Goal: Transaction & Acquisition: Purchase product/service

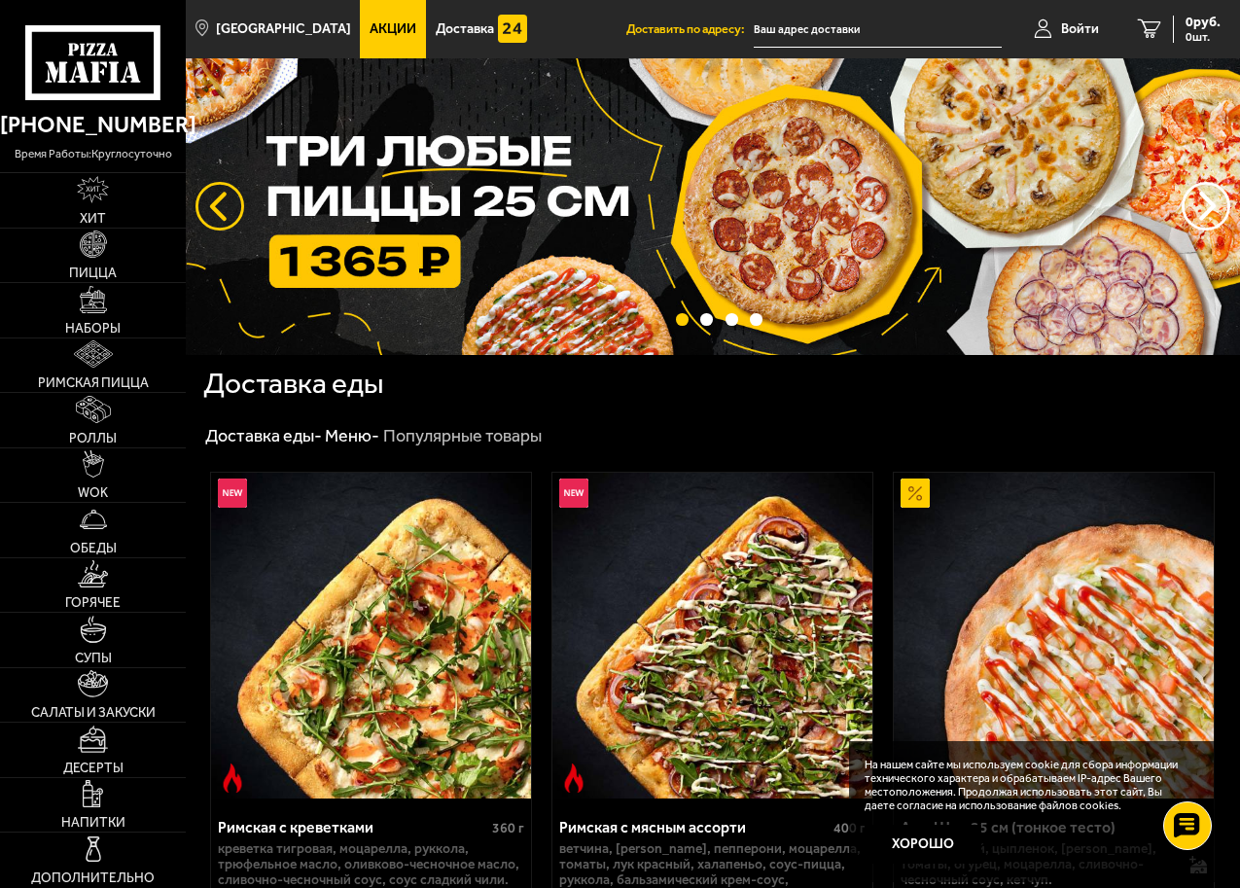
click at [228, 201] on button "следующий" at bounding box center [220, 206] width 49 height 49
click at [233, 209] on button "следующий" at bounding box center [220, 206] width 49 height 49
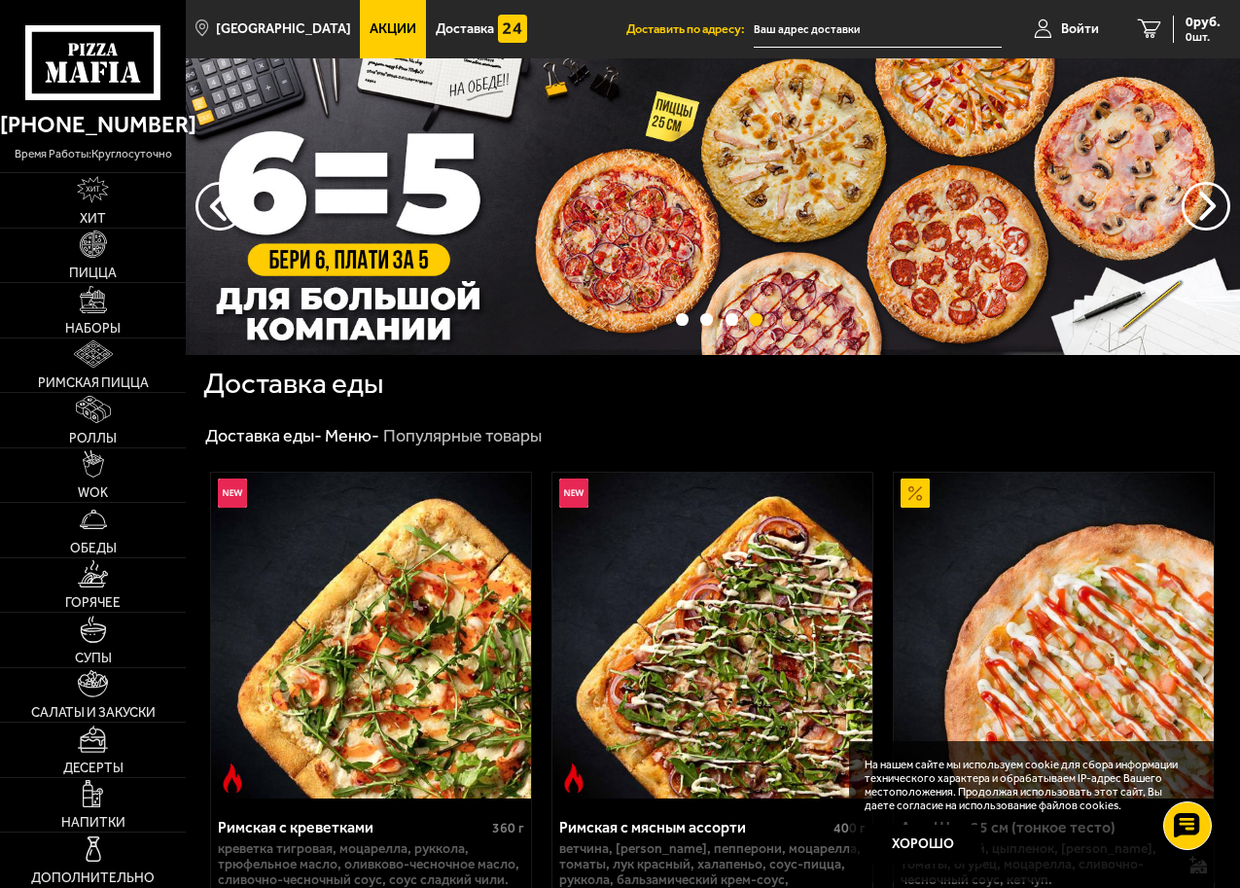
click at [451, 234] on img at bounding box center [713, 206] width 1055 height 297
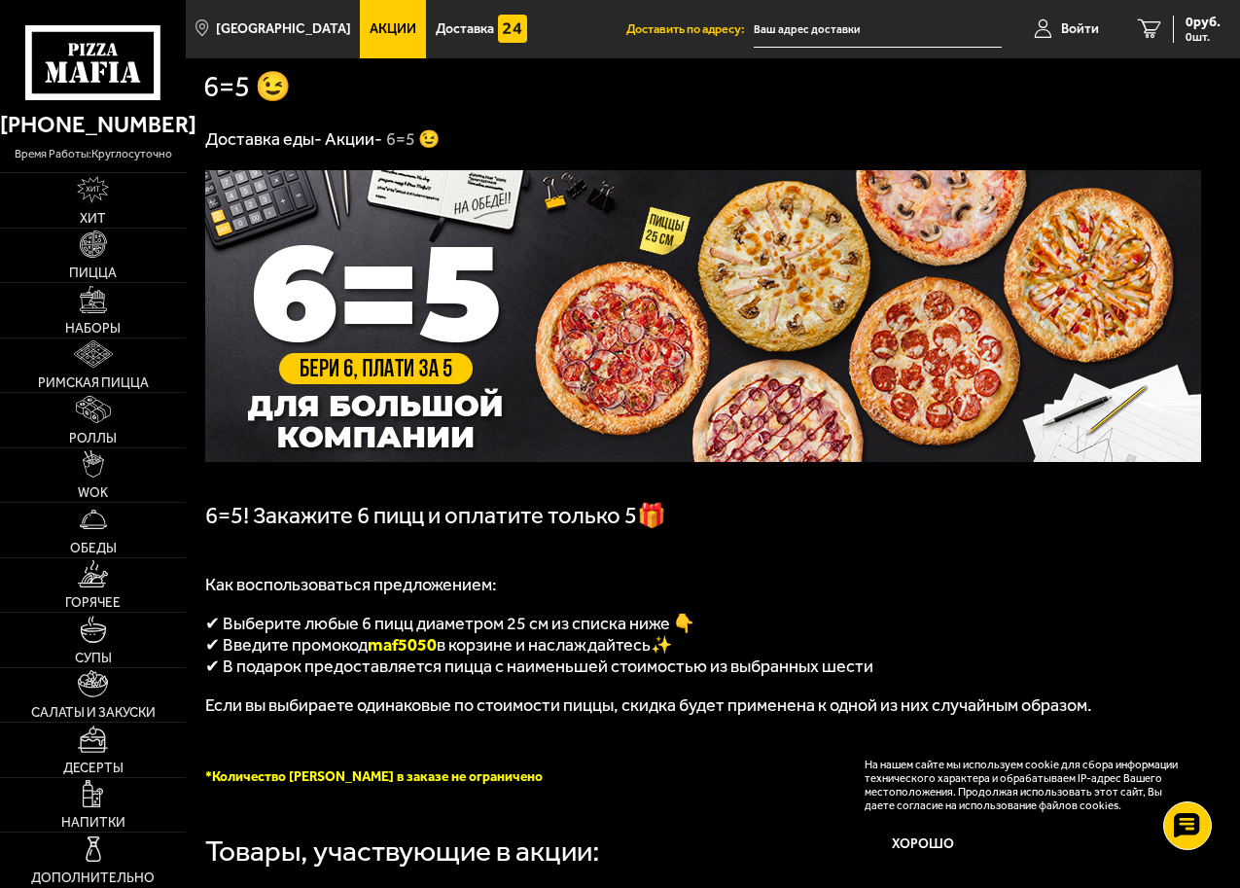
drag, startPoint x: 446, startPoint y: 651, endPoint x: 375, endPoint y: 660, distance: 71.6
click at [375, 656] on p "✔ Введите промокод maf5050 в корзине и наслаждайтесь✨" at bounding box center [703, 644] width 996 height 21
copy span "maf5050"
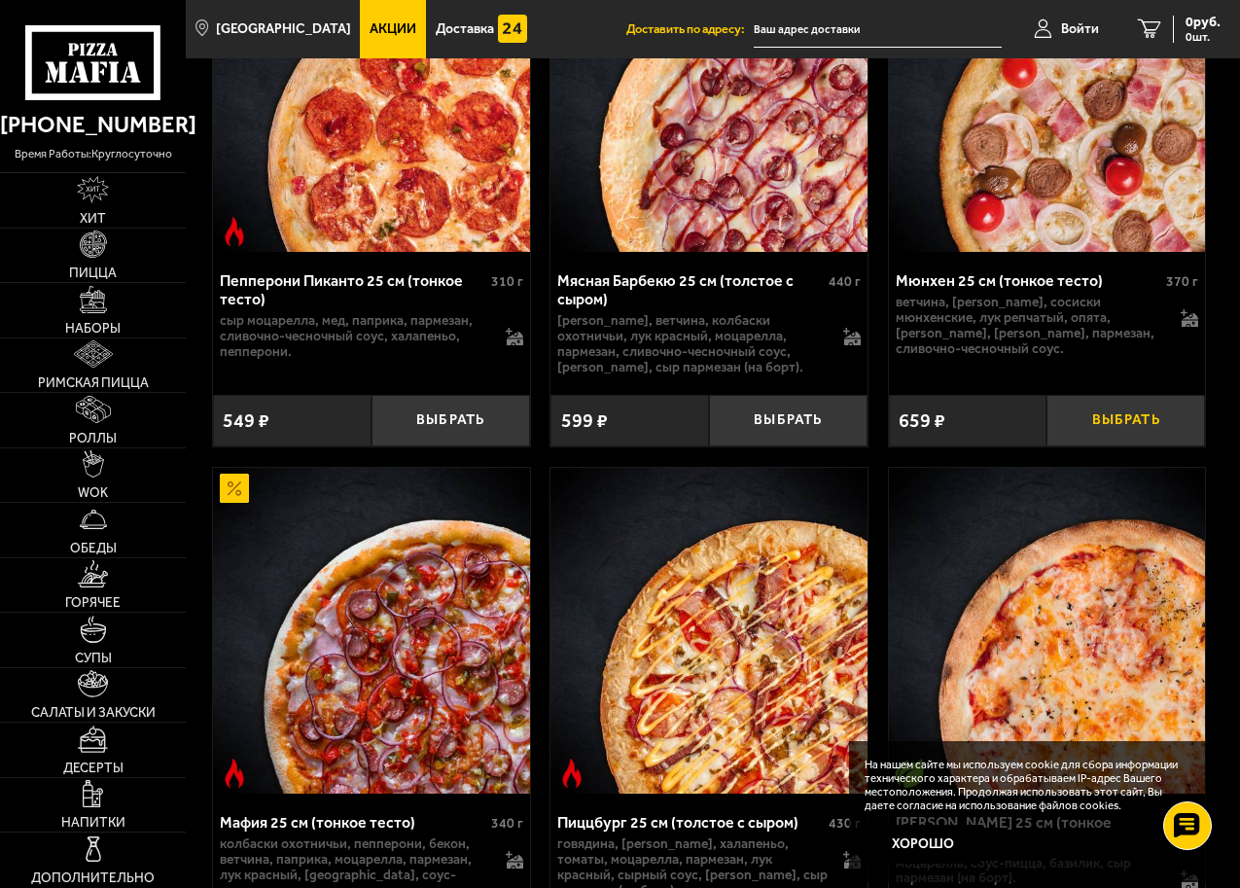
scroll to position [1265, 0]
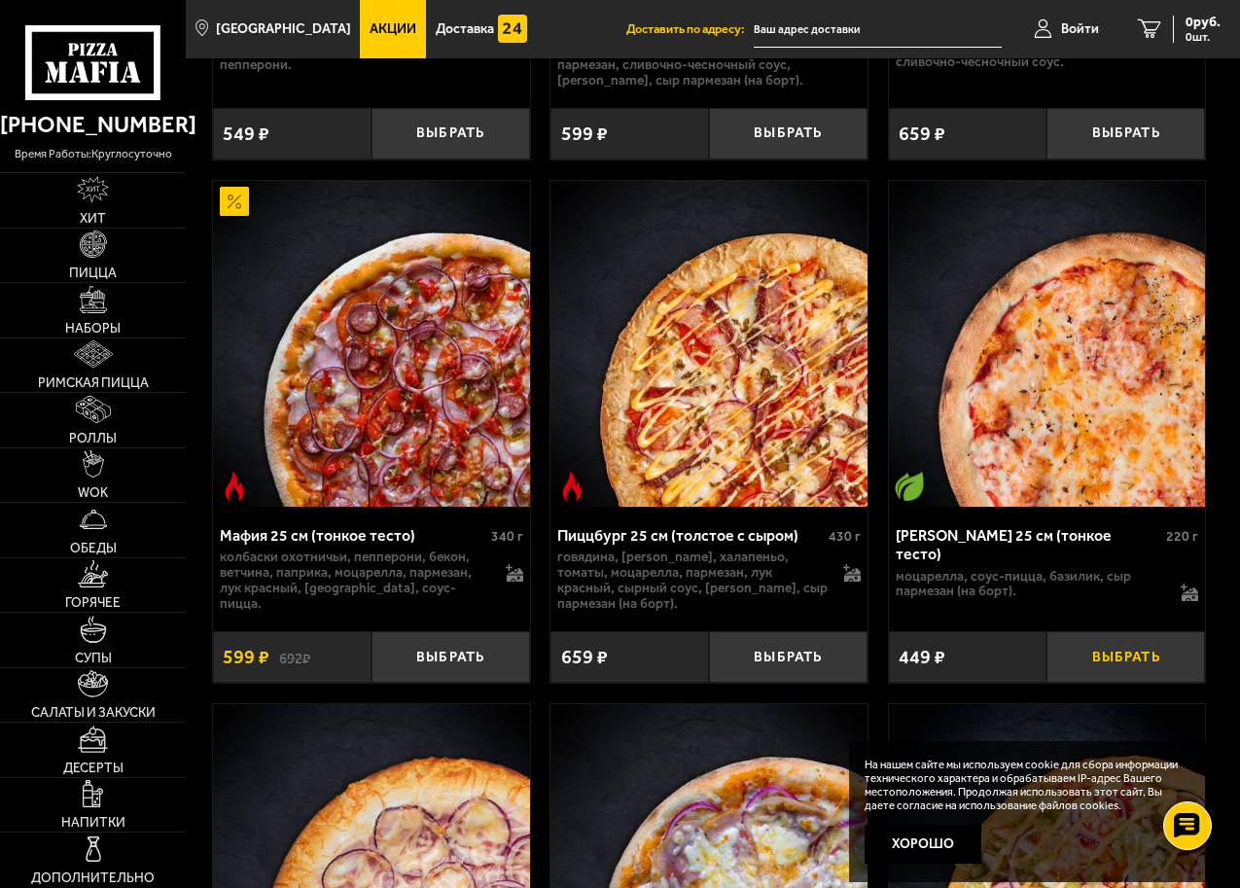
click at [1123, 676] on button "Выбрать" at bounding box center [1126, 657] width 159 height 52
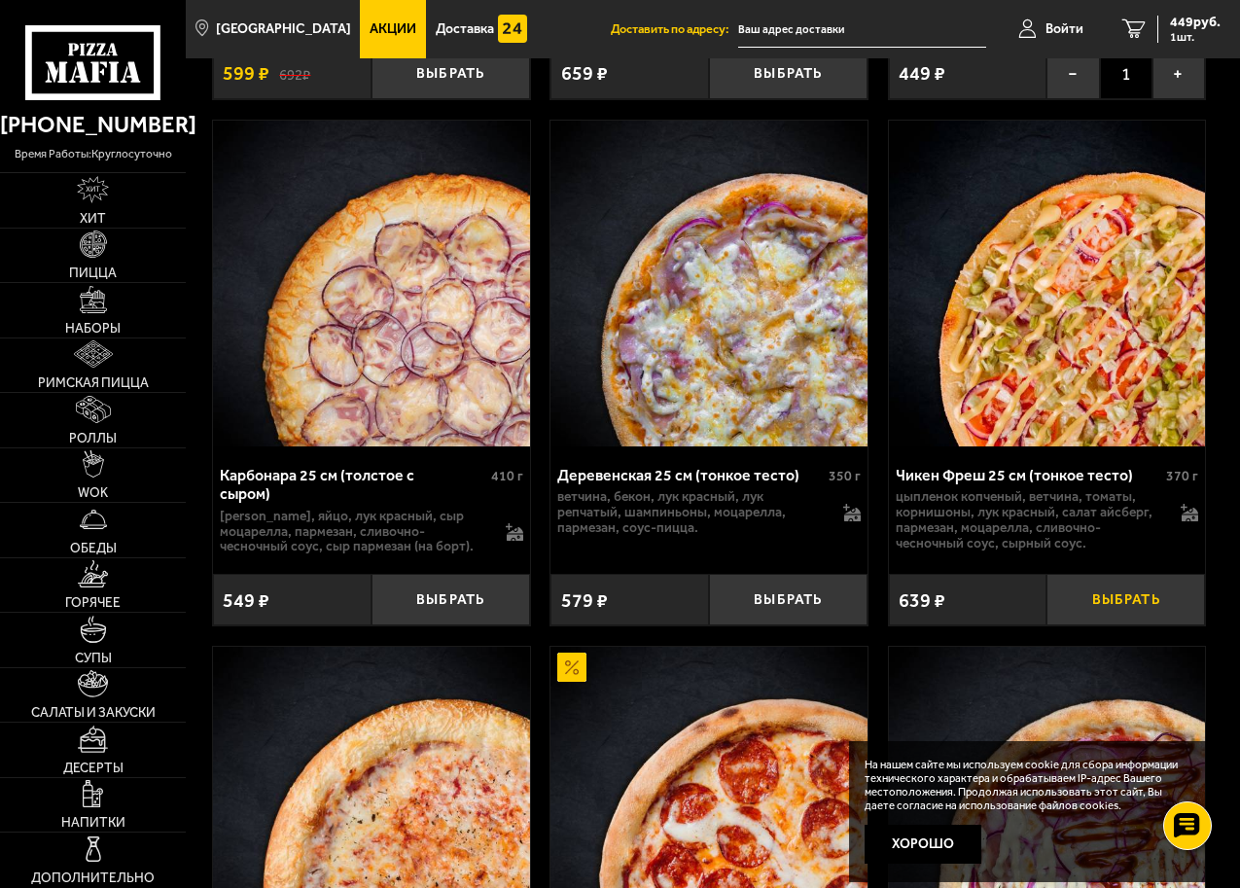
scroll to position [2043, 0]
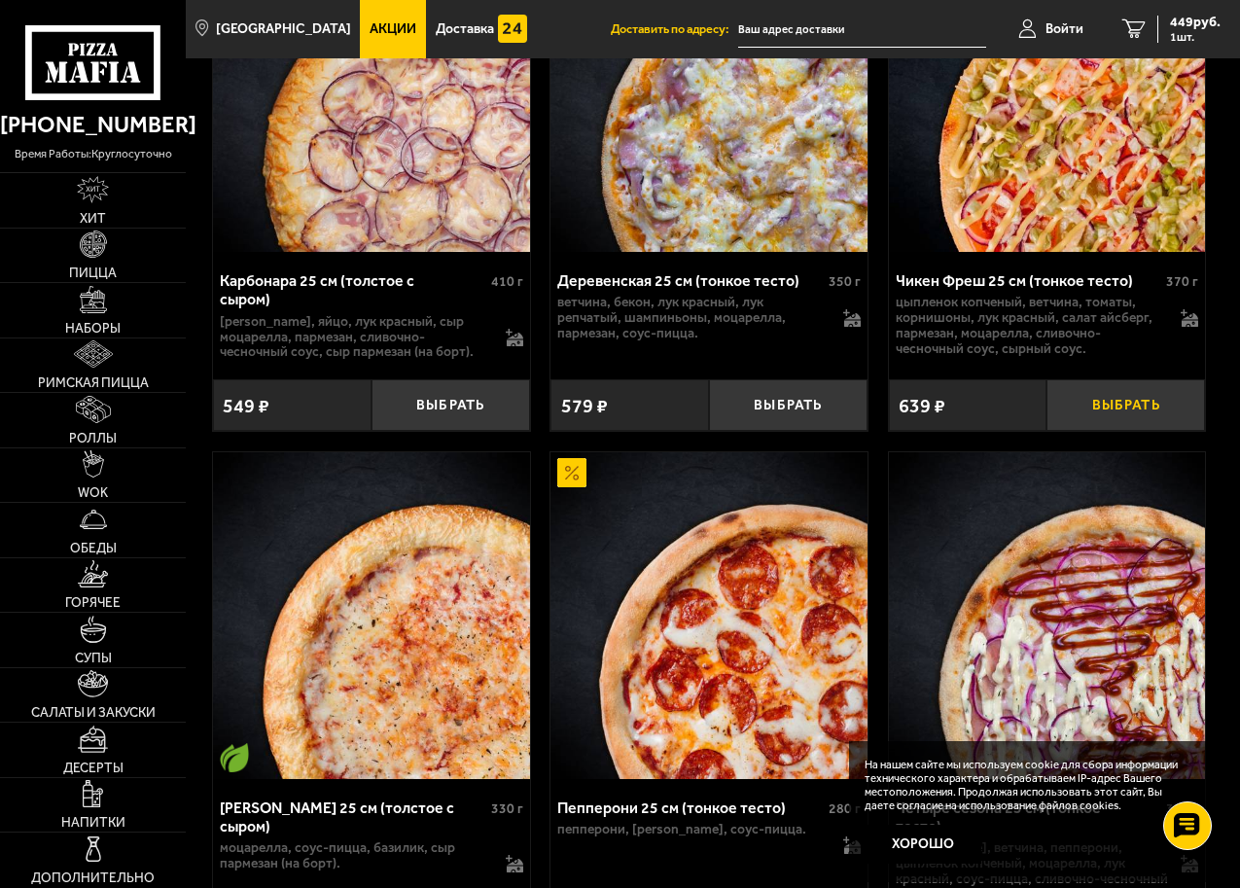
click at [1147, 430] on button "Выбрать" at bounding box center [1126, 405] width 159 height 52
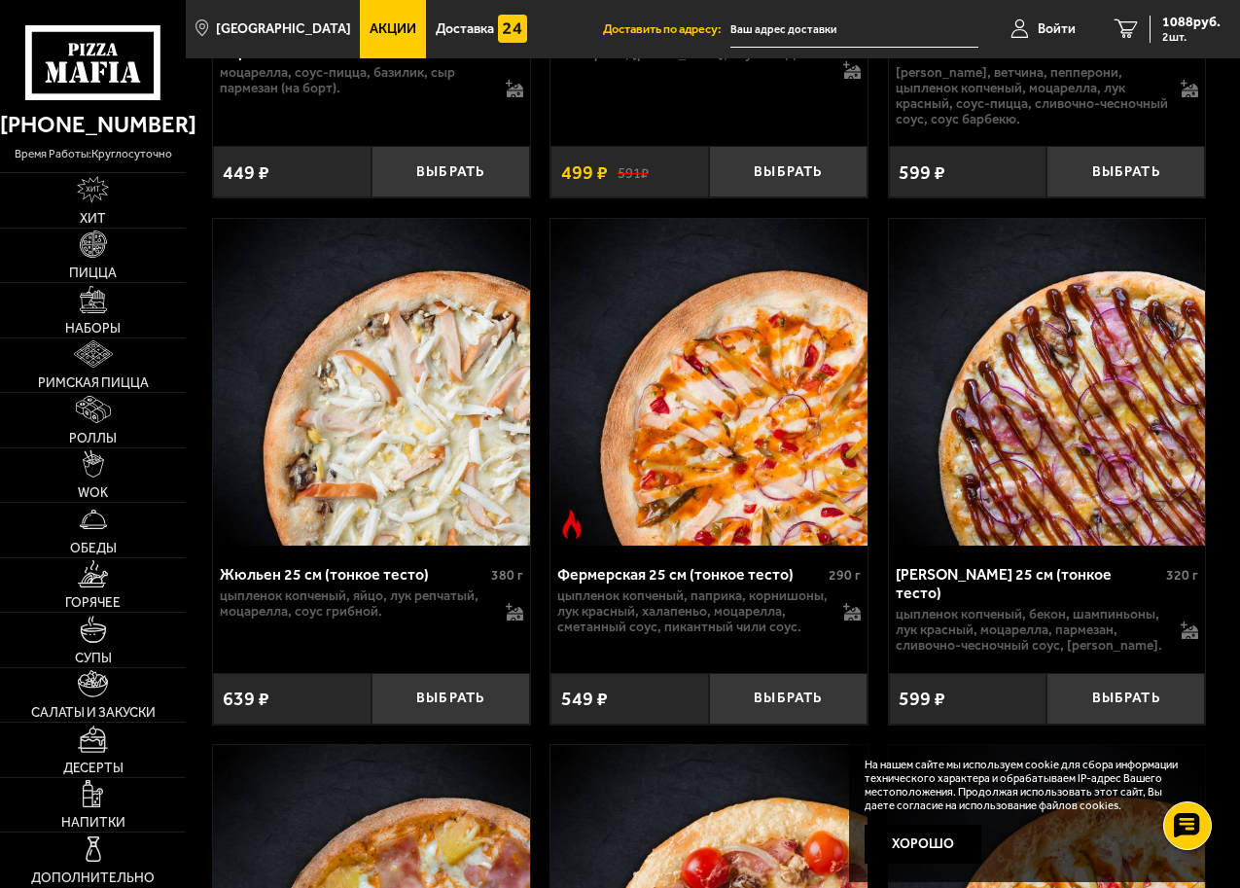
scroll to position [2821, 0]
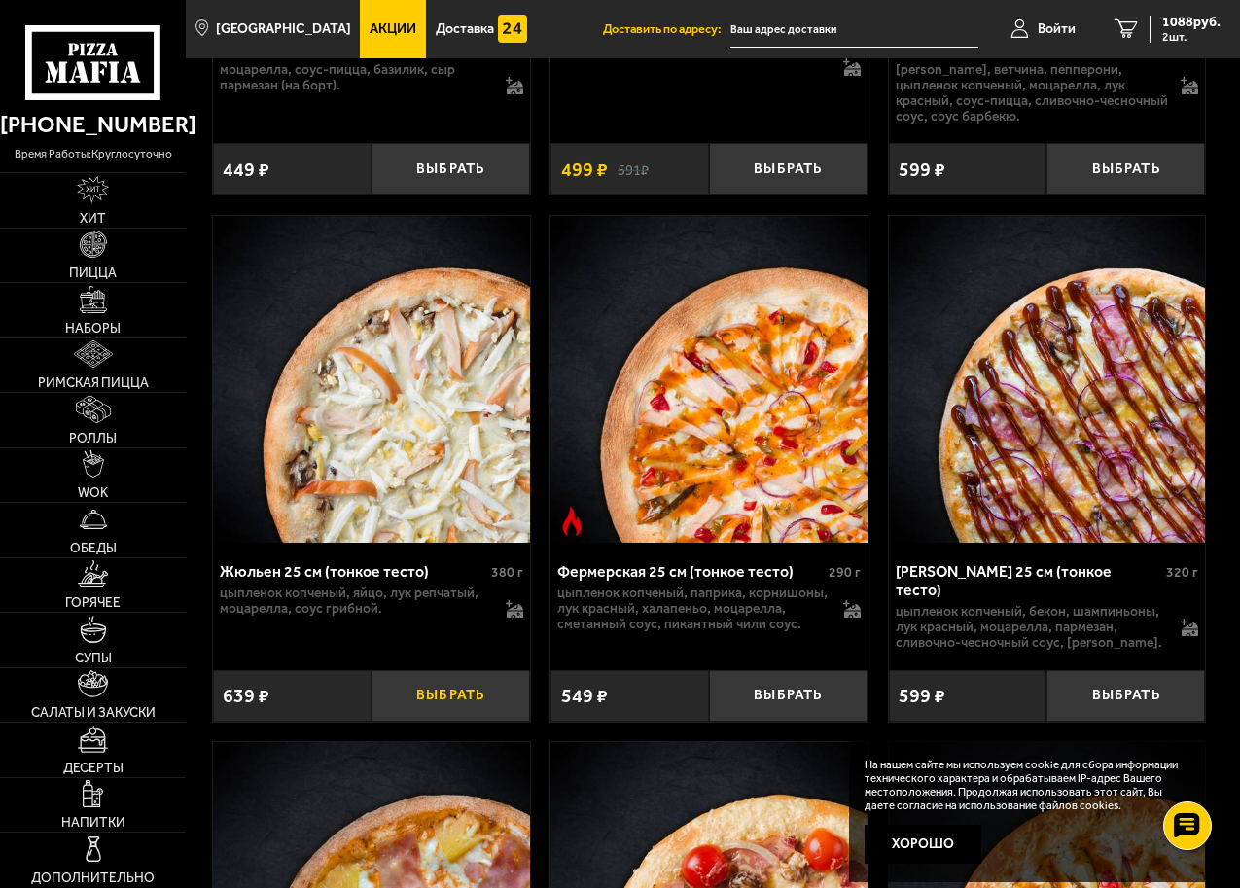
click at [467, 709] on button "Выбрать" at bounding box center [451, 696] width 159 height 52
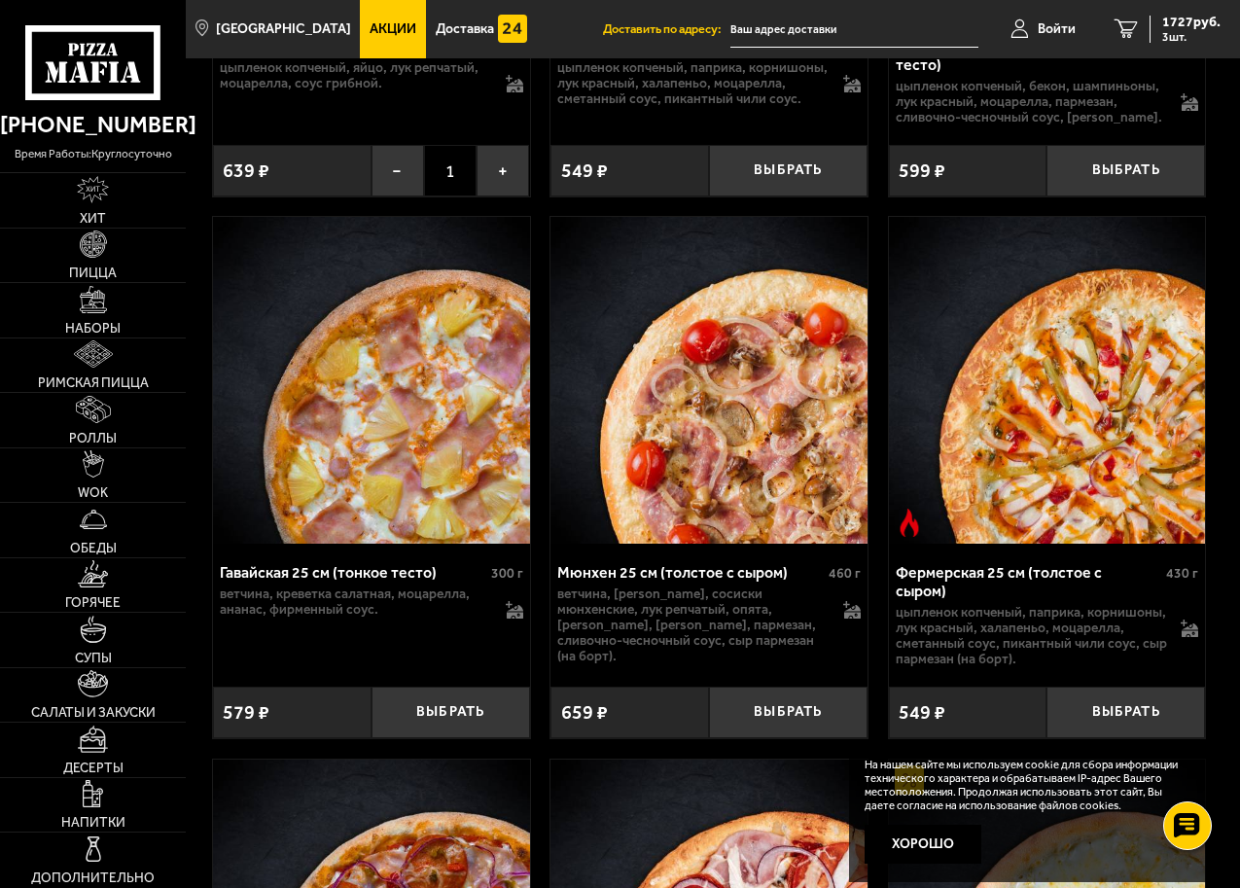
scroll to position [3600, 0]
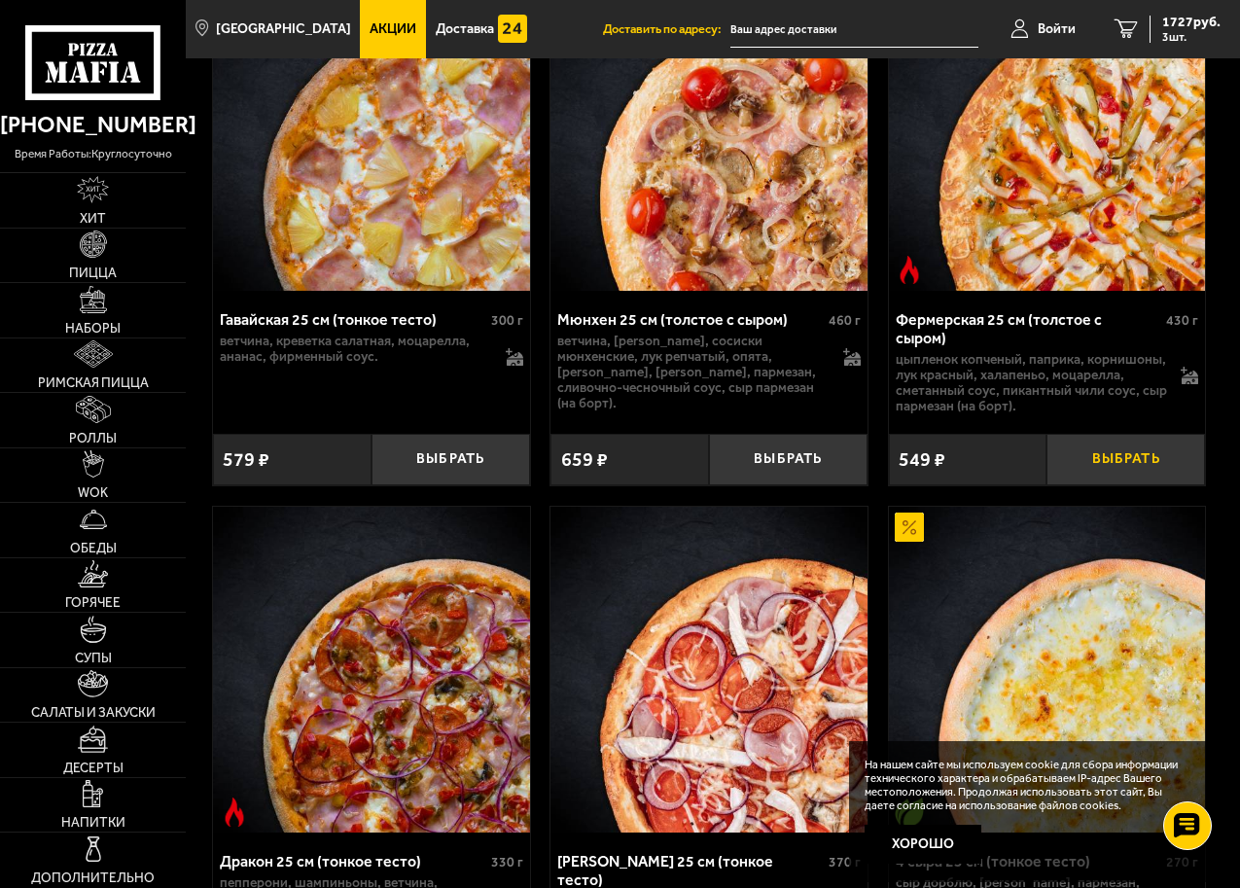
click at [1088, 467] on button "Выбрать" at bounding box center [1126, 460] width 159 height 52
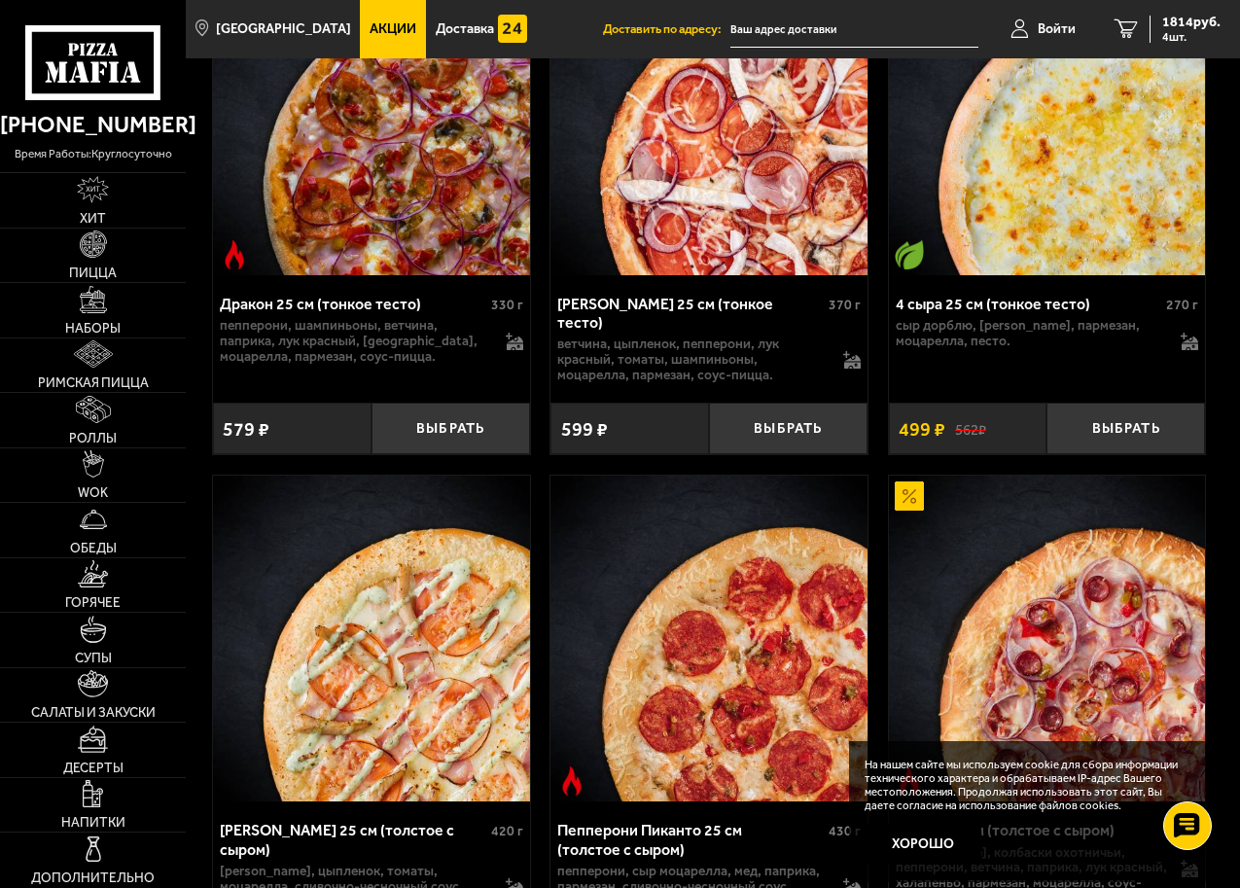
scroll to position [4378, 0]
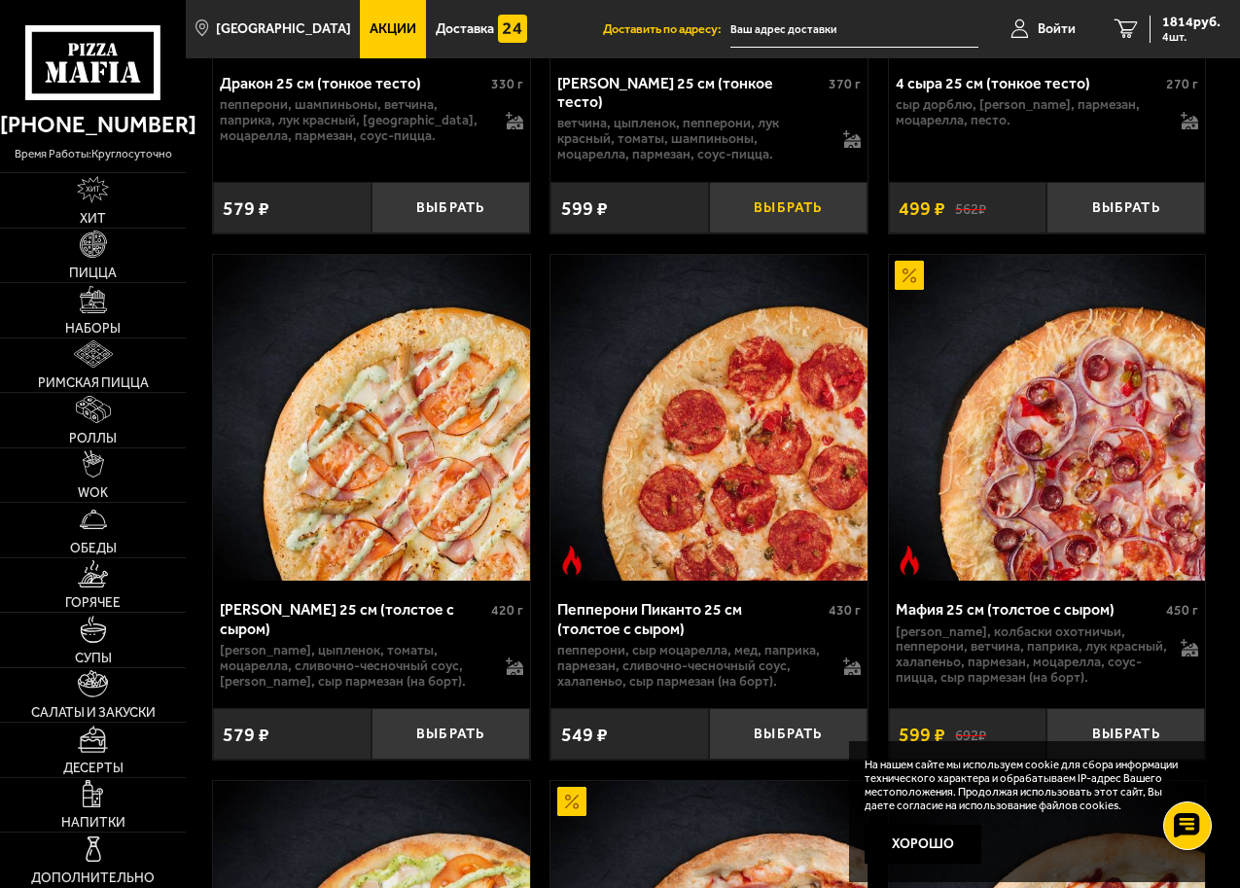
click at [780, 201] on button "Выбрать" at bounding box center [788, 208] width 159 height 52
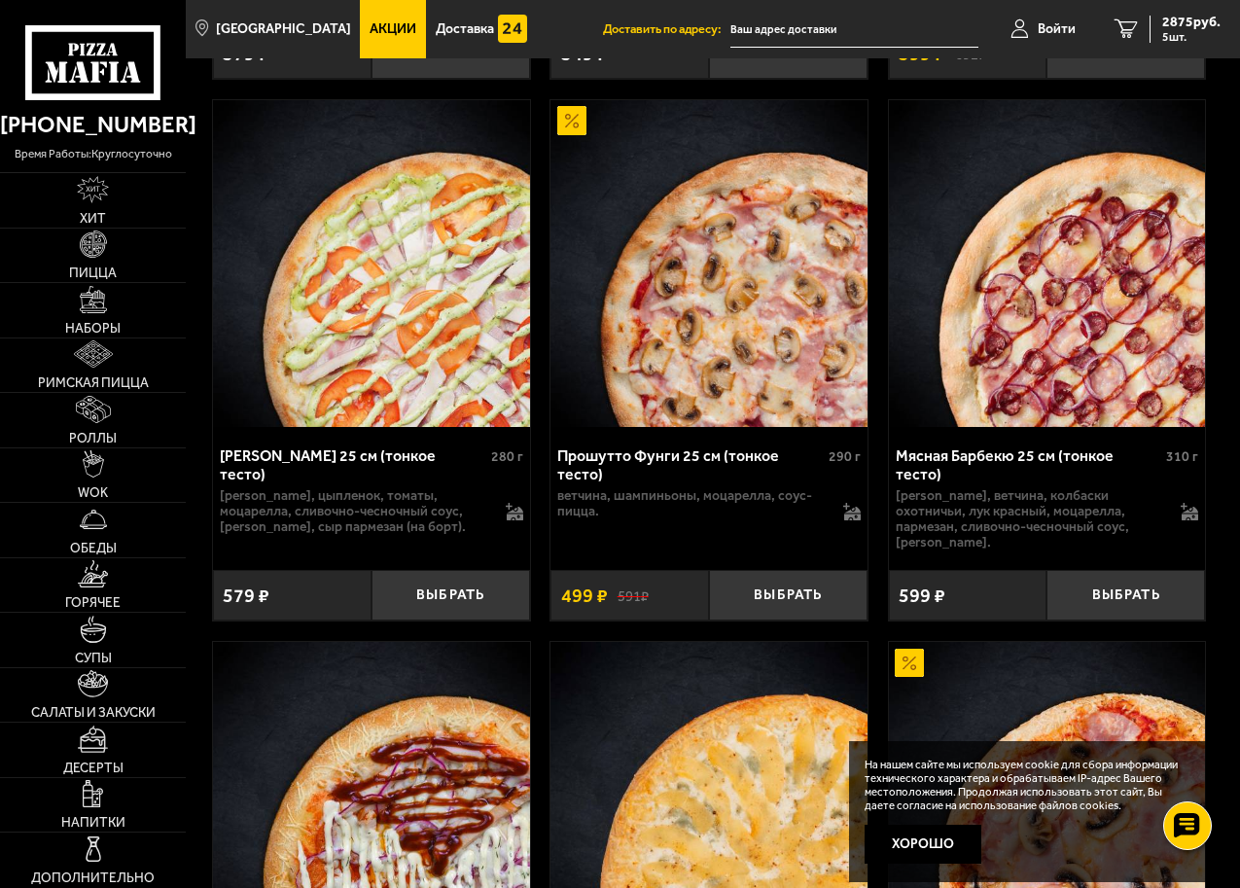
scroll to position [5448, 0]
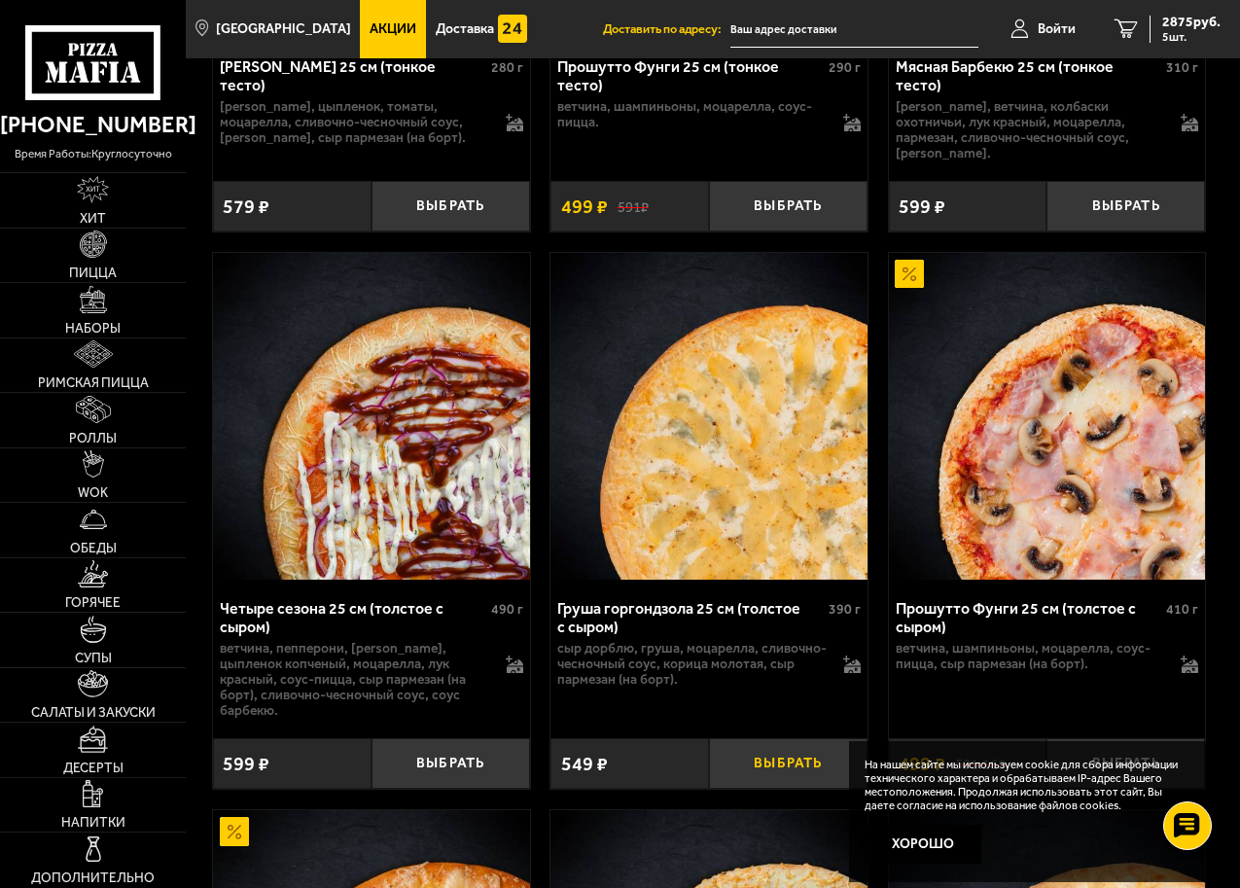
click at [827, 738] on button "Выбрать" at bounding box center [788, 764] width 159 height 52
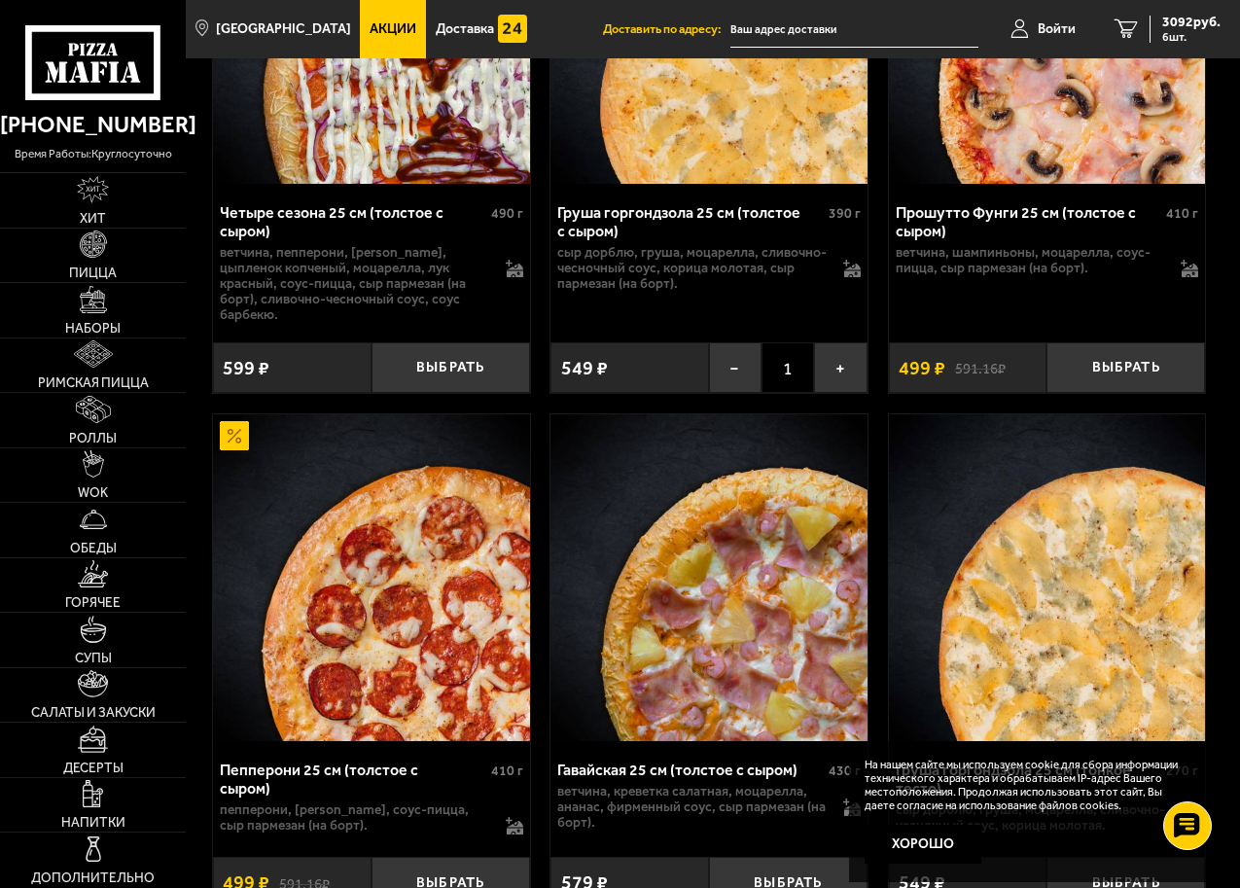
scroll to position [5740, 0]
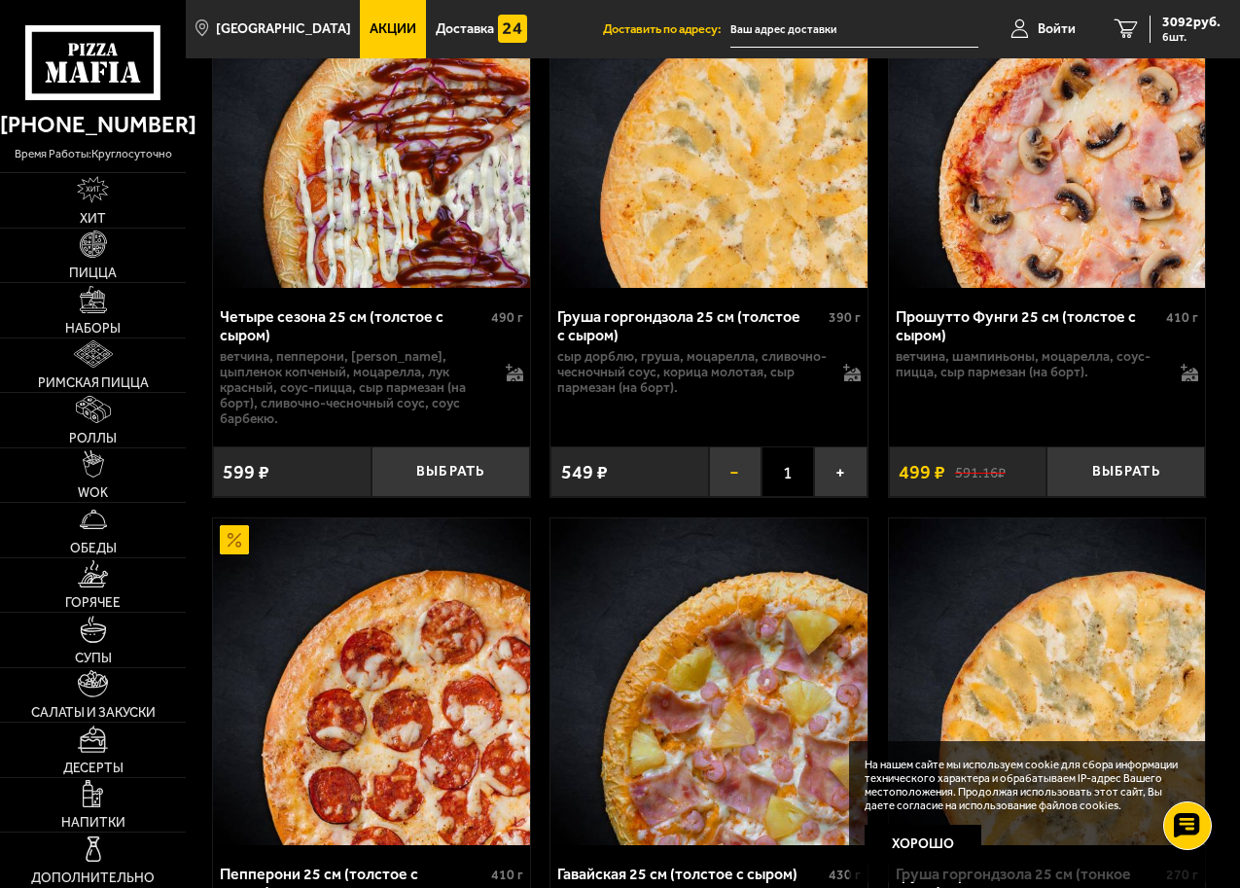
click at [750, 447] on button "−" at bounding box center [735, 473] width 53 height 52
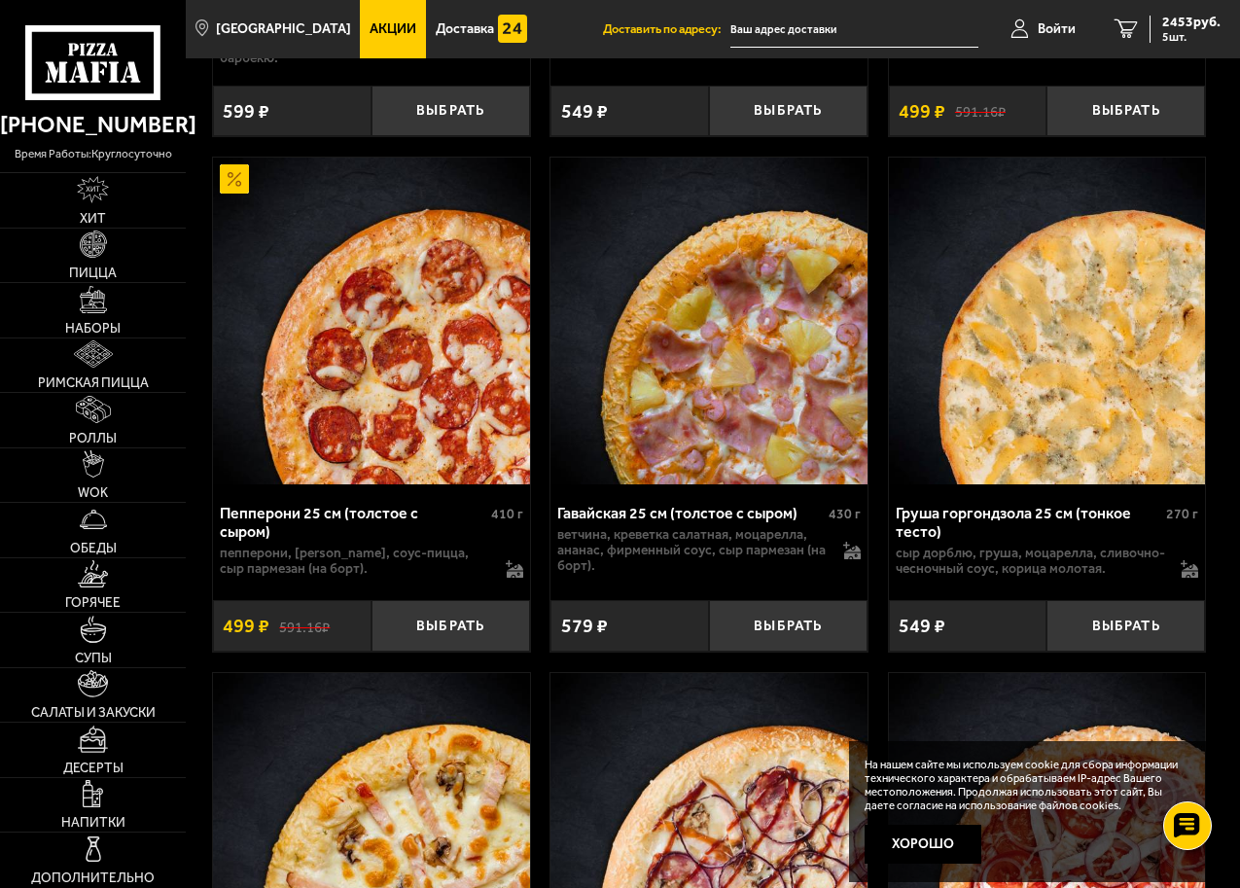
scroll to position [6227, 0]
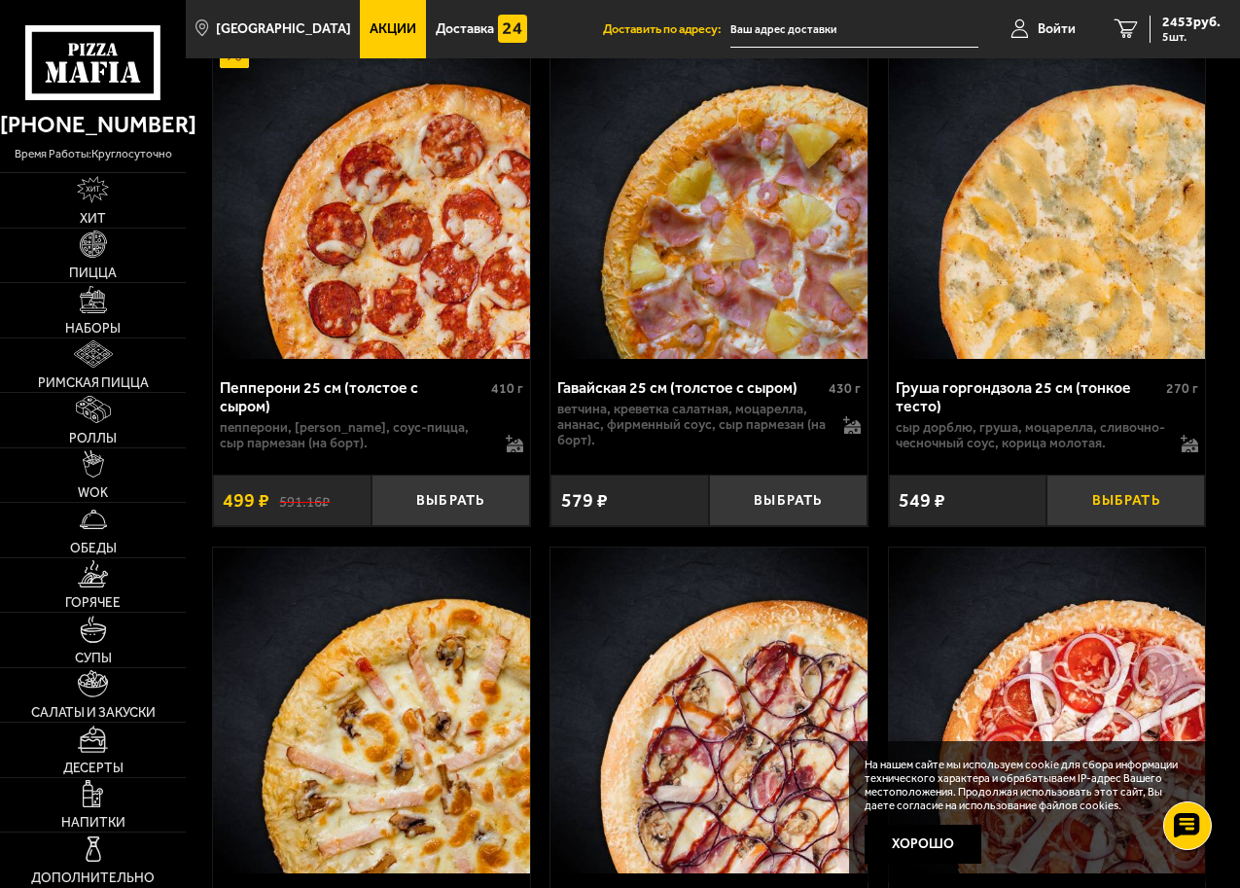
click at [1116, 475] on button "Выбрать" at bounding box center [1126, 501] width 159 height 52
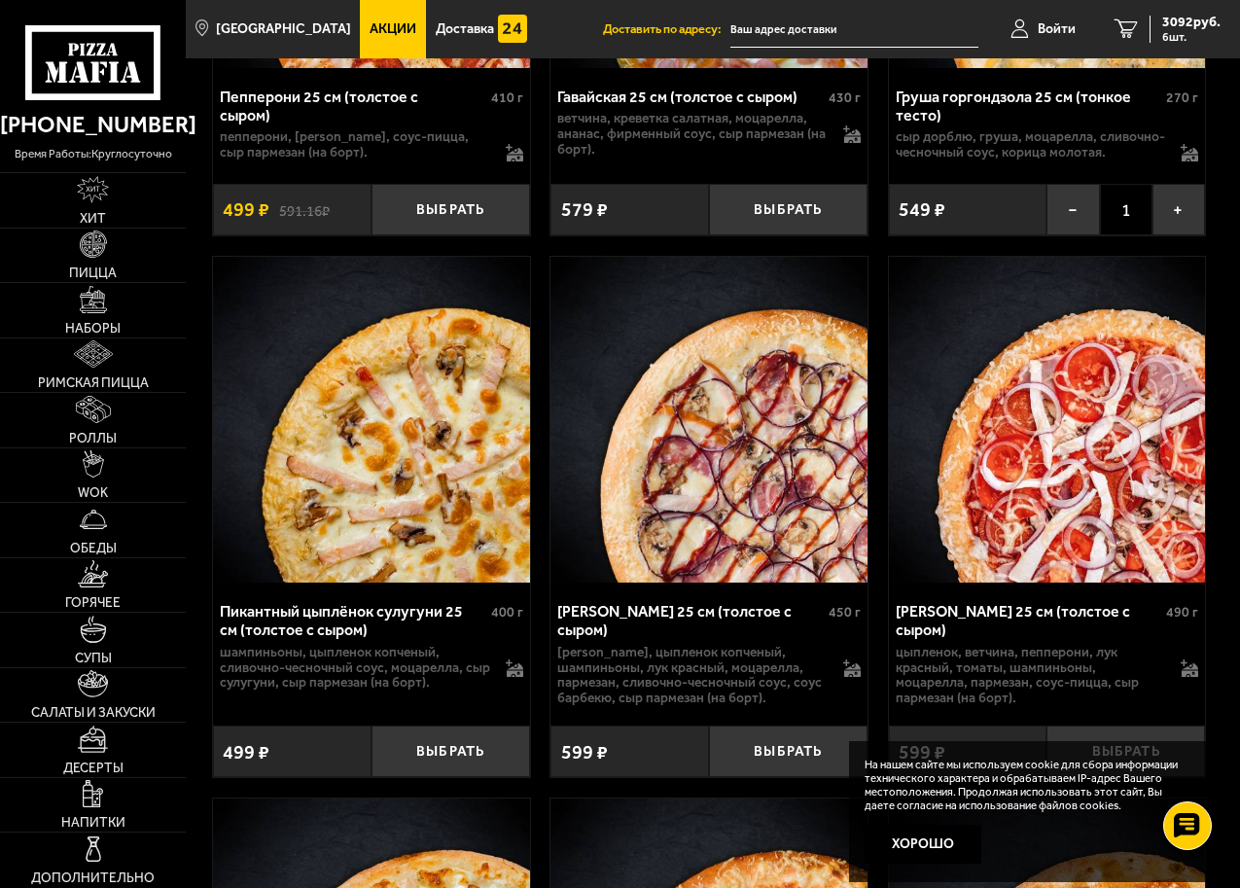
scroll to position [6713, 0]
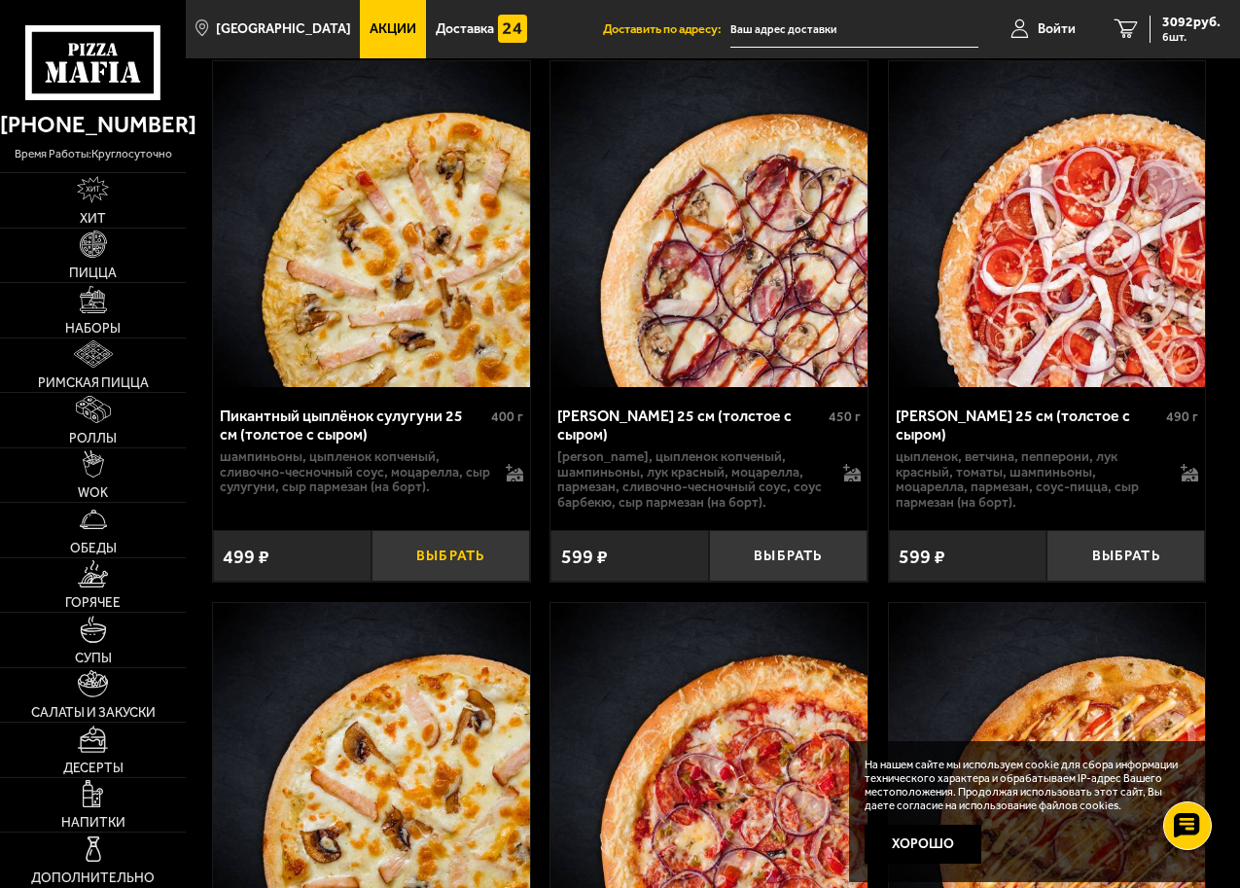
click at [449, 530] on button "Выбрать" at bounding box center [451, 556] width 159 height 52
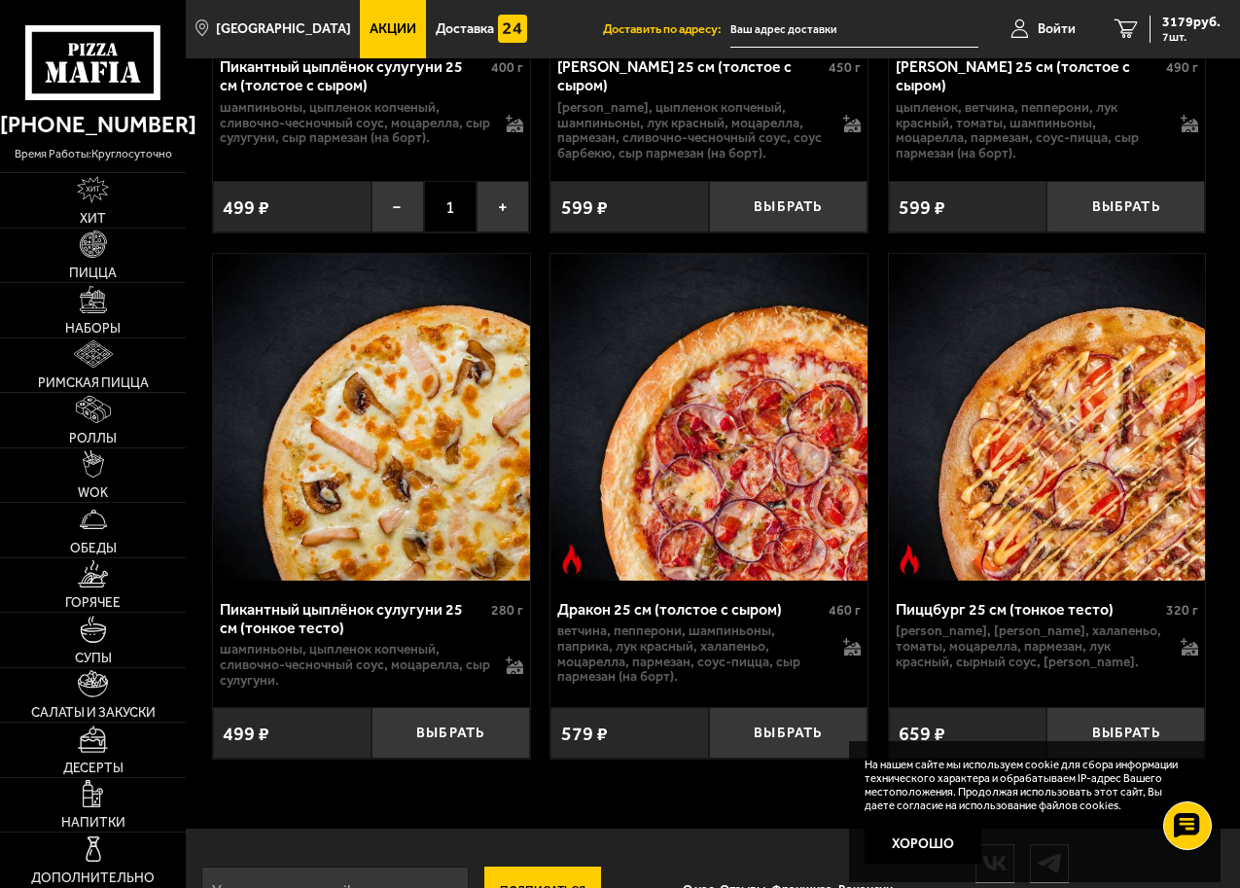
scroll to position [7094, 0]
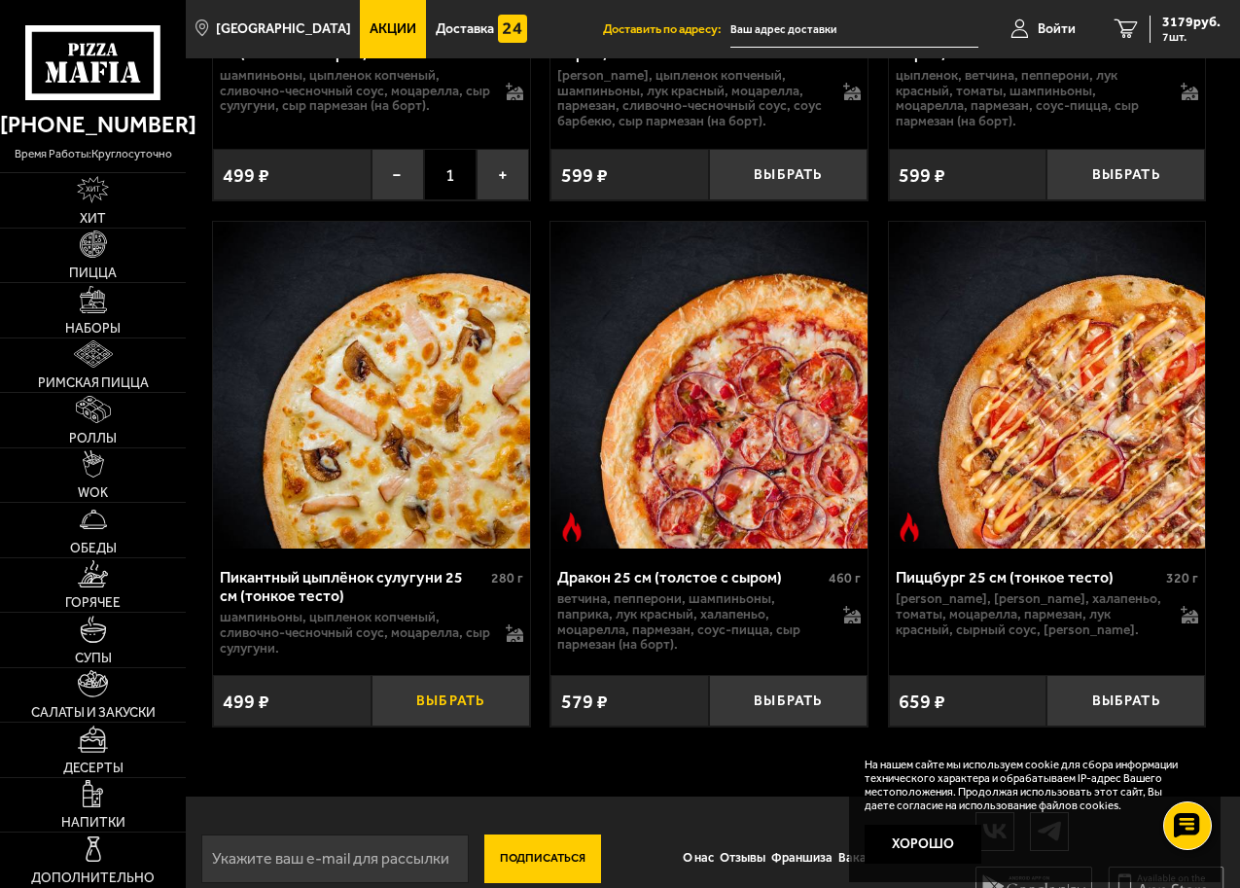
click at [455, 675] on button "Выбрать" at bounding box center [451, 701] width 159 height 52
click at [1203, 21] on span "3818 руб." at bounding box center [1192, 23] width 58 height 14
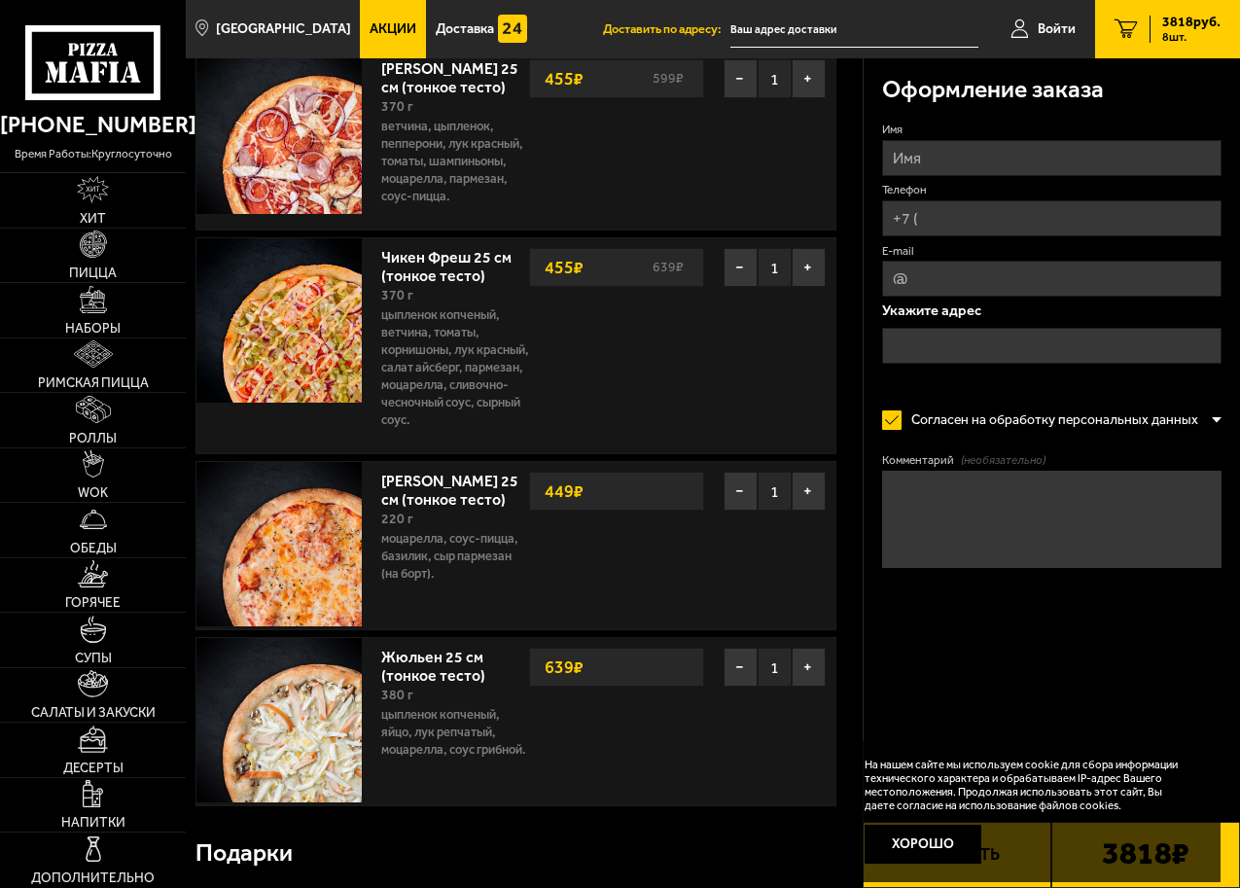
scroll to position [1167, 0]
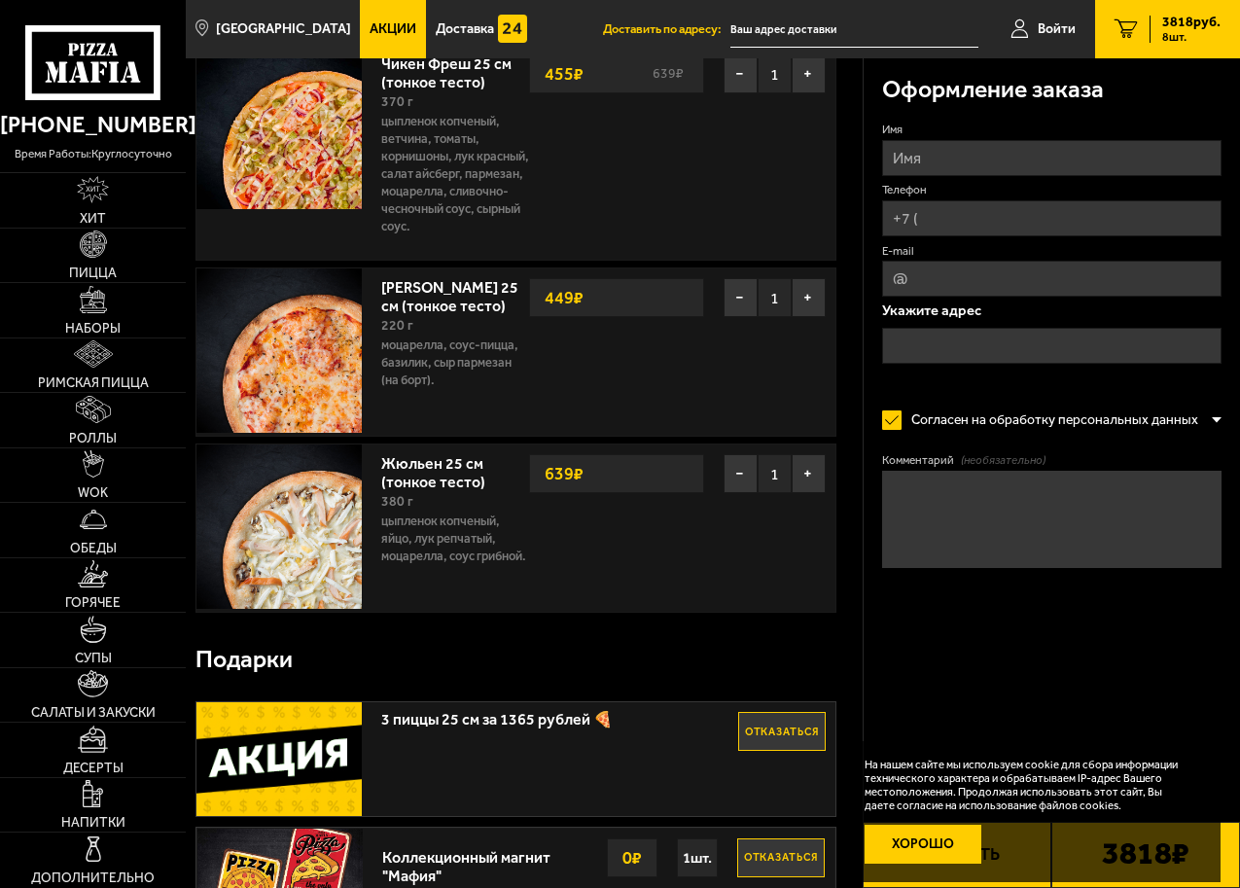
click at [881, 839] on button "Хорошо" at bounding box center [923, 844] width 117 height 39
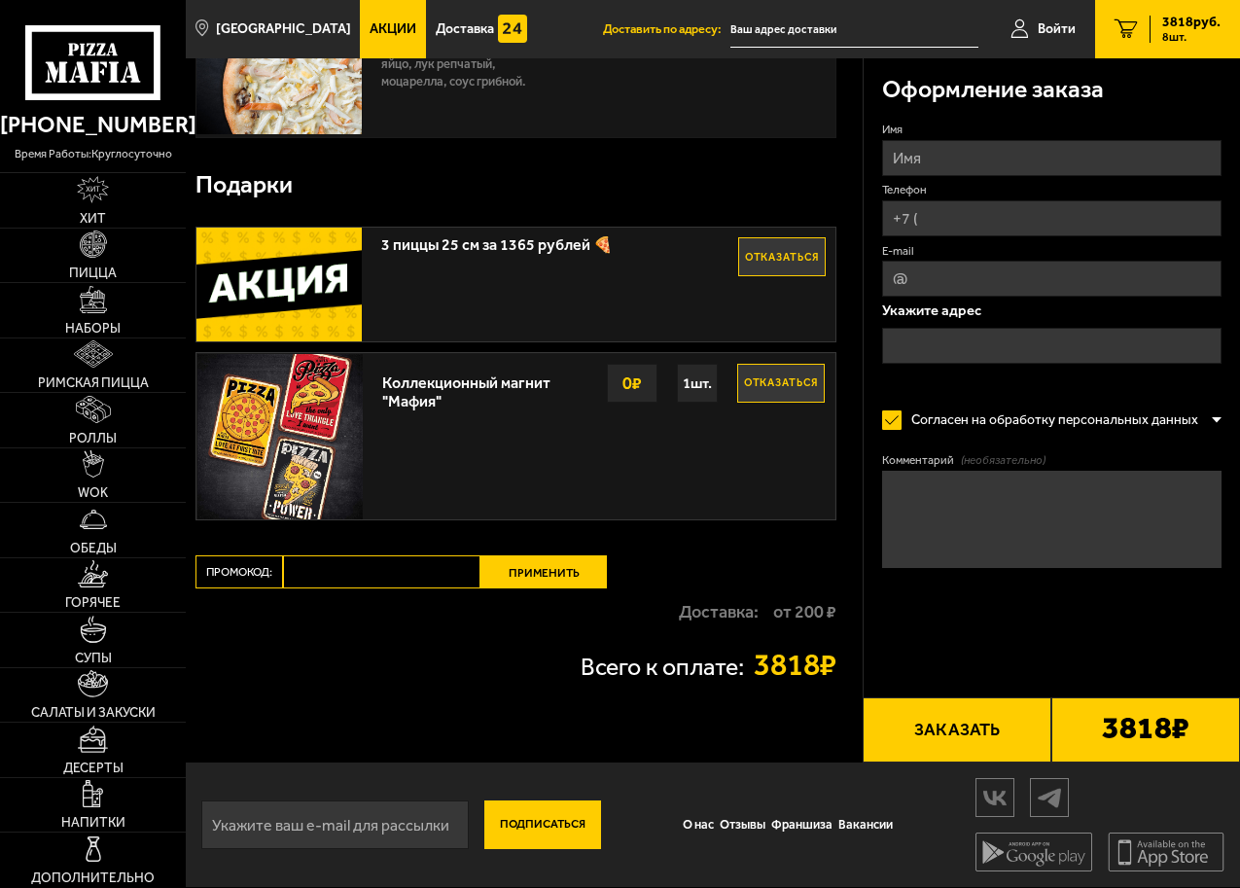
scroll to position [1683, 0]
click at [318, 567] on input "Промокод:" at bounding box center [382, 572] width 198 height 33
paste input "maf5050"
type input "maf5050"
click at [487, 579] on button "Применить" at bounding box center [544, 572] width 126 height 33
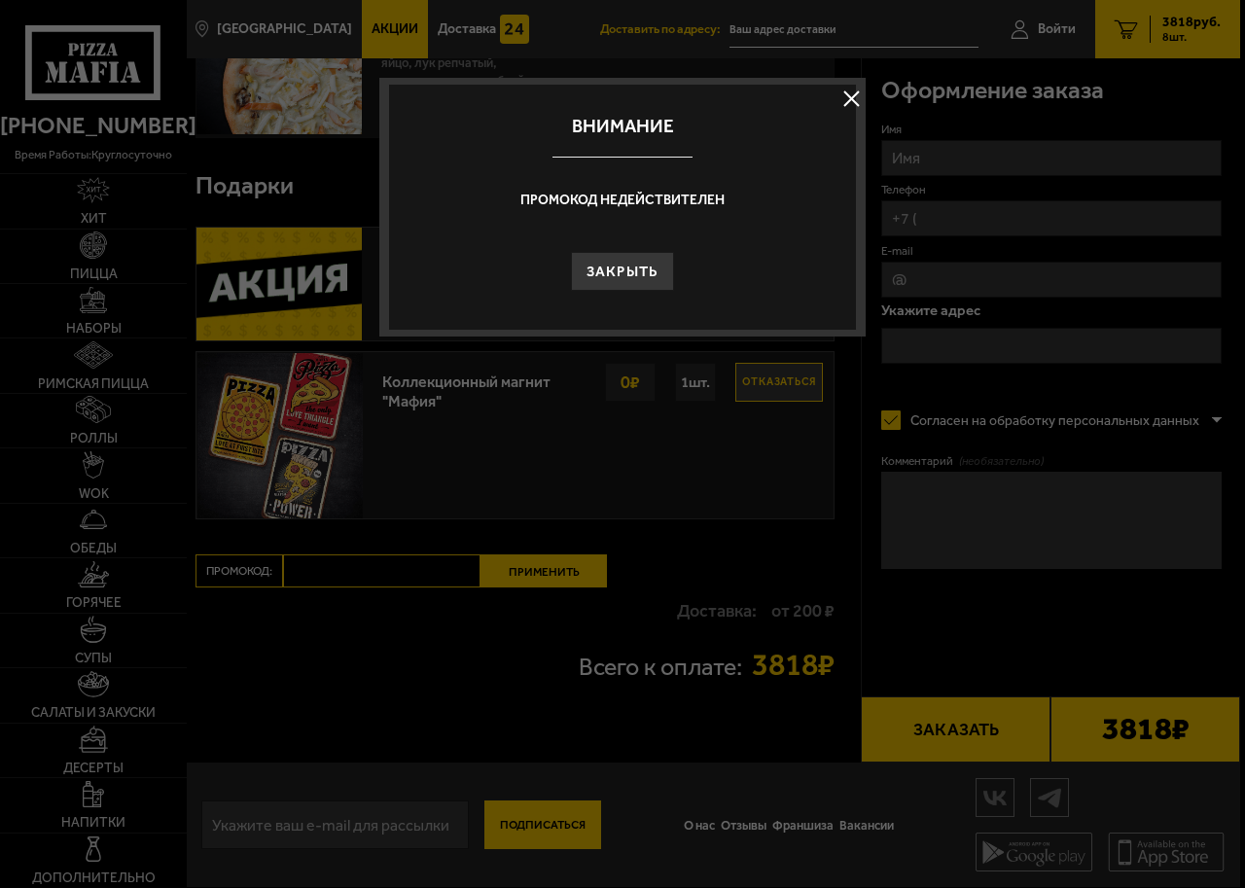
click at [593, 287] on button "Закрыть" at bounding box center [623, 271] width 104 height 39
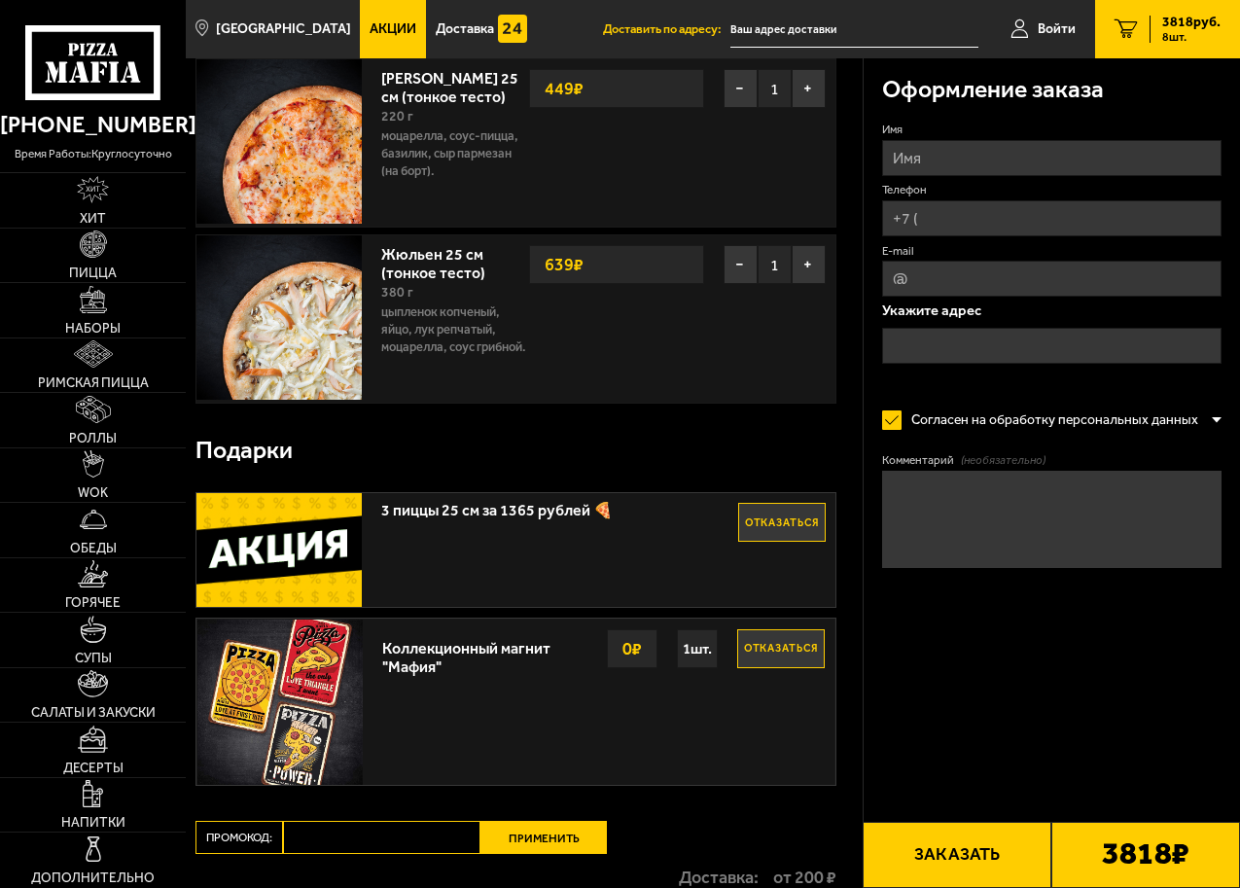
scroll to position [1391, 0]
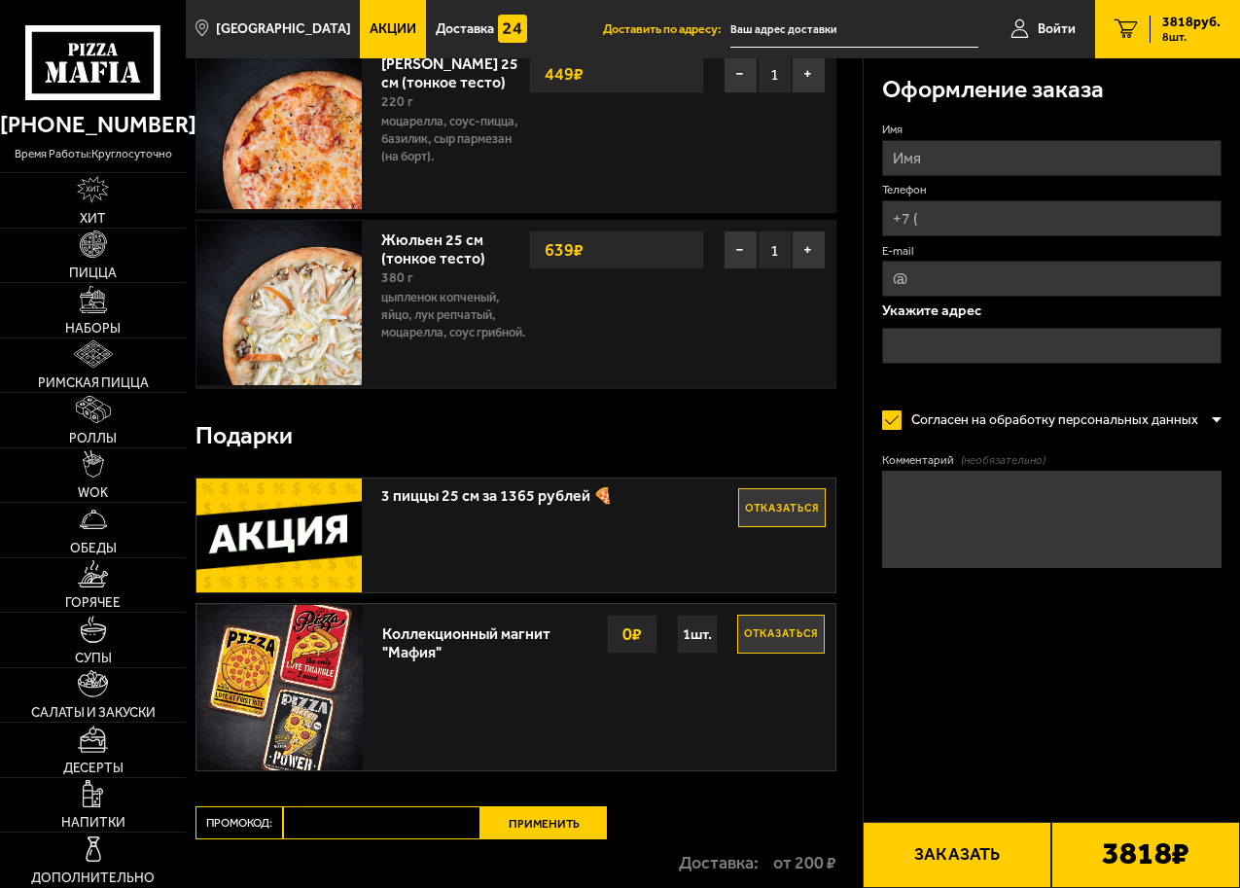
click at [323, 552] on img at bounding box center [279, 536] width 165 height 114
click at [441, 504] on span "3 пиццы 25 см за 1365 рублей 🍕" at bounding box center [559, 491] width 356 height 25
drag, startPoint x: 439, startPoint y: 537, endPoint x: 605, endPoint y: 548, distance: 166.7
click at [477, 504] on span "3 пиццы 25 см за 1365 рублей 🍕" at bounding box center [559, 491] width 356 height 25
drag, startPoint x: 605, startPoint y: 548, endPoint x: 604, endPoint y: 571, distance: 23.4
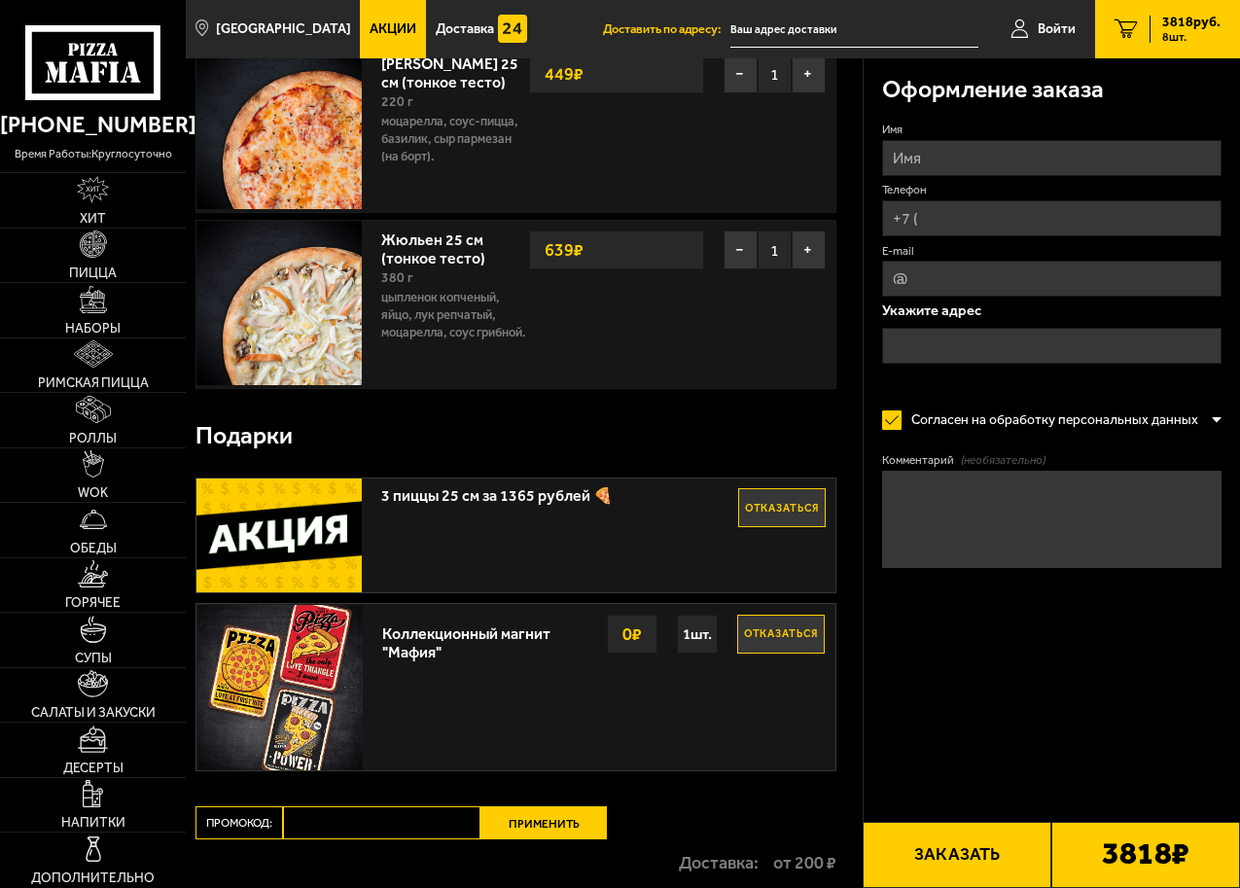
click at [605, 549] on div "3 пиццы 25 см за 1365 рублей 🍕 Отказаться" at bounding box center [516, 536] width 638 height 114
click at [597, 591] on div "3 пиццы 25 см за 1365 рублей 🍕 Отказаться" at bounding box center [516, 536] width 638 height 114
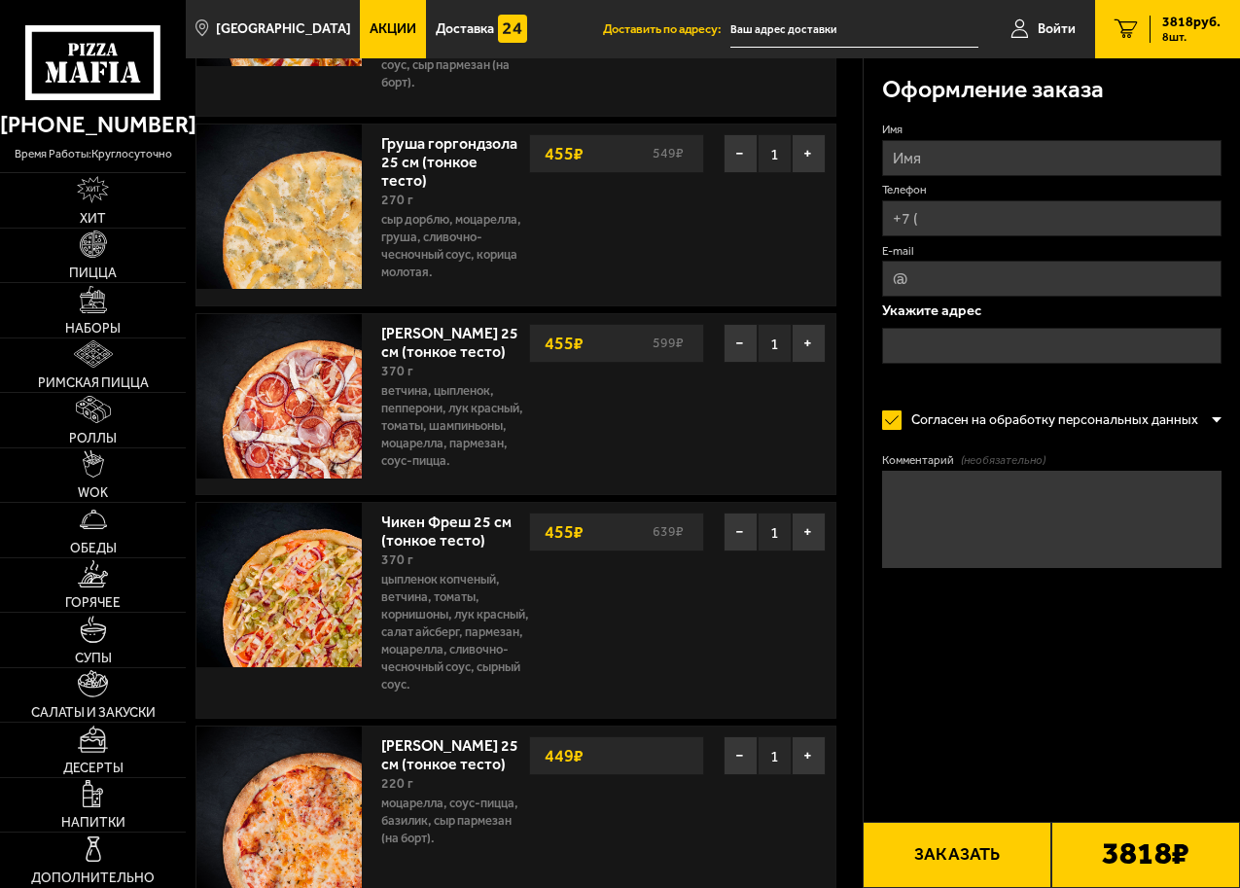
scroll to position [613, 0]
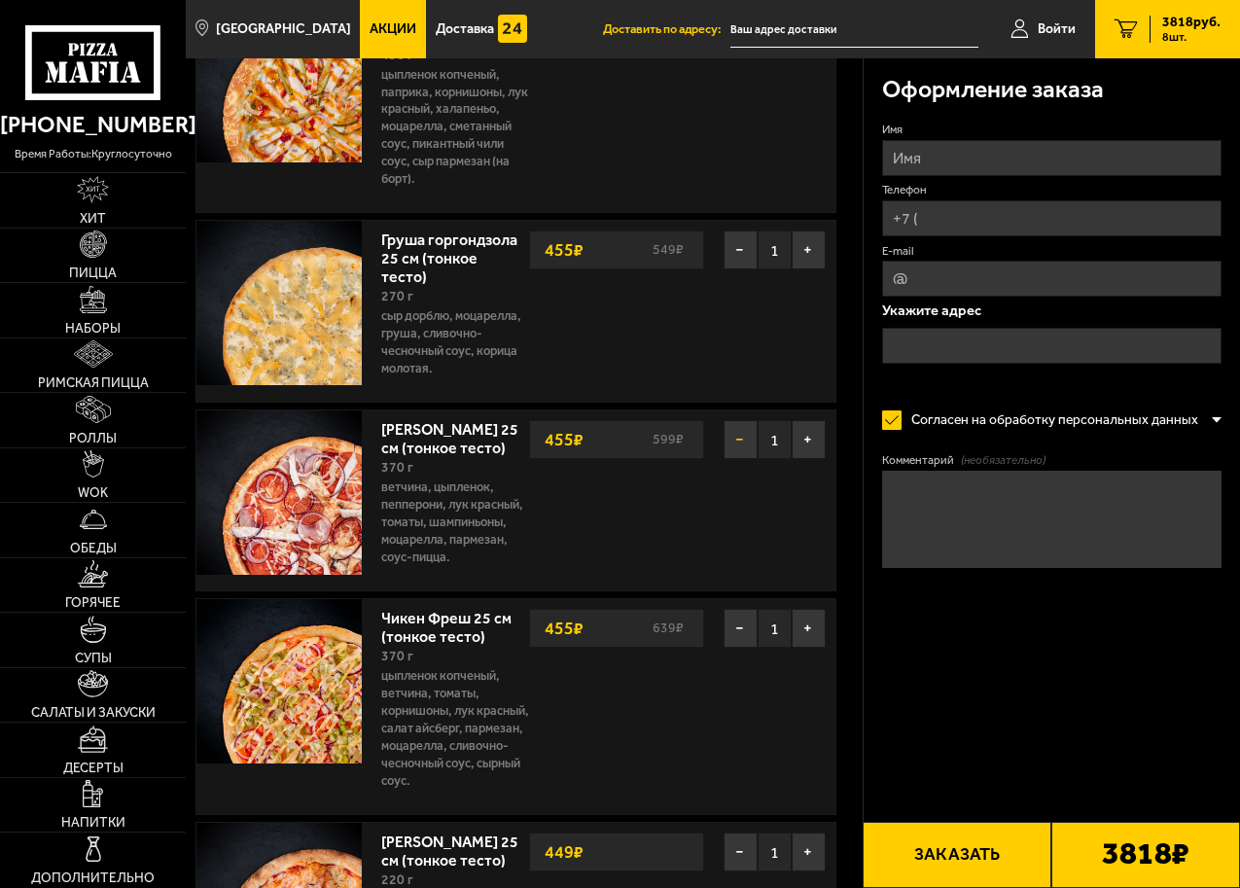
click at [731, 459] on button "−" at bounding box center [741, 439] width 34 height 39
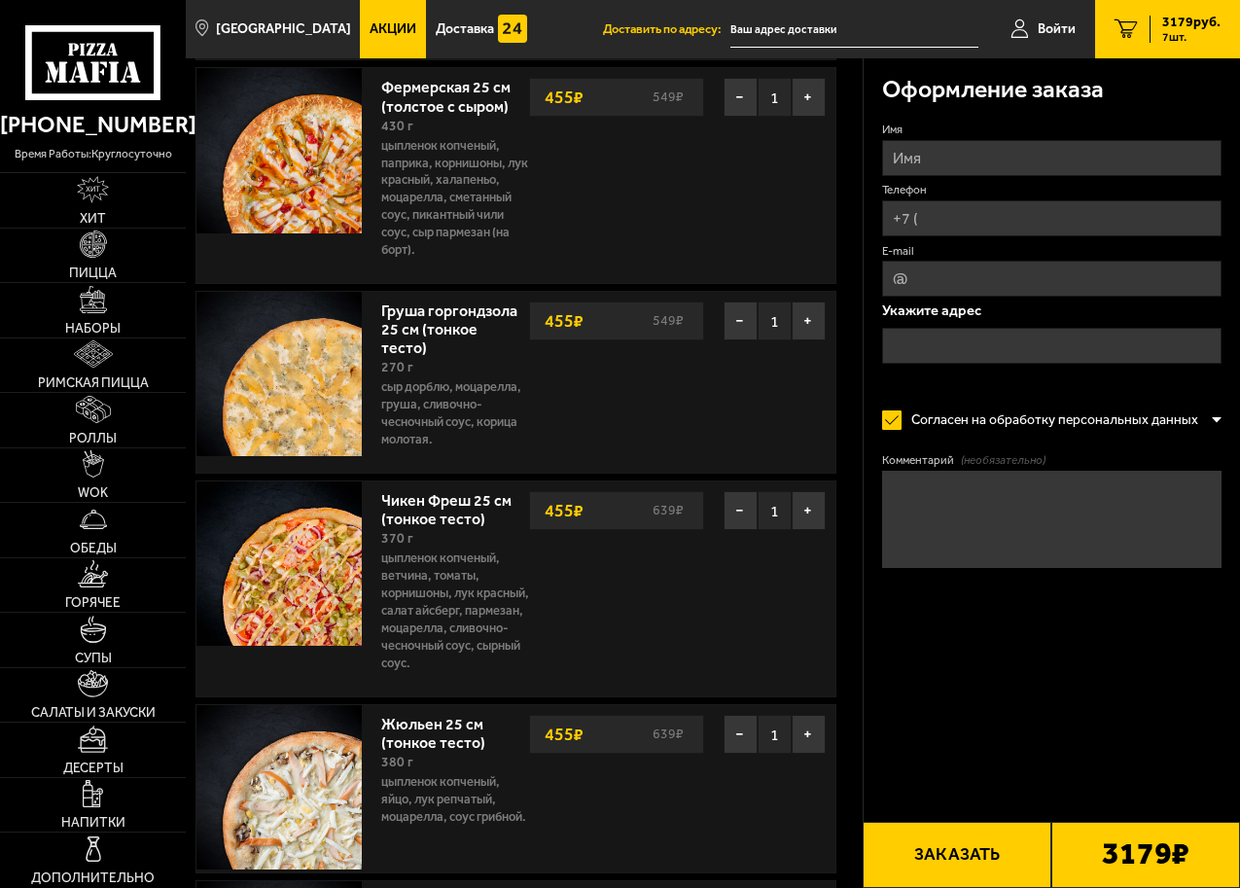
scroll to position [321, 0]
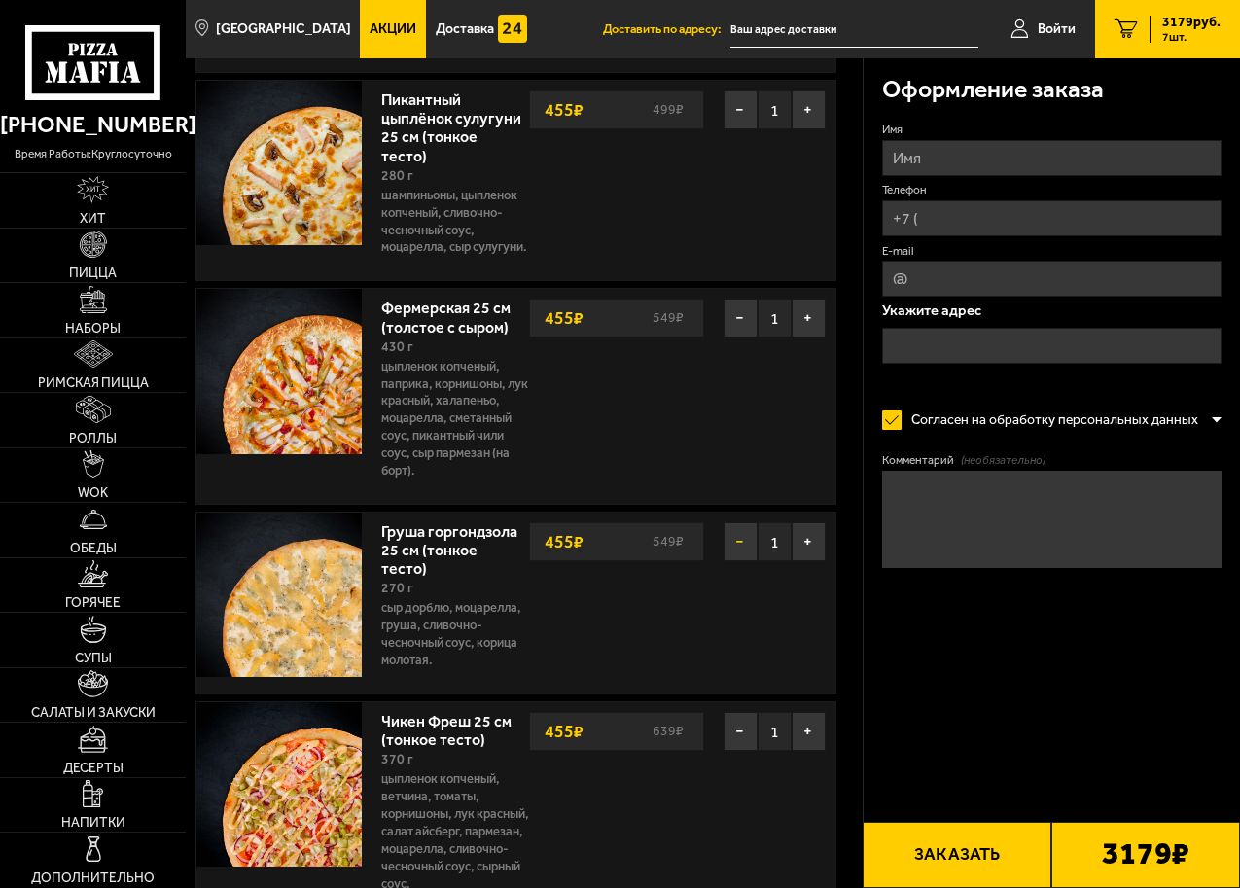
click at [736, 561] on button "−" at bounding box center [741, 541] width 34 height 39
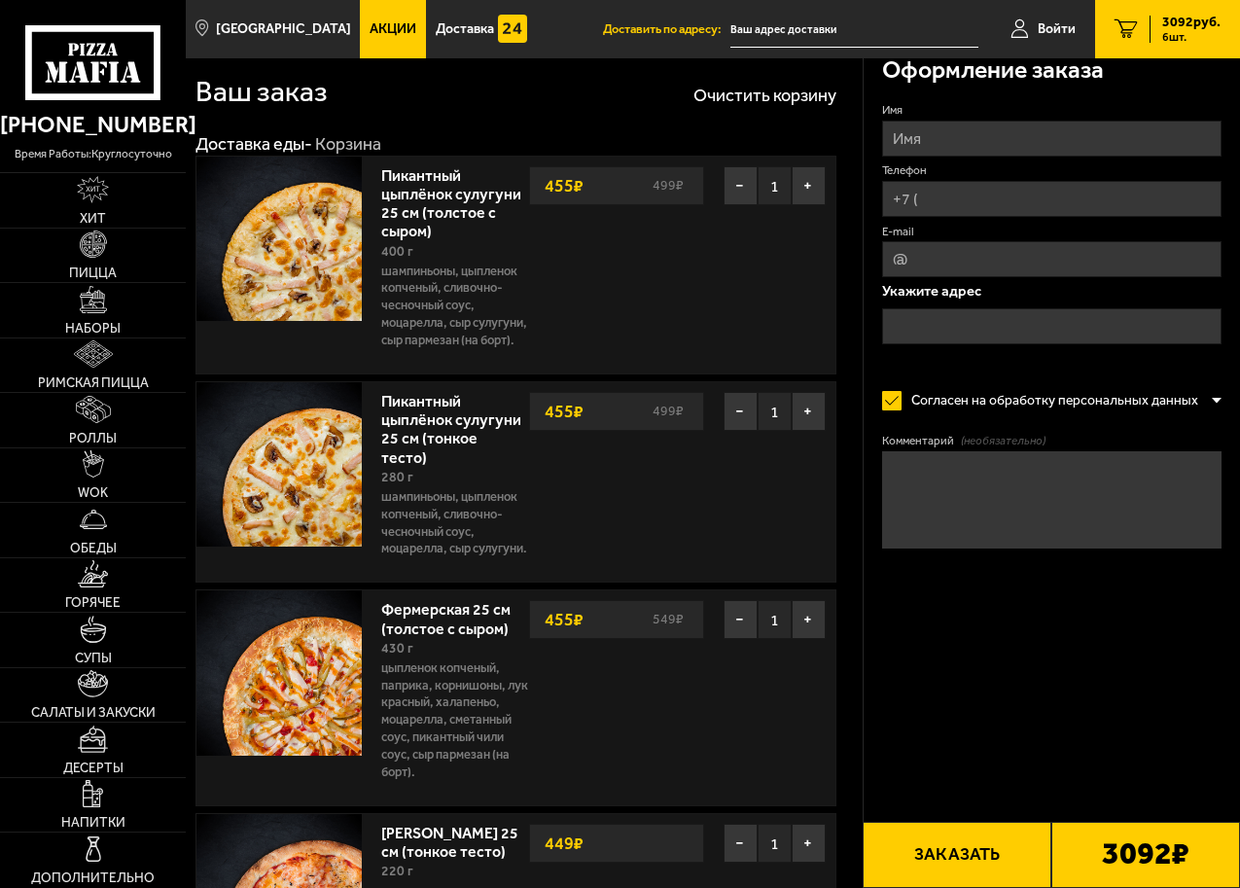
scroll to position [0, 0]
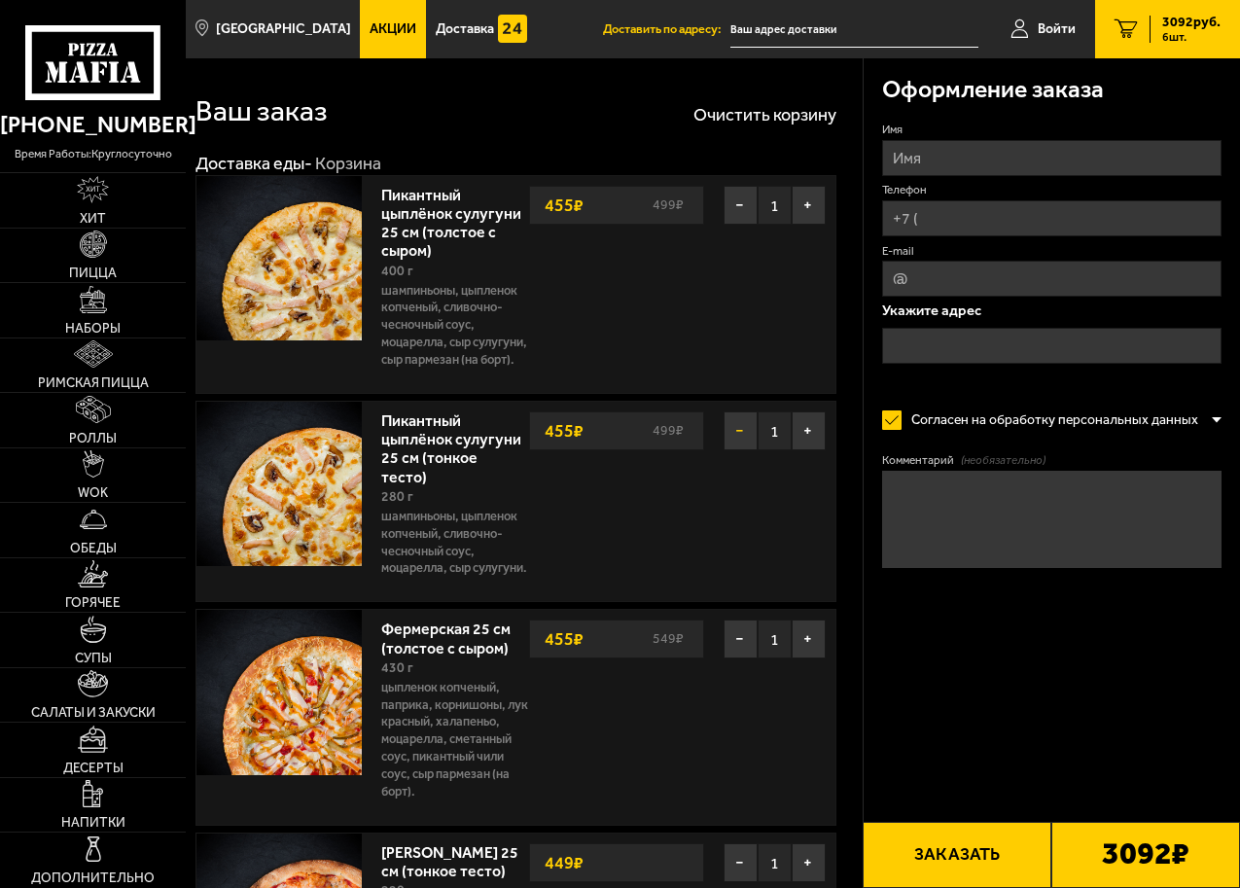
click at [741, 450] on button "−" at bounding box center [741, 431] width 34 height 39
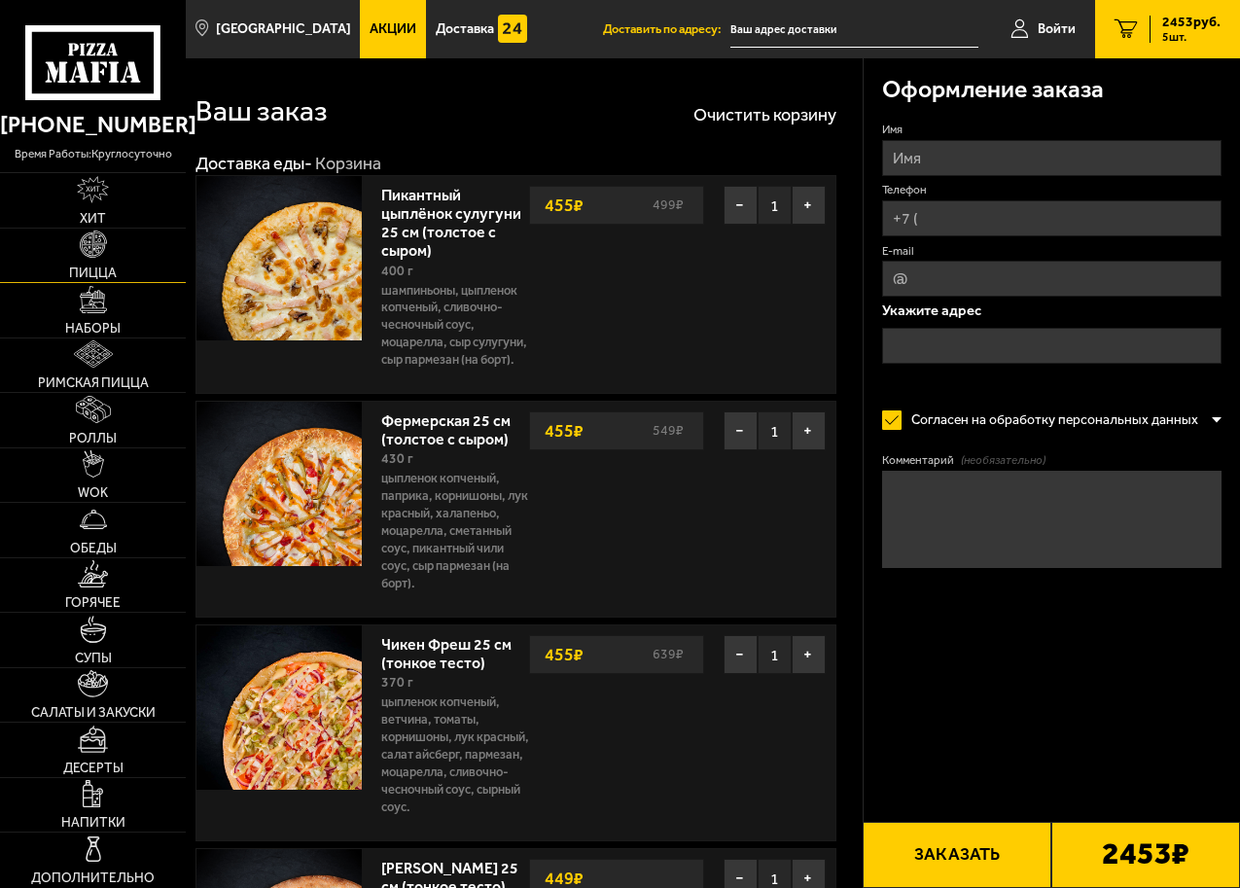
click at [123, 244] on link "Пицца" at bounding box center [93, 256] width 186 height 54
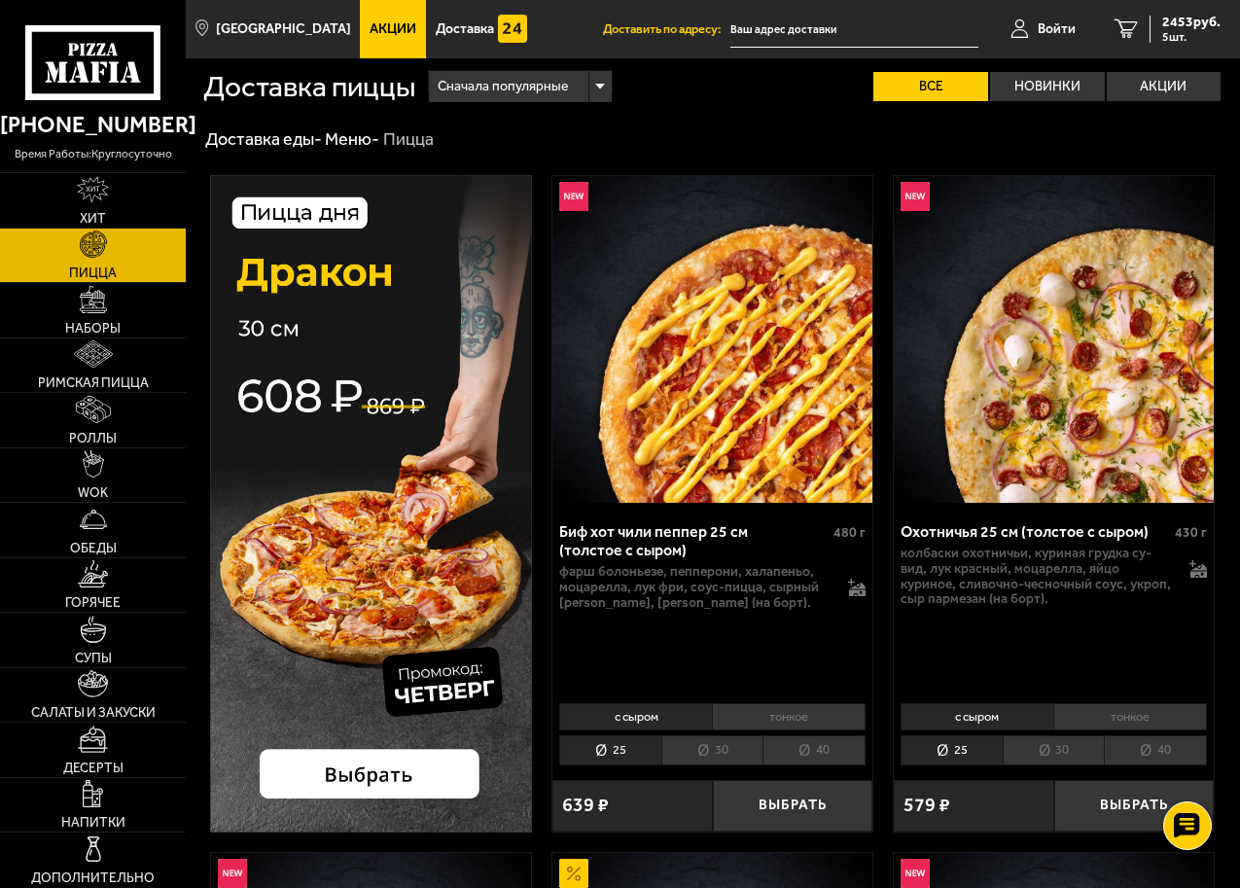
click at [396, 18] on link "Акции" at bounding box center [393, 29] width 66 height 58
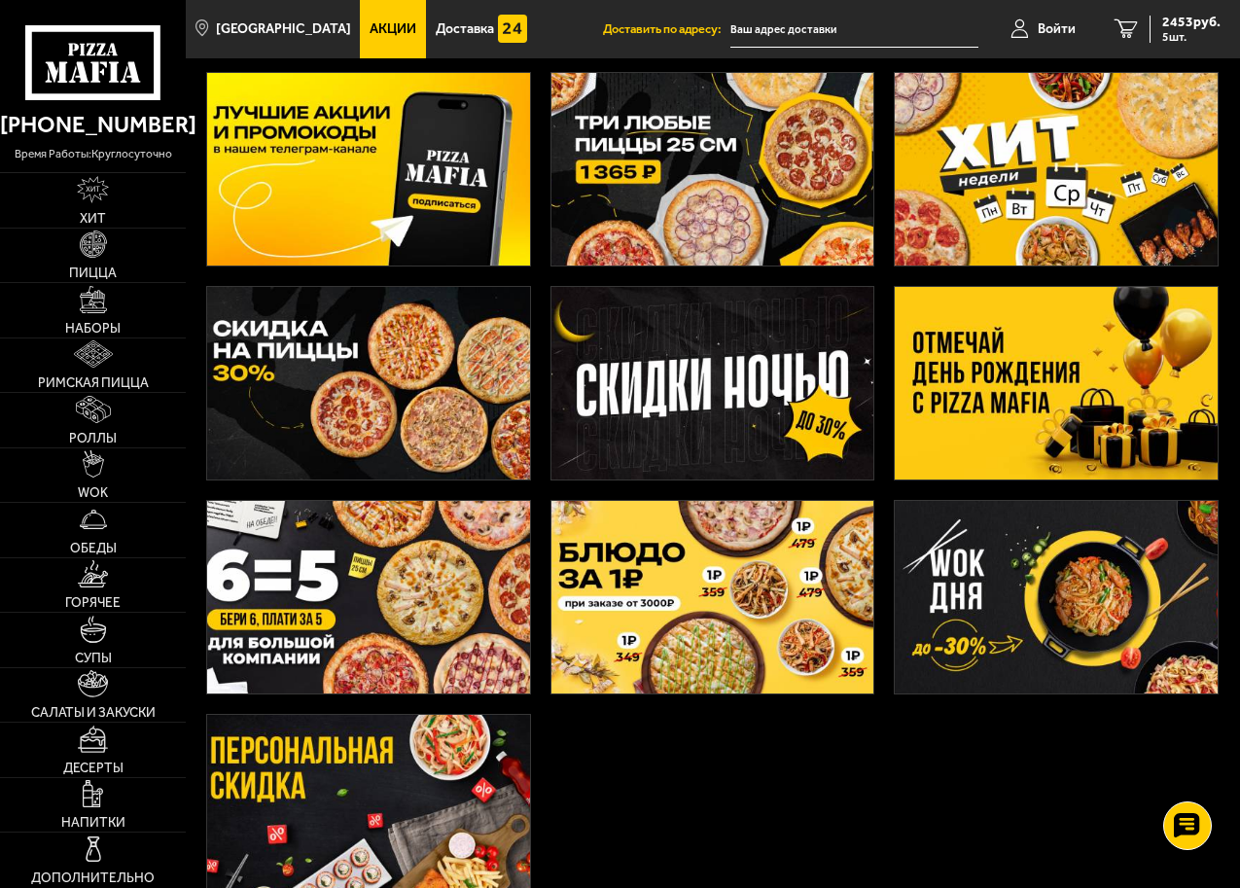
scroll to position [195, 0]
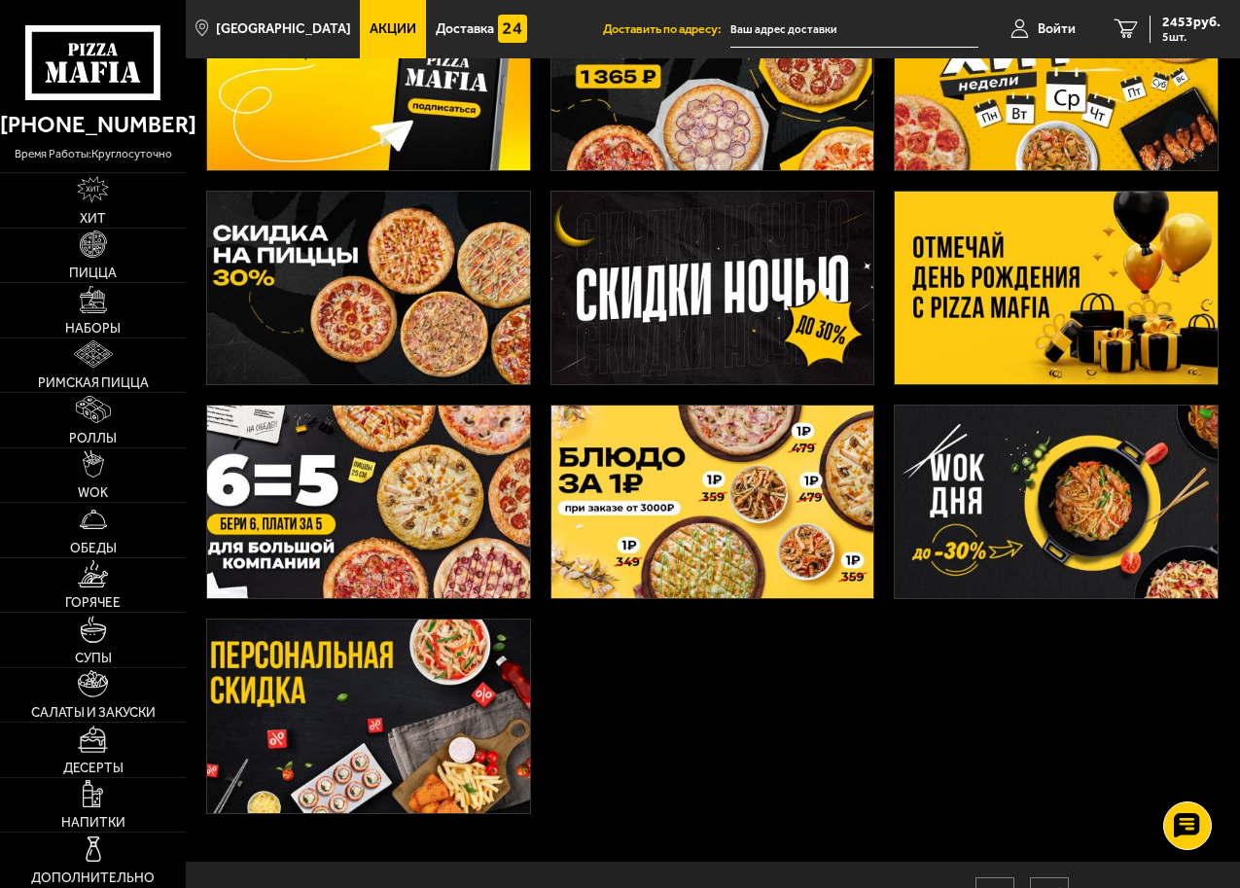
click at [460, 521] on img at bounding box center [368, 502] width 323 height 193
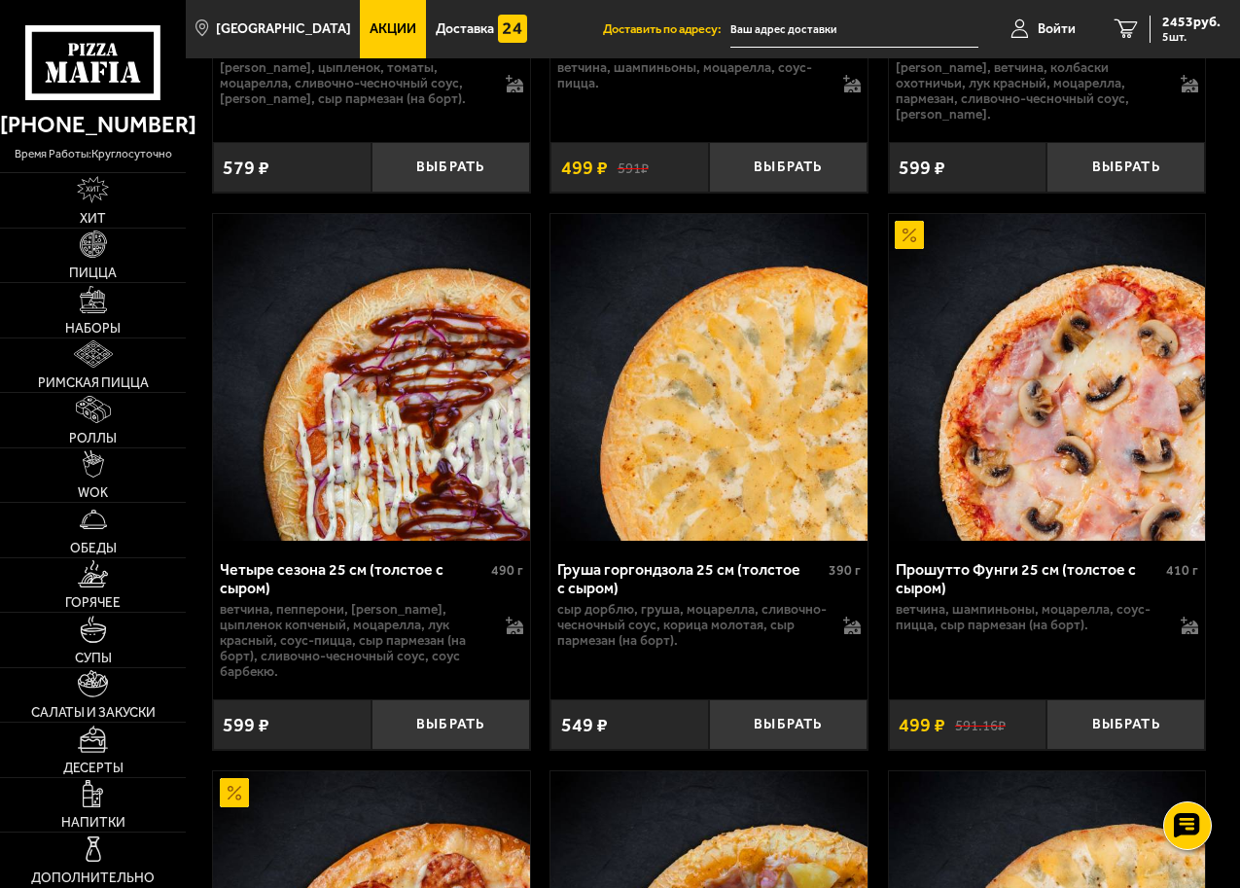
scroll to position [5837, 0]
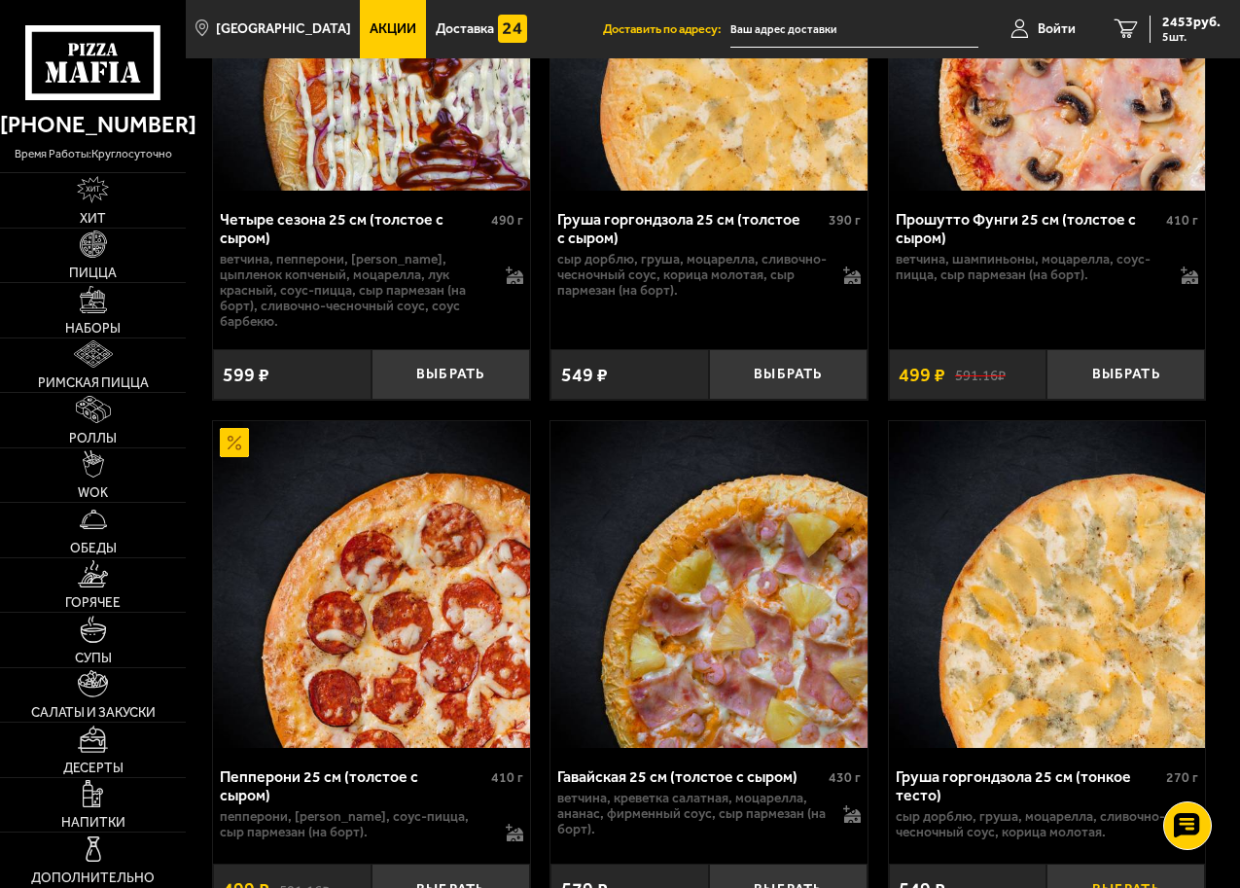
click at [1105, 864] on button "Выбрать" at bounding box center [1126, 890] width 159 height 52
click at [1177, 20] on span "3092 руб." at bounding box center [1192, 23] width 58 height 14
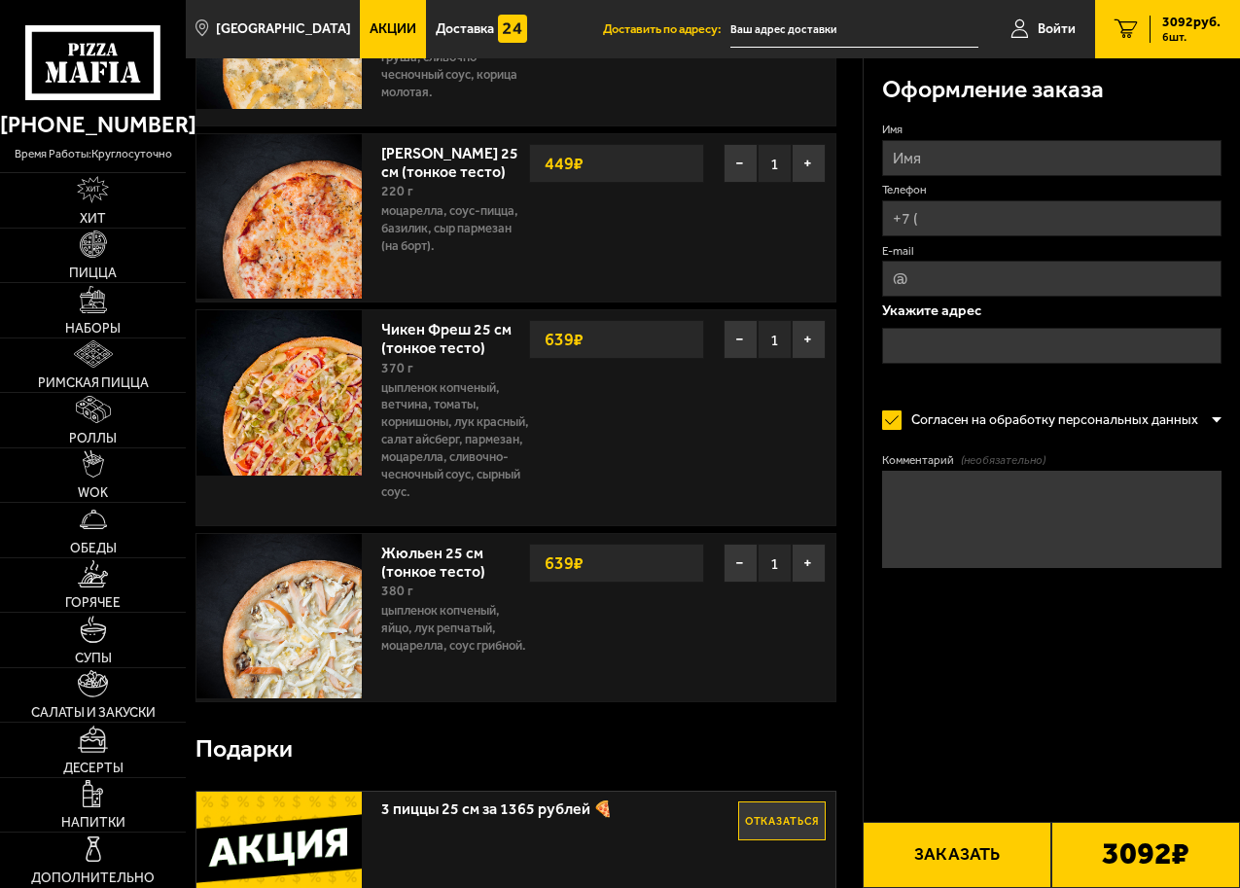
scroll to position [1268, 0]
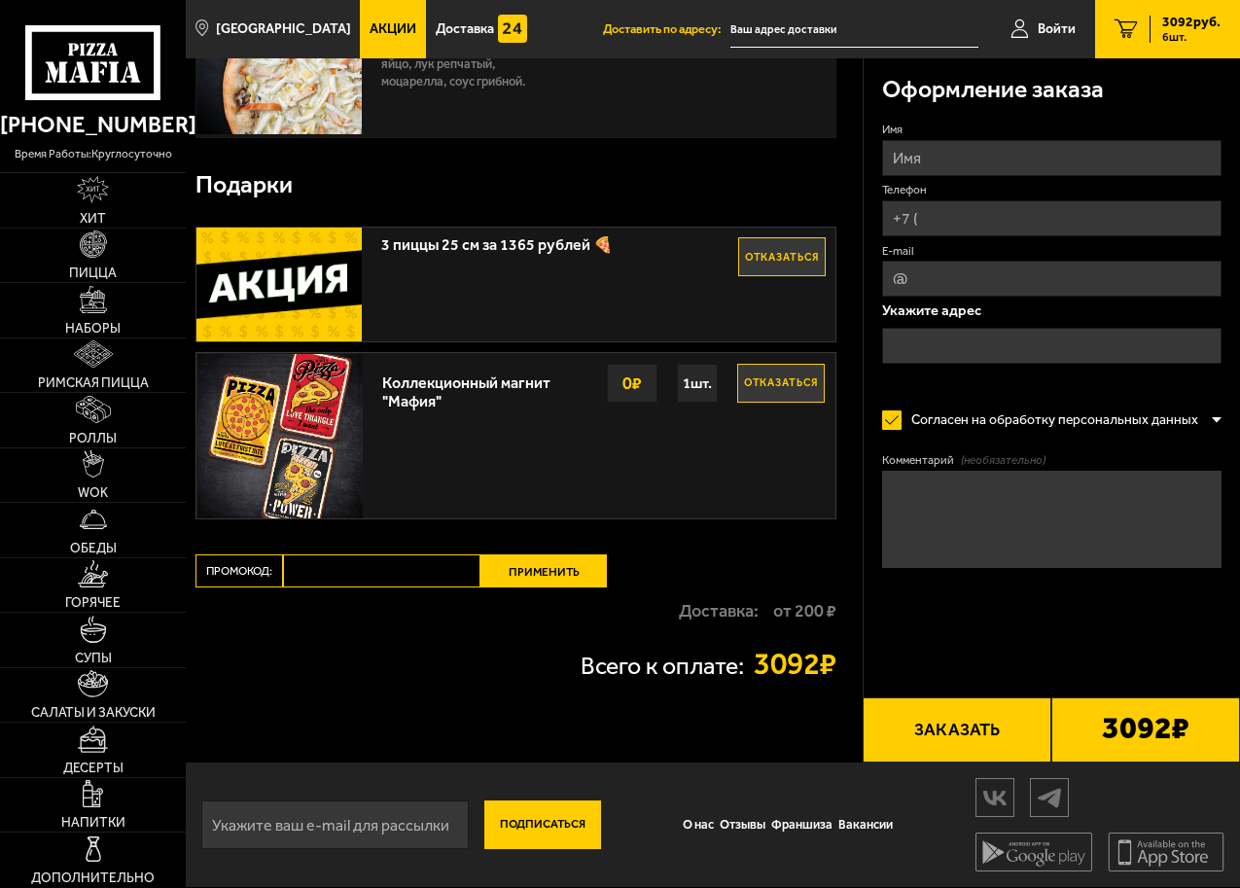
click at [361, 567] on input "Промокод:" at bounding box center [382, 571] width 198 height 33
paste input "maf5050"
type input "maf5050"
click at [545, 563] on button "Применить" at bounding box center [544, 571] width 126 height 33
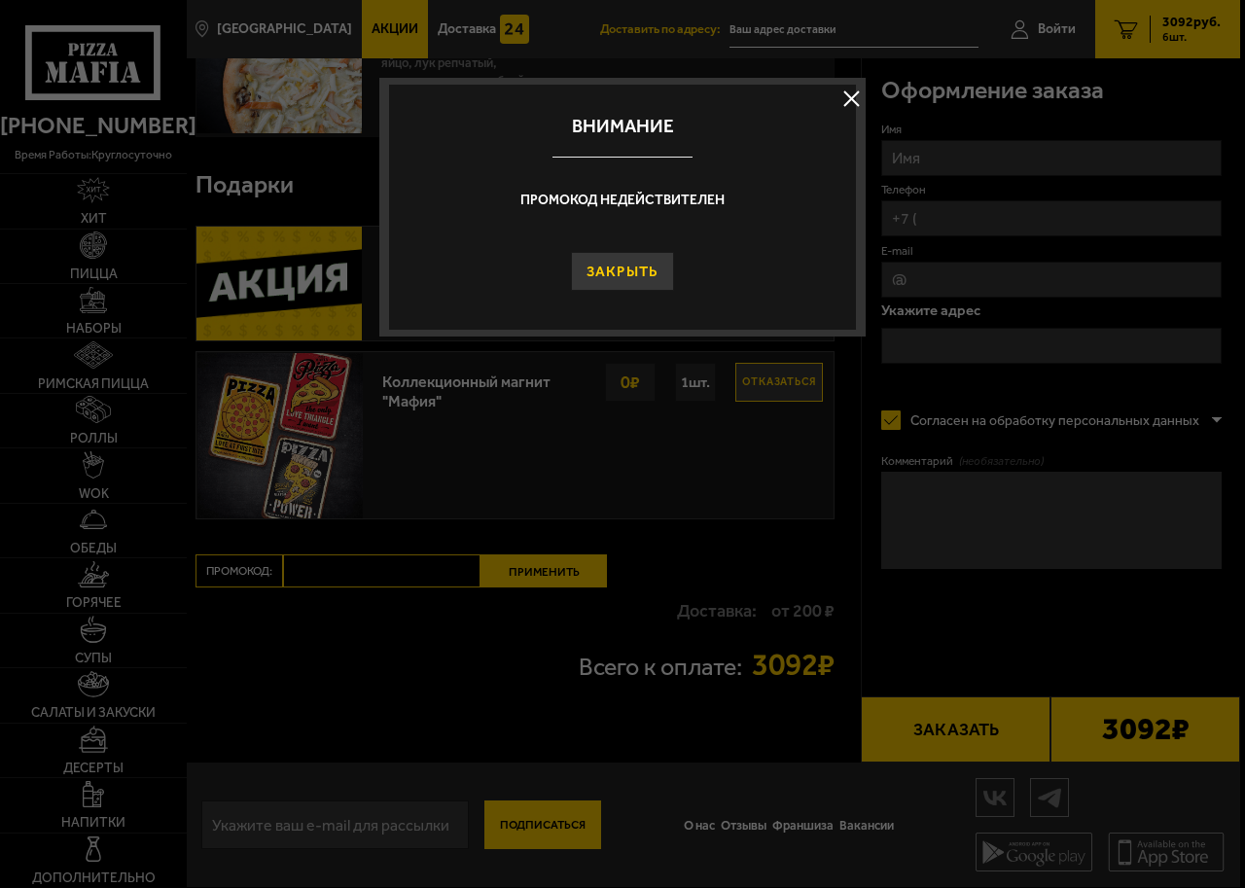
click at [652, 280] on button "Закрыть" at bounding box center [623, 271] width 104 height 39
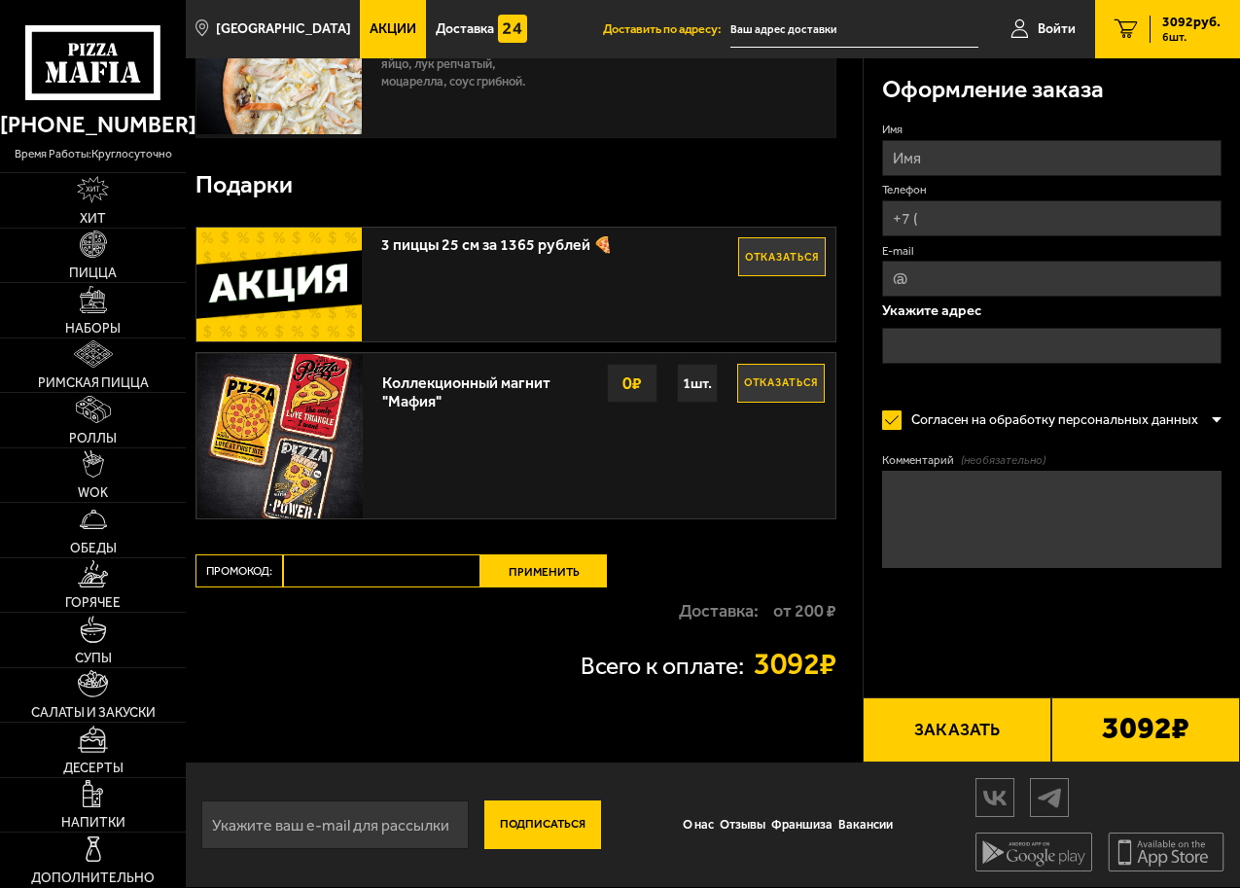
click at [313, 574] on input "Промокод:" at bounding box center [382, 571] width 198 height 33
paste input "maf5050"
type input "maf5050"
click at [523, 576] on button "Применить" at bounding box center [544, 571] width 126 height 33
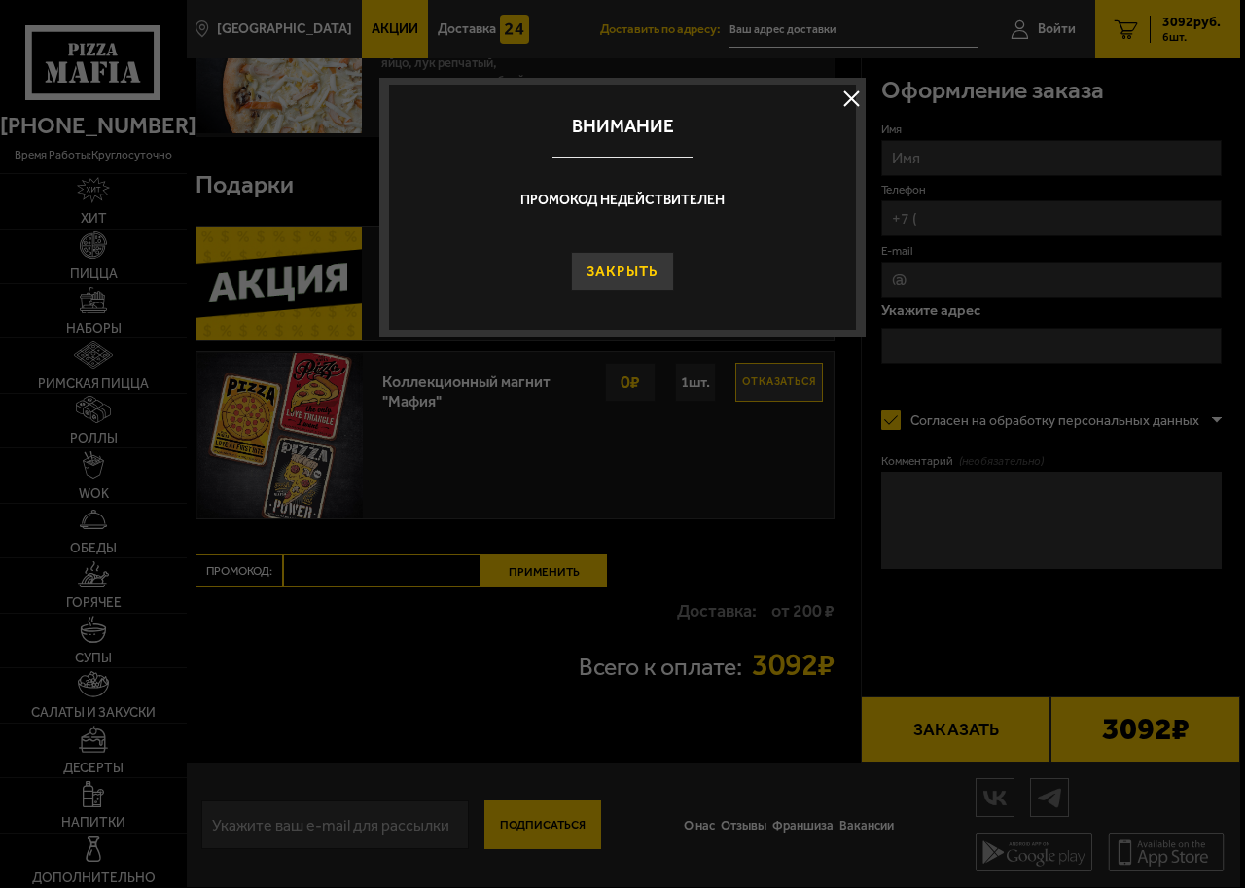
click at [626, 261] on button "Закрыть" at bounding box center [623, 271] width 104 height 39
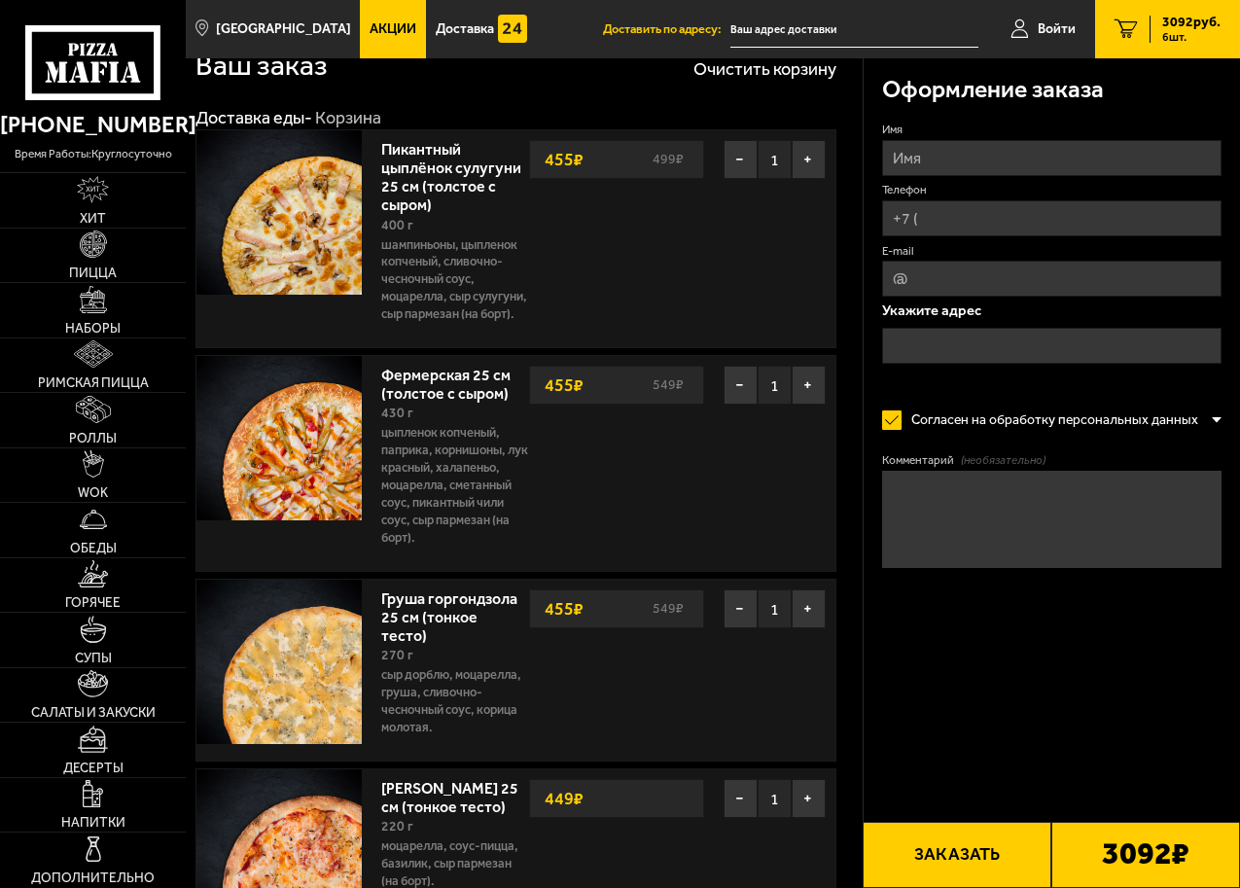
scroll to position [0, 0]
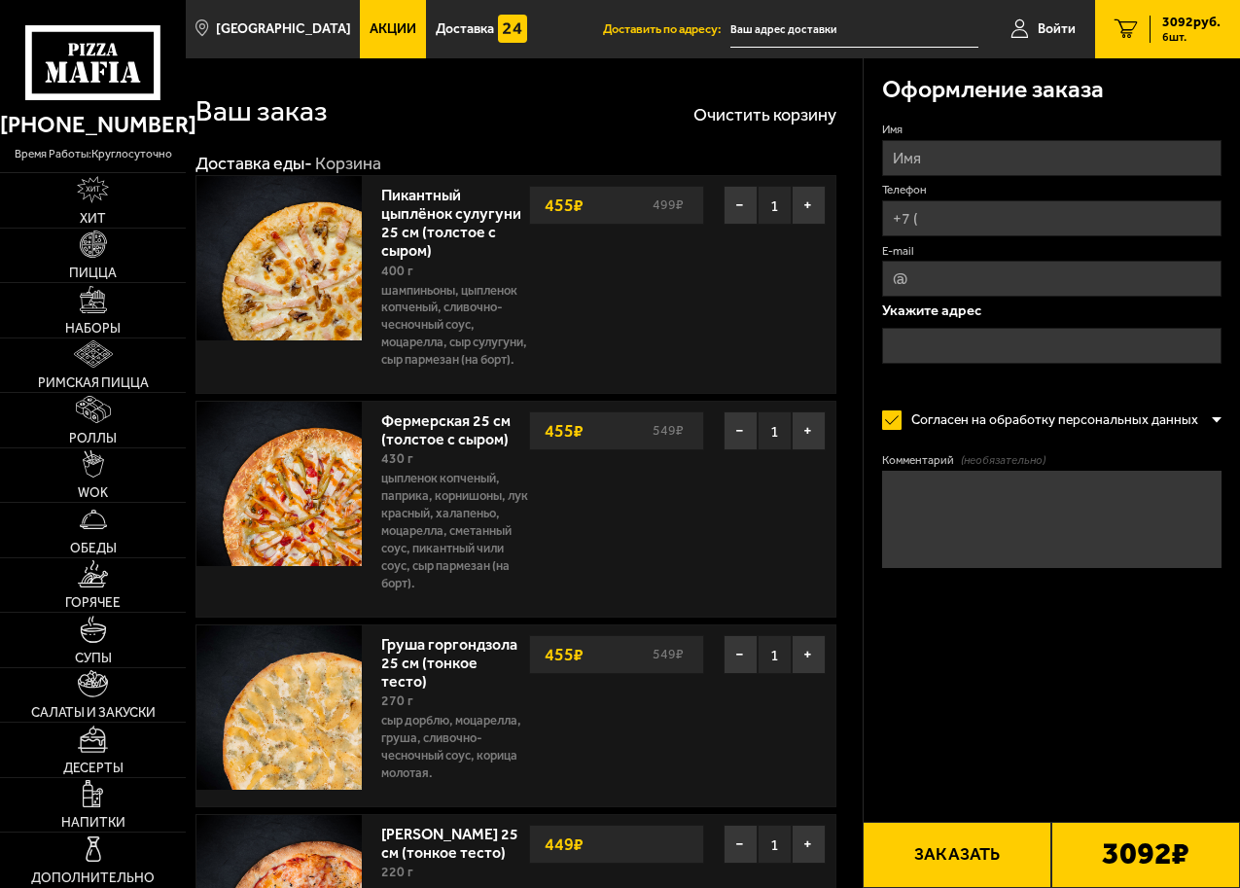
click at [375, 24] on span "Акции" at bounding box center [393, 29] width 47 height 14
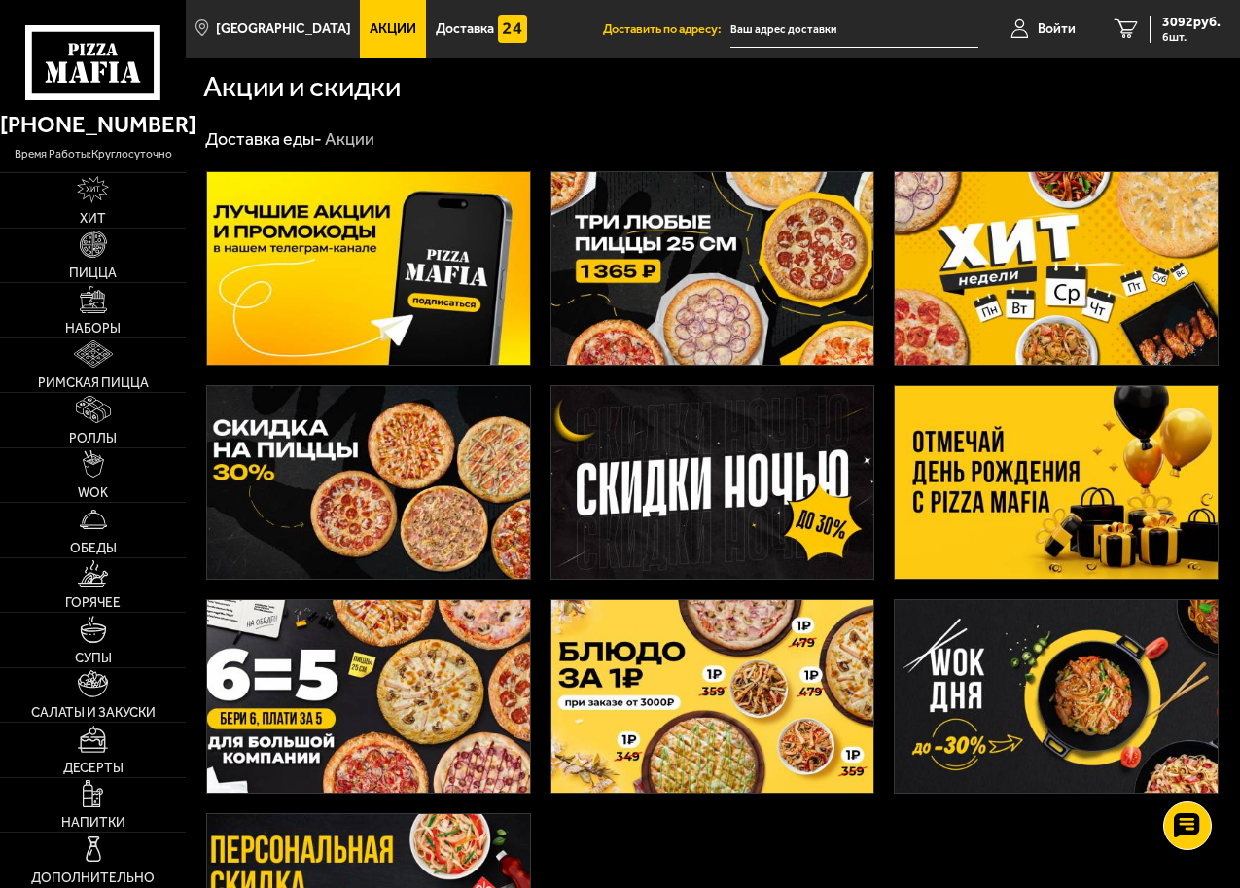
click at [330, 755] on img at bounding box center [368, 696] width 323 height 193
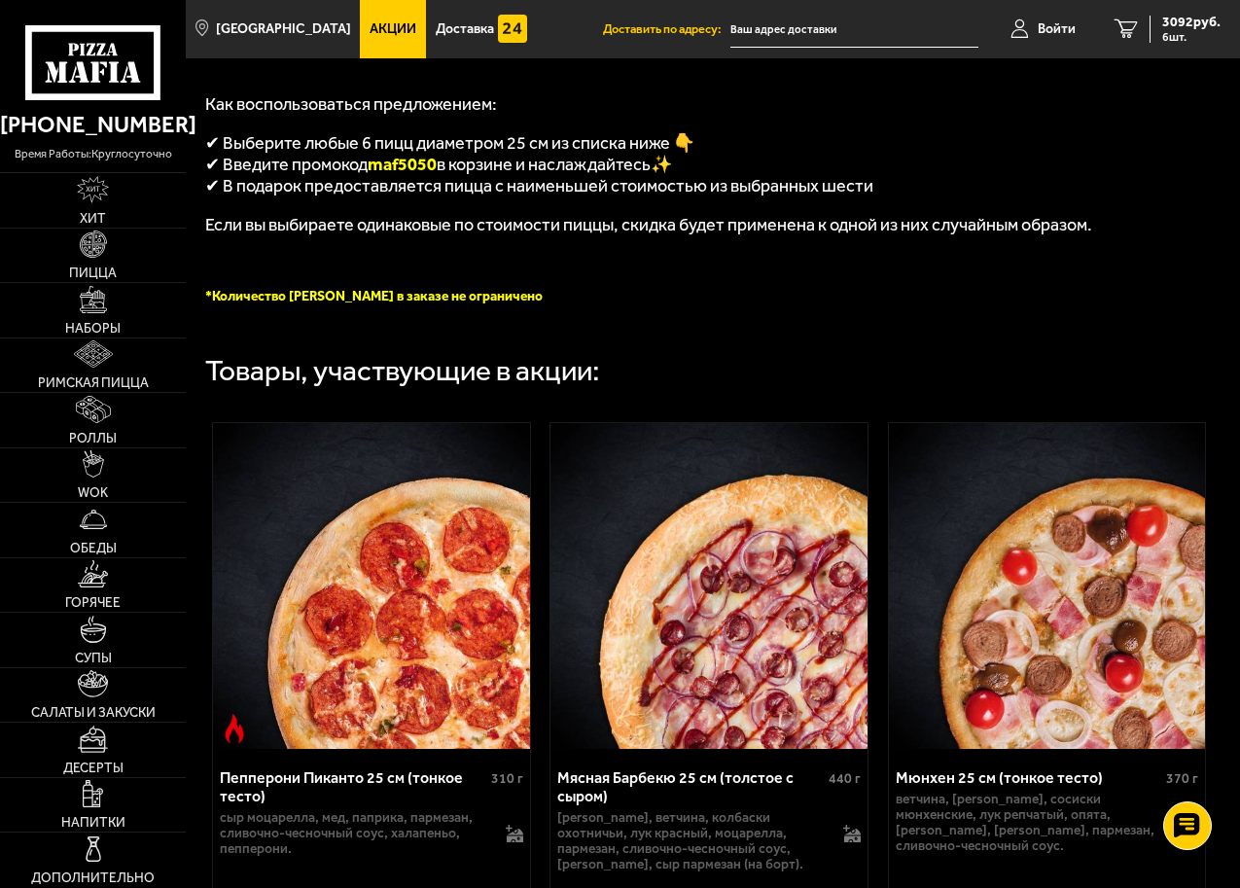
scroll to position [486, 0]
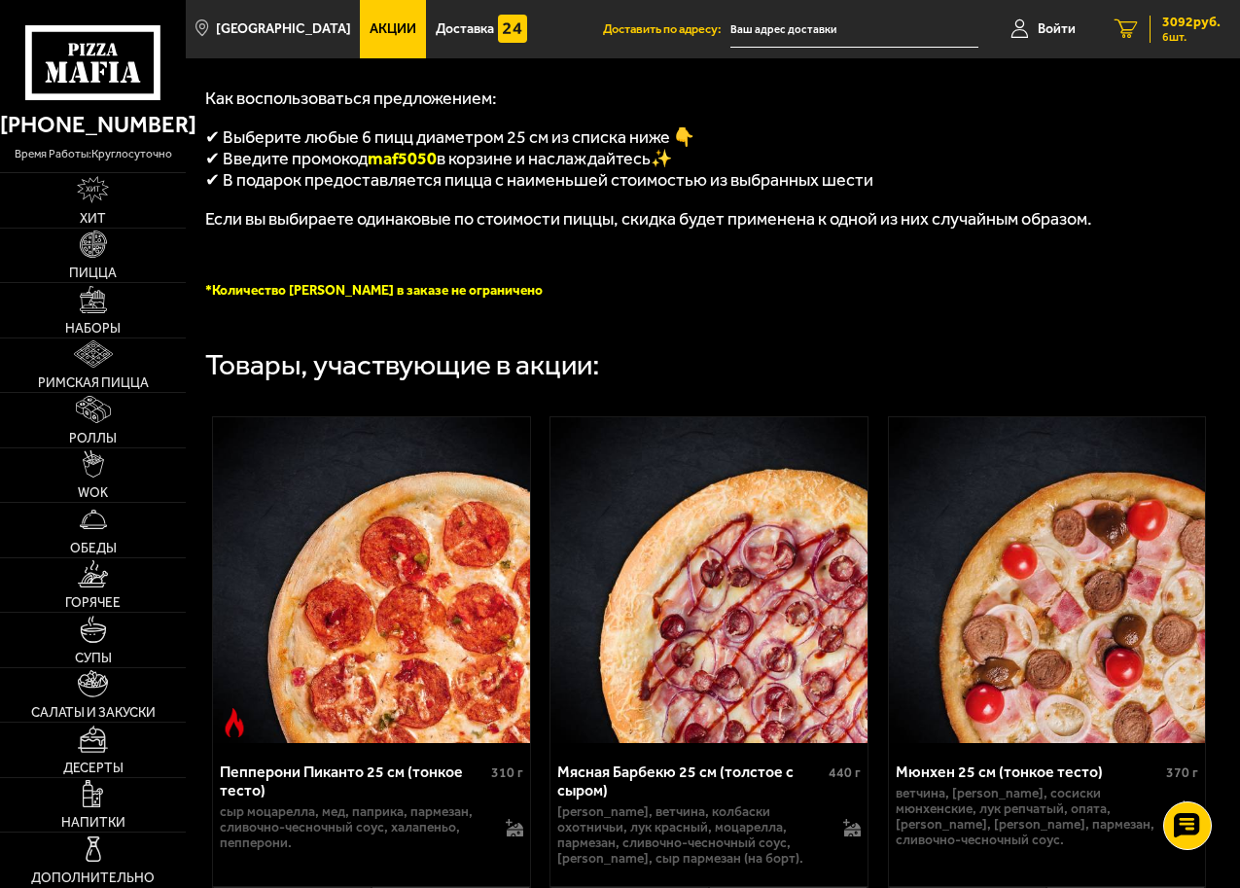
click at [1186, 21] on span "3092 руб." at bounding box center [1192, 23] width 58 height 14
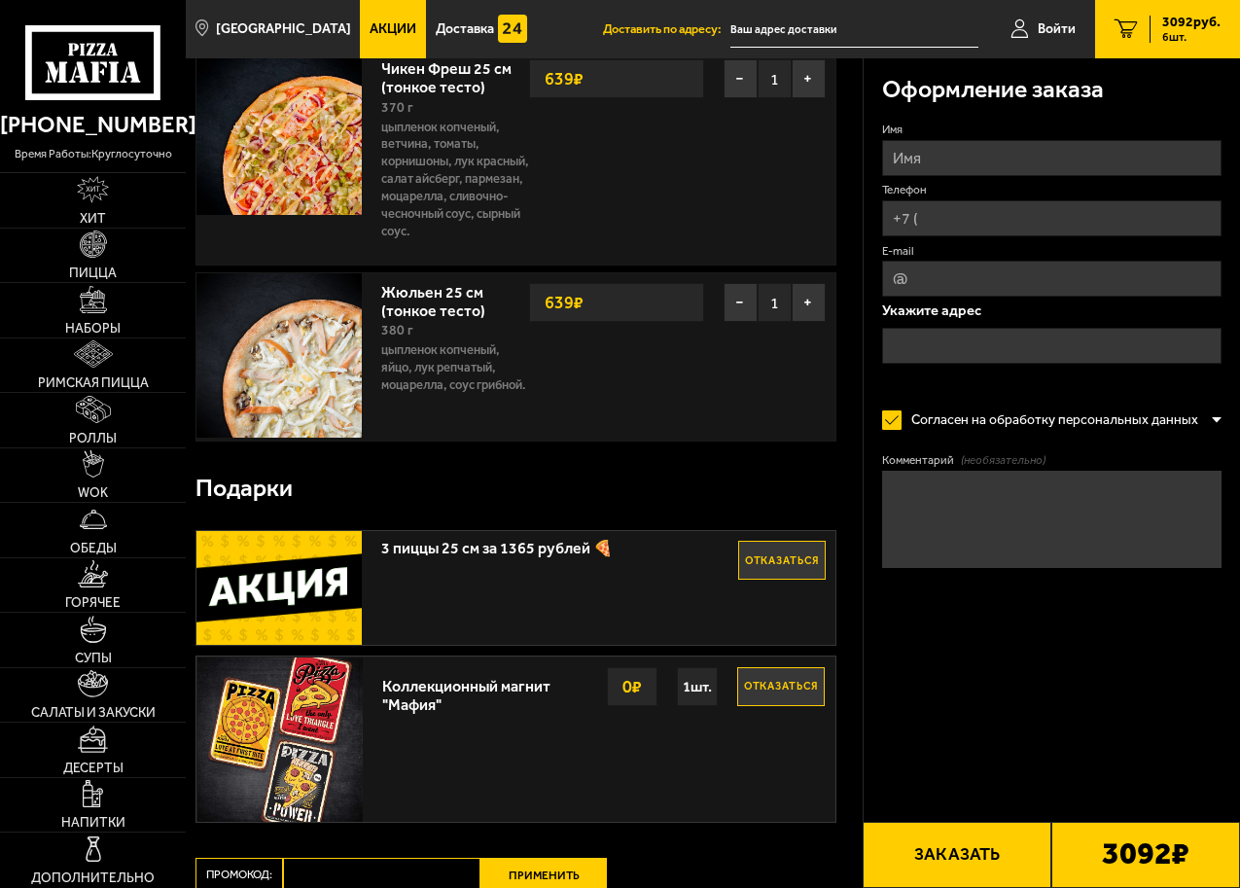
scroll to position [973, 0]
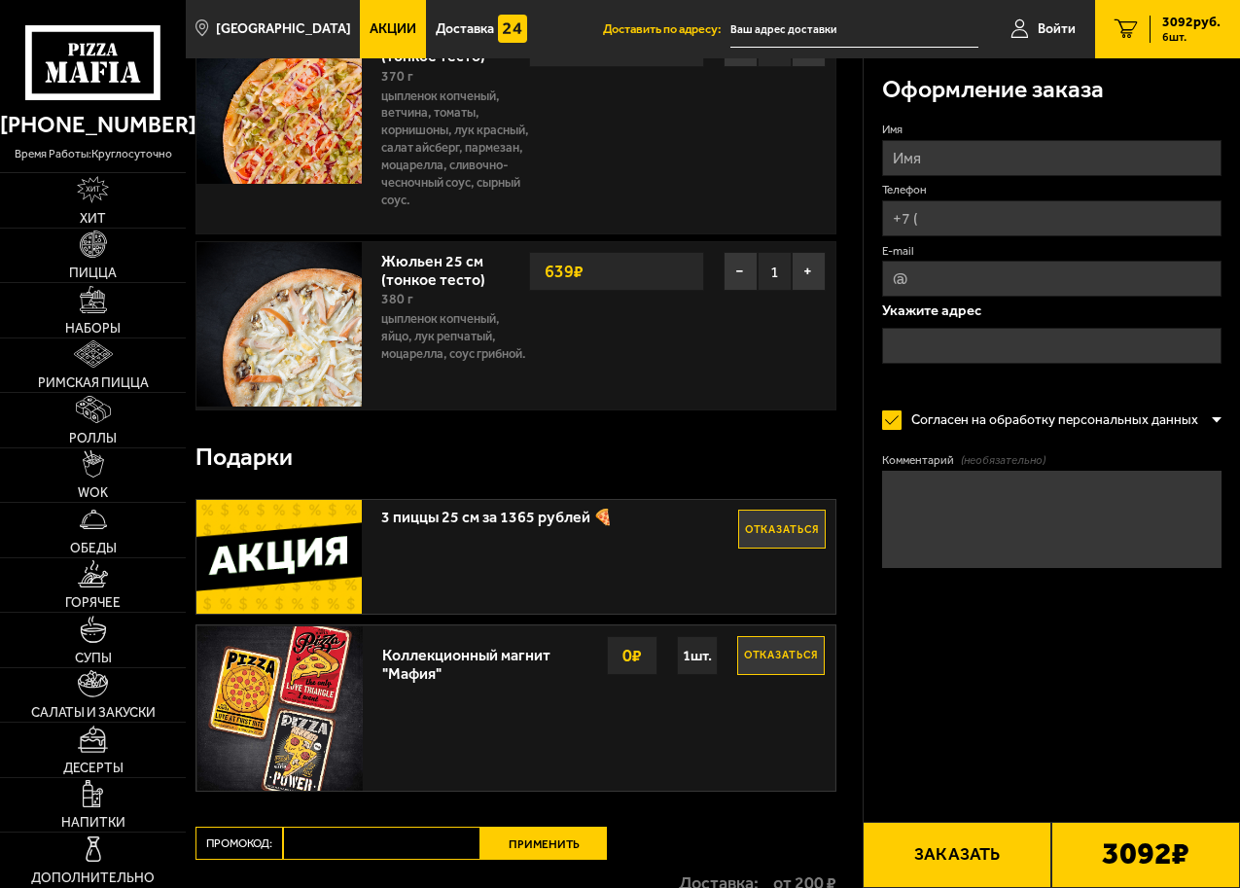
click at [464, 525] on span "3 пиццы 25 см за 1365 рублей 🍕" at bounding box center [559, 512] width 356 height 25
click at [256, 568] on img at bounding box center [279, 557] width 165 height 114
drag, startPoint x: 256, startPoint y: 568, endPoint x: 323, endPoint y: 588, distance: 69.9
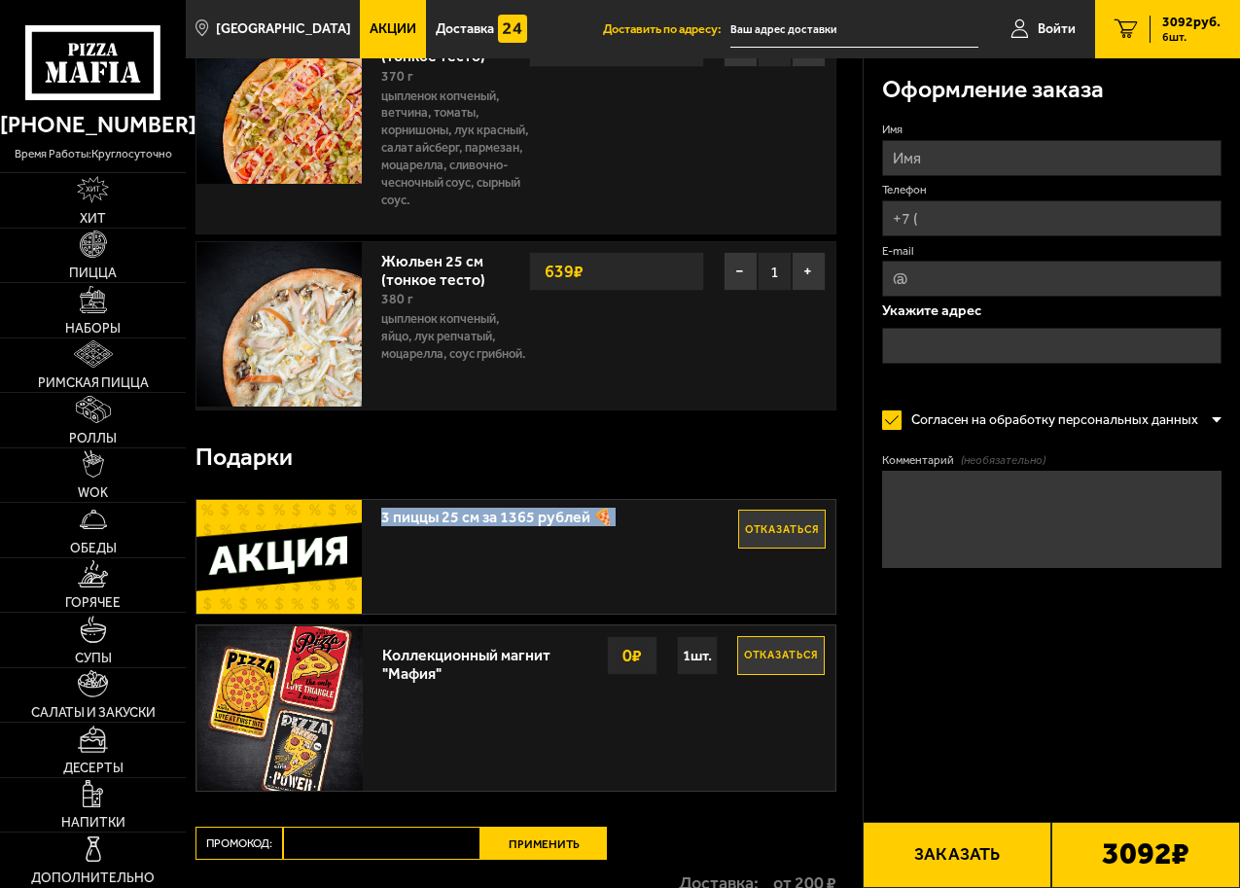
click at [256, 570] on img at bounding box center [279, 557] width 165 height 114
click at [365, 596] on div "3 пиццы 25 см за 1365 рублей 🍕 Отказаться" at bounding box center [516, 557] width 638 height 114
click at [242, 587] on img at bounding box center [279, 557] width 165 height 114
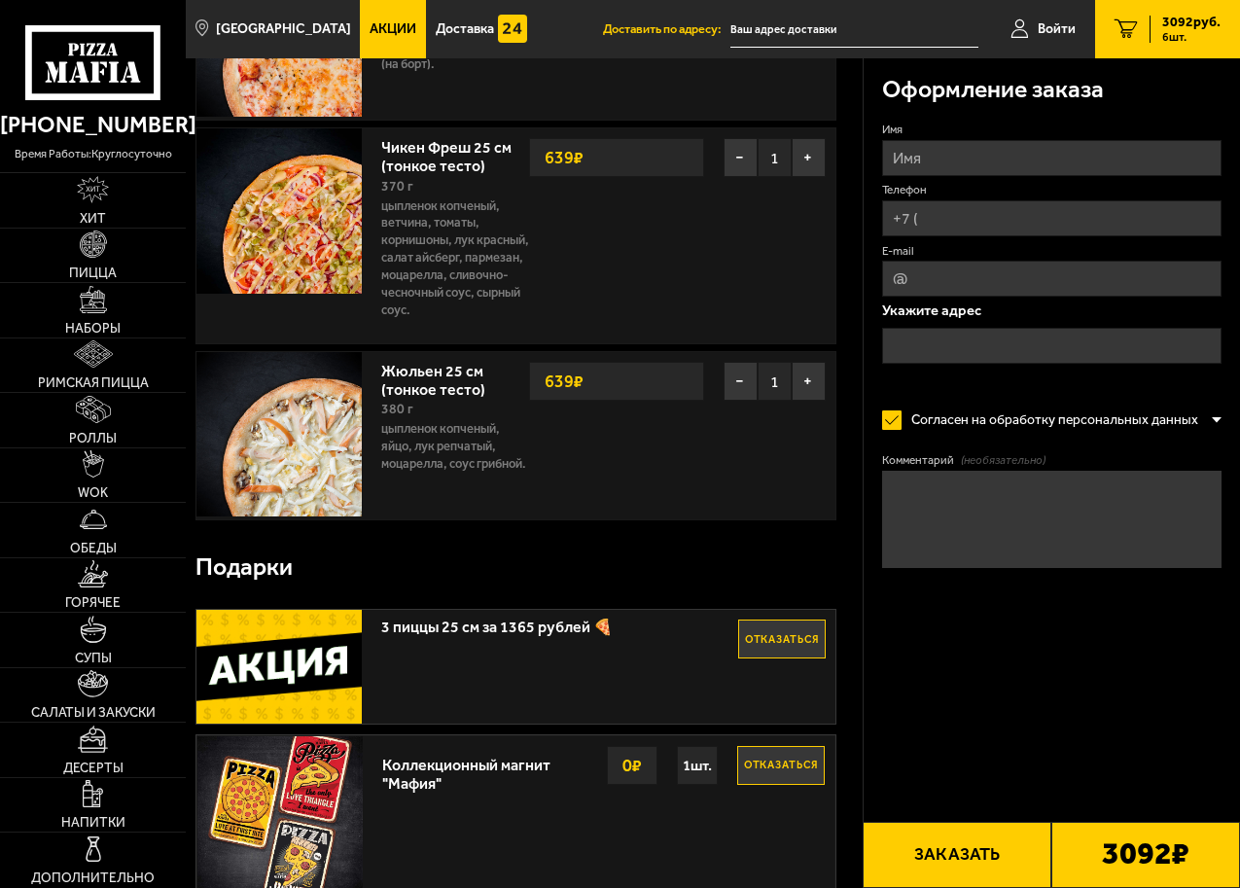
scroll to position [1268, 0]
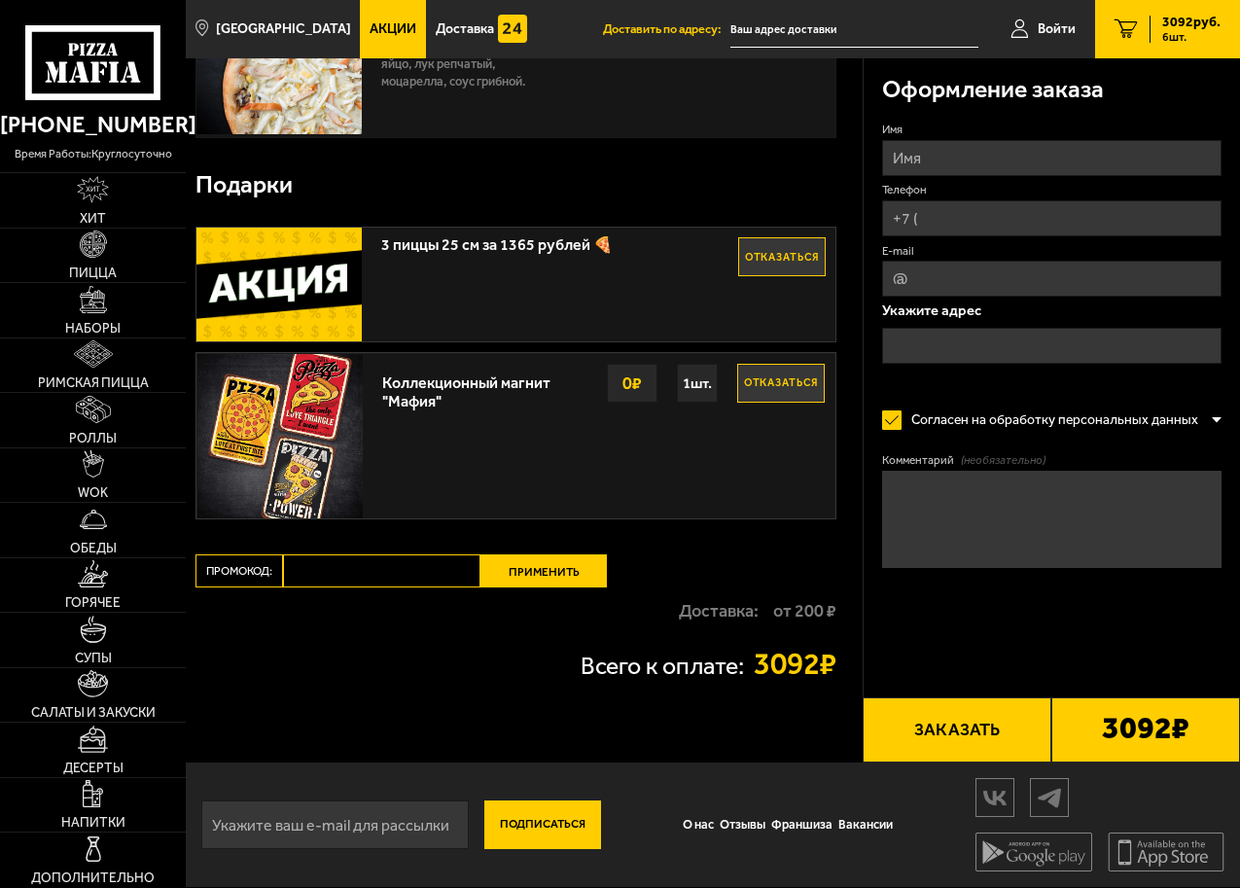
click at [331, 576] on input "Промокод:" at bounding box center [382, 571] width 198 height 33
paste input "maf5050"
type input "maf5050"
click at [521, 566] on button "Применить" at bounding box center [544, 571] width 126 height 33
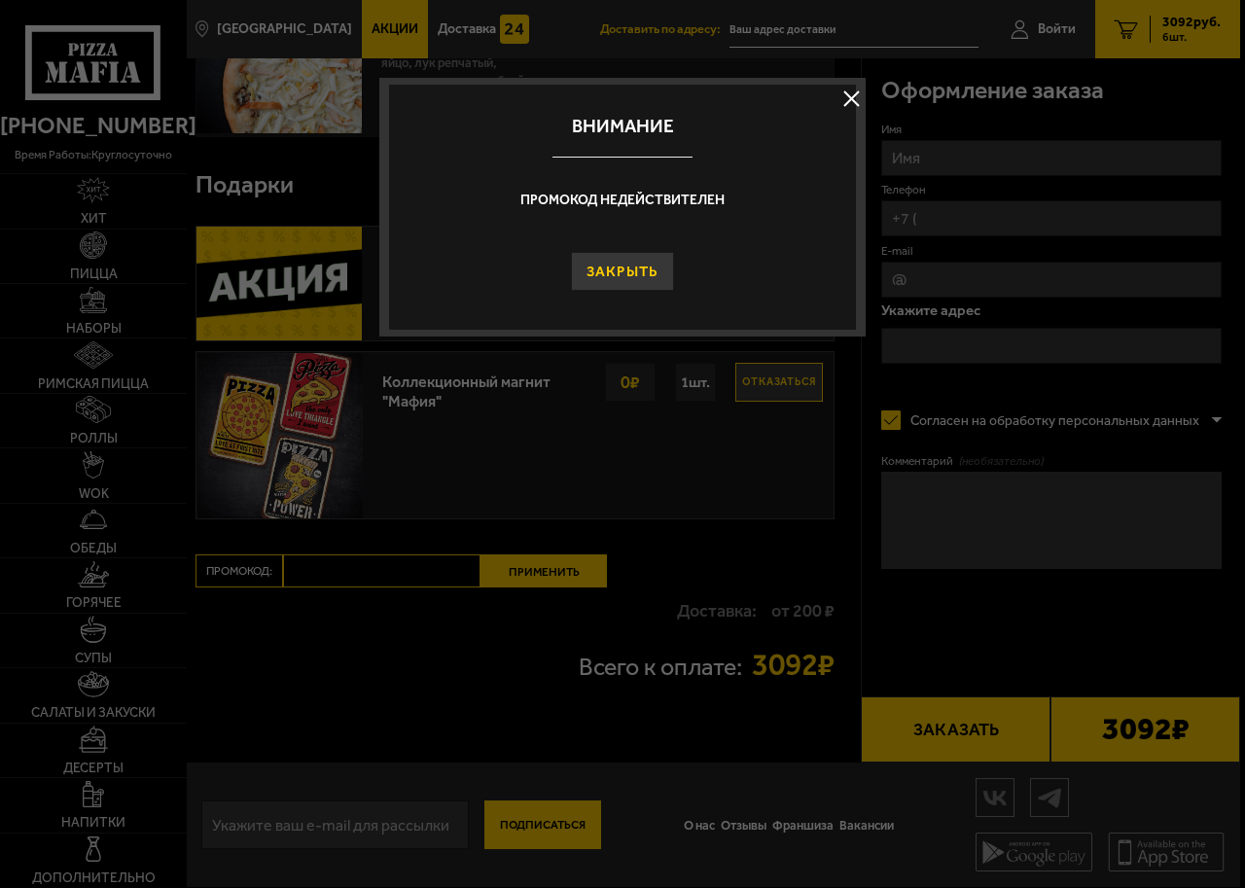
click at [642, 269] on button "Закрыть" at bounding box center [623, 271] width 104 height 39
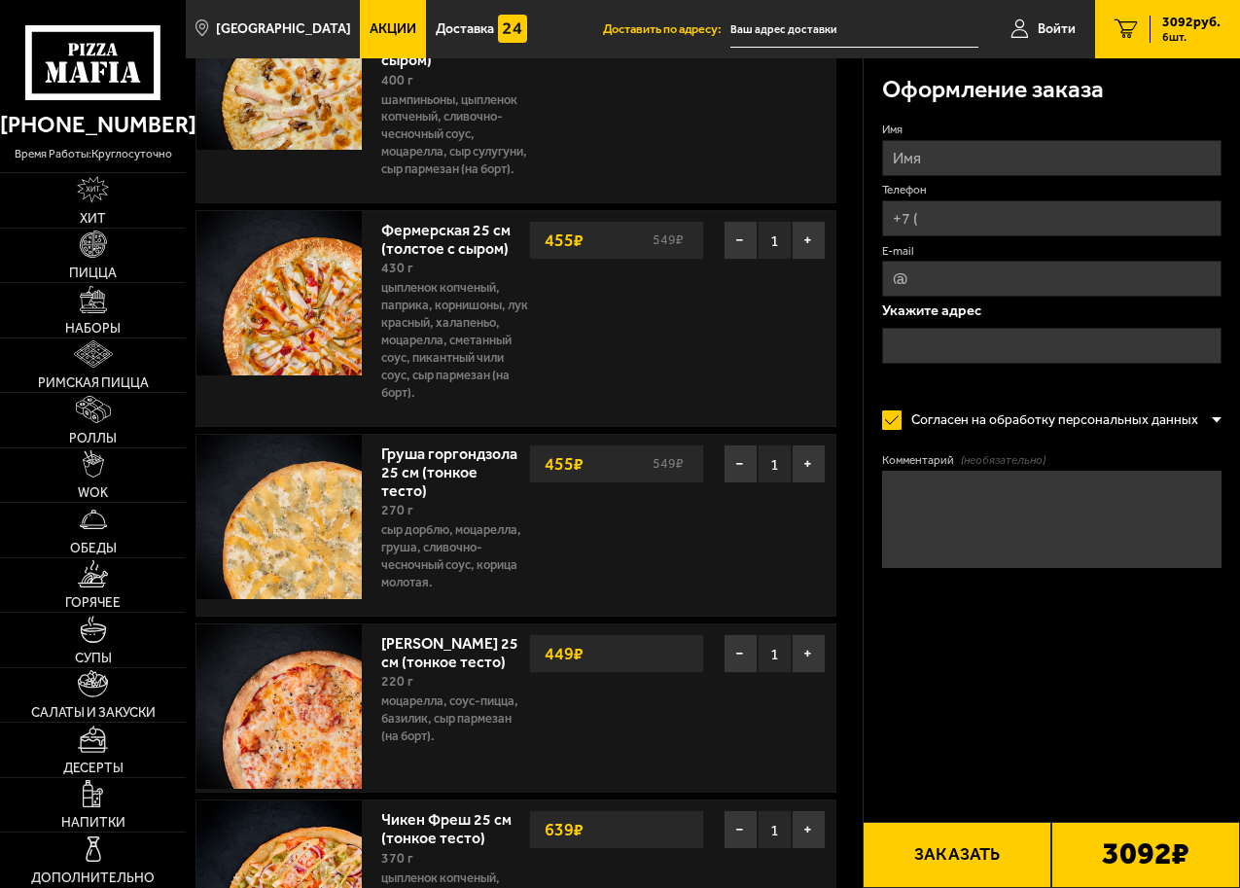
scroll to position [0, 0]
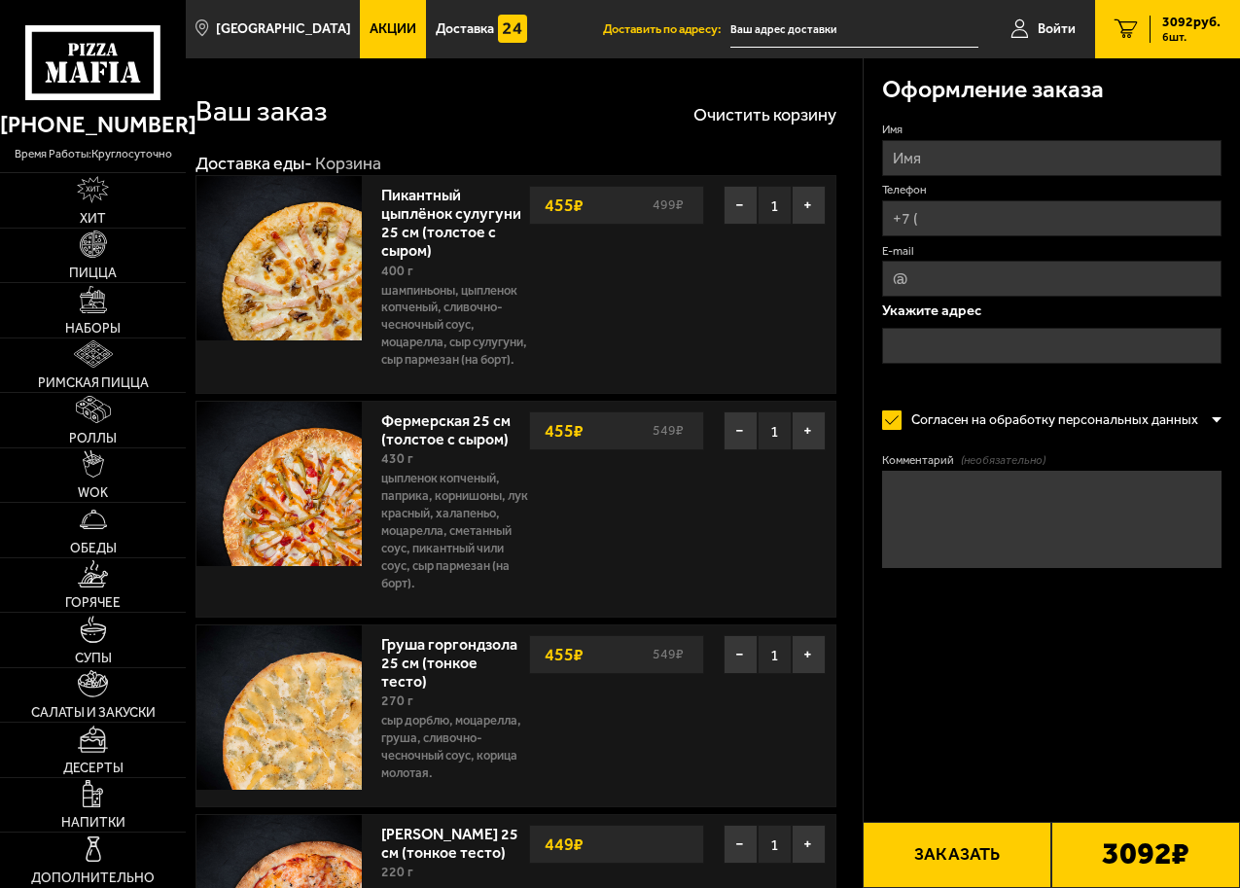
click at [385, 22] on span "Акции" at bounding box center [393, 29] width 47 height 14
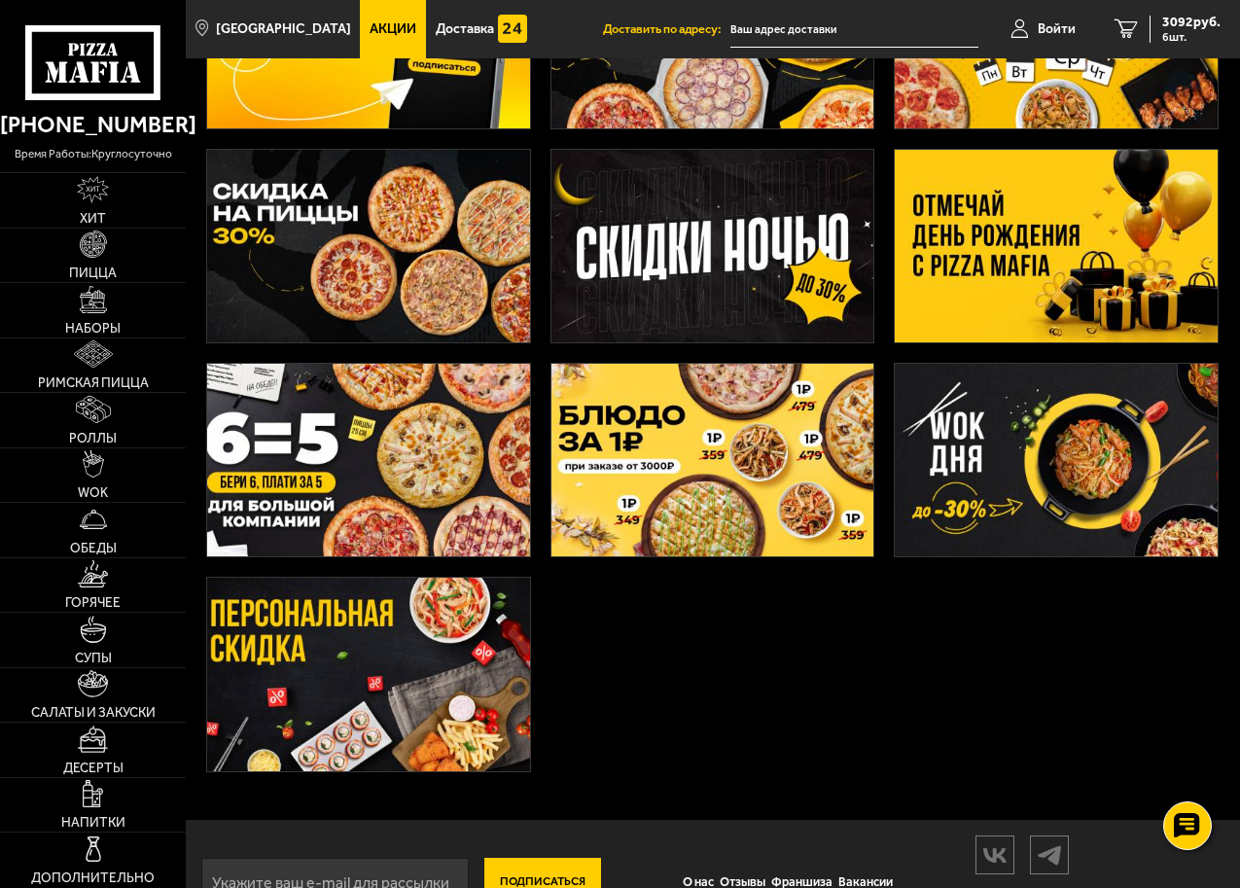
scroll to position [200, 0]
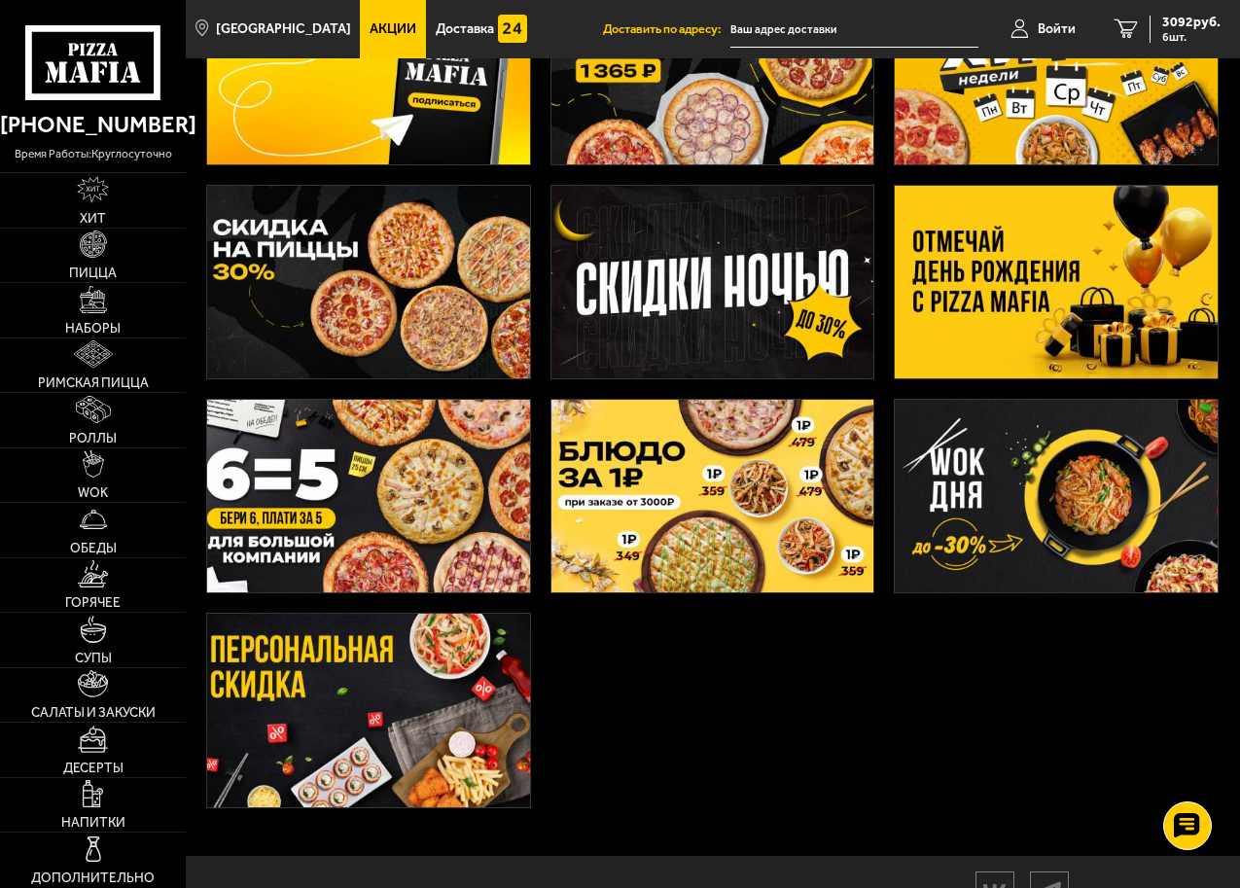
click at [400, 722] on img at bounding box center [368, 710] width 323 height 193
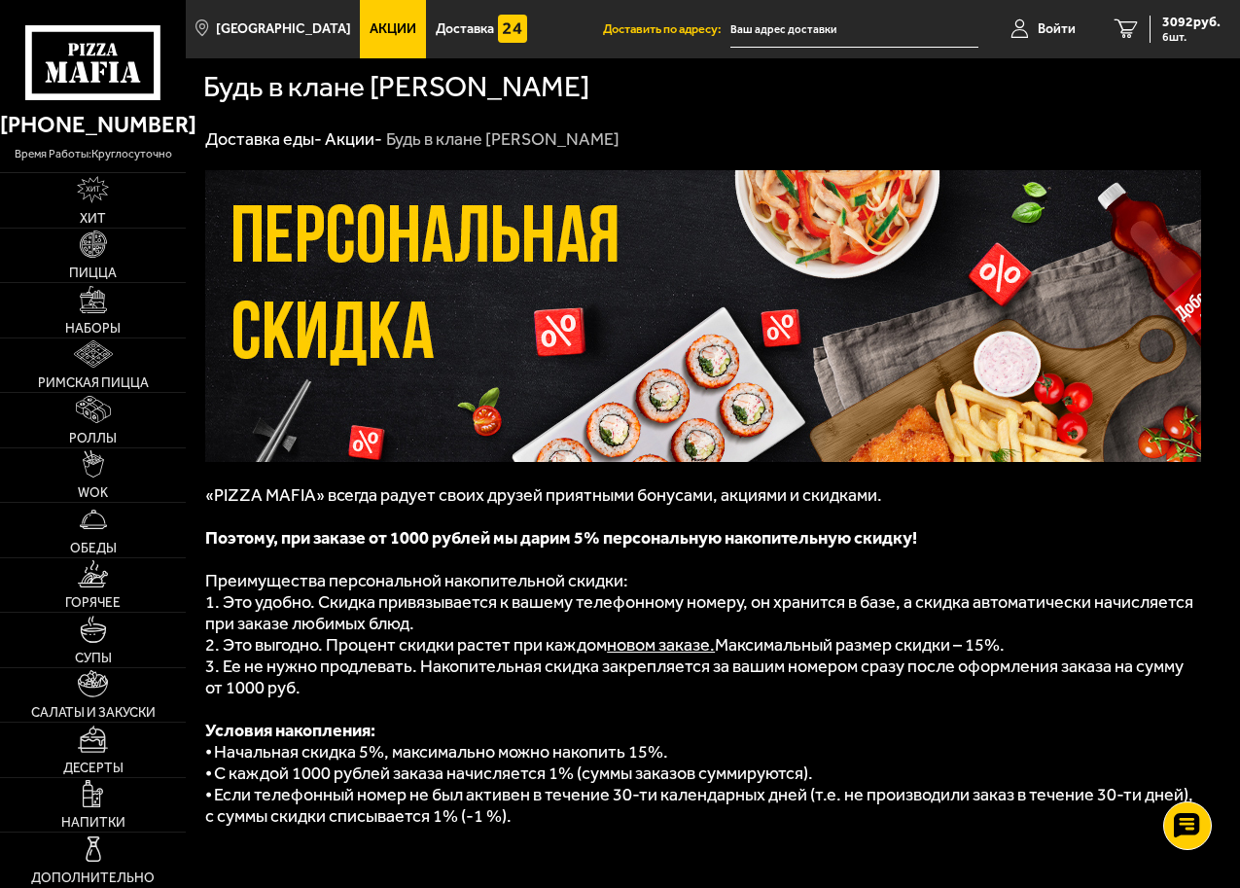
scroll to position [200, 0]
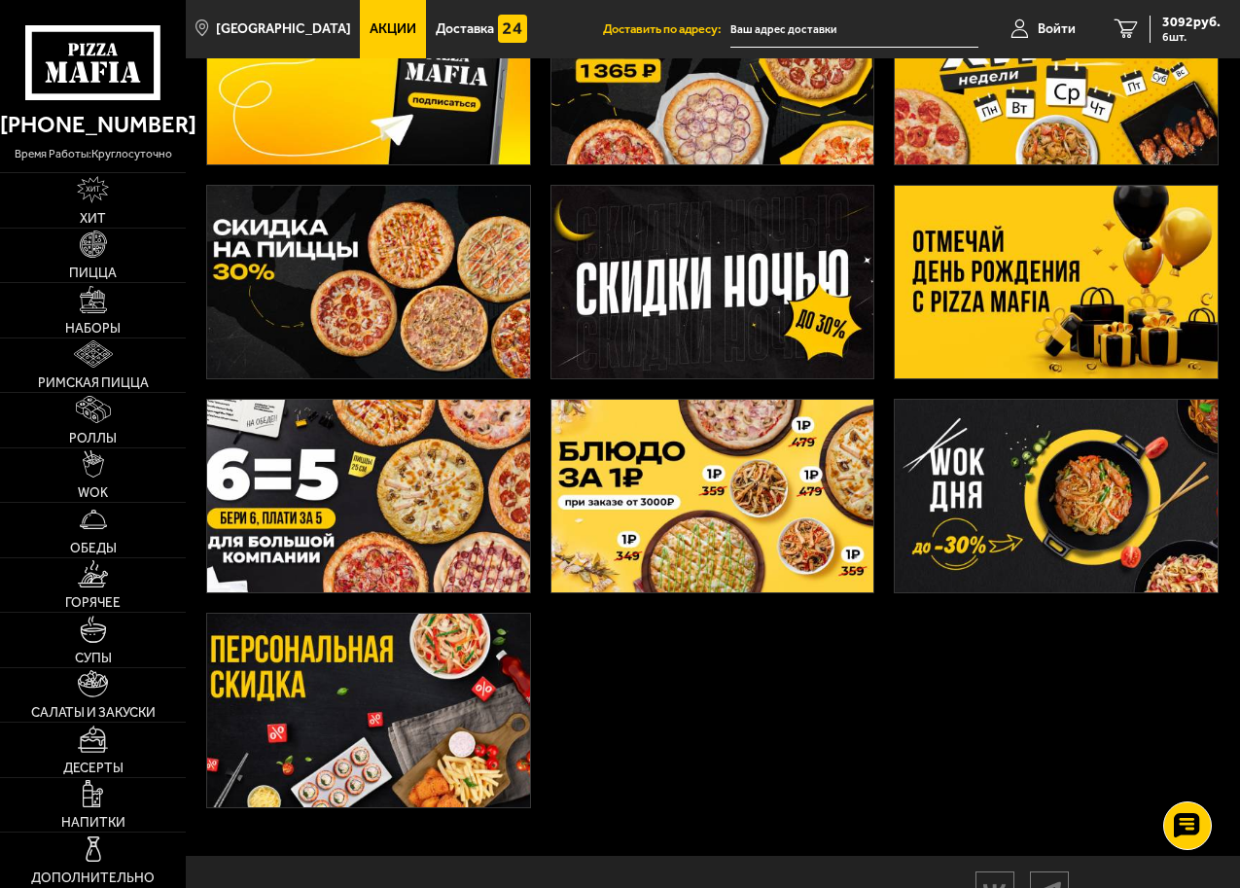
click at [724, 495] on img at bounding box center [713, 496] width 323 height 193
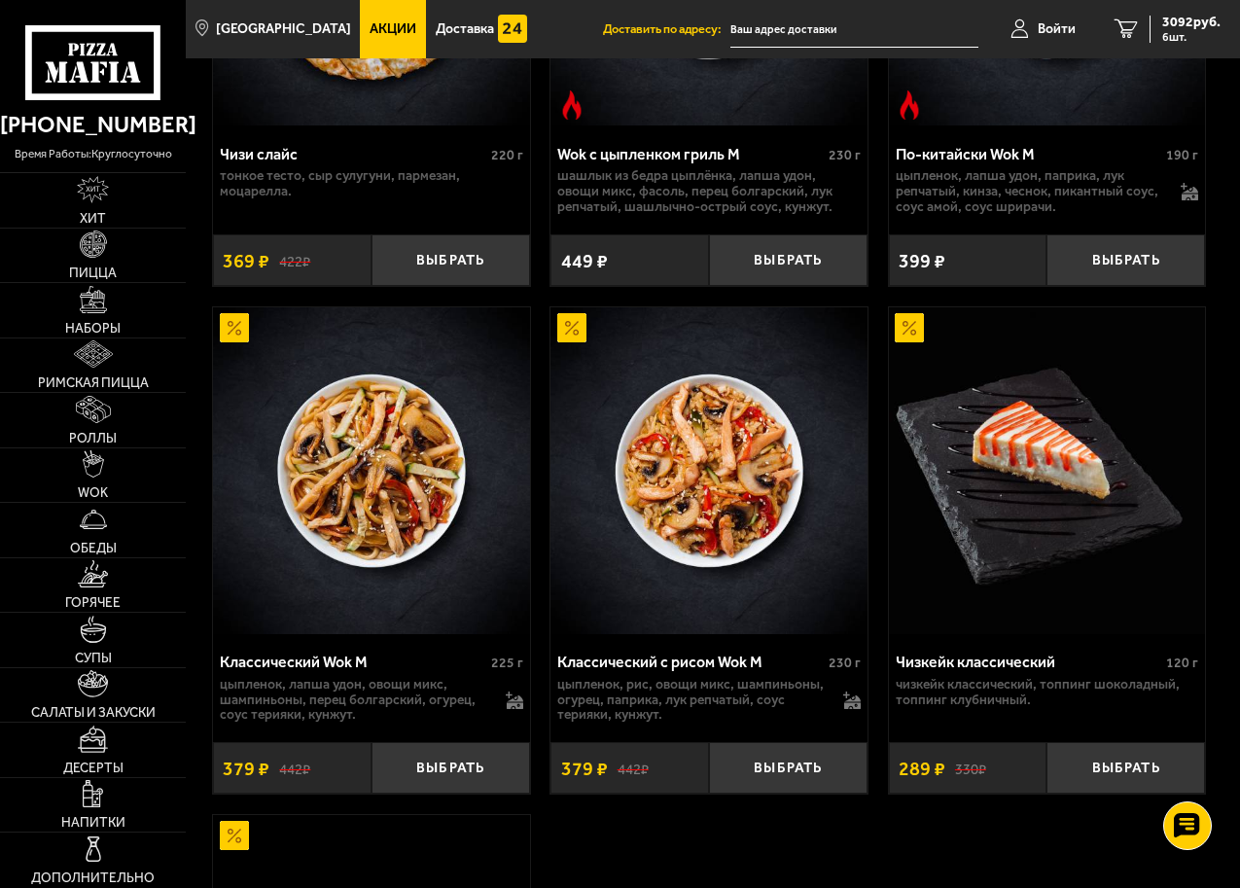
scroll to position [1751, 0]
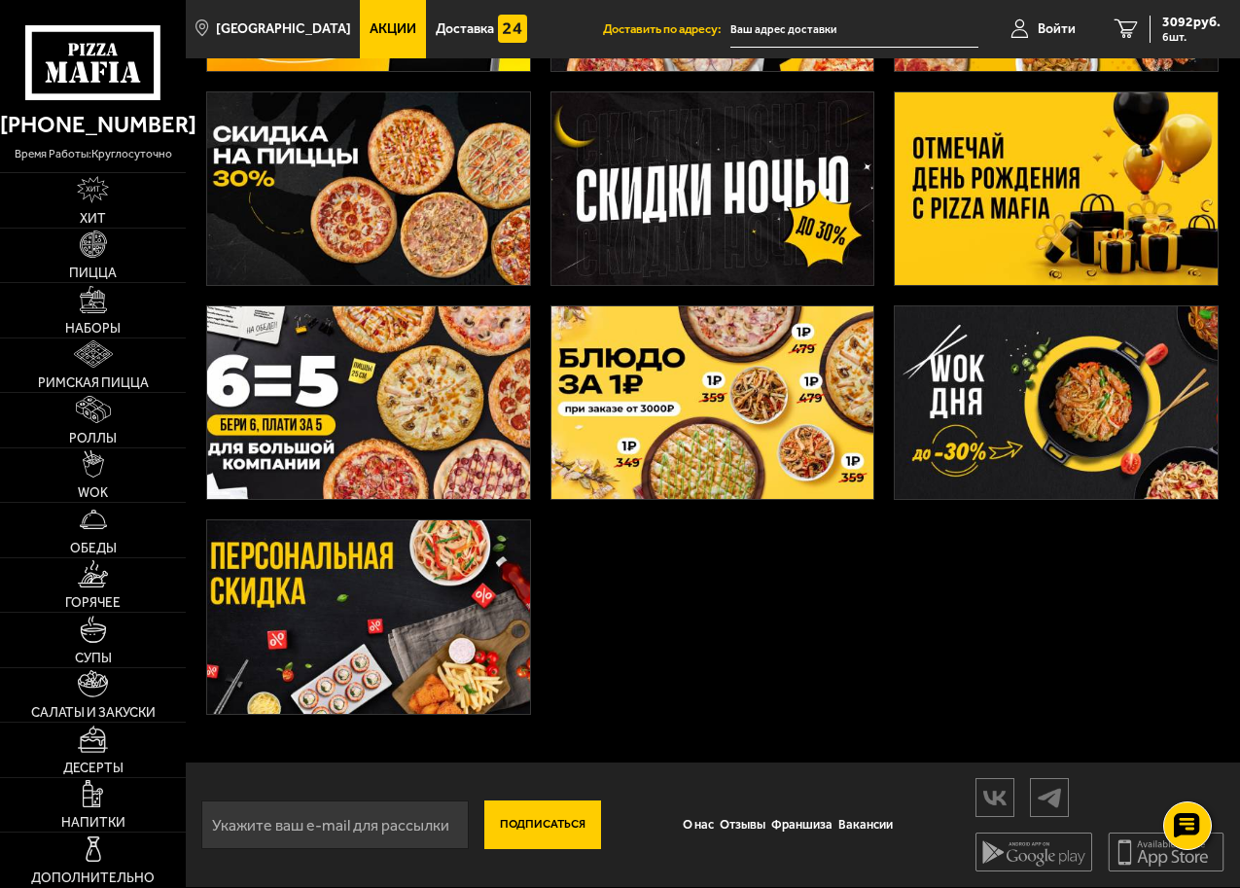
scroll to position [200, 0]
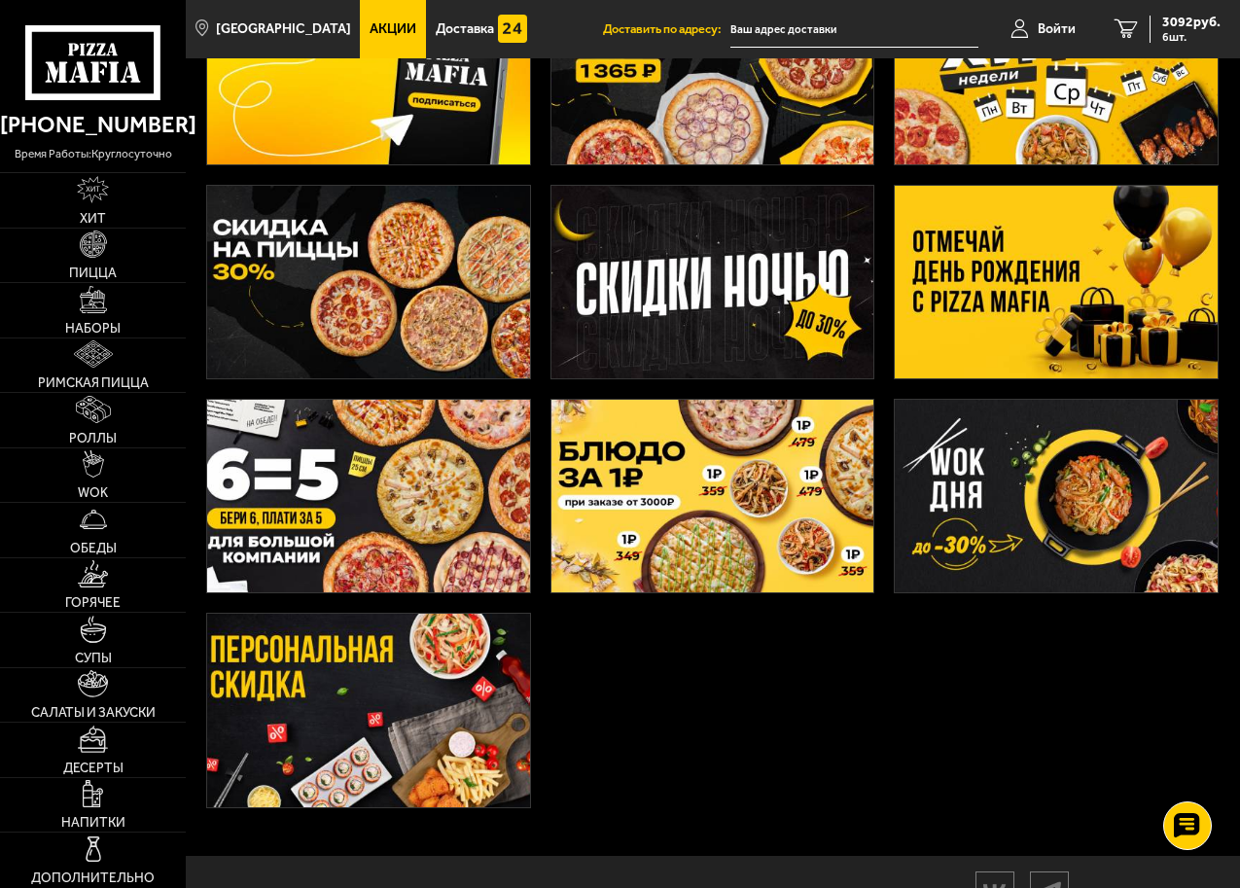
click at [995, 318] on img at bounding box center [1056, 282] width 323 height 193
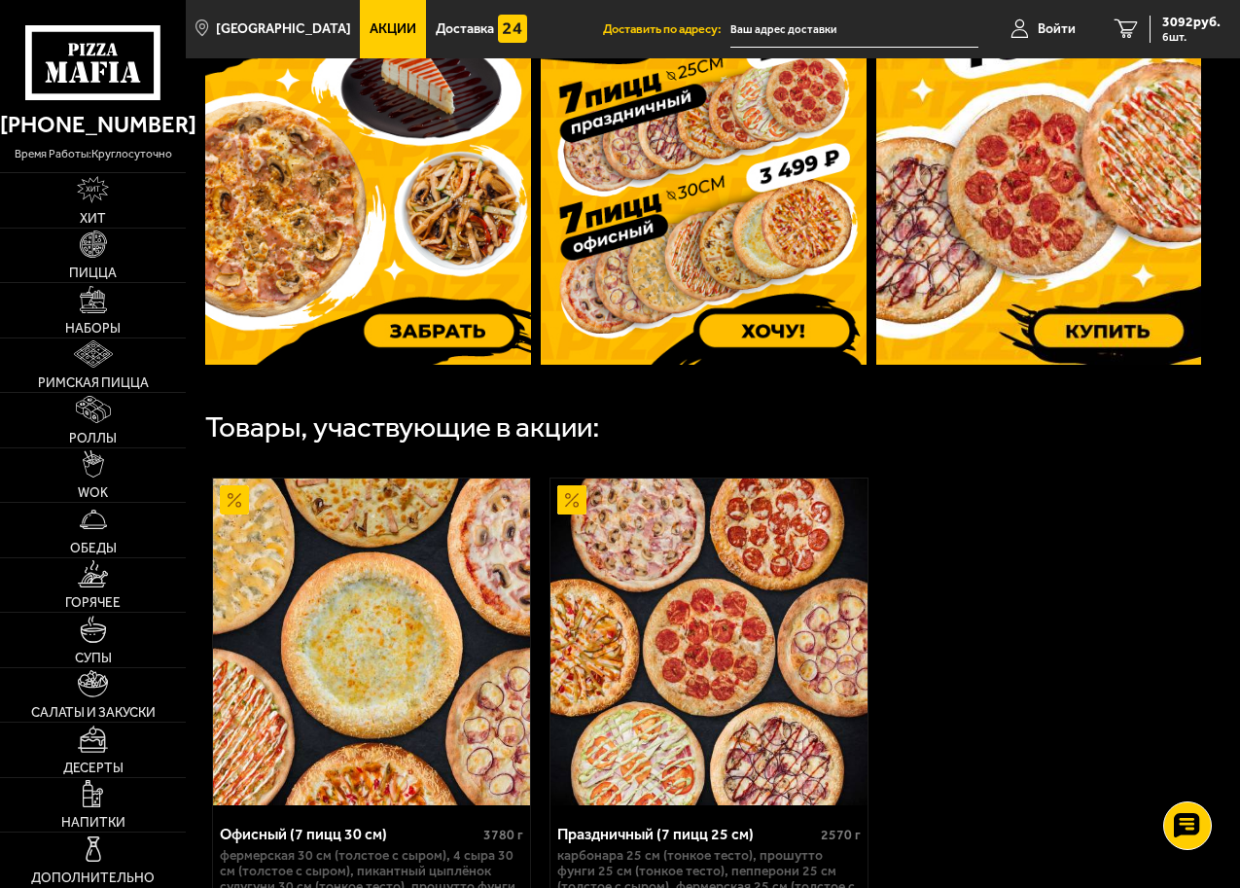
scroll to position [681, 0]
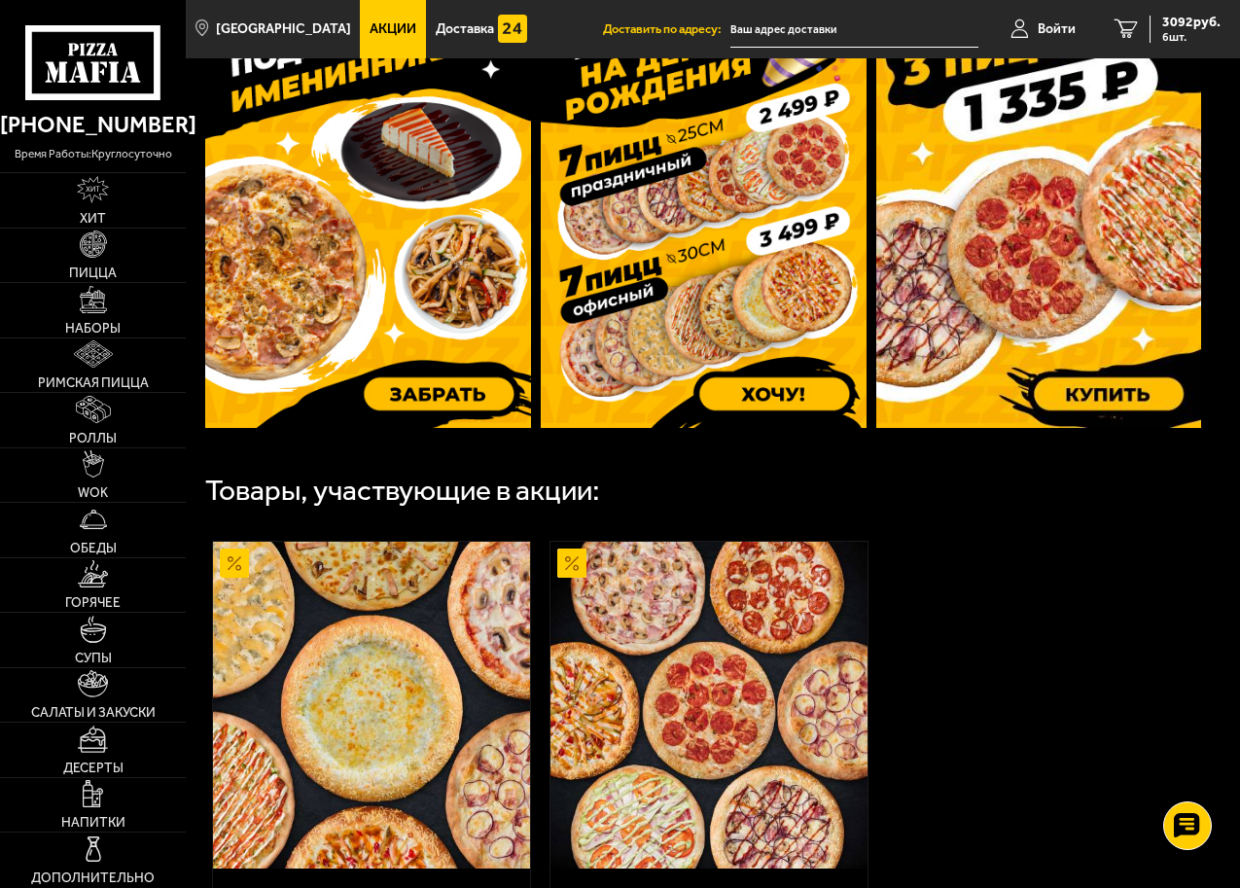
click at [1056, 204] on img at bounding box center [1040, 212] width 326 height 432
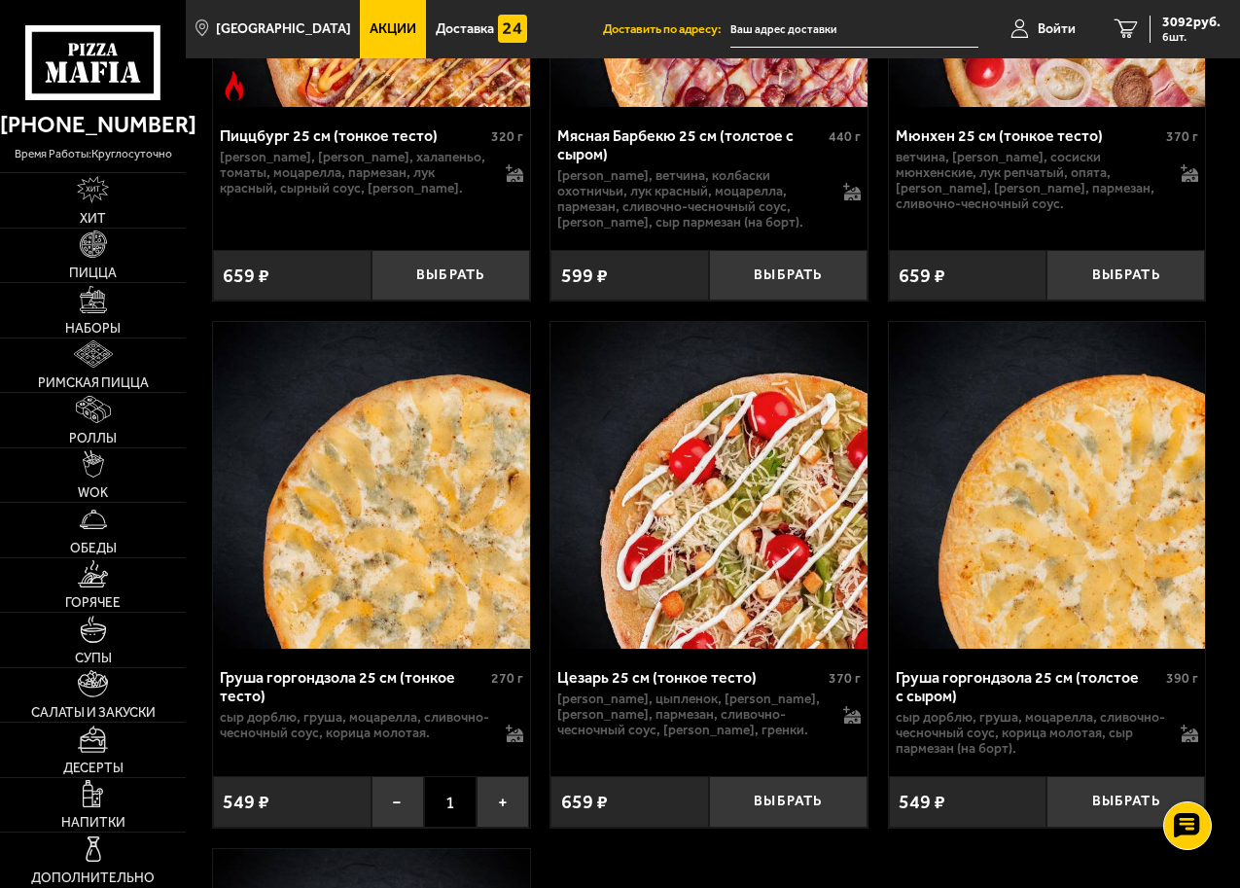
scroll to position [9670, 0]
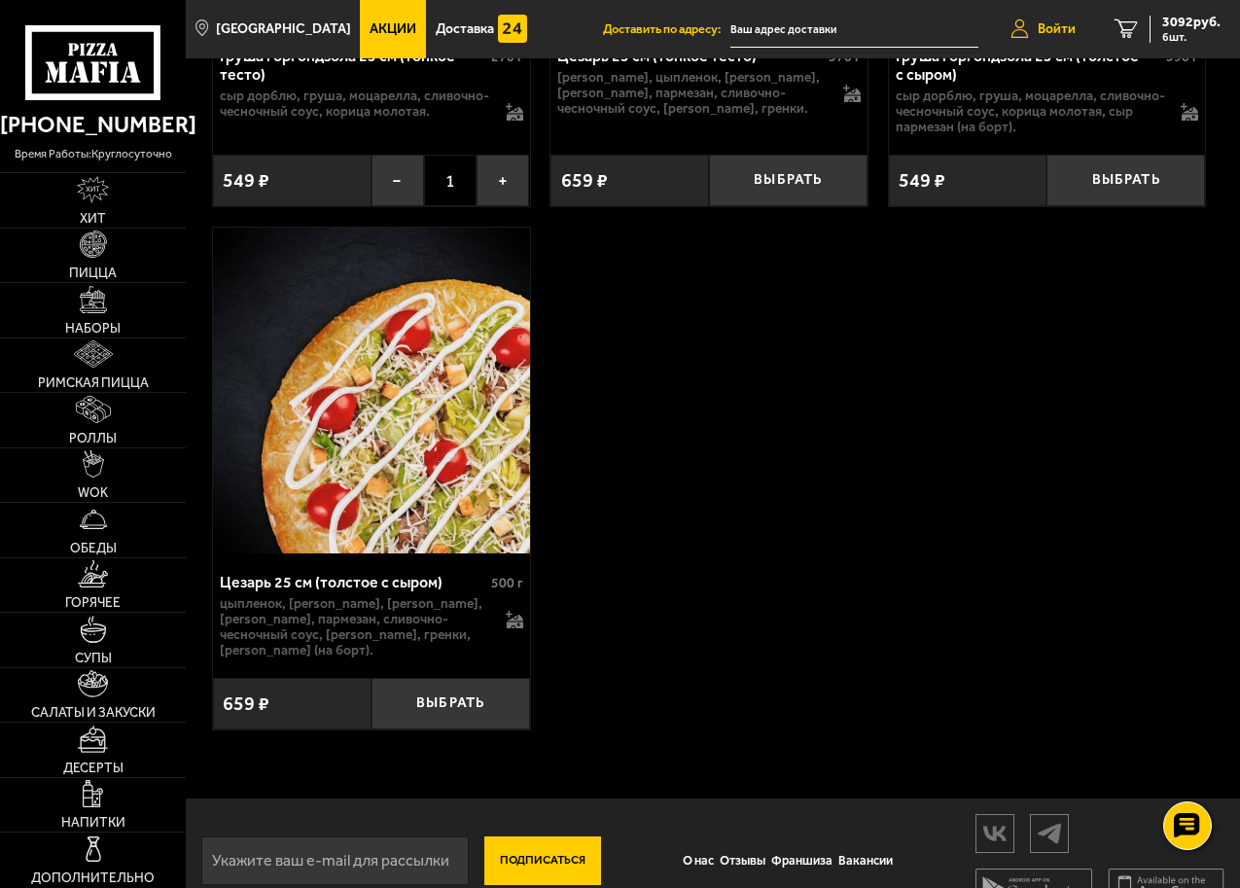
click at [1059, 34] on span "Войти" at bounding box center [1057, 29] width 38 height 14
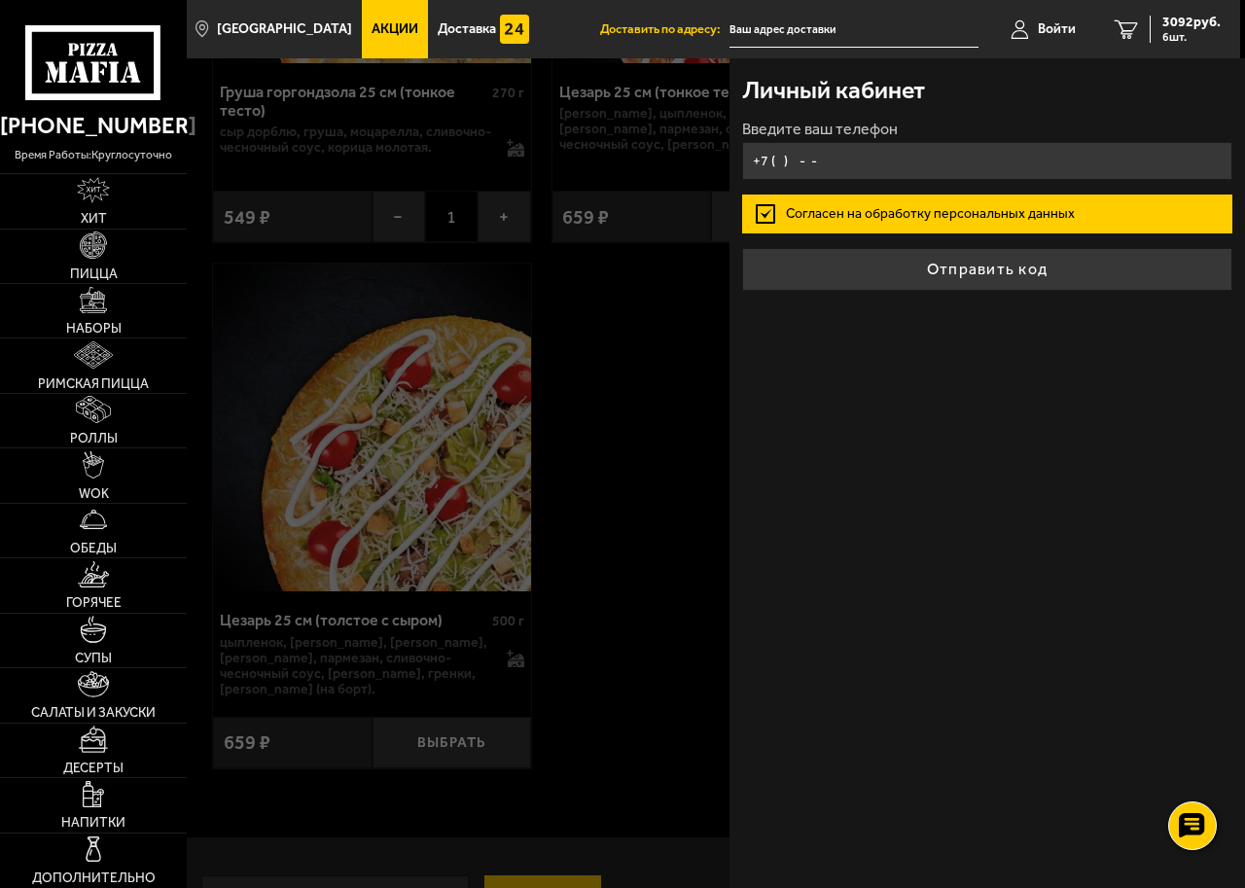
click at [843, 150] on input "+7 ( ) - -" at bounding box center [986, 161] width 489 height 38
type input "+7 (911) 957-10-32"
click at [742, 248] on button "Отправить код" at bounding box center [986, 269] width 489 height 43
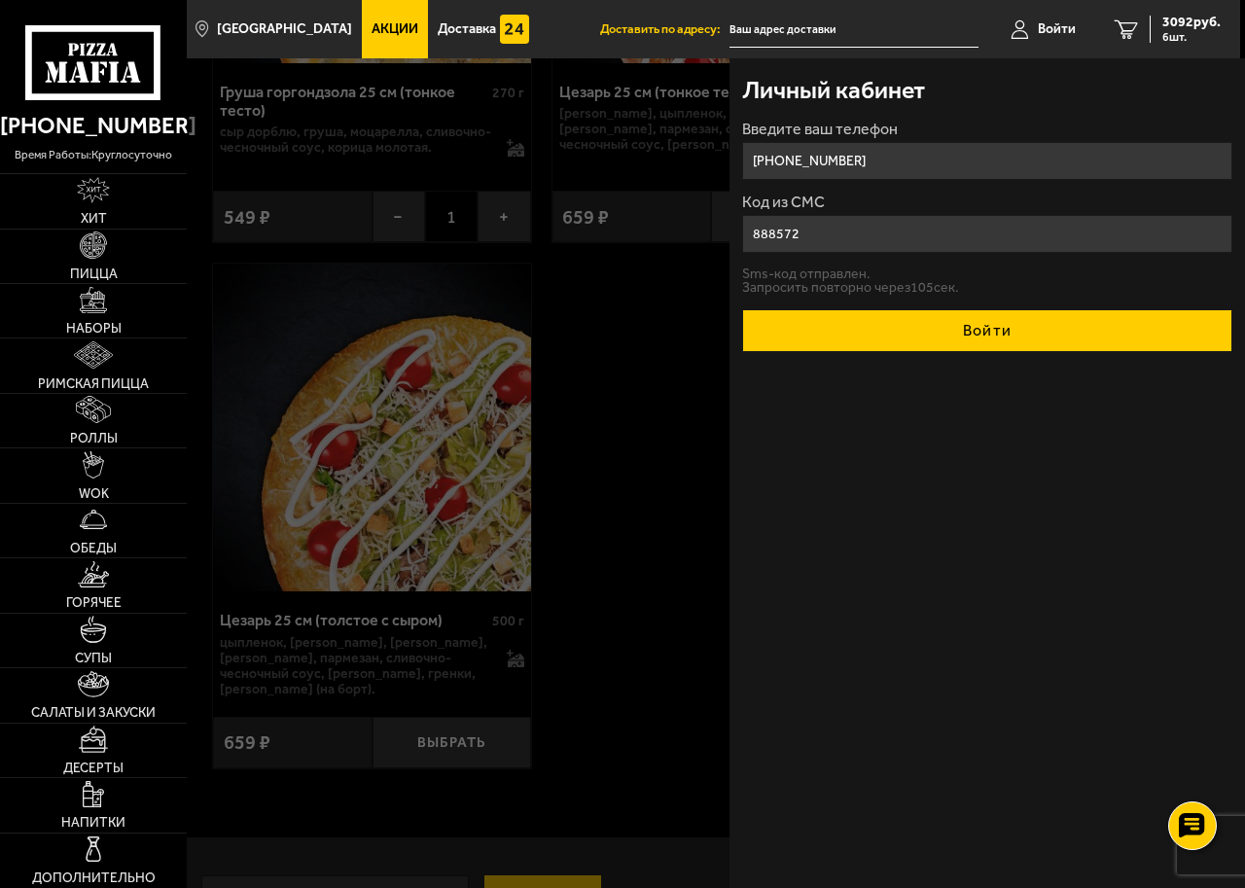
type input "888572"
click at [965, 334] on button "Войти" at bounding box center [986, 330] width 489 height 43
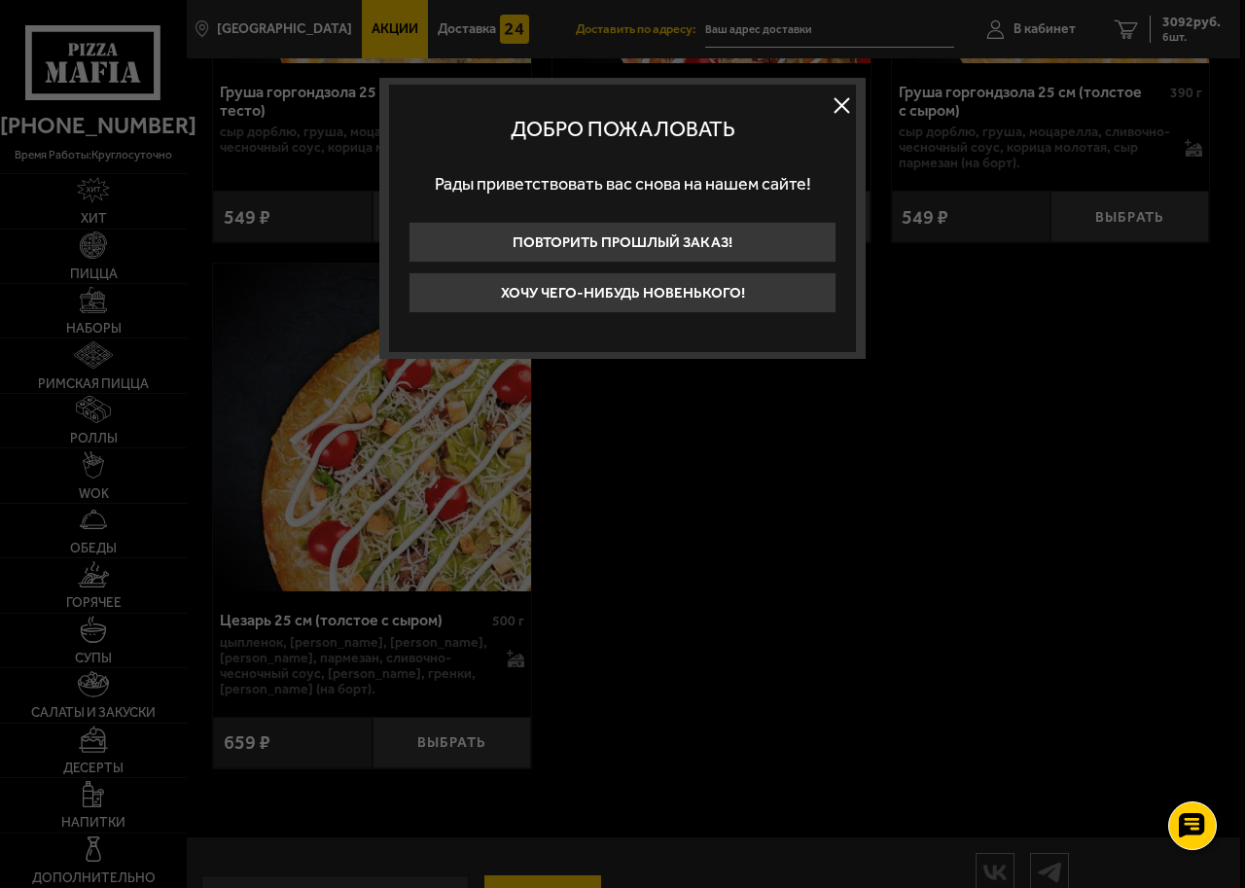
click at [839, 108] on button at bounding box center [841, 104] width 29 height 29
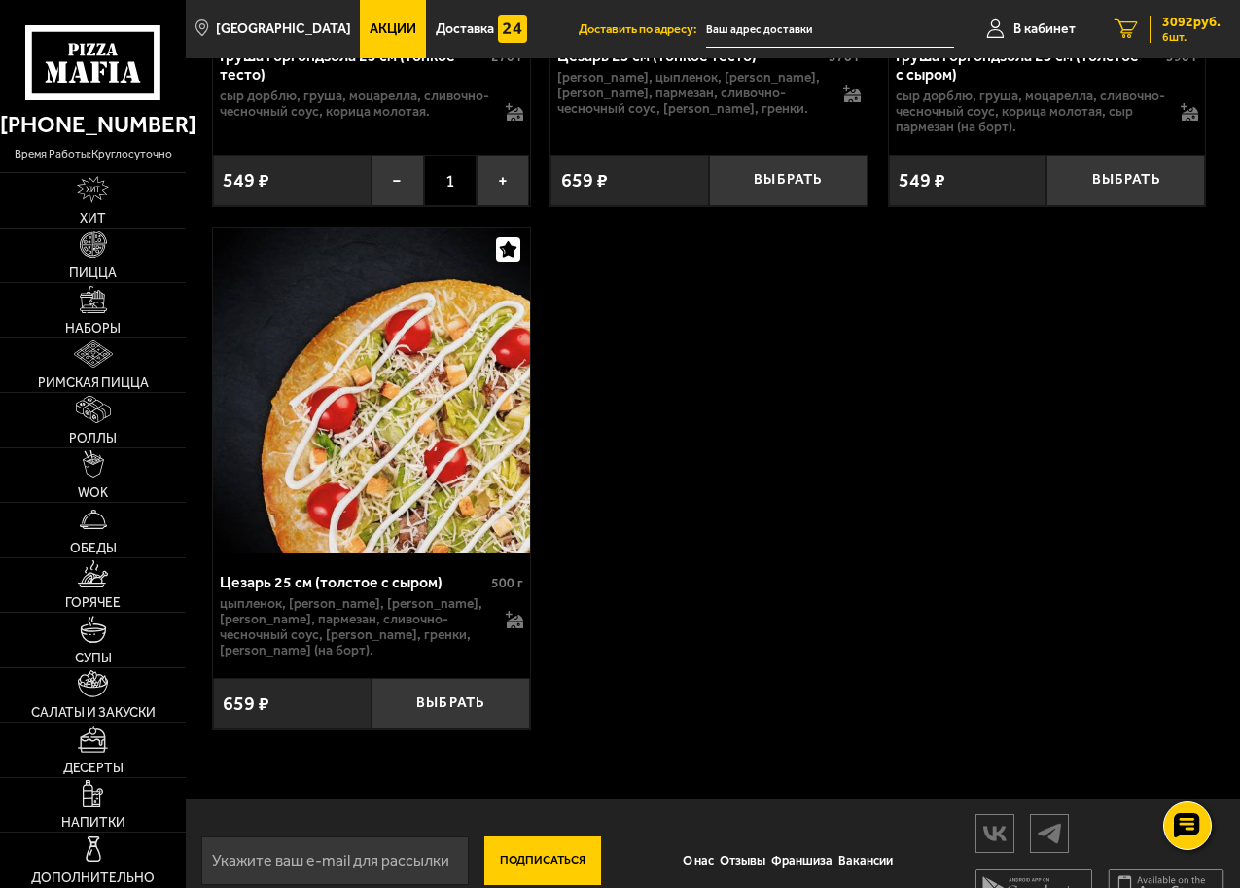
click at [1192, 30] on div "3092 руб. 6 шт." at bounding box center [1185, 29] width 71 height 27
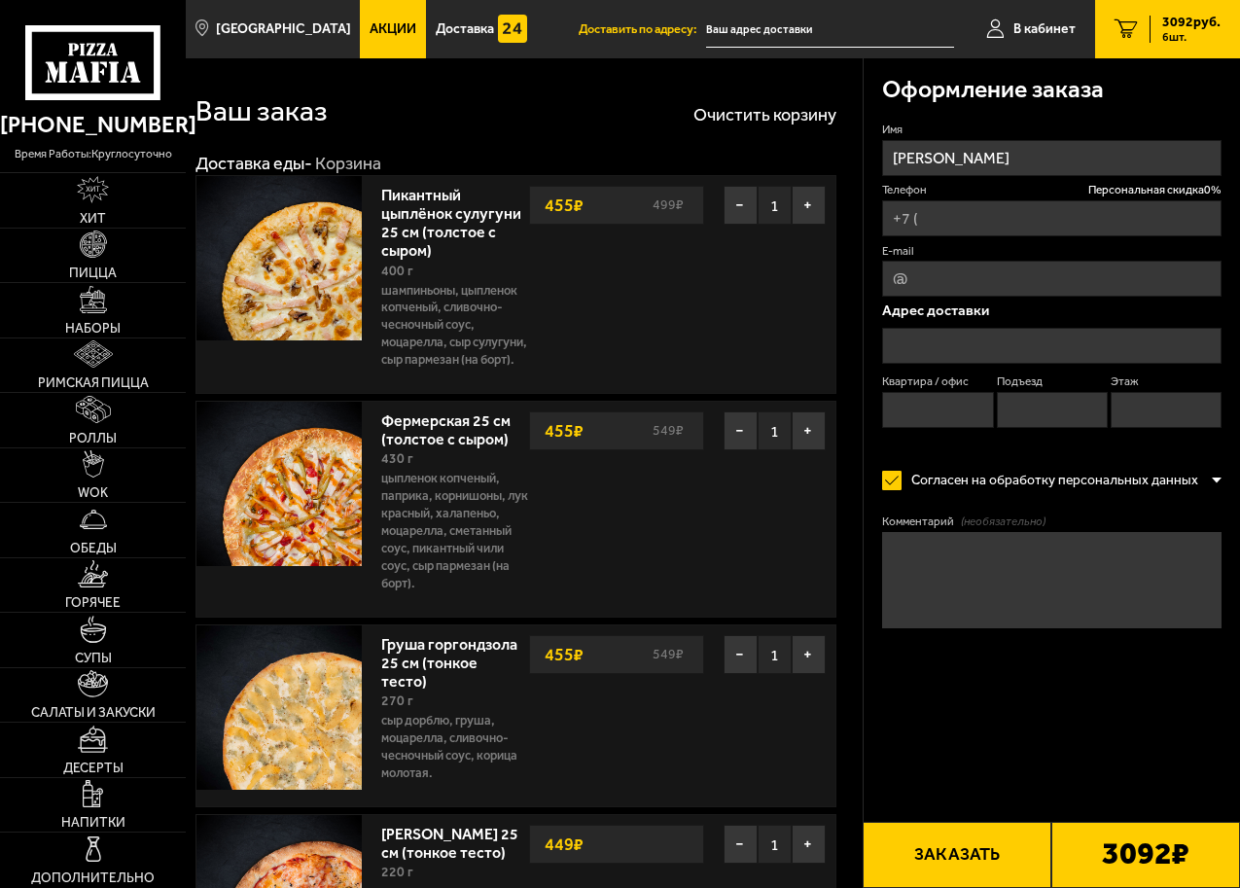
type input "+7 (911) 957-10-32"
type input "Ленинградская область, Всеволожский район, Мурино, Оборонная улица, 37к1"
type input "821"
type input "5"
type input "11"
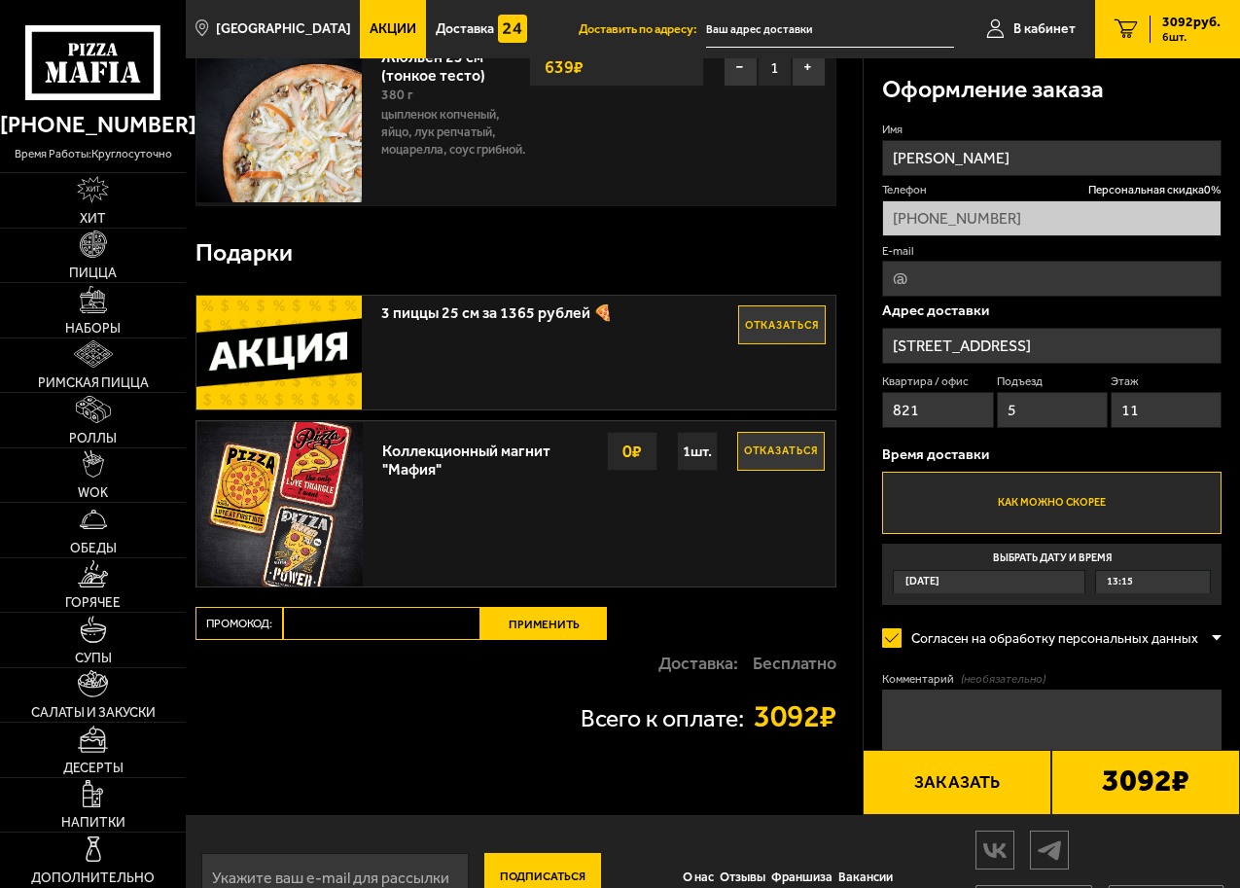
scroll to position [1252, 0]
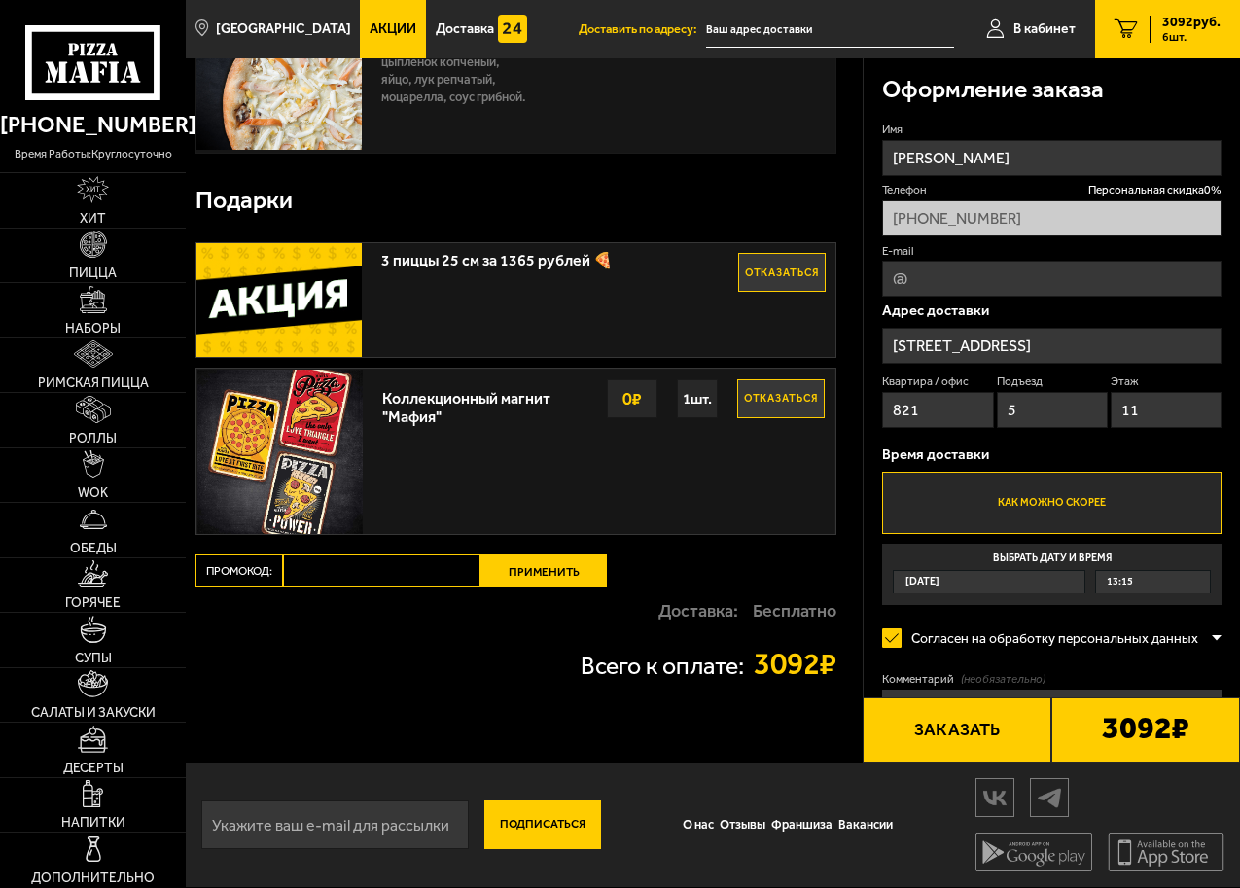
paste input "maf5050"
type input "maf5050"
click at [539, 558] on button "Применить" at bounding box center [544, 571] width 126 height 33
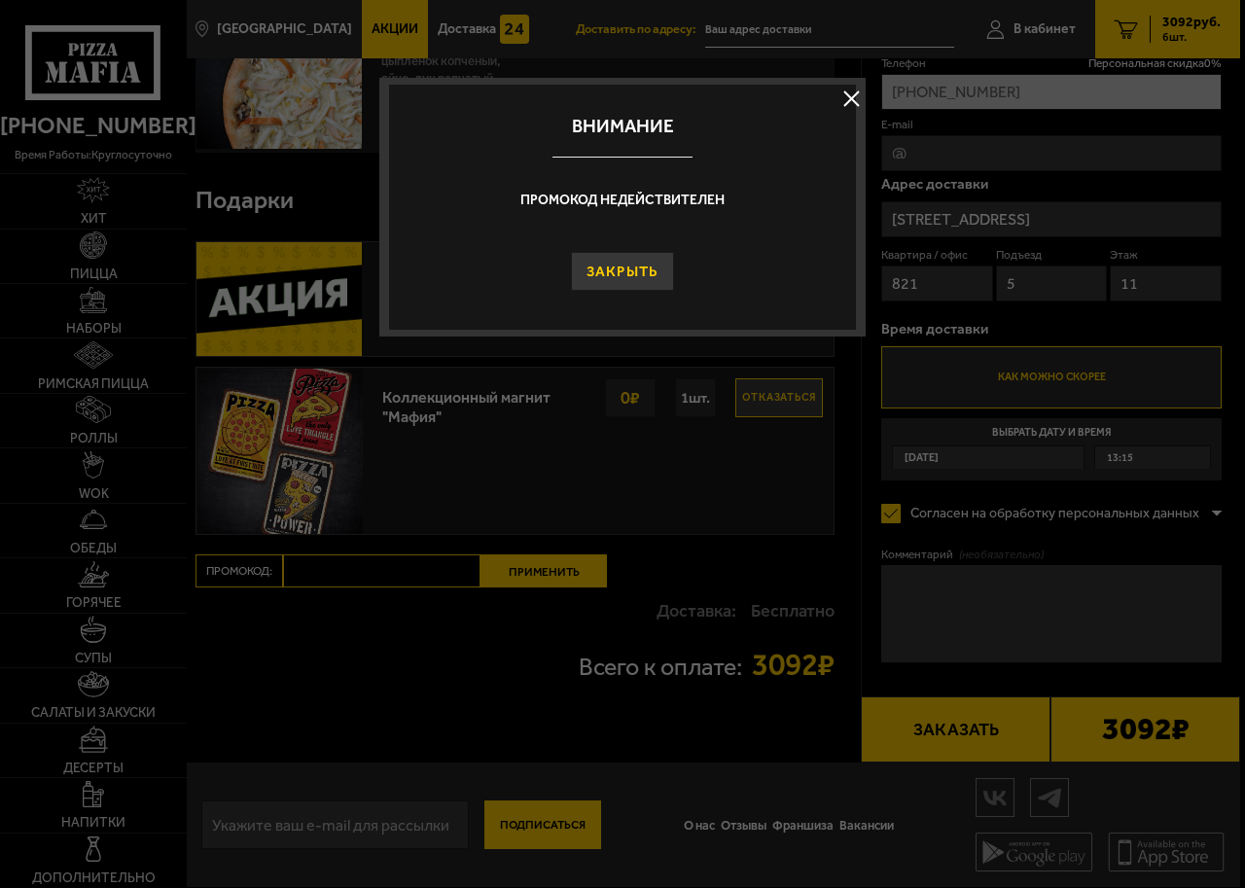
click at [621, 266] on button "Закрыть" at bounding box center [623, 271] width 104 height 39
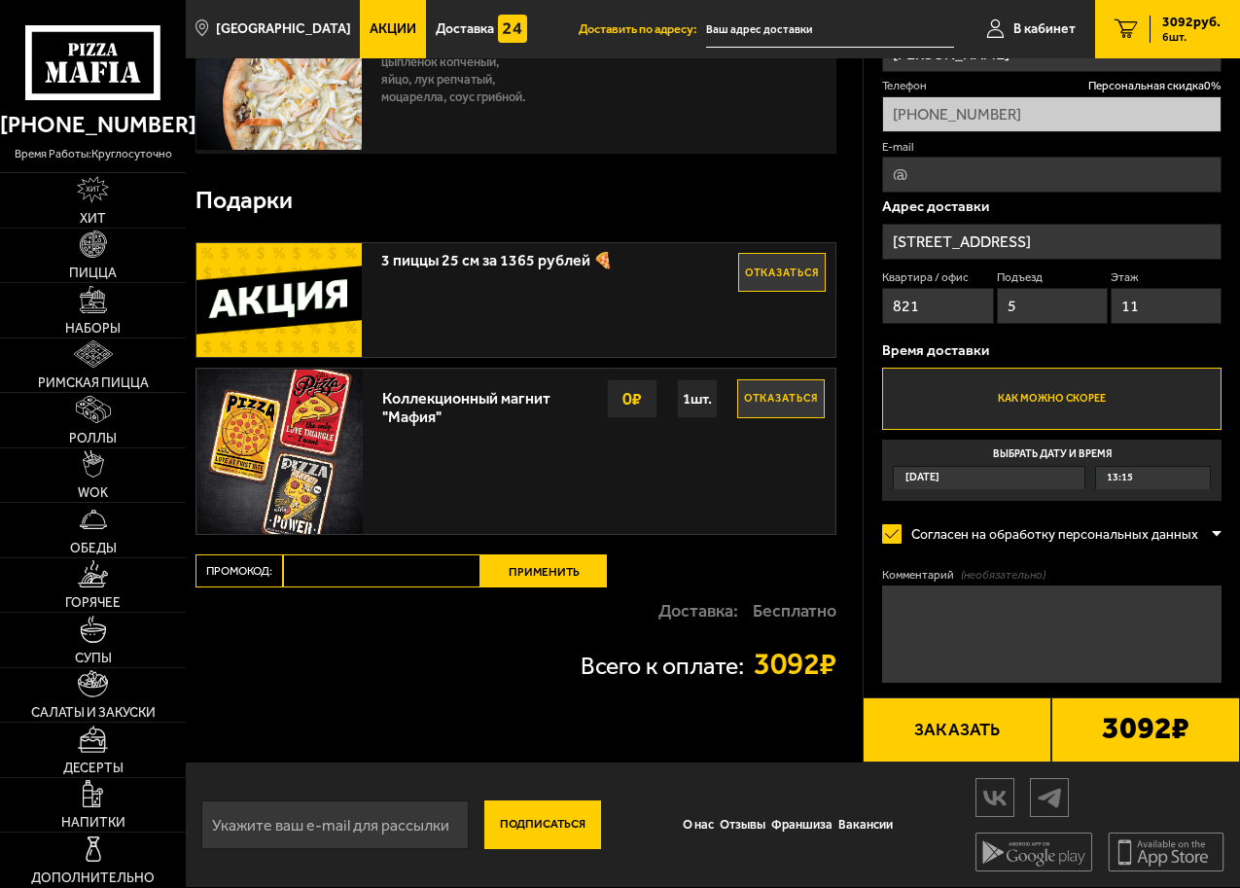
click at [796, 267] on button "Отказаться" at bounding box center [782, 272] width 88 height 39
paste input "maf5050"
type input "maf5050"
click at [520, 563] on button "Применить" at bounding box center [544, 571] width 126 height 33
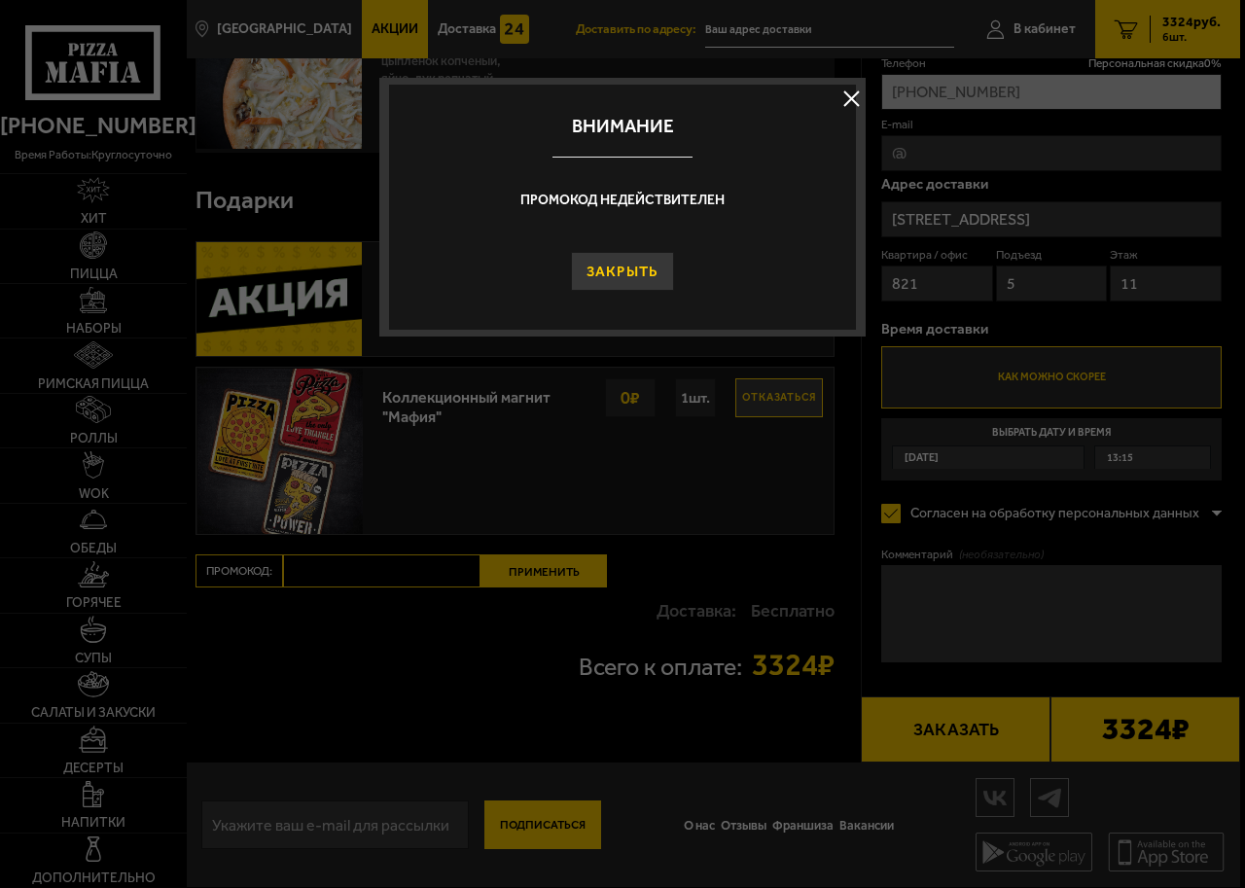
click at [655, 269] on button "Закрыть" at bounding box center [623, 271] width 104 height 39
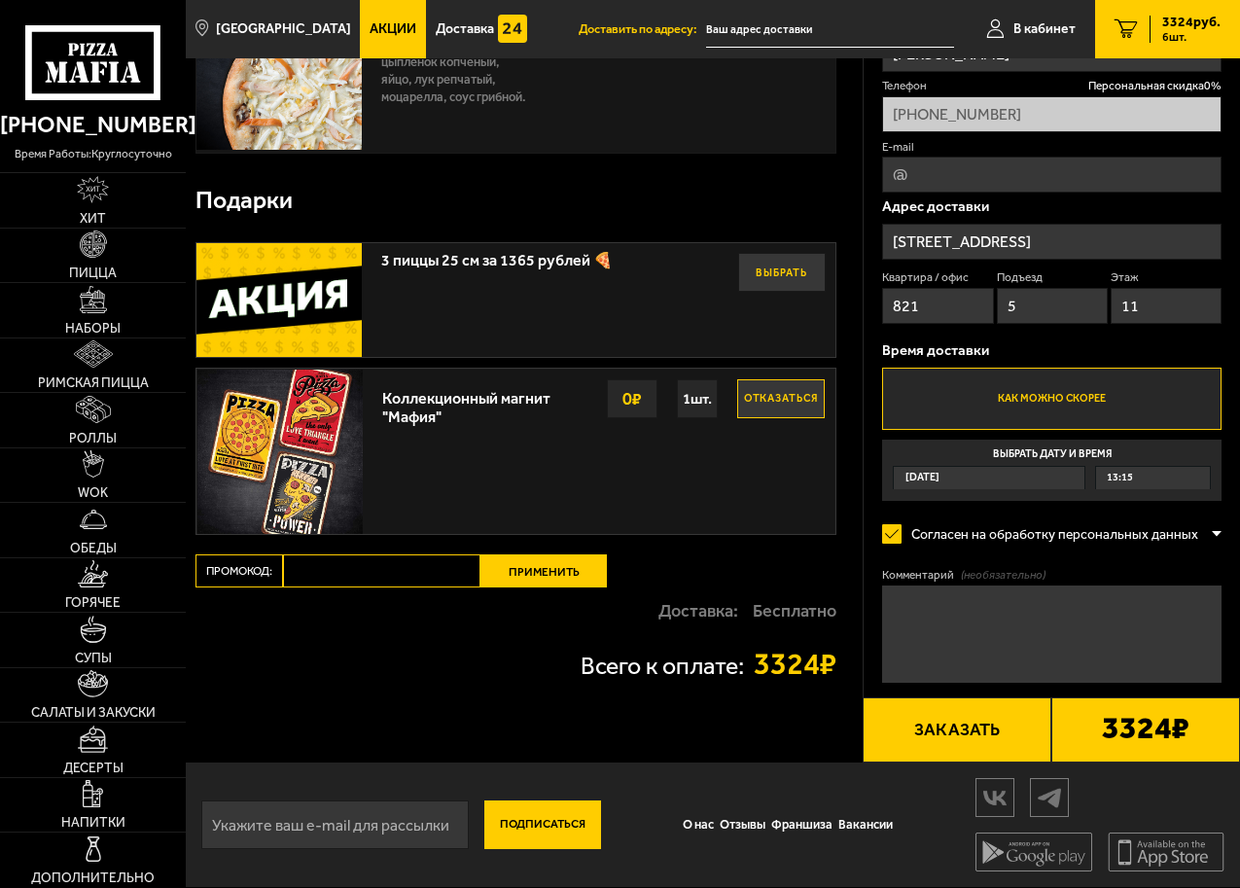
click at [793, 276] on button "Выбрать" at bounding box center [782, 272] width 88 height 39
paste input "maf5050"
type input "maf5050"
click at [521, 576] on button "Применить" at bounding box center [544, 571] width 126 height 33
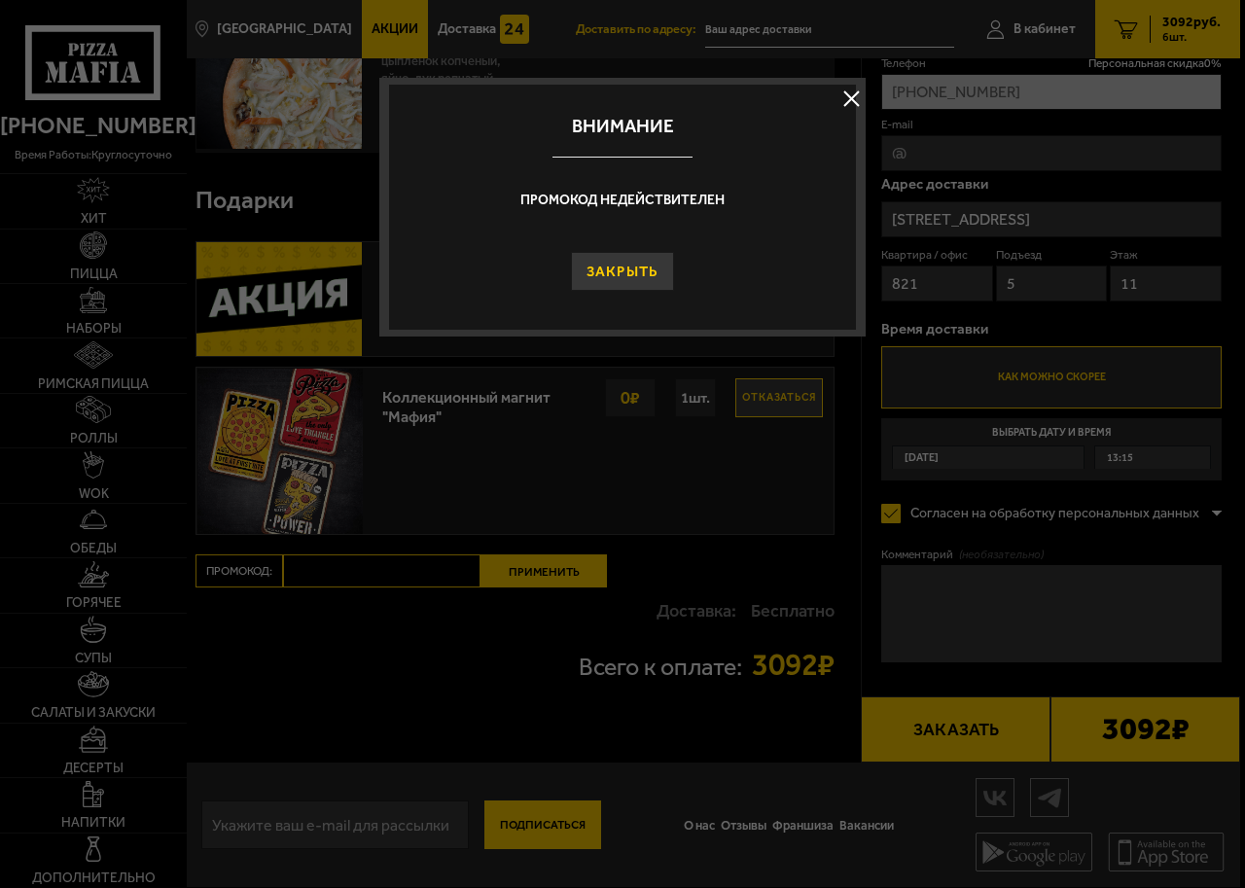
click at [619, 279] on button "Закрыть" at bounding box center [623, 271] width 104 height 39
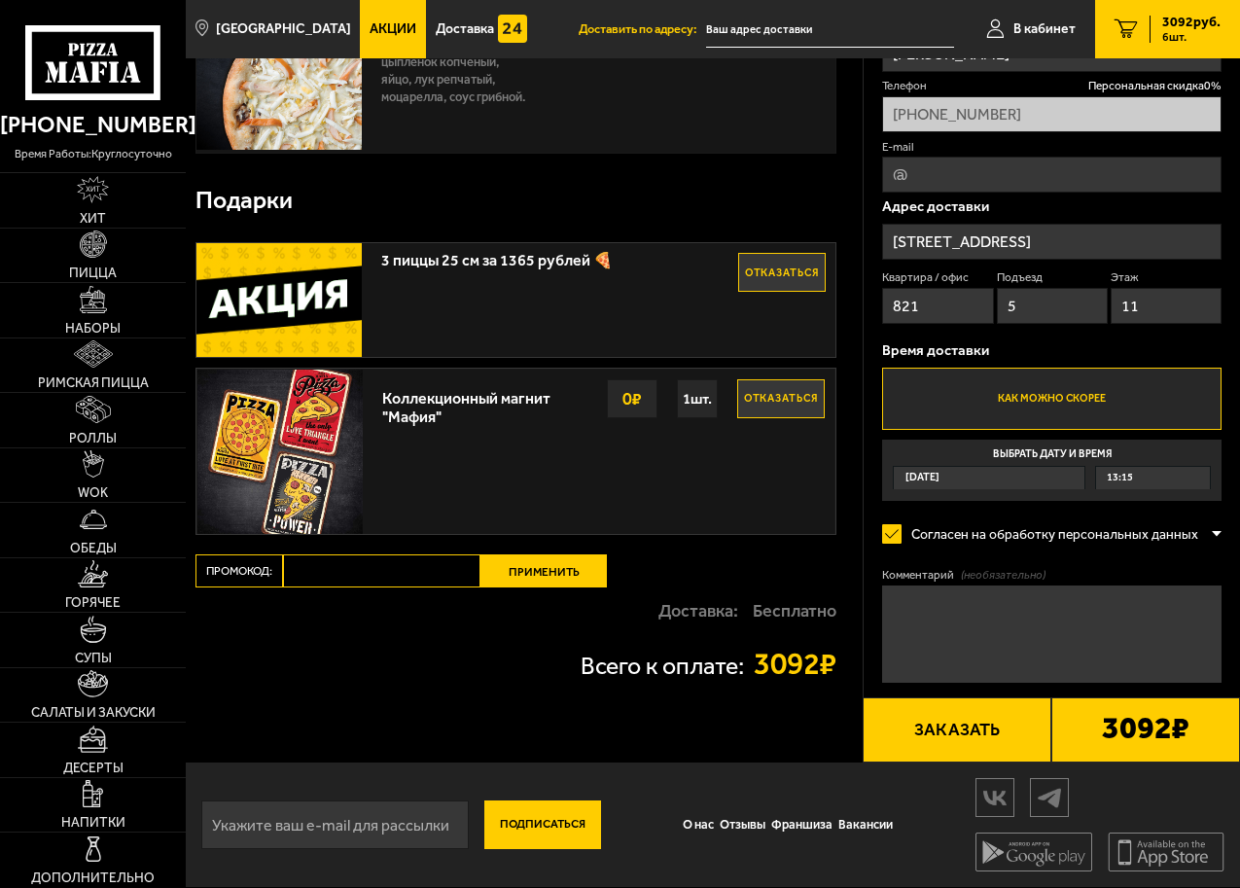
click at [783, 403] on button "Отказаться" at bounding box center [781, 398] width 88 height 39
click at [796, 276] on button "Отказаться" at bounding box center [782, 272] width 88 height 39
paste input "maf5050"
type input "maf5050"
click at [534, 577] on button "Применить" at bounding box center [544, 571] width 126 height 33
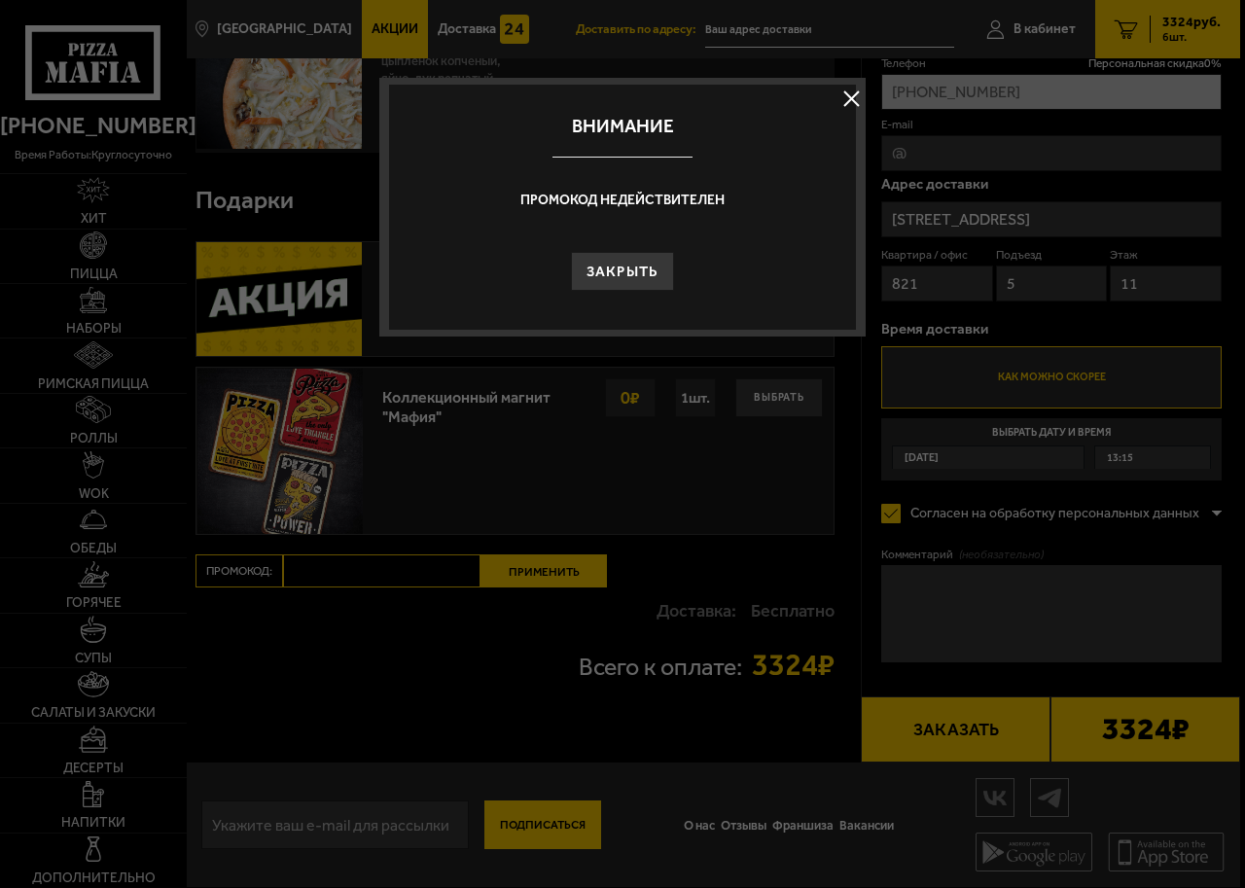
click at [848, 102] on button at bounding box center [851, 98] width 29 height 29
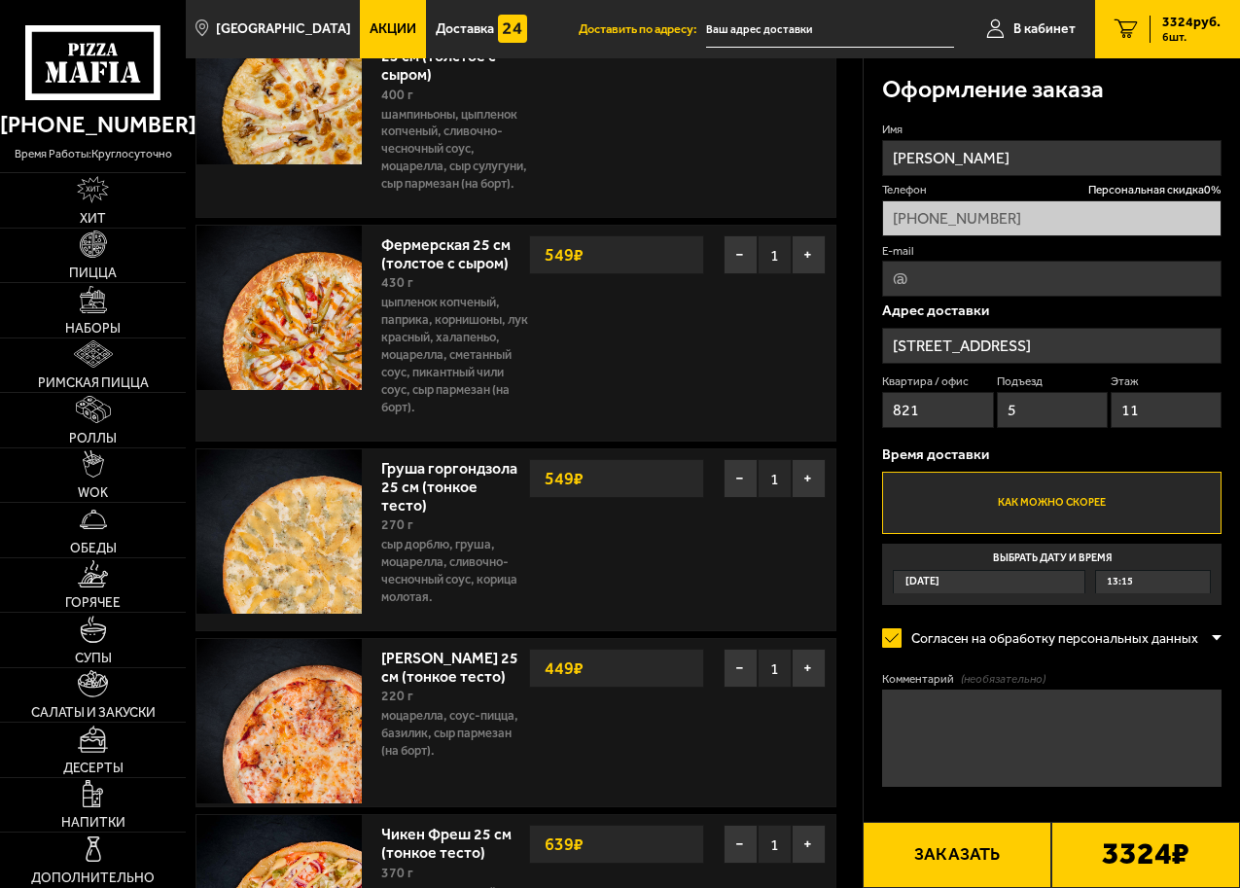
scroll to position [0, 0]
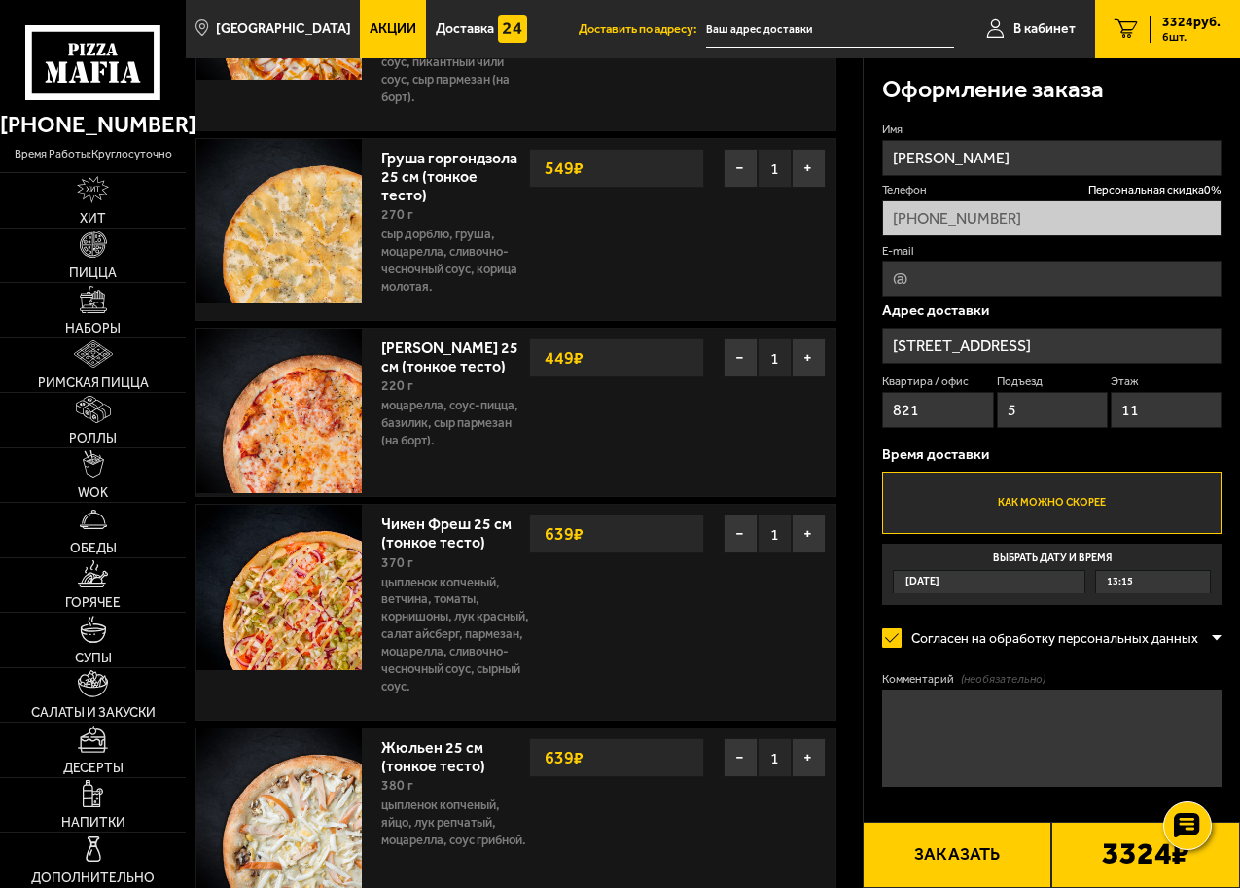
scroll to position [1070, 0]
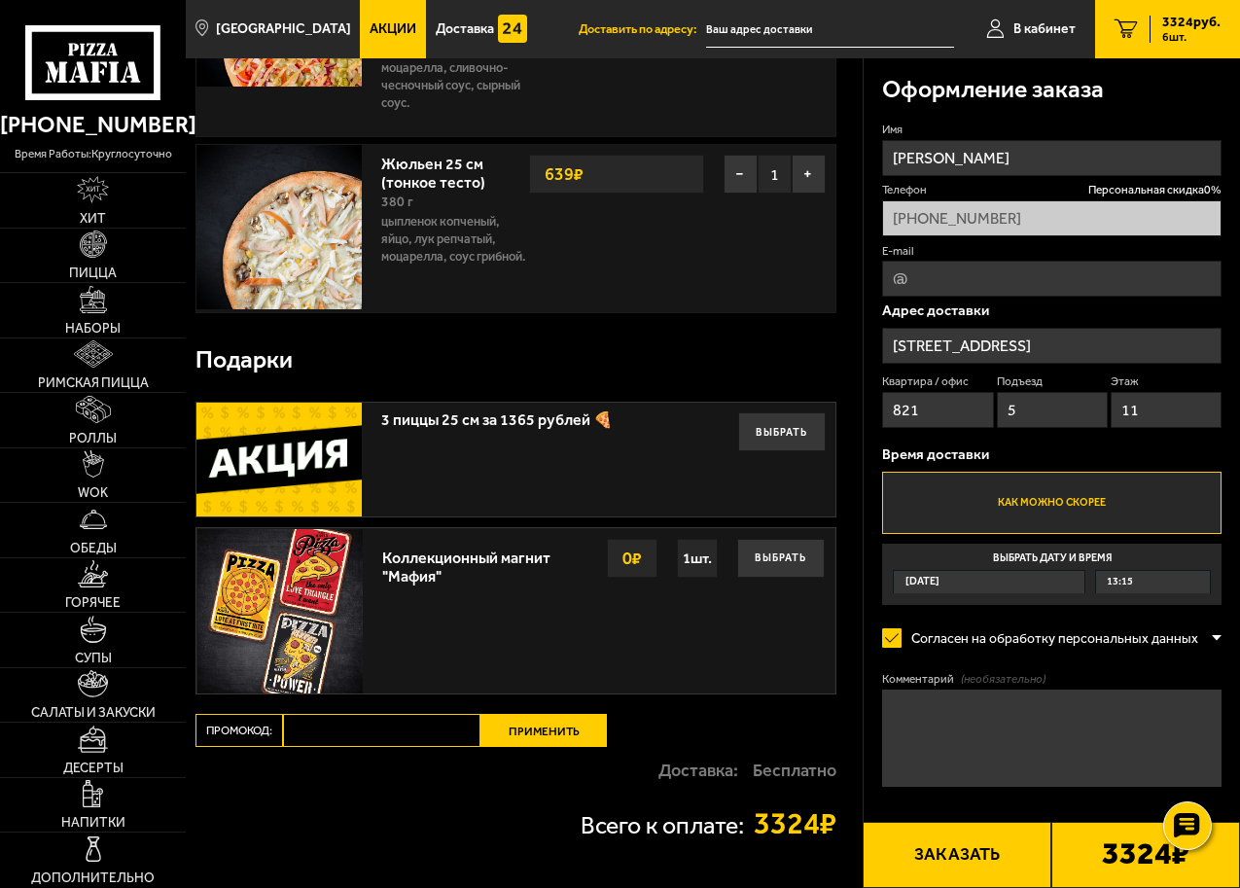
paste input "maf5050"
type input "maf5050"
click at [577, 747] on button "Применить" at bounding box center [544, 730] width 126 height 33
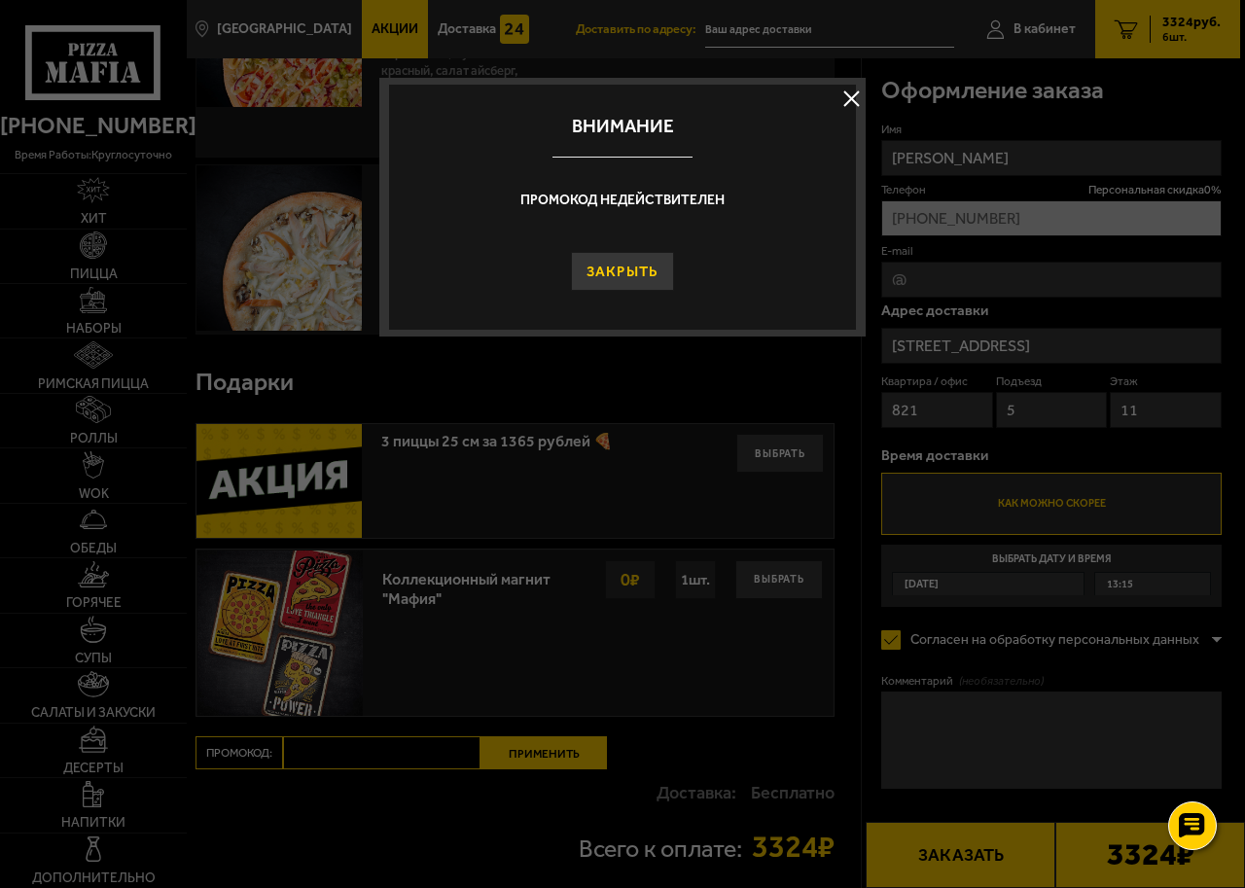
click at [637, 271] on button "Закрыть" at bounding box center [623, 271] width 104 height 39
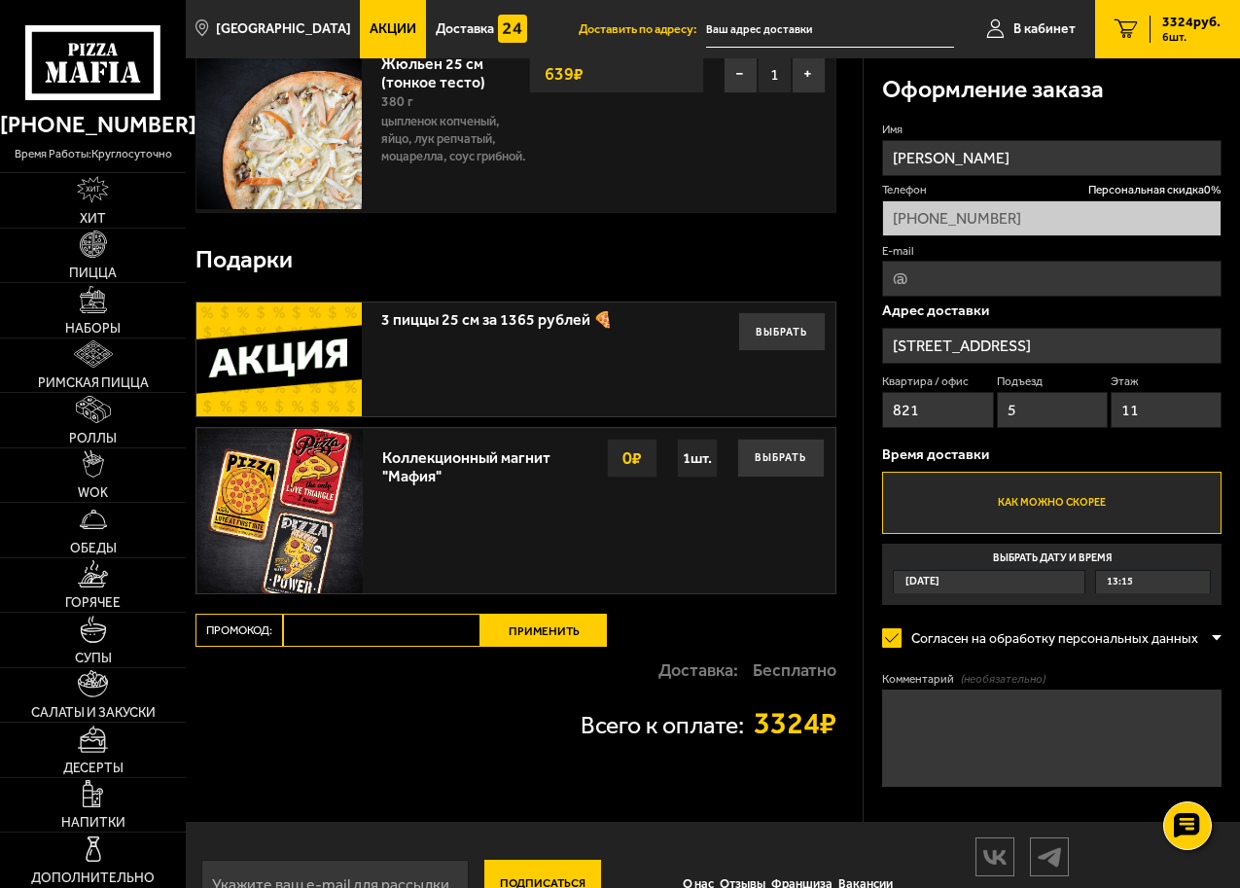
scroll to position [1252, 0]
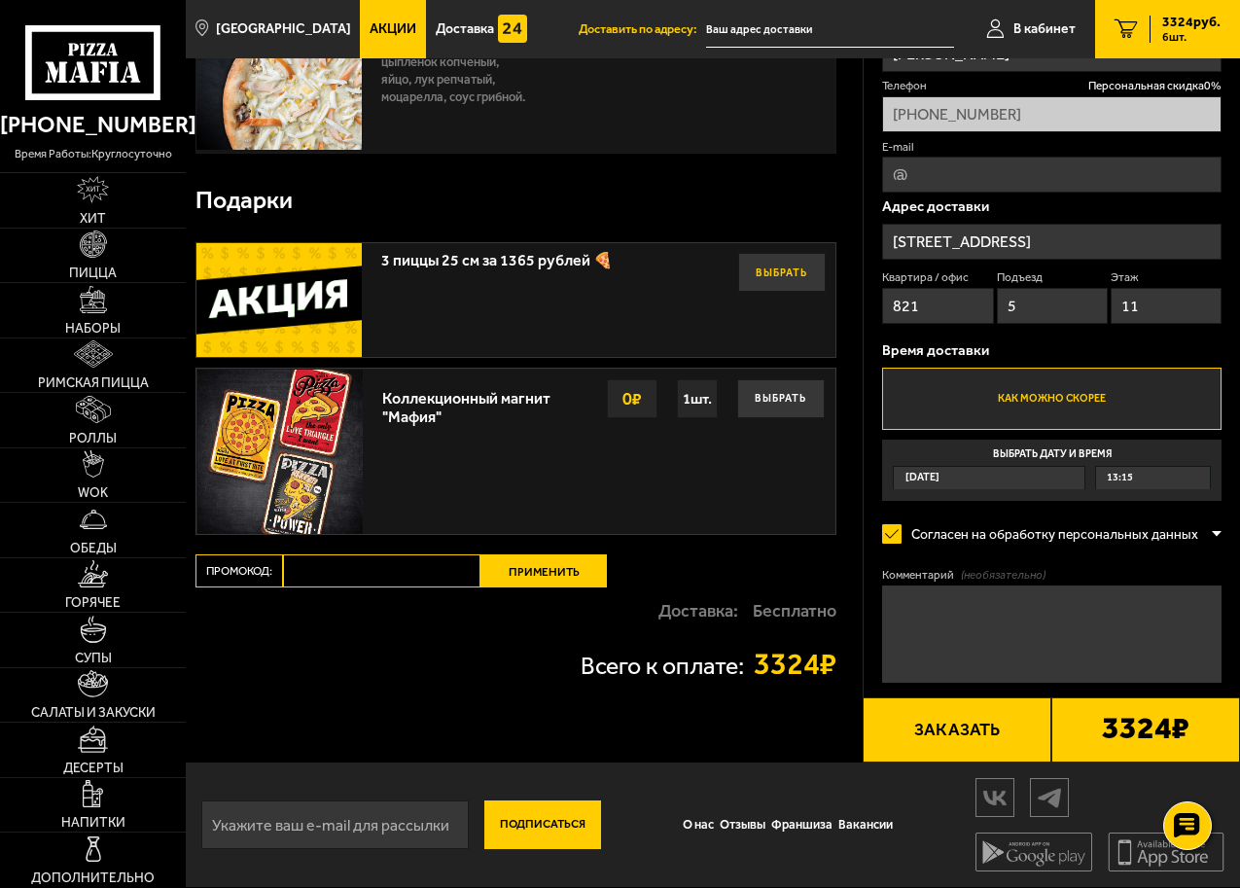
click at [791, 274] on button "Выбрать" at bounding box center [782, 272] width 88 height 39
click at [780, 266] on button "Отказаться" at bounding box center [782, 272] width 88 height 39
click at [780, 266] on button "Выбрать" at bounding box center [782, 272] width 88 height 39
click at [780, 266] on button "Отказаться" at bounding box center [782, 272] width 88 height 39
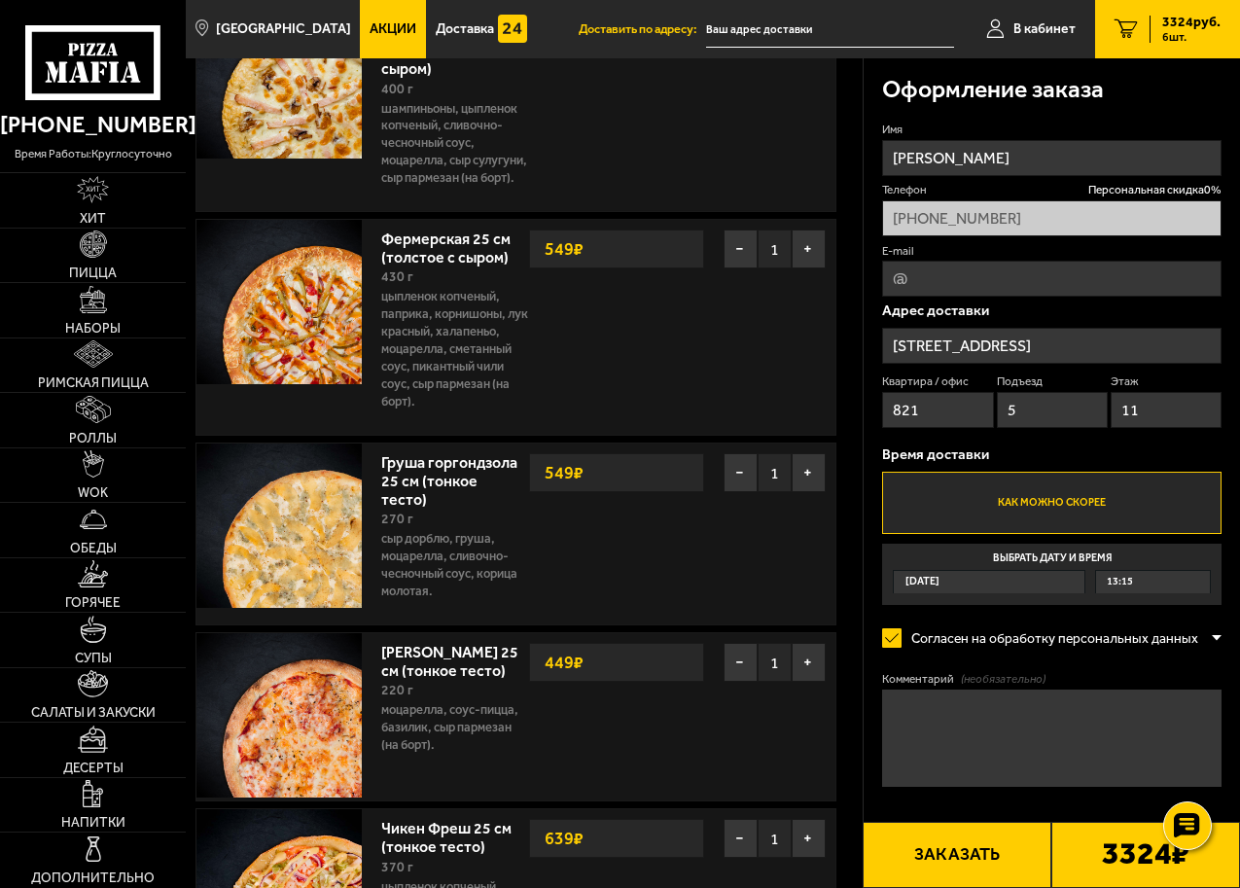
scroll to position [0, 0]
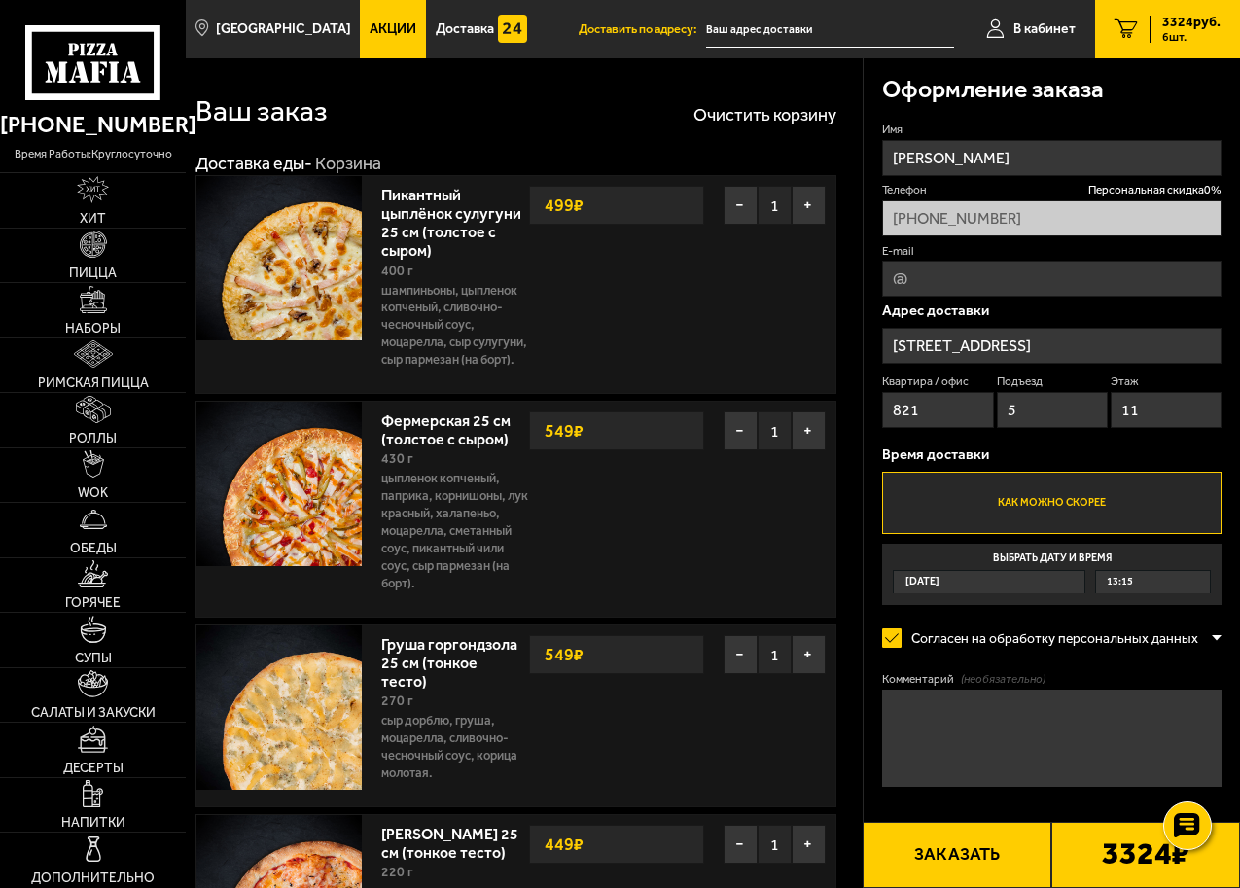
click at [360, 19] on link "Акции" at bounding box center [393, 29] width 66 height 58
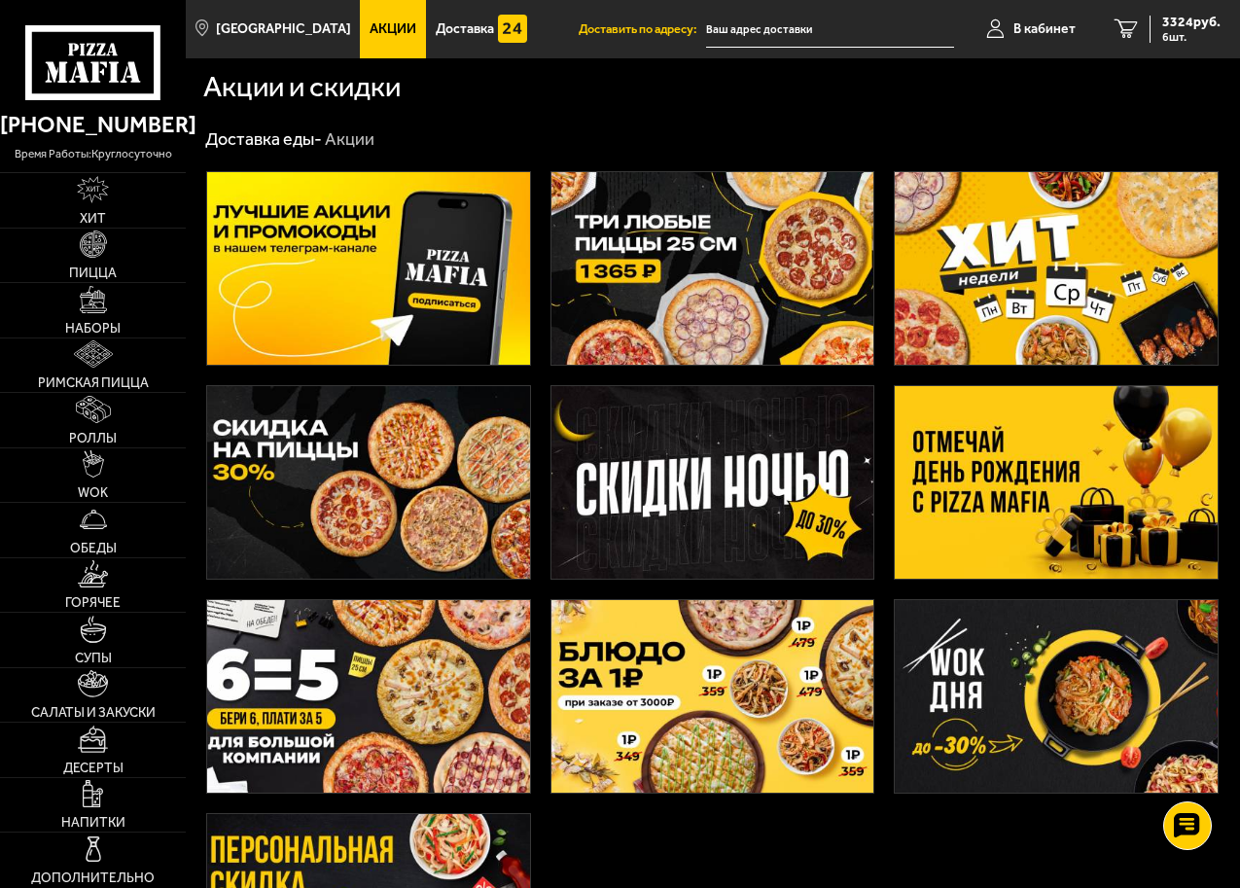
click at [423, 680] on img at bounding box center [368, 696] width 323 height 193
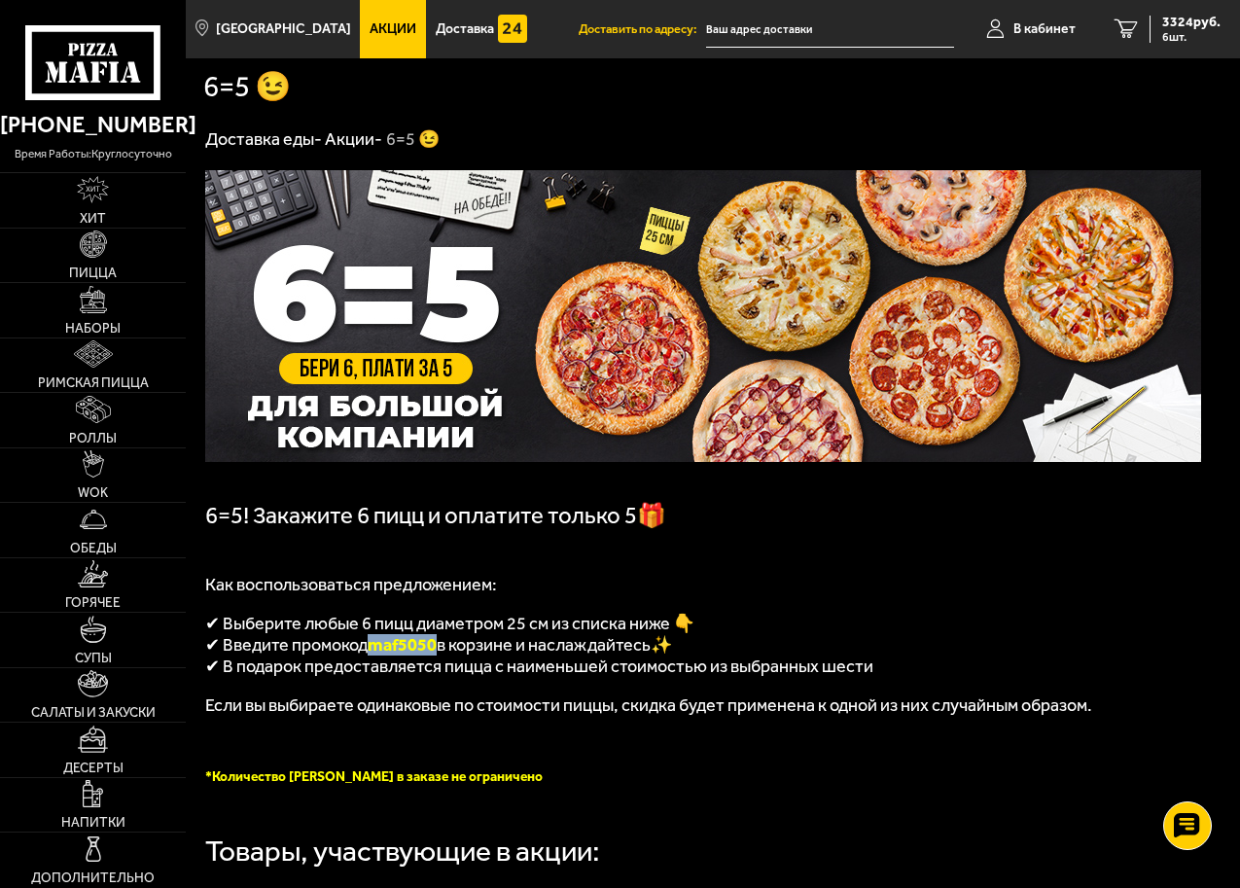
drag, startPoint x: 441, startPoint y: 652, endPoint x: 376, endPoint y: 656, distance: 65.3
click at [376, 656] on span "maf5050" at bounding box center [402, 644] width 69 height 21
copy span "maf5050"
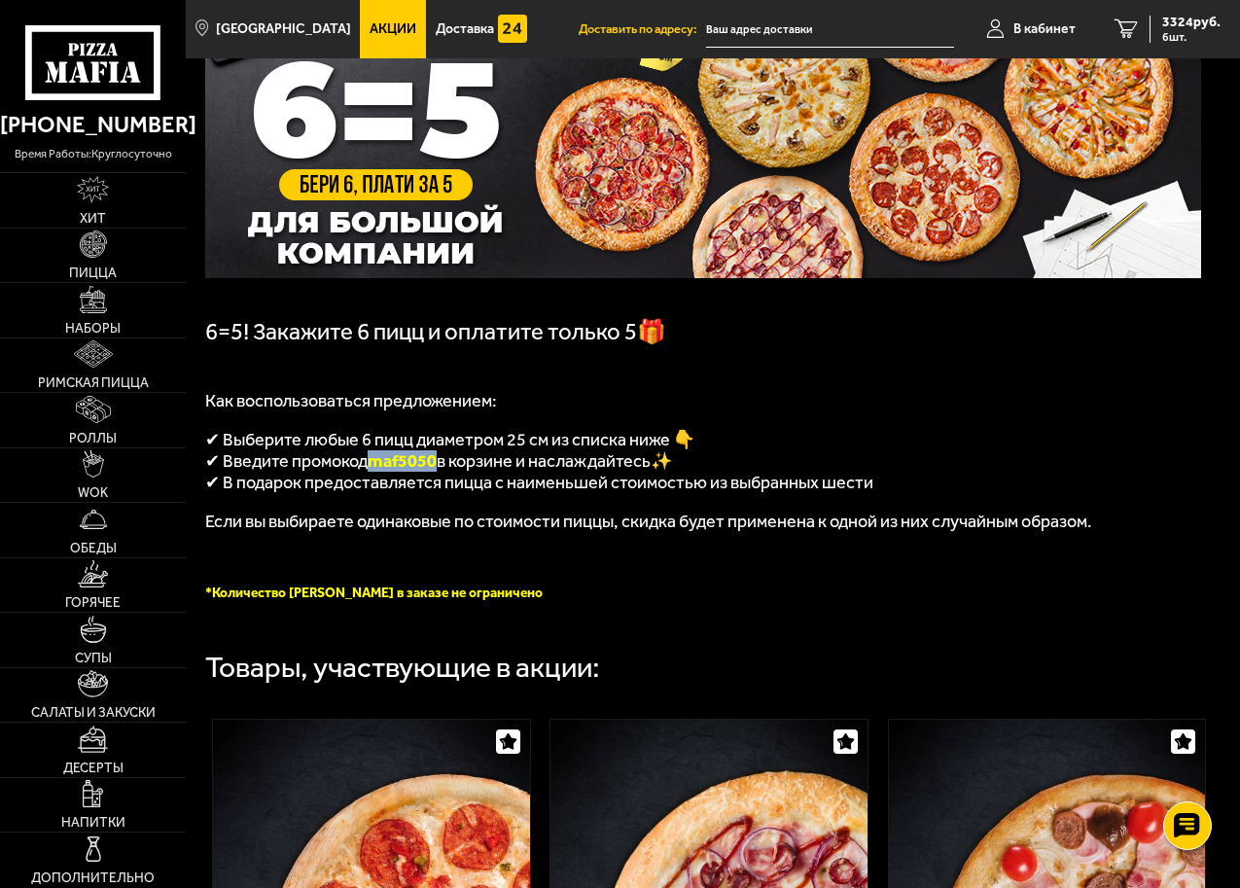
scroll to position [486, 0]
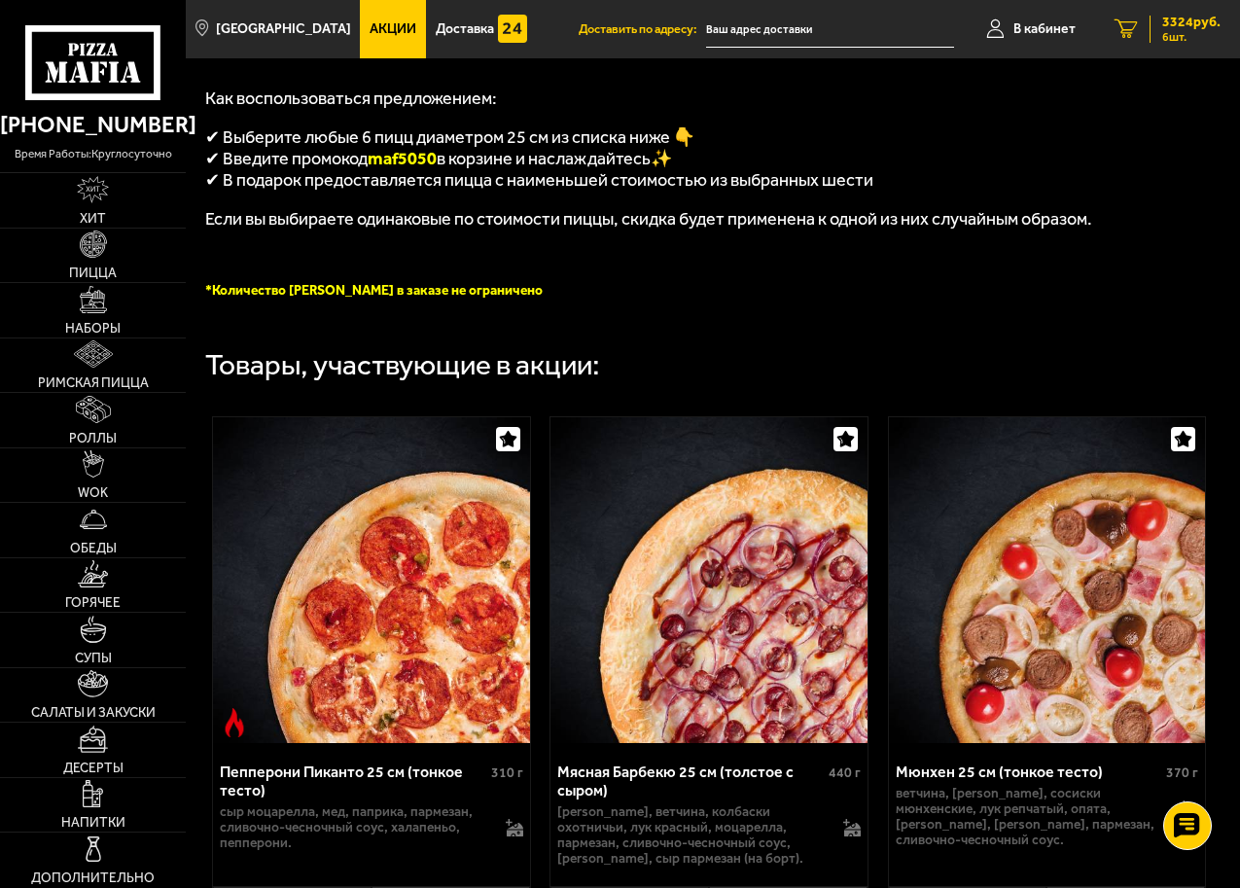
click at [1170, 31] on span "6 шт." at bounding box center [1192, 37] width 58 height 12
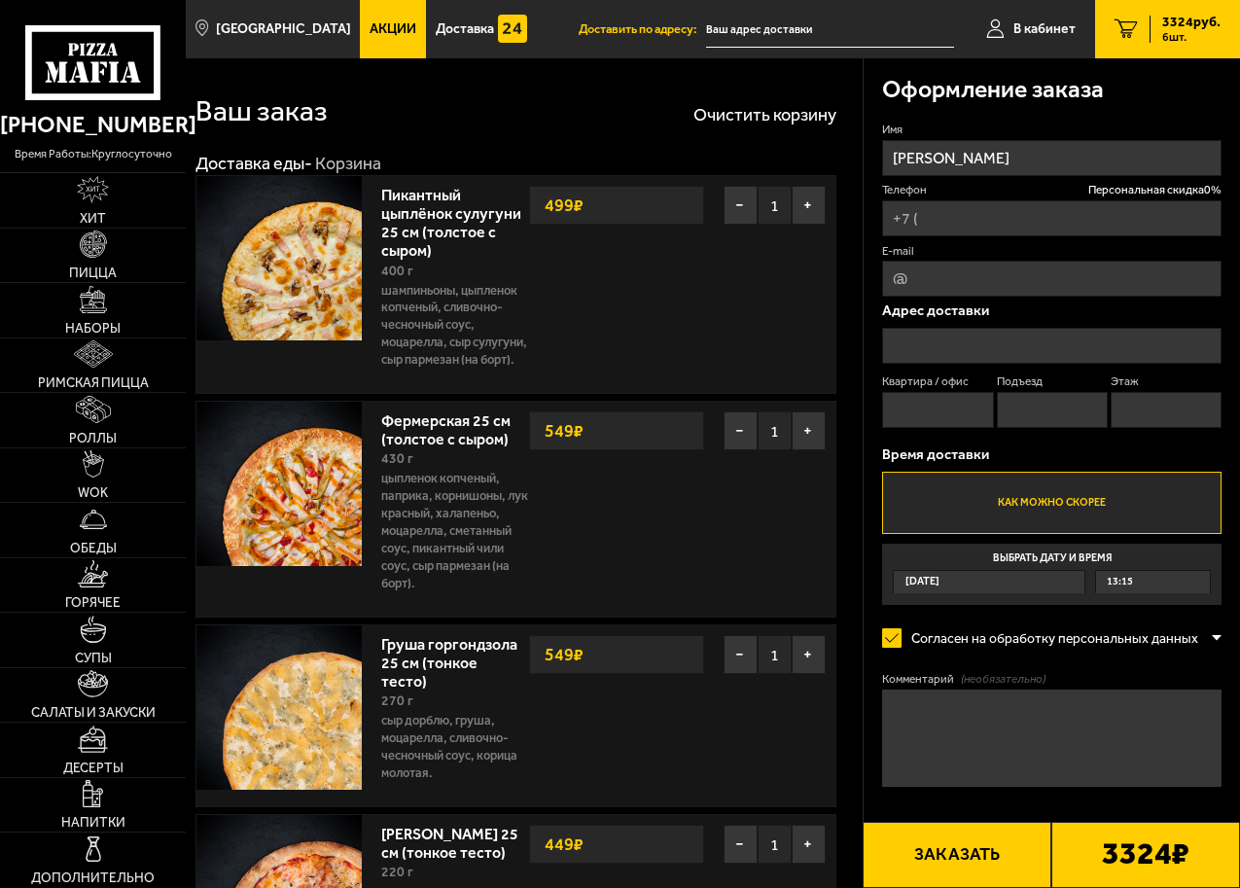
type input "+7 (911) 957-10-32"
type input "Ленинградская область, Всеволожский район, Мурино, Оборонная улица, 37к1"
type input "821"
type input "5"
type input "11"
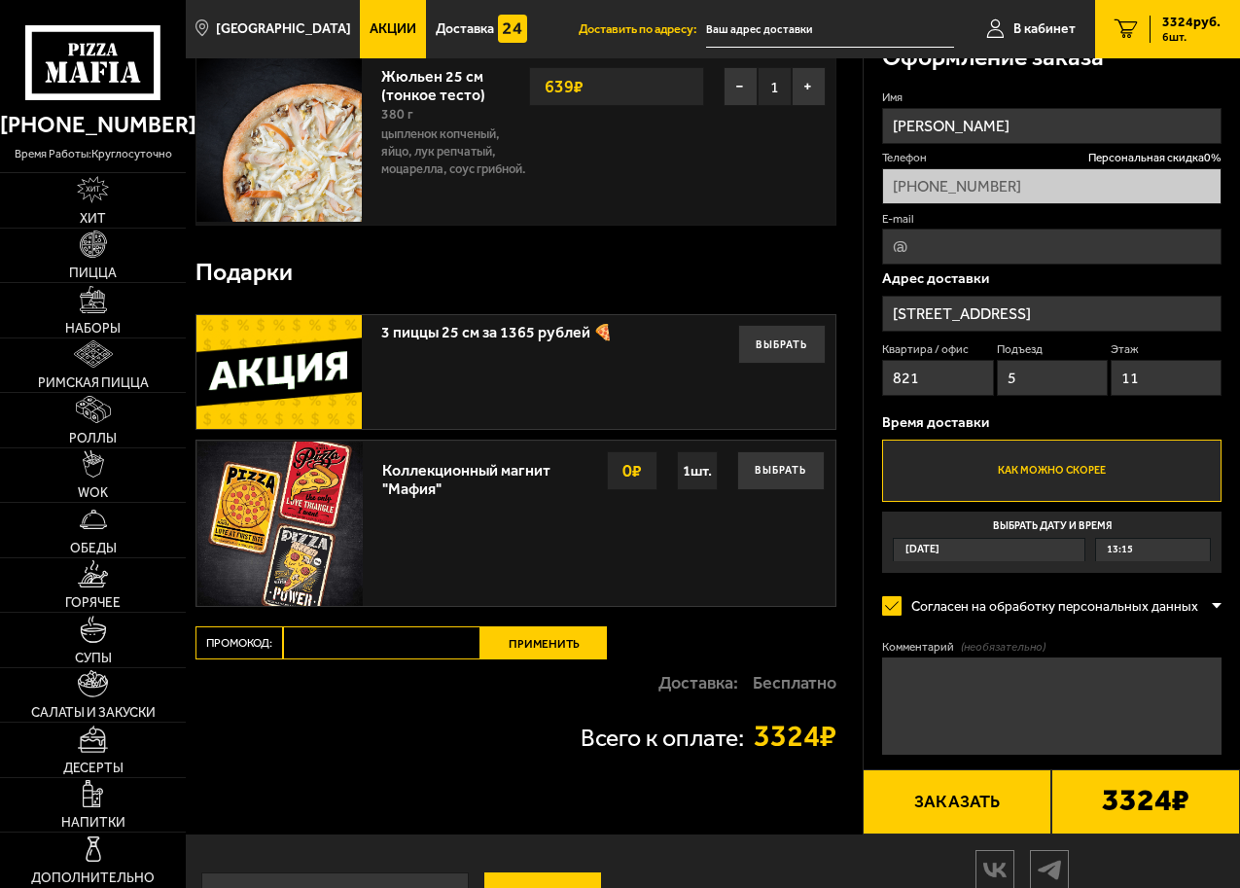
scroll to position [1252, 0]
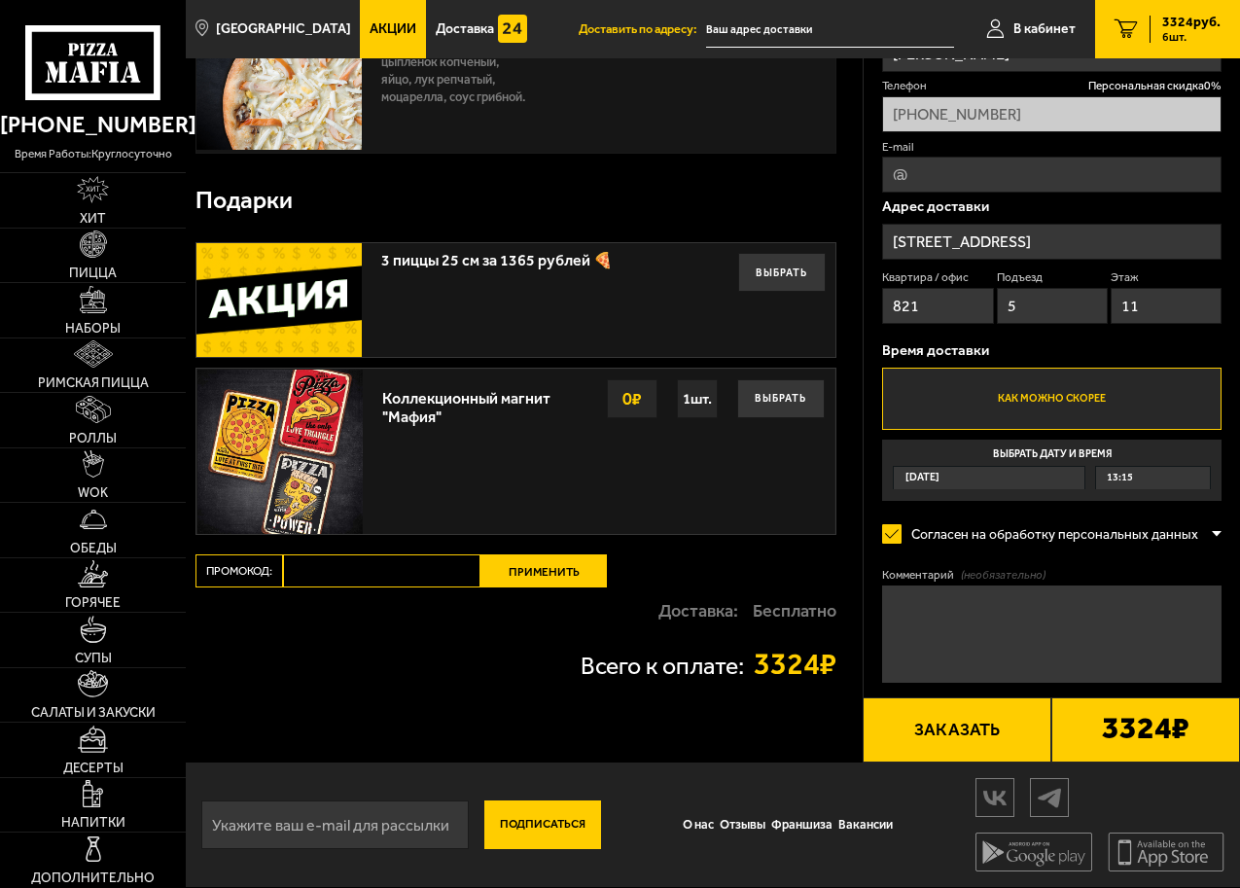
click at [343, 569] on input "Промокод:" at bounding box center [382, 571] width 198 height 33
paste input "maf5050"
type input "maf5050"
click at [579, 574] on button "Применить" at bounding box center [544, 571] width 126 height 33
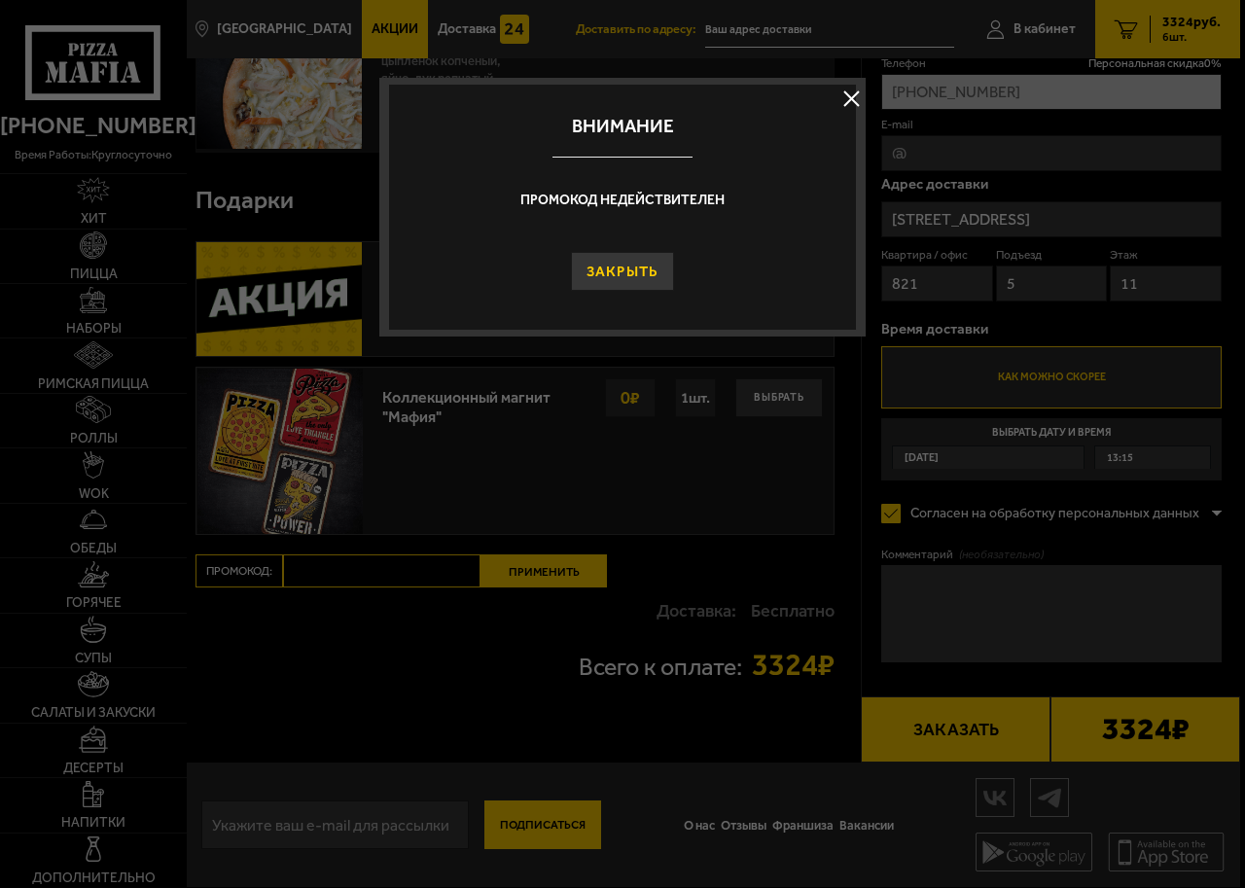
click at [630, 285] on button "Закрыть" at bounding box center [623, 271] width 104 height 39
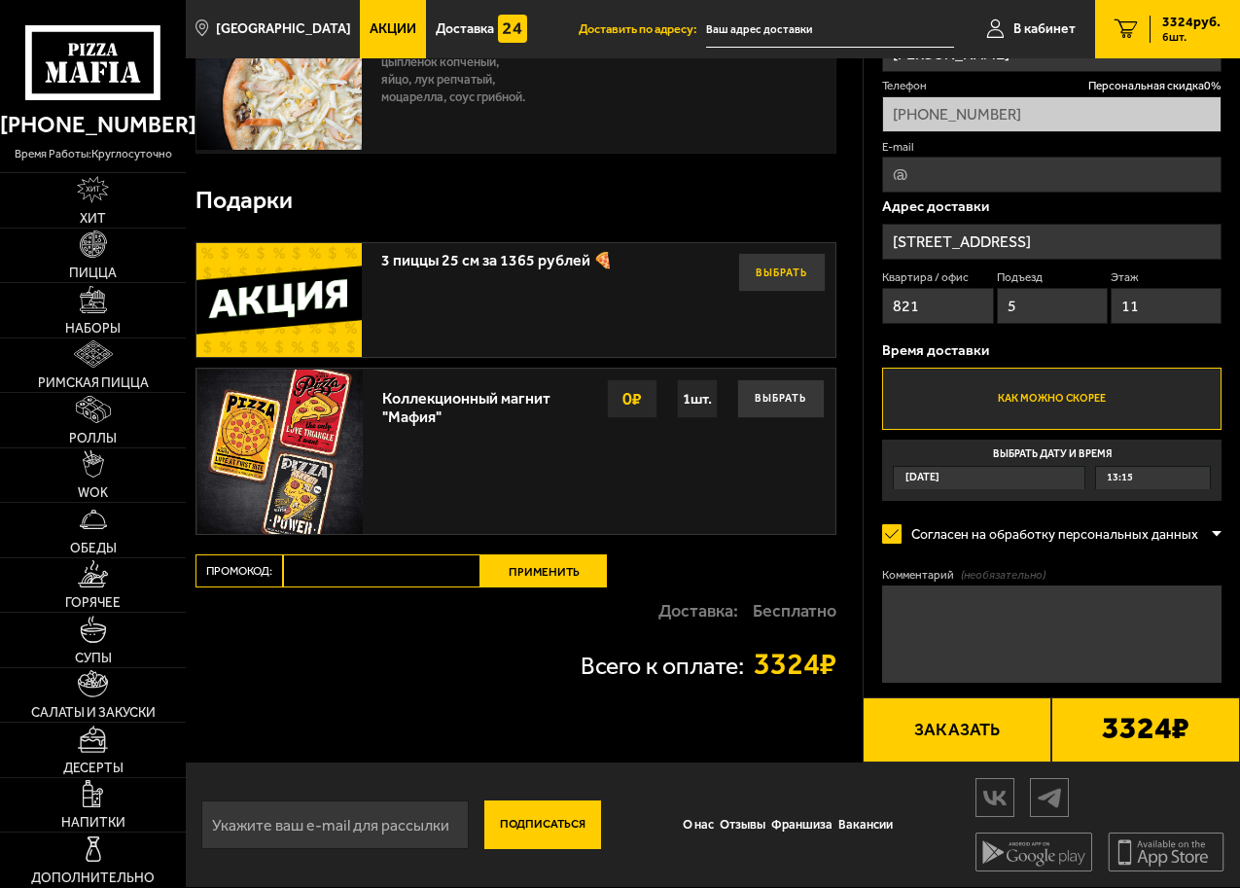
click at [802, 261] on button "Выбрать" at bounding box center [782, 272] width 88 height 39
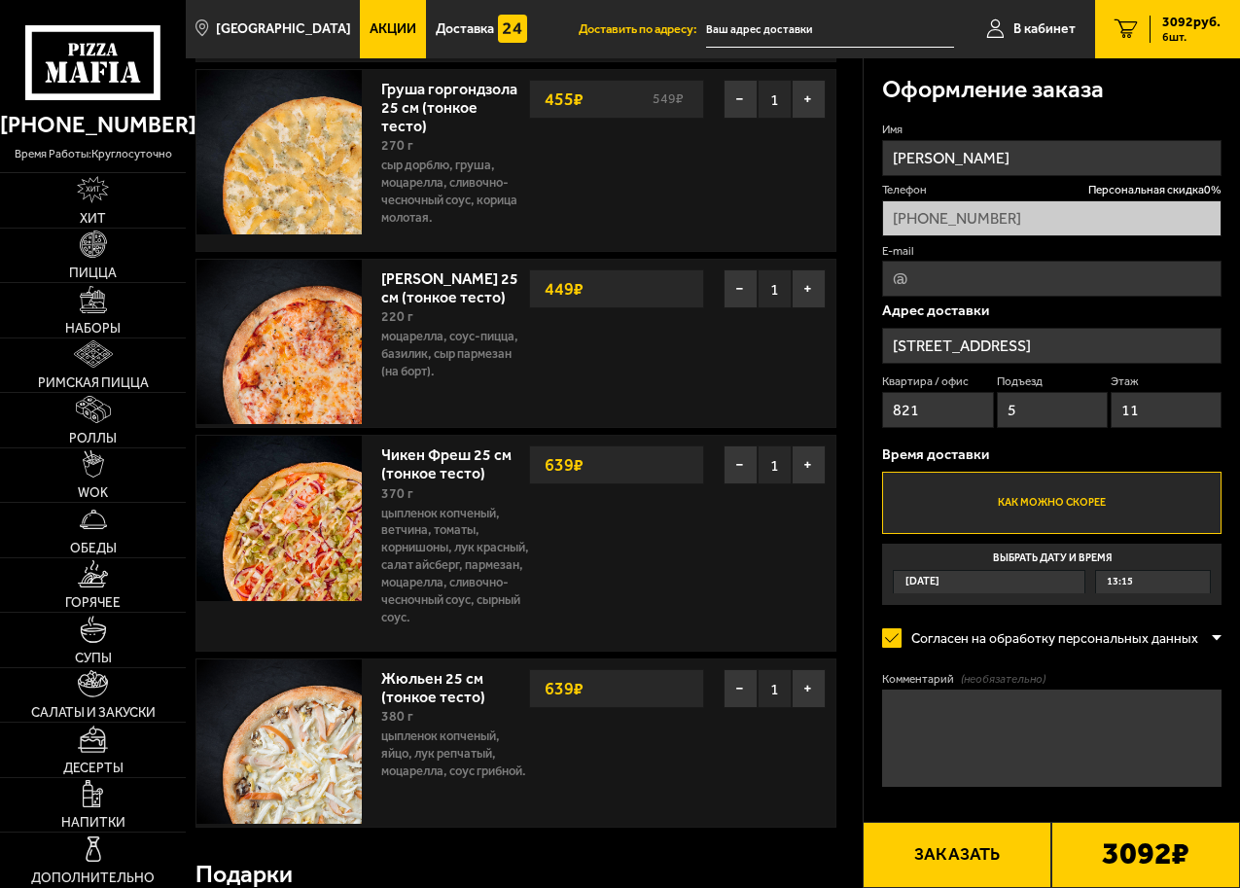
scroll to position [973, 0]
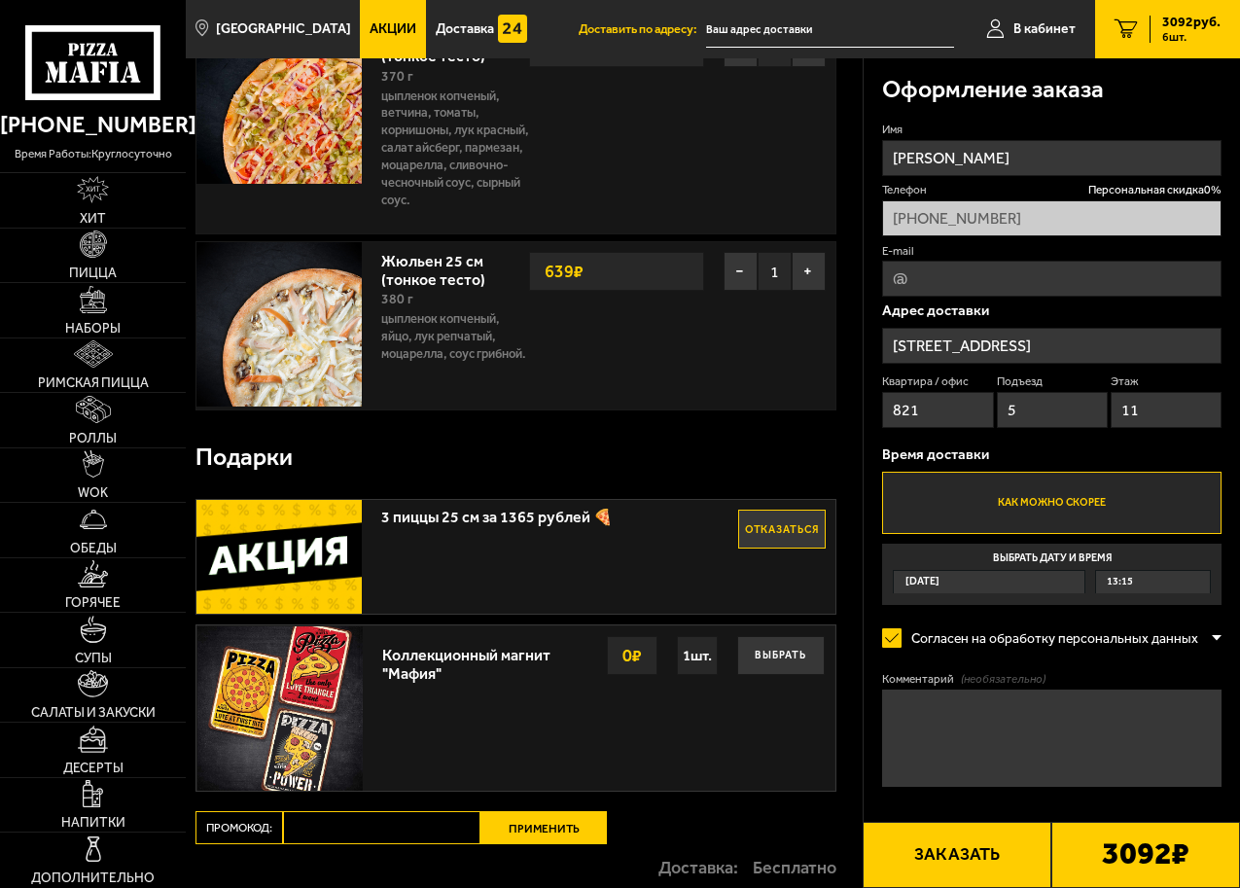
click at [974, 559] on label "Выбрать дату и время Сегодня 13:15" at bounding box center [1052, 575] width 340 height 62
click at [0, 0] on input "Выбрать дату и время Сегодня 13:15" at bounding box center [0, 0] width 0 height 0
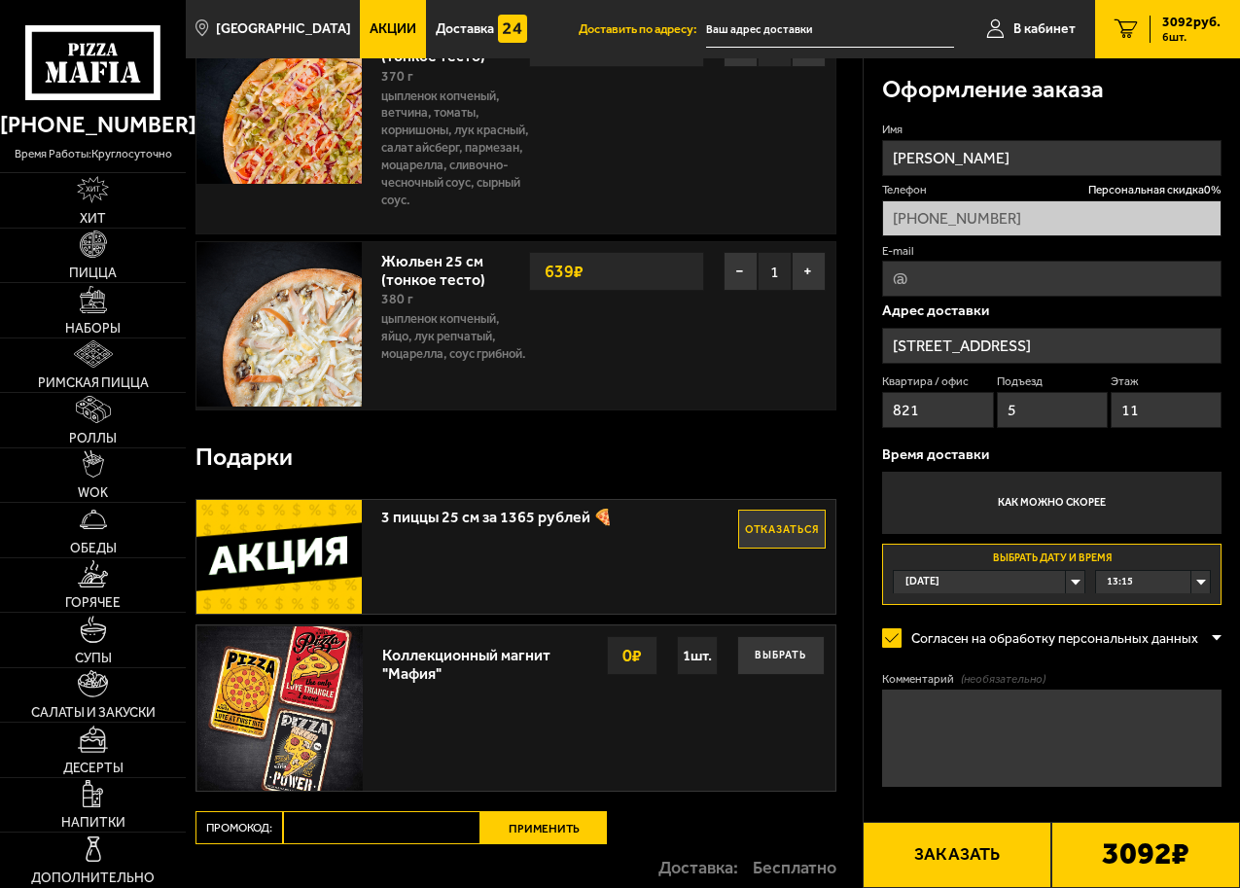
click at [1179, 592] on div "13:15" at bounding box center [1153, 582] width 114 height 22
click at [1147, 662] on li "13:45" at bounding box center [1153, 654] width 112 height 24
click at [698, 410] on div "Жюльен 25 см (тонкое тесто) 380 г цыпленок копченый, яйцо, лук репчатый, моцаре…" at bounding box center [604, 325] width 464 height 167
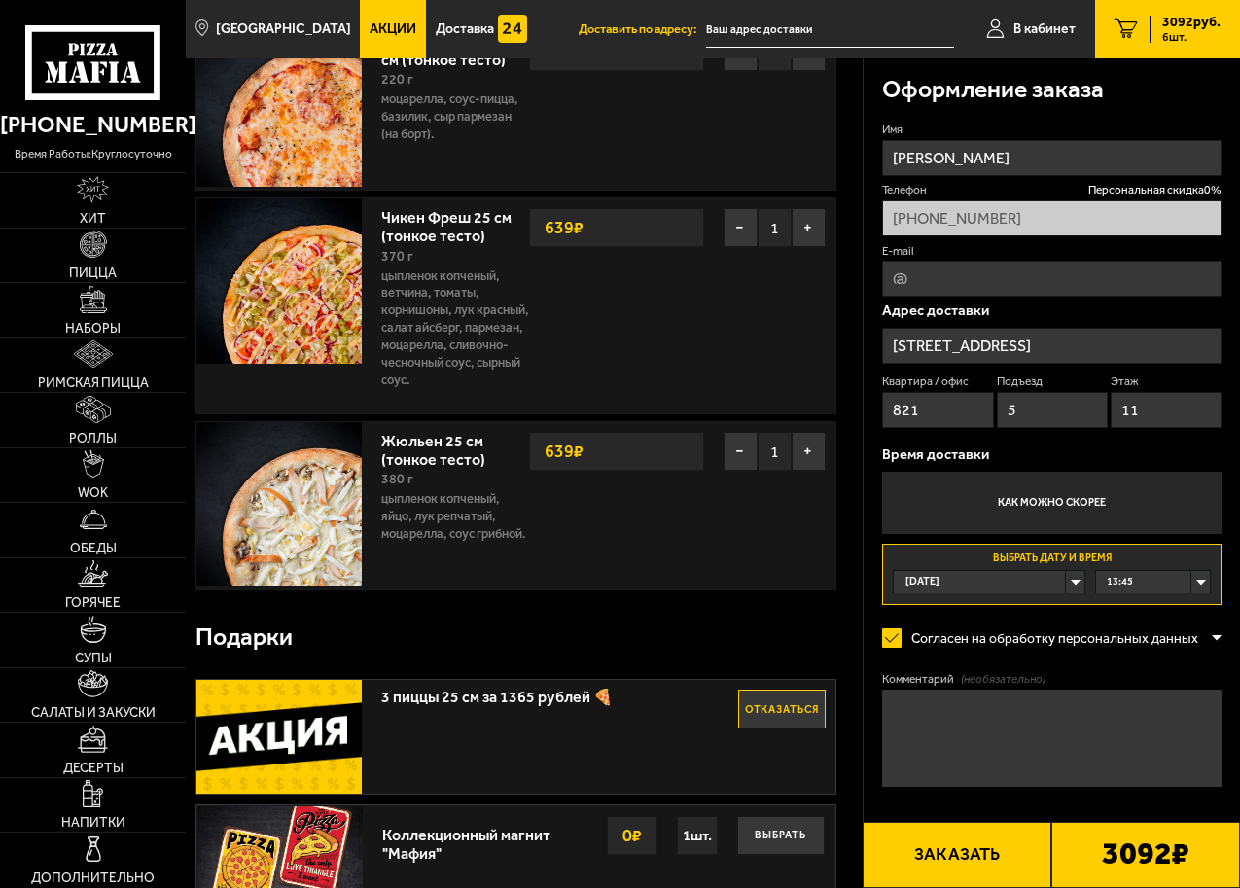
scroll to position [778, 0]
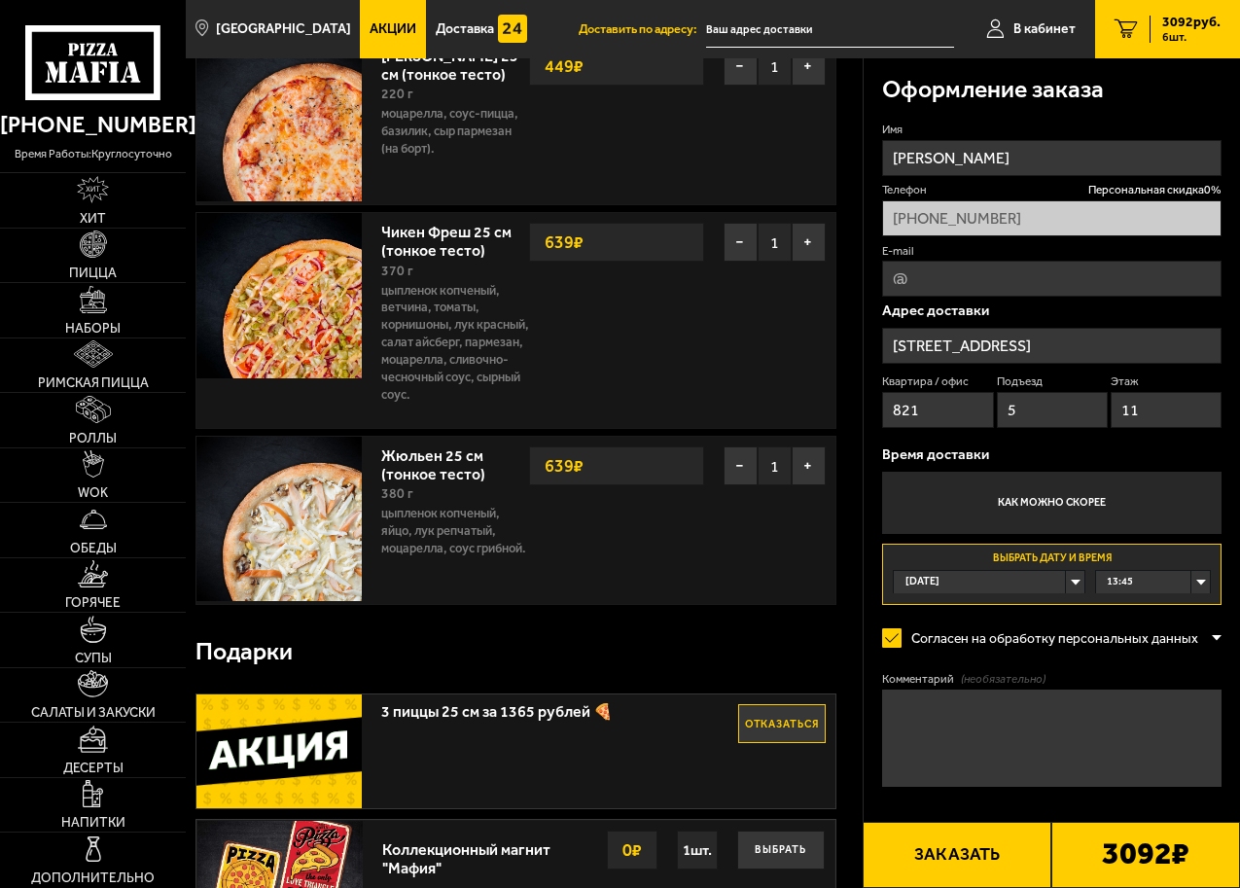
click at [946, 342] on input "Ленинградская область, Всеволожский район, Мурино, Оборонная улица, 37к1" at bounding box center [1052, 346] width 340 height 36
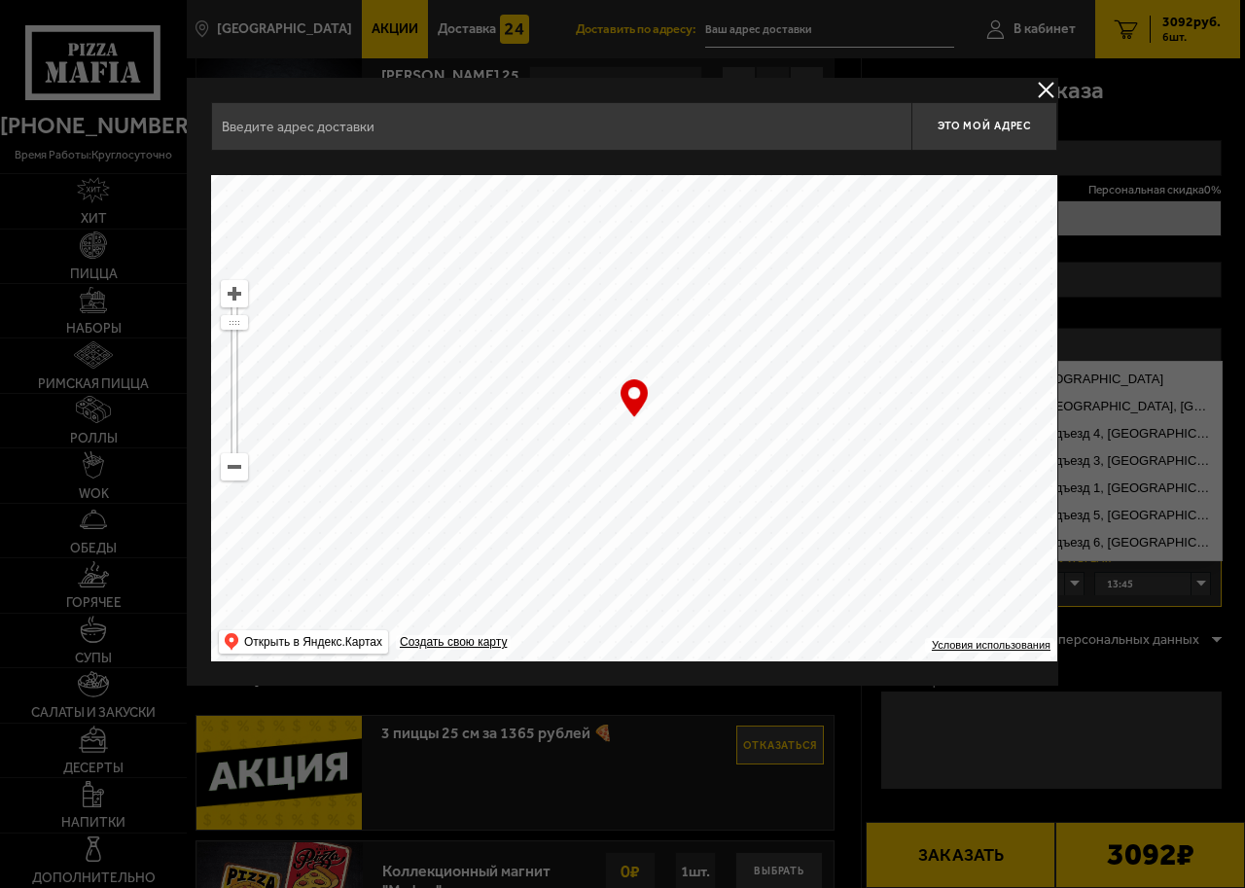
type input "Ленинградская область, Всеволожский район, Мурино, Оборонная улица, 37к1"
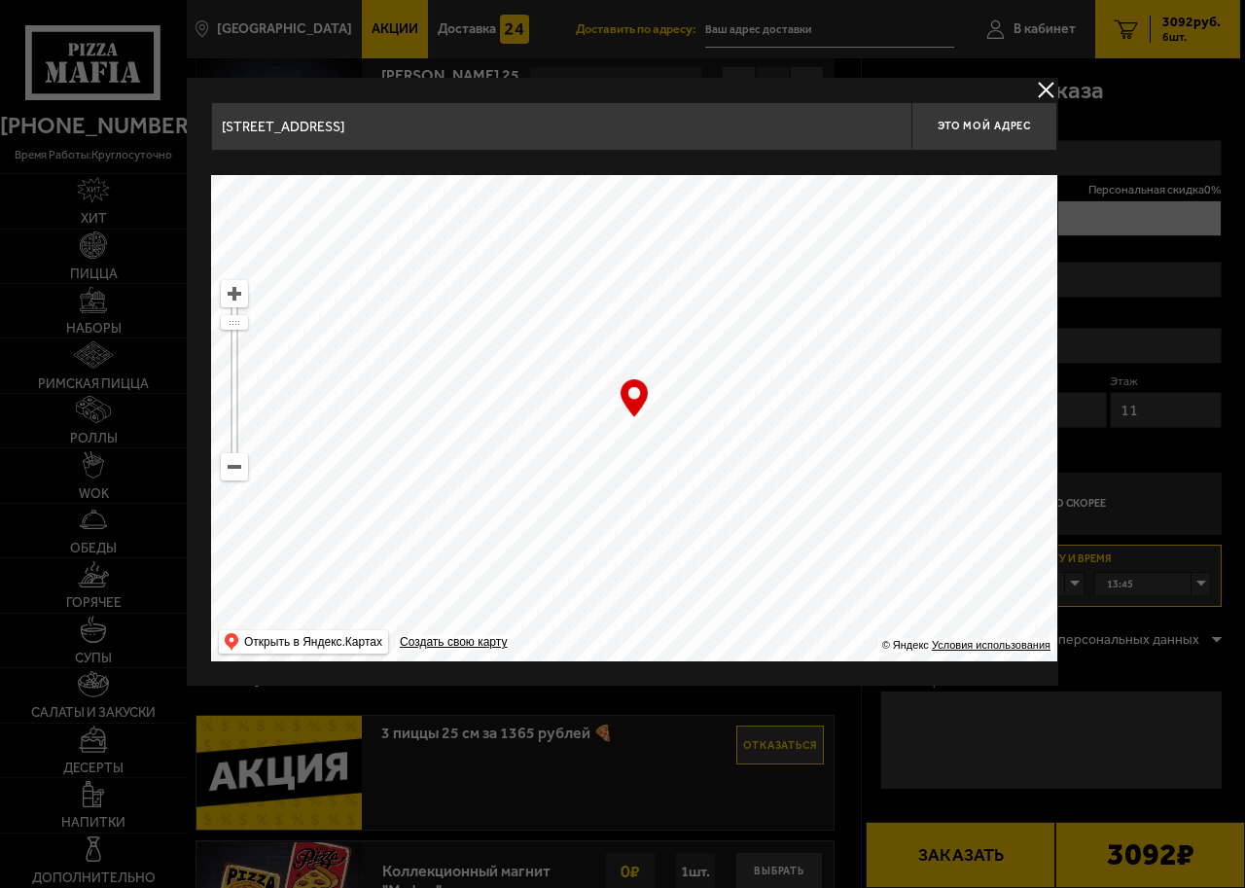
drag, startPoint x: 599, startPoint y: 483, endPoint x: 798, endPoint y: 251, distance: 305.0
click at [756, 276] on ymaps at bounding box center [634, 418] width 846 height 486
type input "Муринская дорога, 67"
drag, startPoint x: 562, startPoint y: 602, endPoint x: 736, endPoint y: 162, distance: 472.6
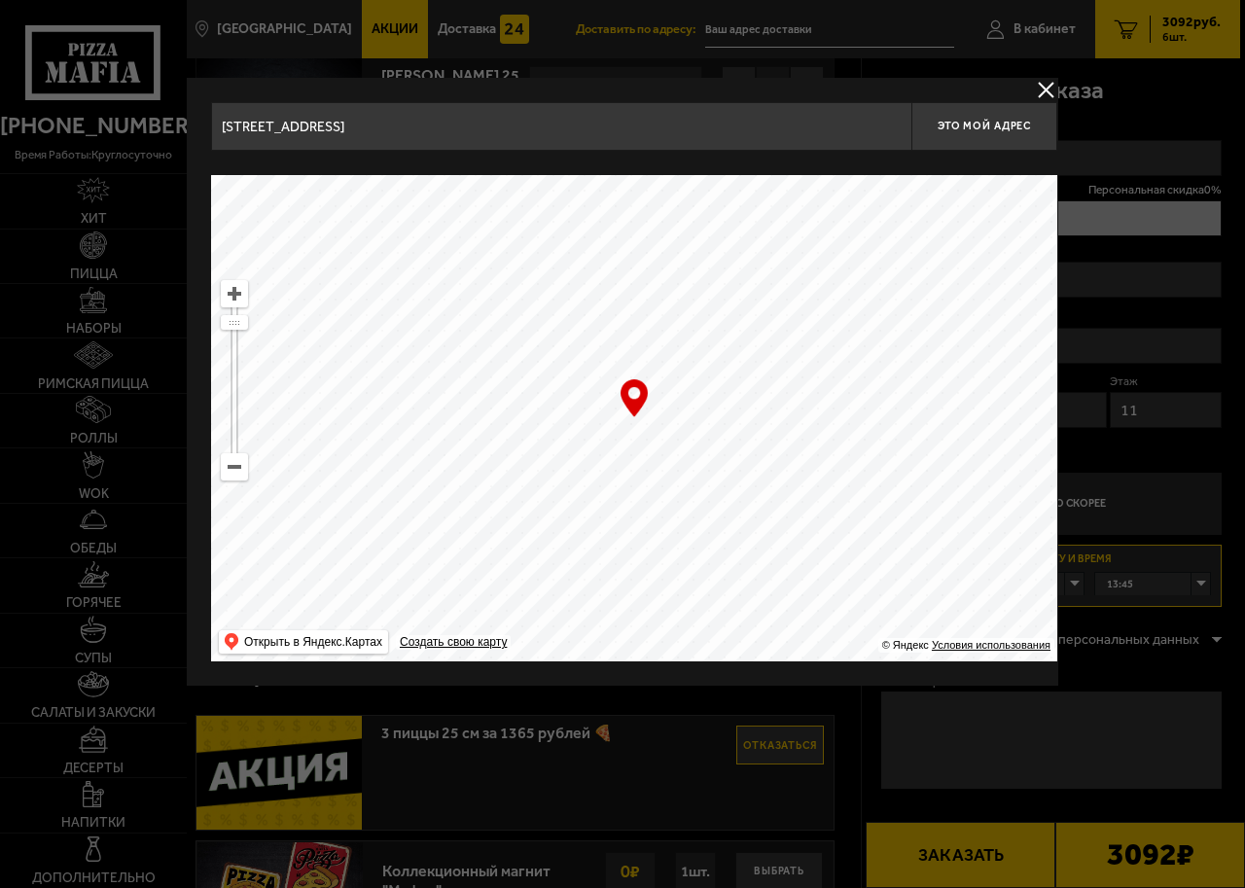
click at [718, 201] on ymaps at bounding box center [634, 418] width 846 height 486
drag, startPoint x: 594, startPoint y: 563, endPoint x: 746, endPoint y: 208, distance: 386.2
click at [716, 244] on ymaps at bounding box center [634, 418] width 846 height 486
drag, startPoint x: 546, startPoint y: 582, endPoint x: 638, endPoint y: 212, distance: 381.1
click at [638, 212] on ymaps at bounding box center [634, 418] width 846 height 486
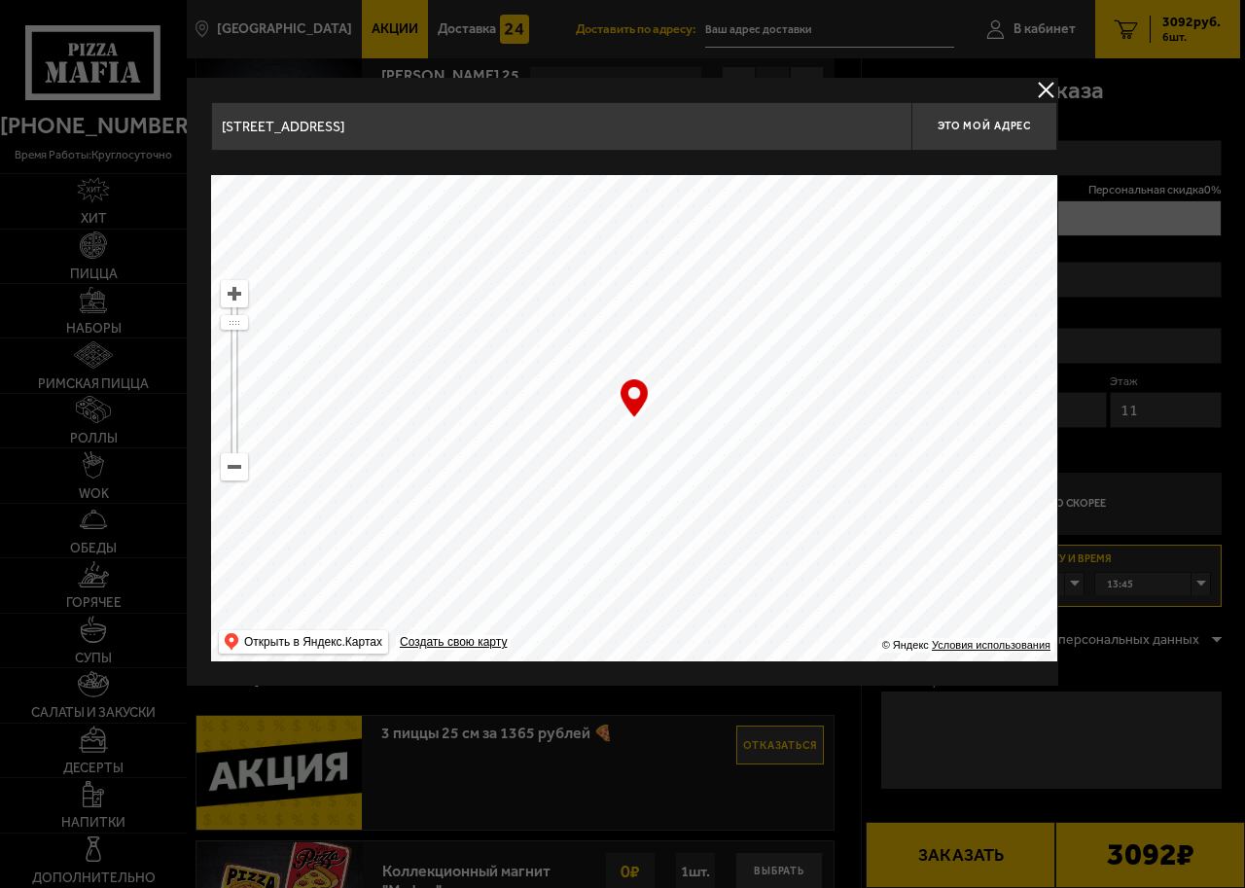
drag, startPoint x: 577, startPoint y: 596, endPoint x: 921, endPoint y: 214, distance: 514.6
click at [921, 214] on ymaps at bounding box center [634, 418] width 846 height 486
drag, startPoint x: 625, startPoint y: 617, endPoint x: 775, endPoint y: 305, distance: 345.9
click at [775, 305] on ymaps at bounding box center [634, 418] width 846 height 486
type input "проспект Науки, 38"
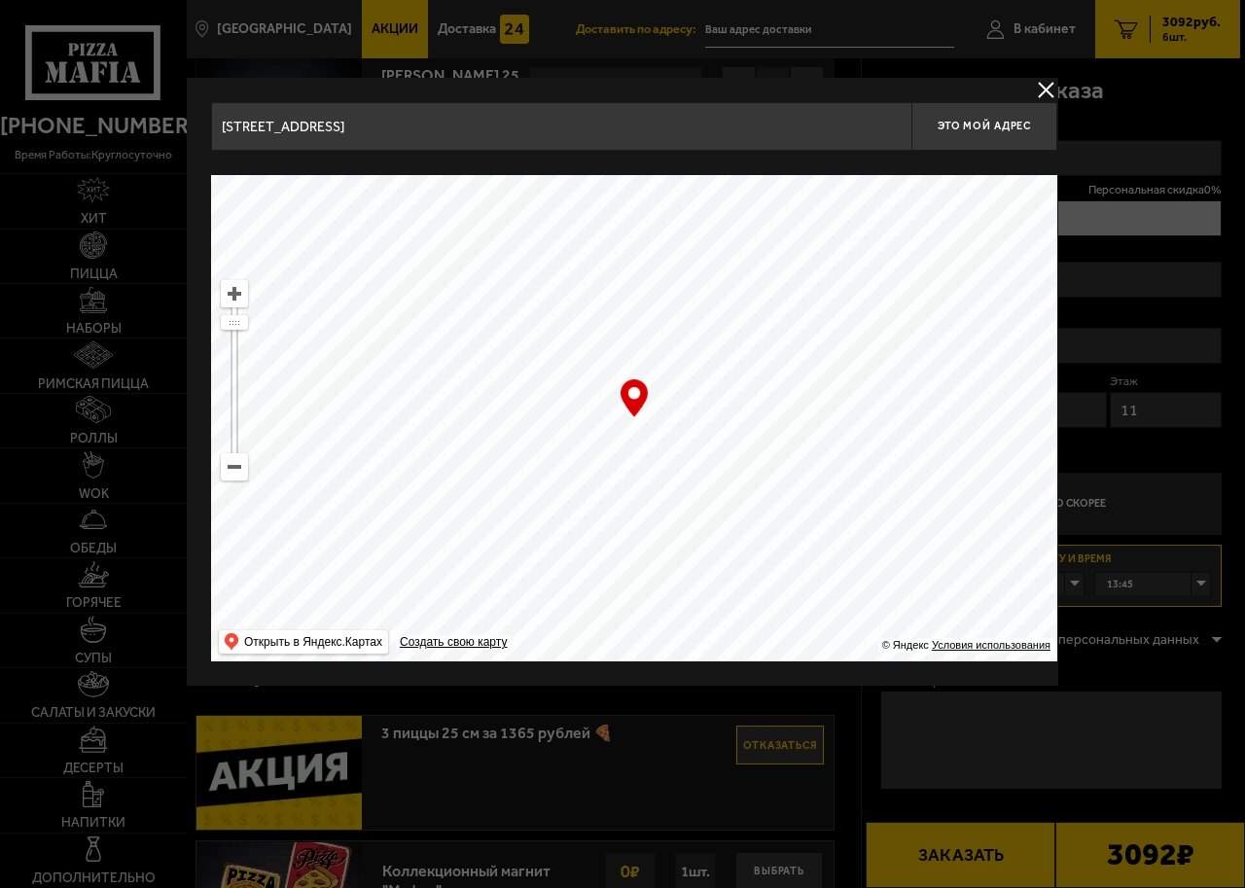
type input "проспект Науки, 38"
drag, startPoint x: 659, startPoint y: 603, endPoint x: 871, endPoint y: 181, distance: 472.5
click at [869, 184] on ymaps at bounding box center [634, 418] width 846 height 486
drag, startPoint x: 461, startPoint y: 432, endPoint x: 1024, endPoint y: 393, distance: 563.7
click at [1024, 393] on ymaps at bounding box center [634, 418] width 846 height 486
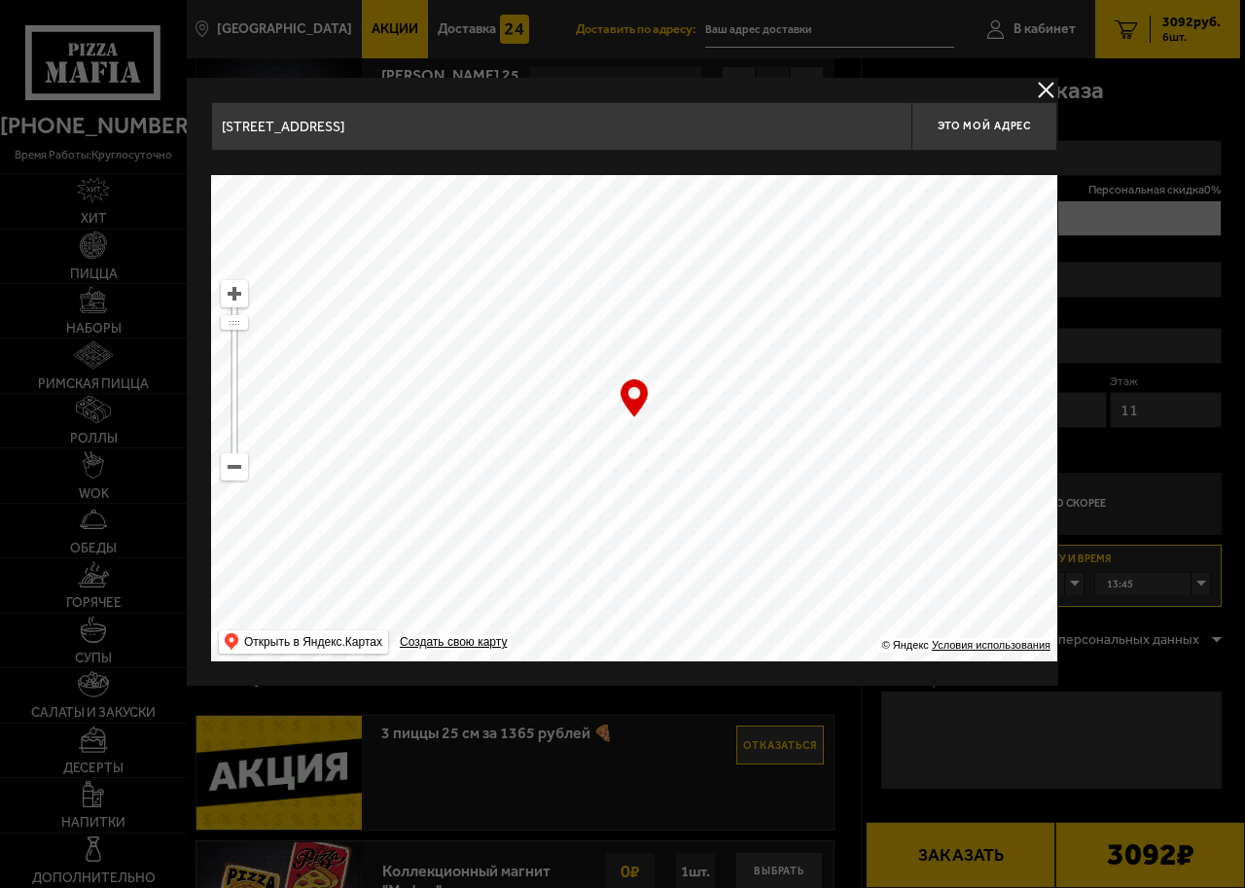
drag, startPoint x: 785, startPoint y: 390, endPoint x: 743, endPoint y: 634, distance: 247.8
click at [743, 634] on ymaps at bounding box center [634, 418] width 846 height 486
drag, startPoint x: 747, startPoint y: 428, endPoint x: 726, endPoint y: 429, distance: 21.4
click at [726, 429] on ymaps at bounding box center [634, 418] width 846 height 486
type input "улица Бутлерова, 11к1"
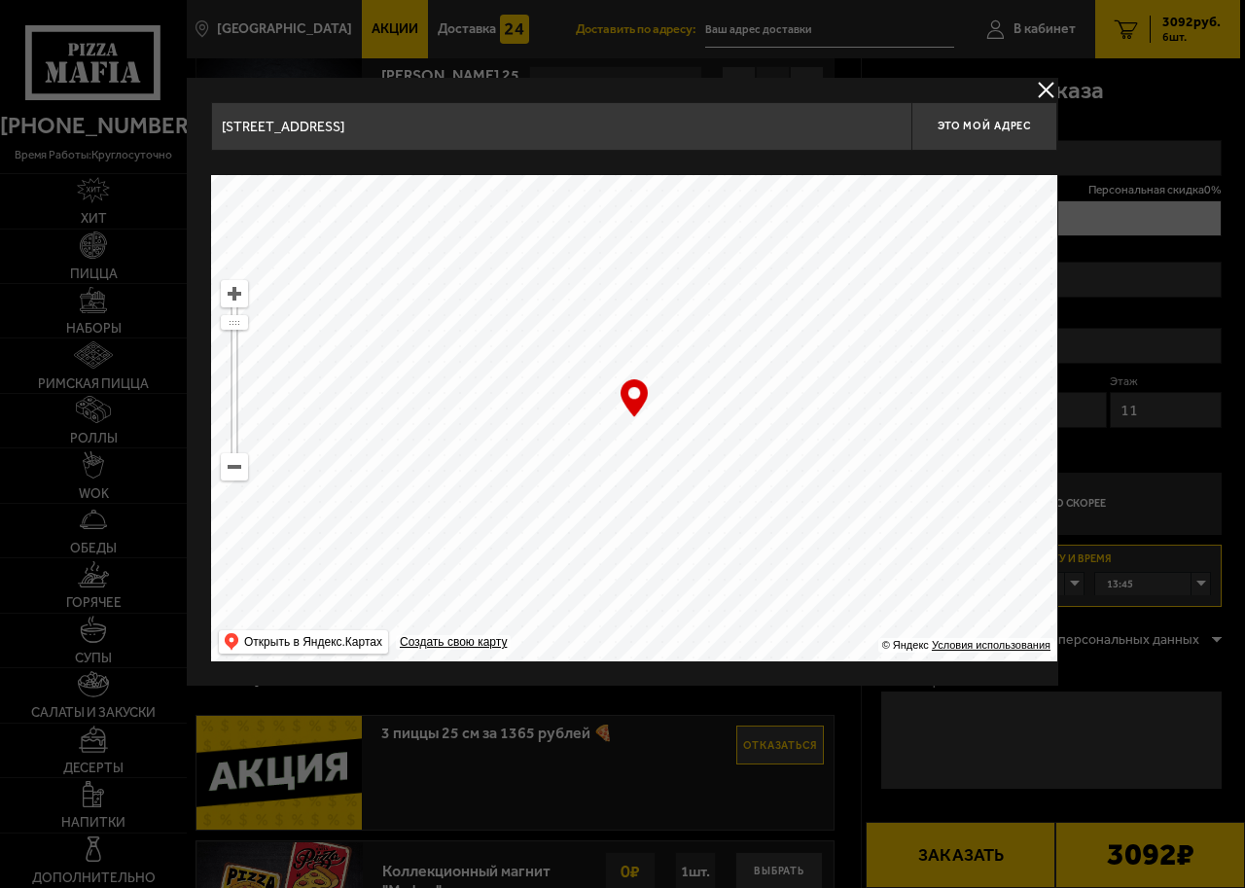
type input "улица Бутлерова, 11к1"
click at [991, 122] on span "Это мой адрес" at bounding box center [984, 126] width 93 height 13
type input "улица Бутлерова, 11к1"
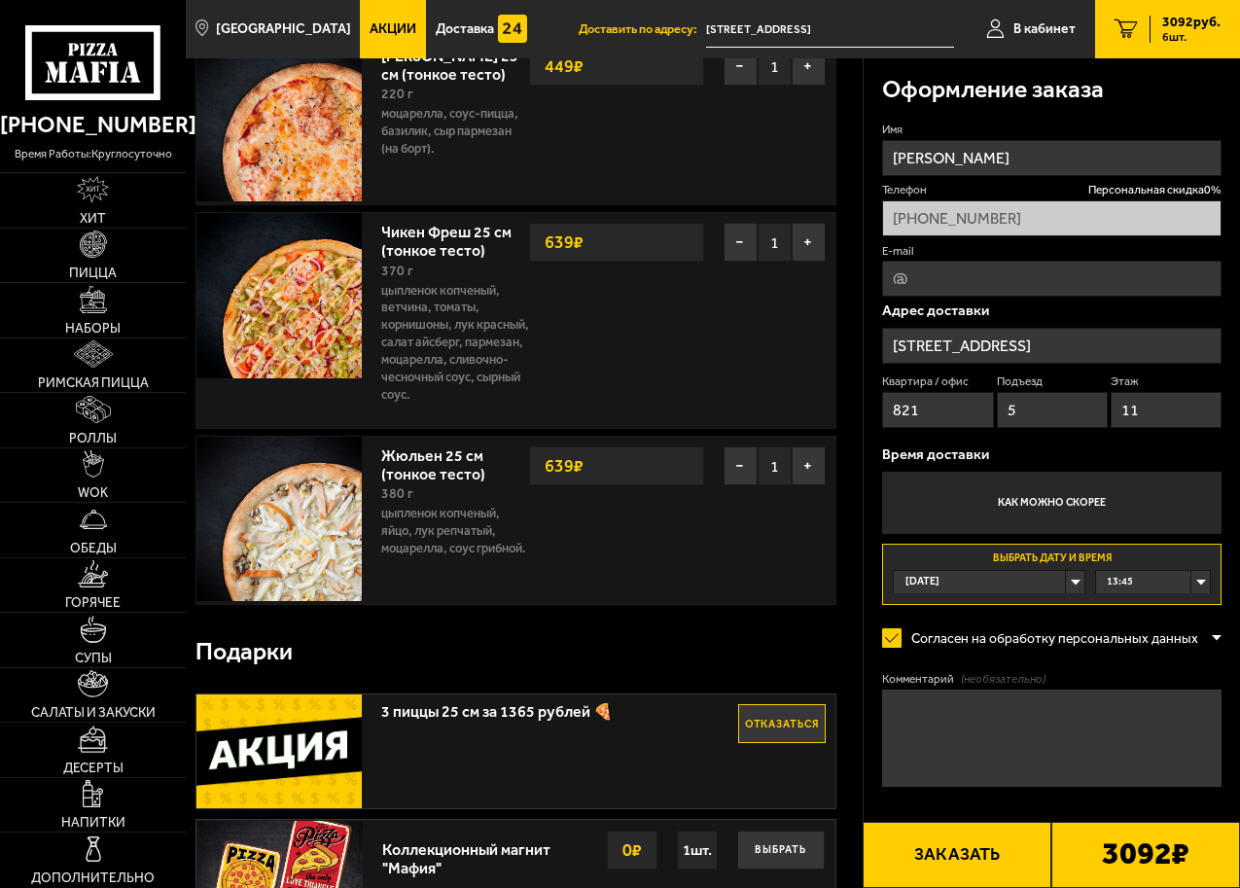
drag, startPoint x: 952, startPoint y: 408, endPoint x: 871, endPoint y: 395, distance: 82.7
click at [871, 395] on div "Оформление заказа Имя Арина Леонова Телефон Персональная скидка 0 % +7 (911) 95…" at bounding box center [1052, 472] width 377 height 829
drag, startPoint x: 1024, startPoint y: 413, endPoint x: 817, endPoint y: 406, distance: 206.4
click at [817, 409] on section "Ваш заказ Очистить корзину Доставка еды - Корзина Пикантный цыплёнок сулугуни 2…" at bounding box center [713, 247] width 1055 height 1934
drag, startPoint x: 1165, startPoint y: 405, endPoint x: 1131, endPoint y: 408, distance: 34.2
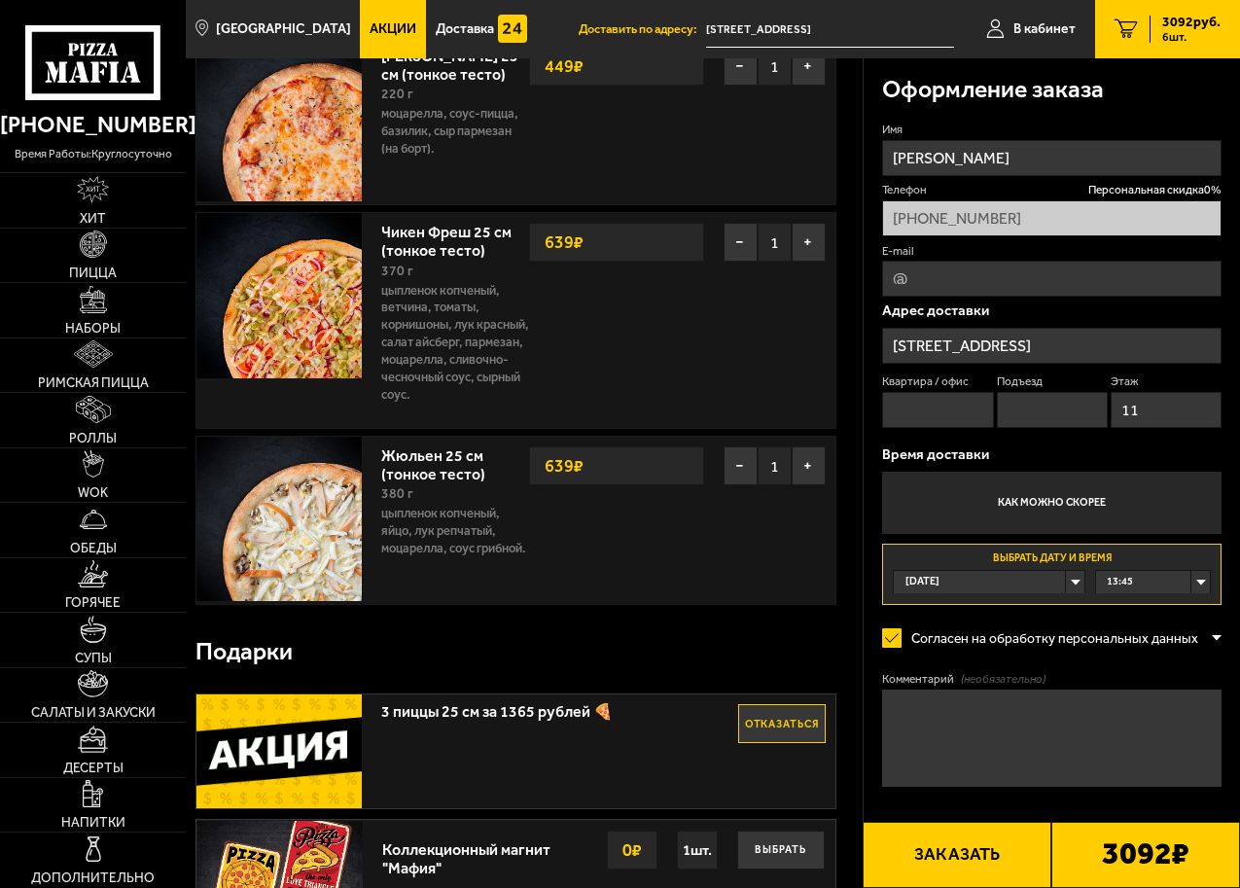
click at [1131, 408] on input "11" at bounding box center [1166, 410] width 111 height 36
type input "1"
click at [1068, 508] on label "Как можно скорее" at bounding box center [1052, 503] width 340 height 62
click at [0, 0] on input "Как можно скорее" at bounding box center [0, 0] width 0 height 0
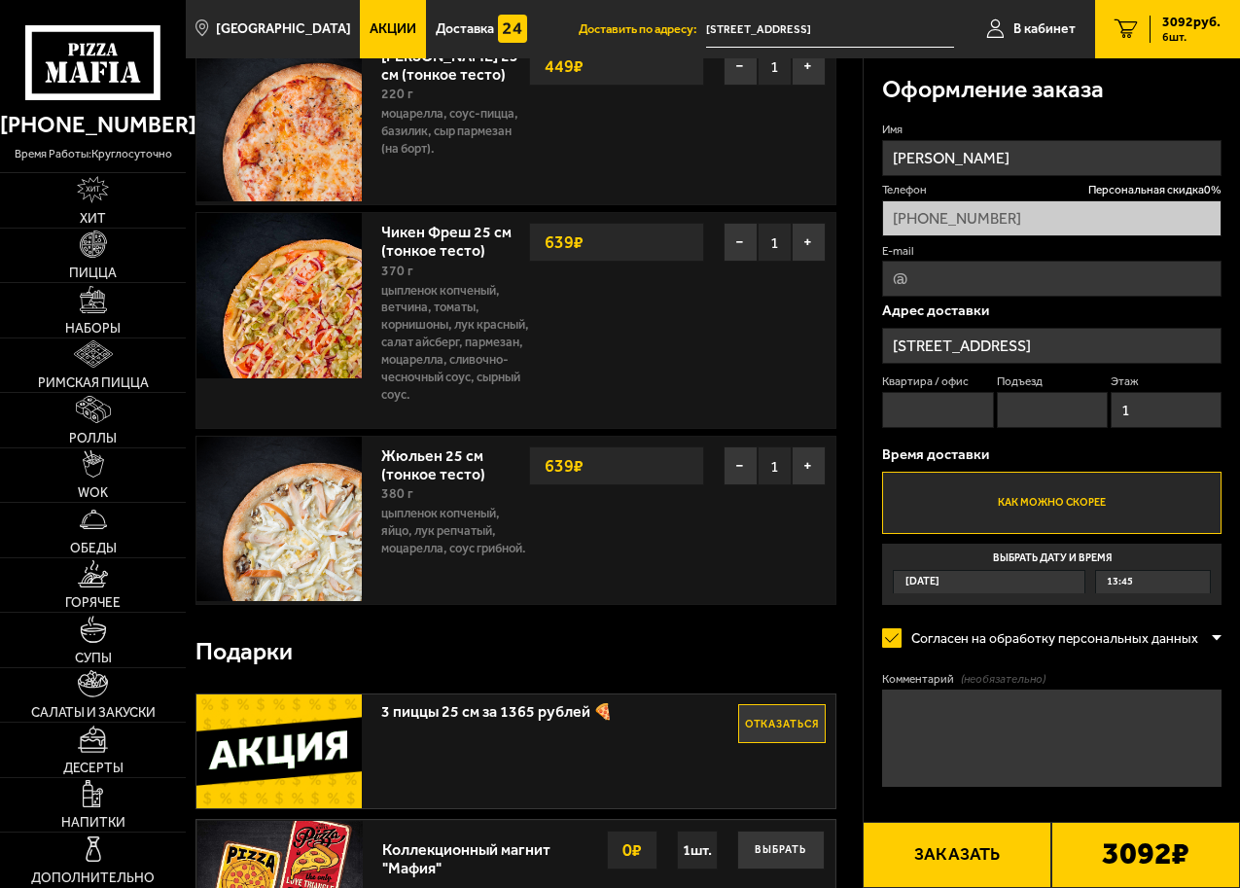
click at [965, 586] on div "Сегодня" at bounding box center [989, 582] width 191 height 22
click at [0, 0] on input "Выбрать дату и время Сегодня 13:45" at bounding box center [0, 0] width 0 height 0
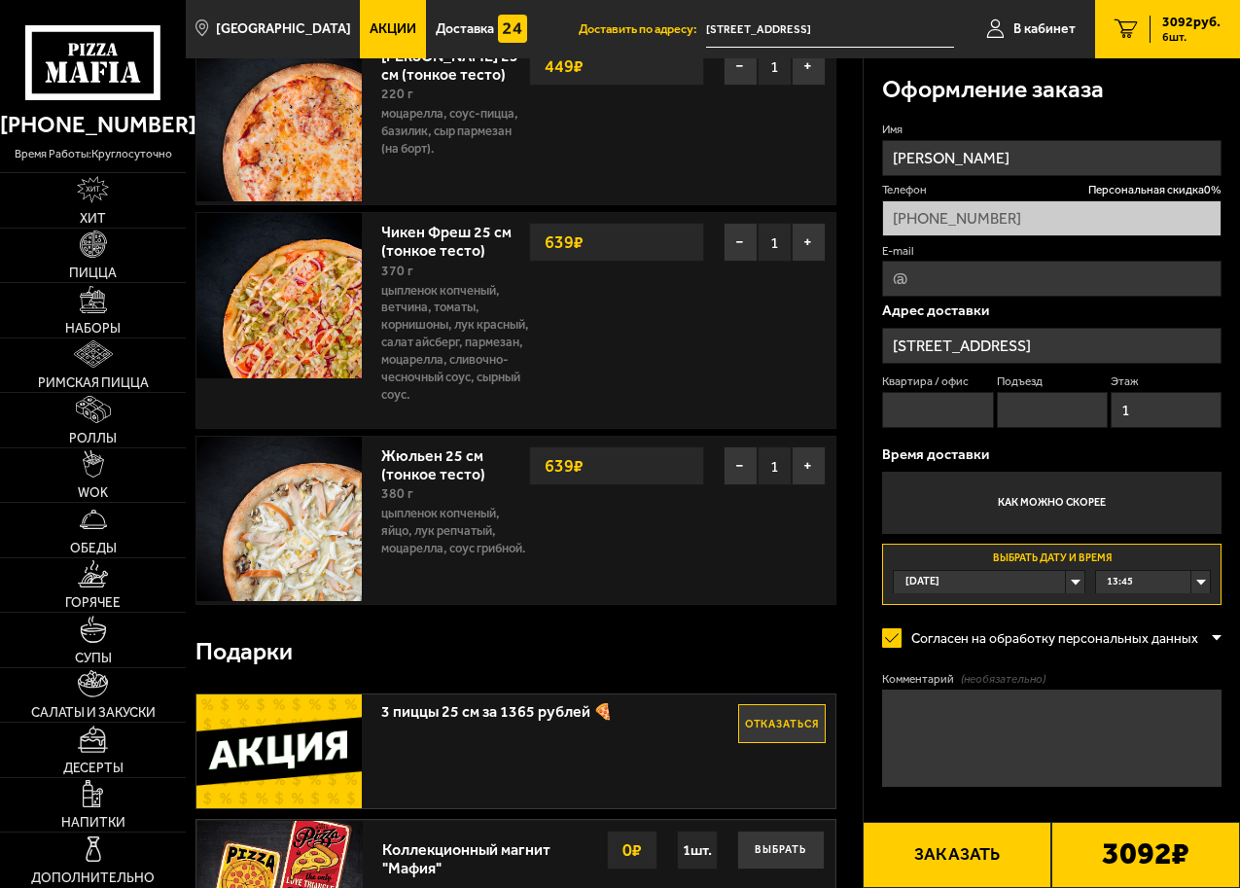
click at [922, 759] on textarea "Комментарий (необязательно)" at bounding box center [1052, 738] width 340 height 97
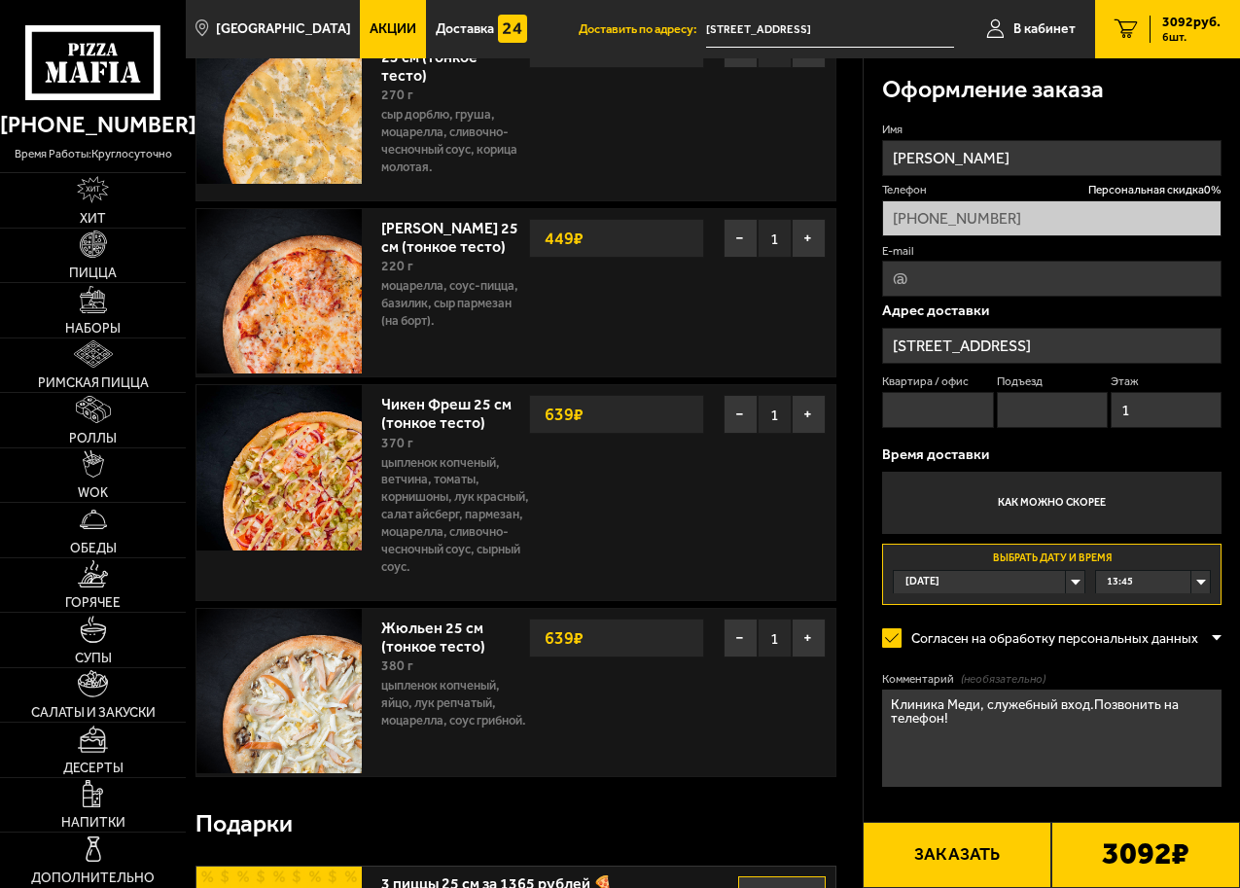
scroll to position [1167, 0]
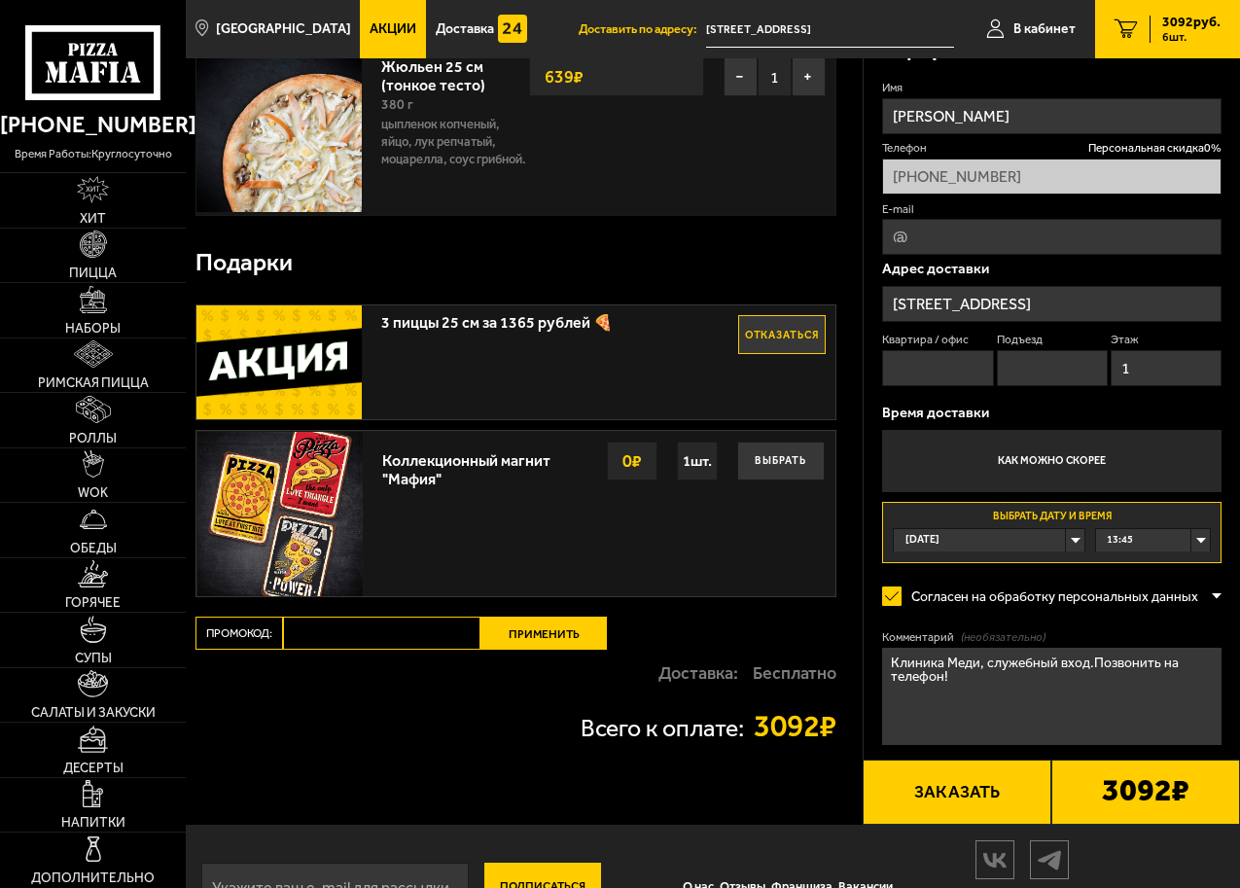
type textarea "Клиника Меди, служебный вход.Позвонить на телефон!"
click at [790, 354] on button "Отказаться" at bounding box center [782, 334] width 88 height 39
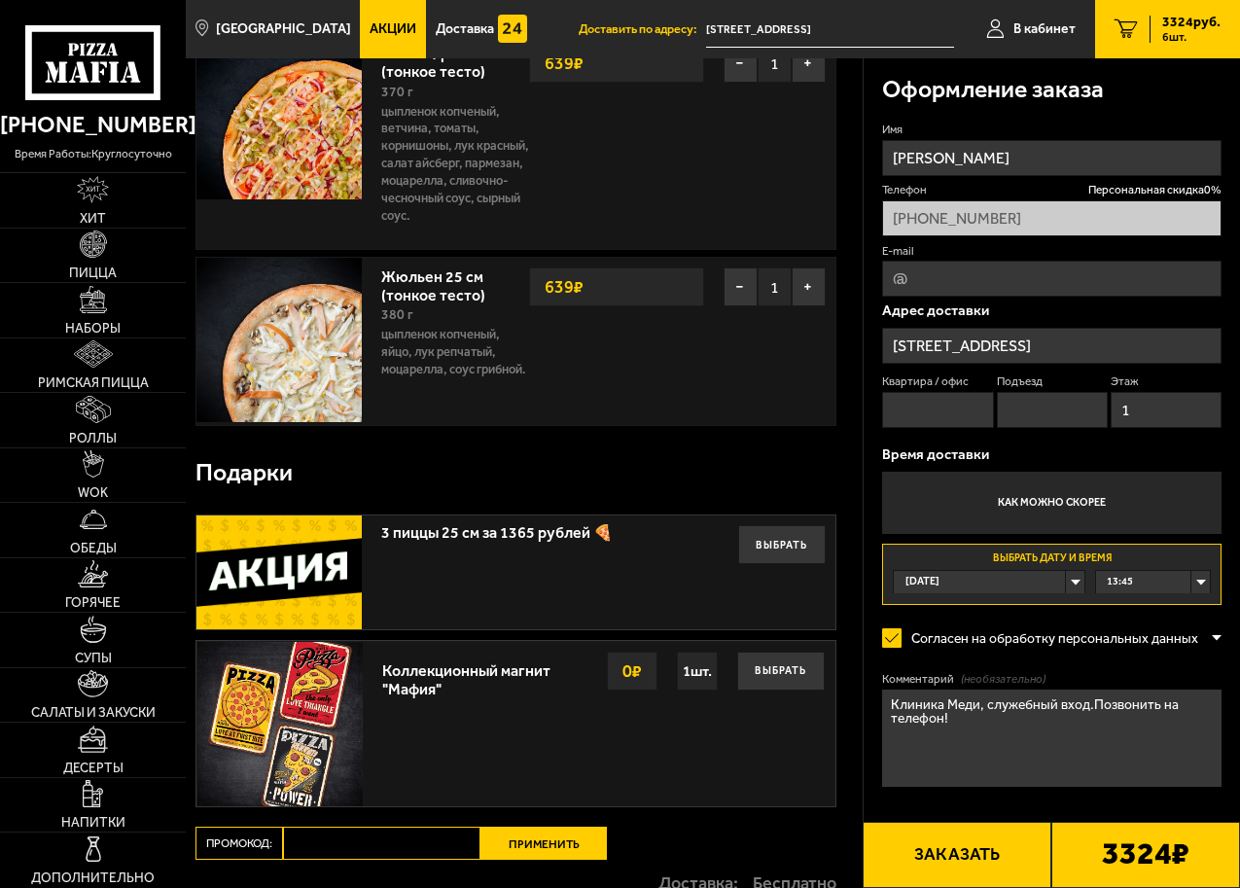
scroll to position [1070, 0]
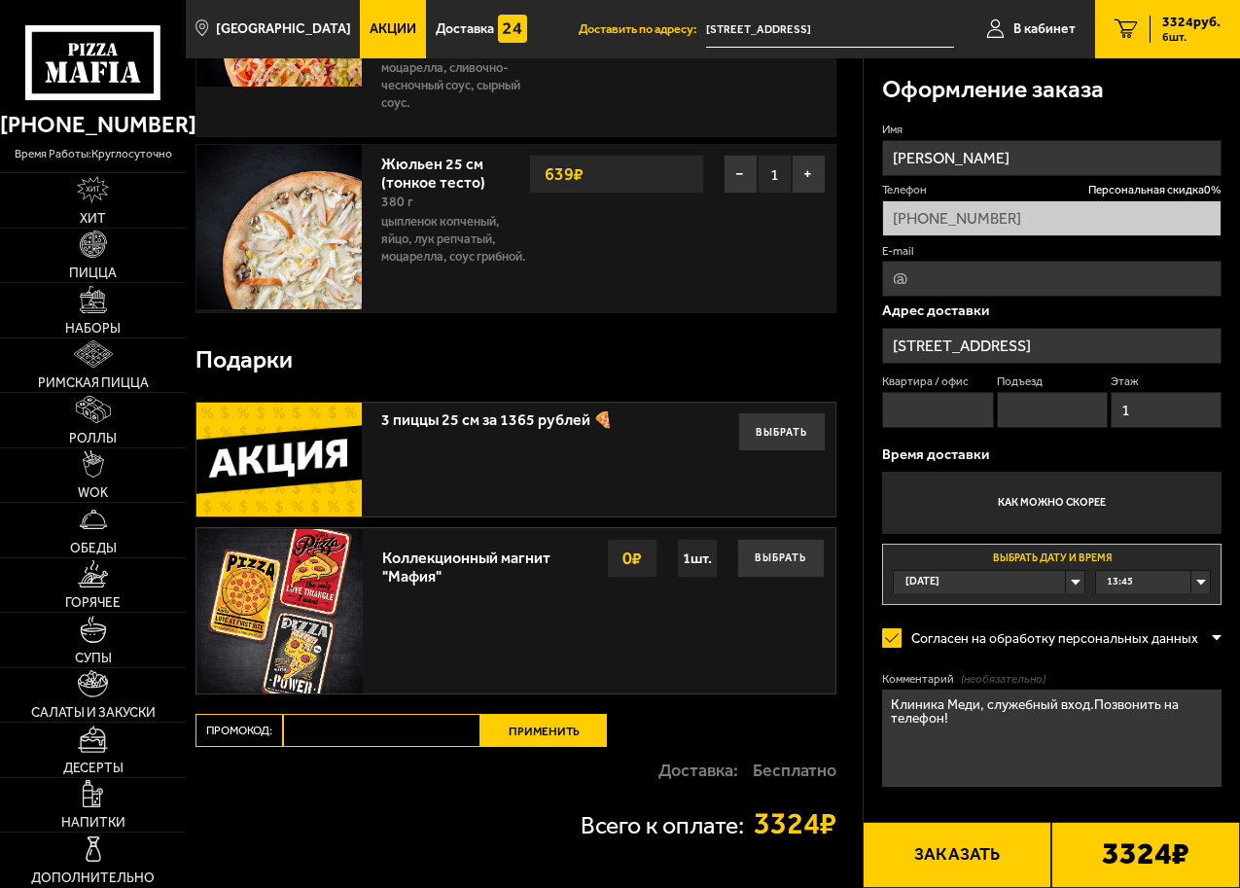
click at [321, 747] on input "Промокод:" at bounding box center [382, 730] width 198 height 33
click at [522, 744] on button "Применить" at bounding box center [544, 730] width 126 height 33
click at [384, 18] on link "Акции" at bounding box center [393, 29] width 66 height 58
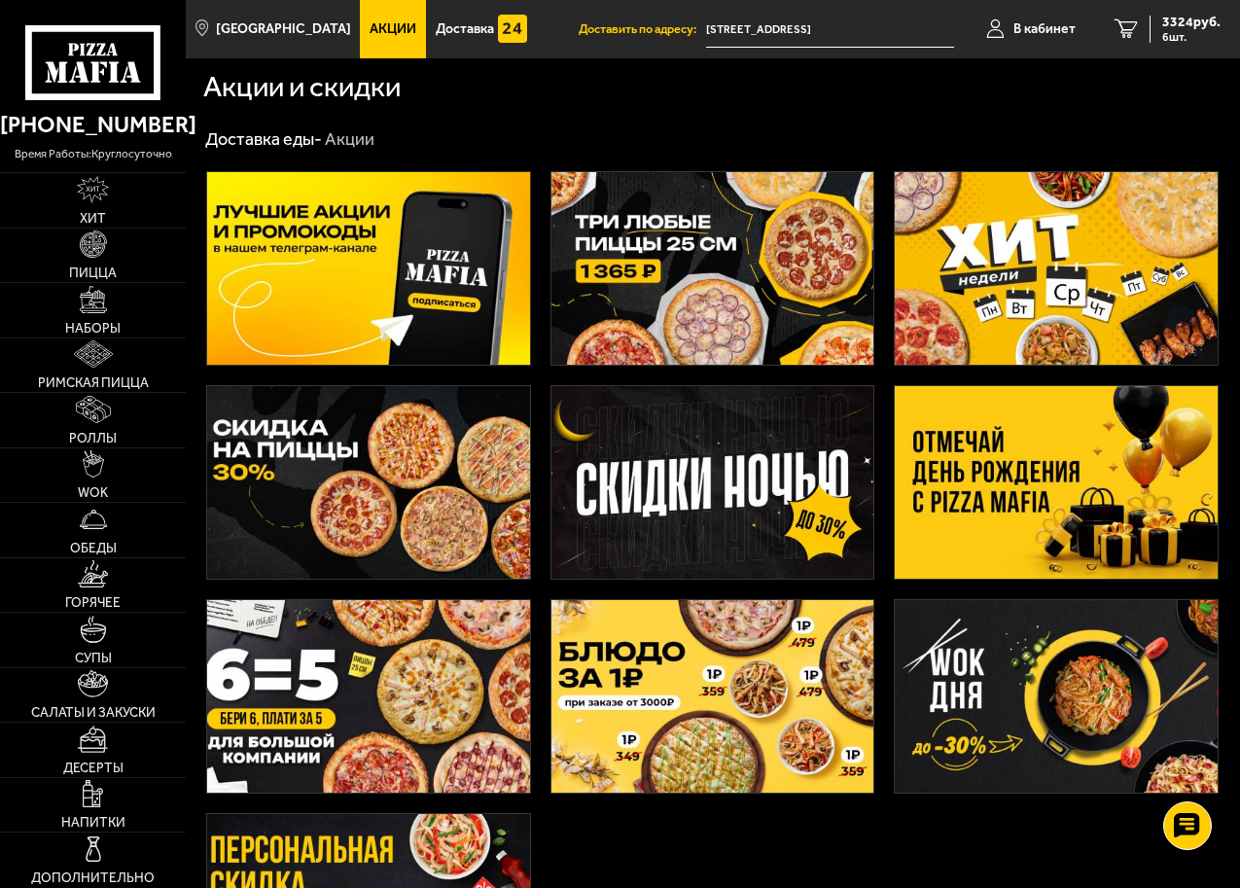
click at [331, 733] on img at bounding box center [368, 696] width 323 height 193
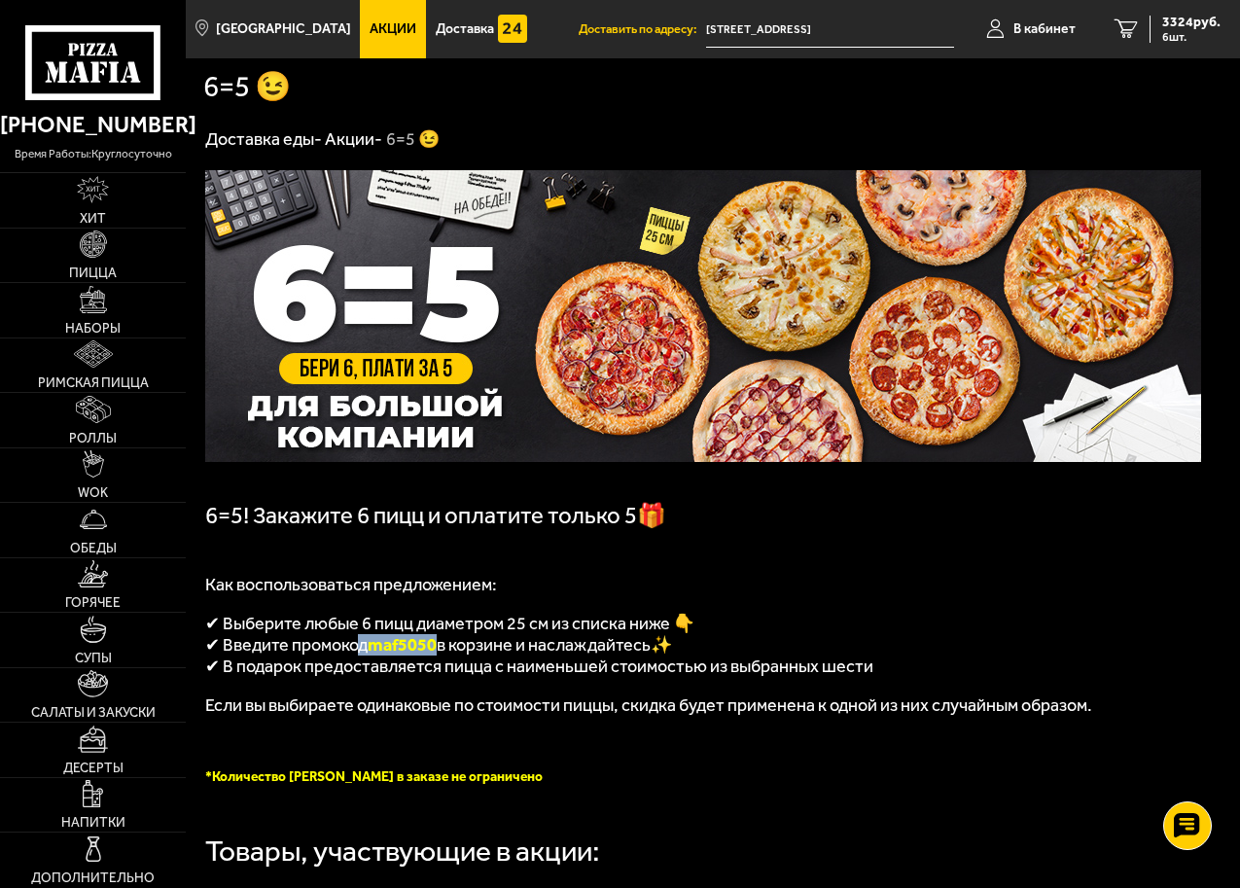
drag, startPoint x: 441, startPoint y: 657, endPoint x: 363, endPoint y: 653, distance: 77.9
click at [363, 653] on p "✔ Введите промокод maf5050 в корзине и наслаждайтесь✨" at bounding box center [703, 644] width 996 height 21
click at [408, 648] on span "maf5050" at bounding box center [402, 644] width 69 height 21
drag, startPoint x: 375, startPoint y: 653, endPoint x: 439, endPoint y: 646, distance: 64.6
click at [437, 646] on span "maf5050" at bounding box center [402, 644] width 69 height 21
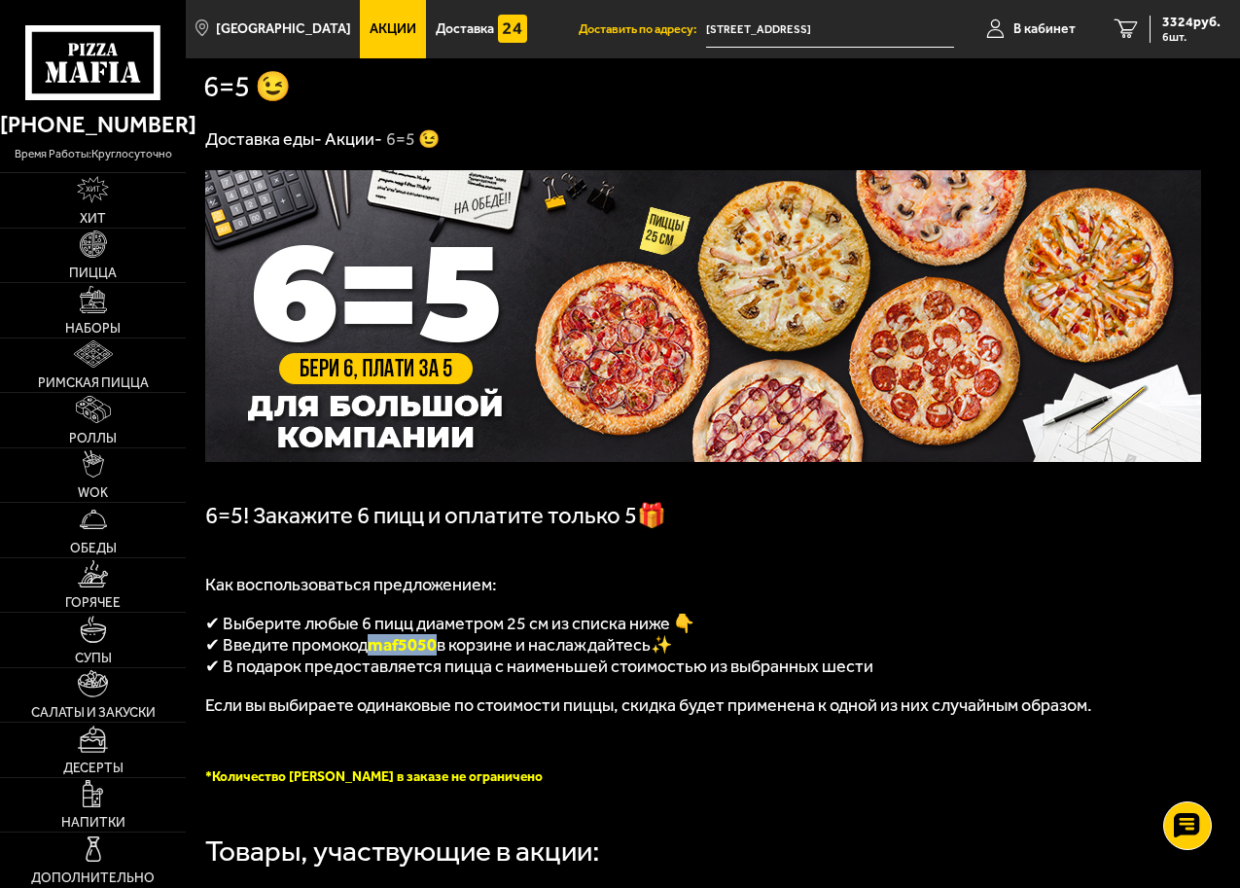
copy span "maf5050"
click at [1169, 31] on span "6 шт." at bounding box center [1192, 37] width 58 height 12
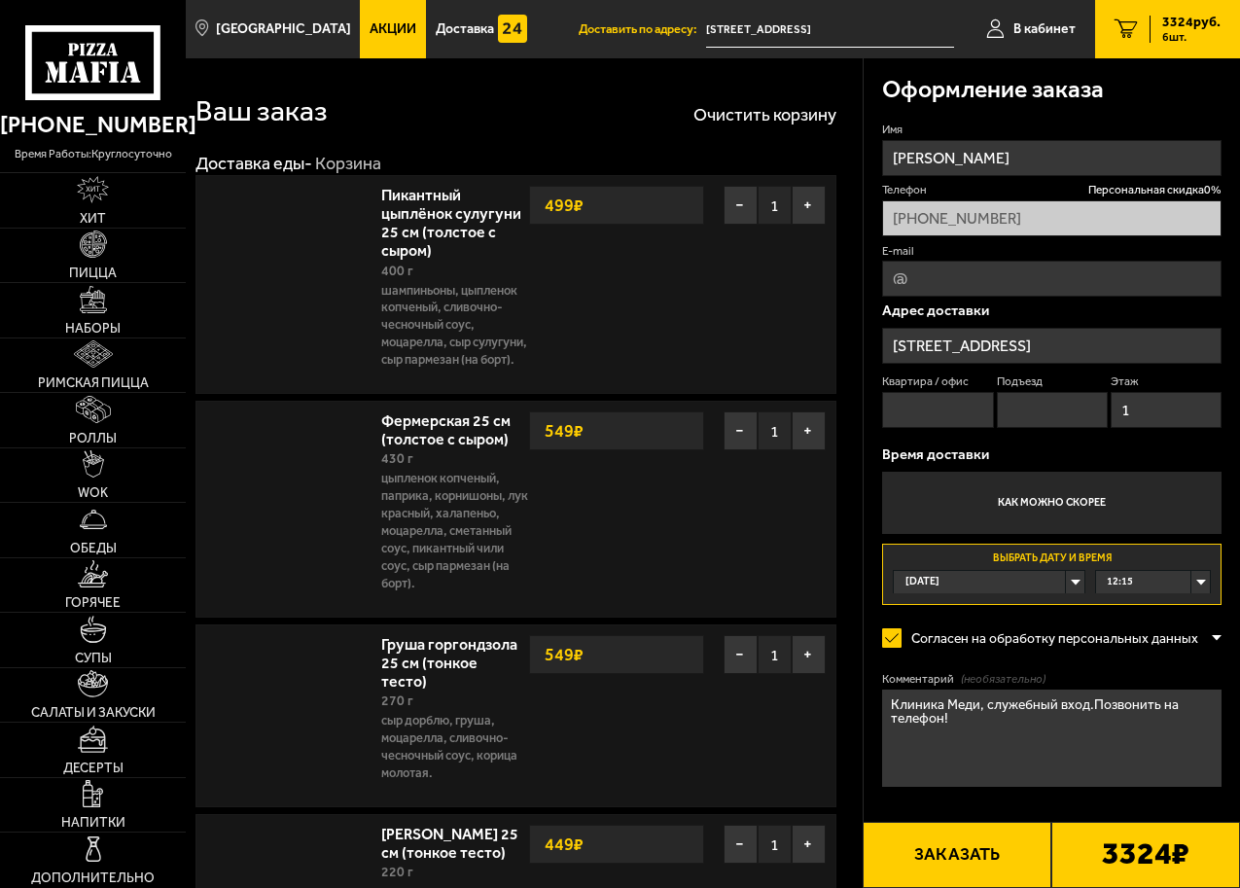
type input "улица Бутлерова, 11к1"
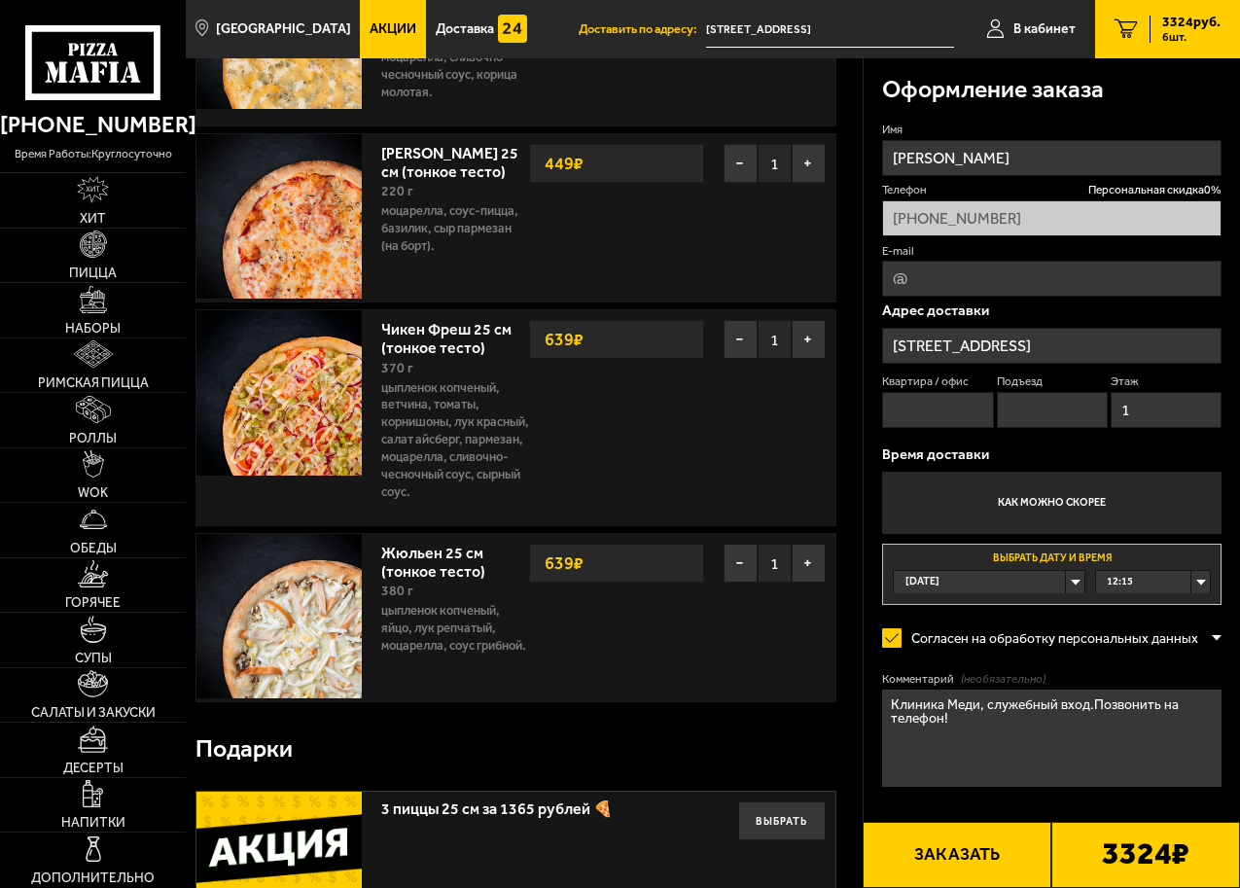
scroll to position [1252, 0]
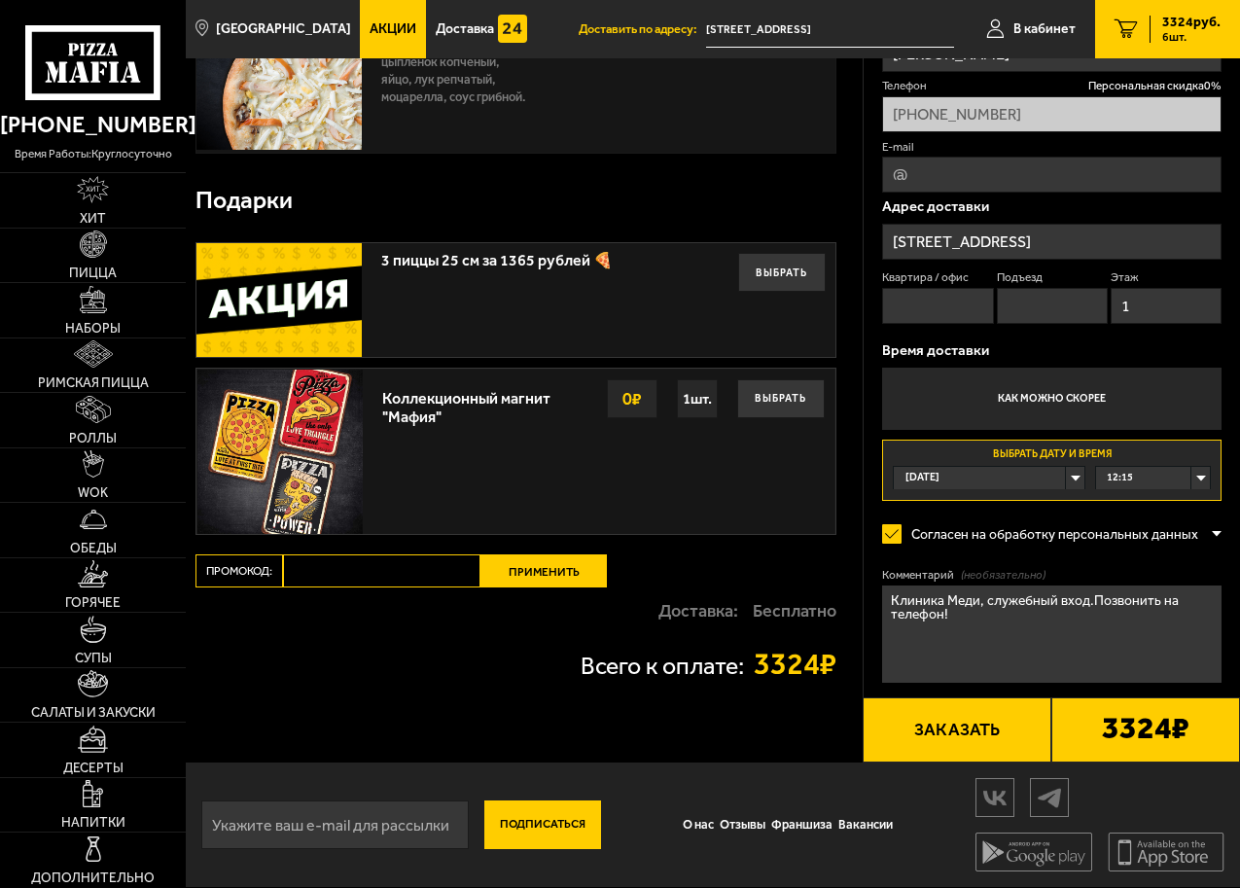
click at [332, 577] on input "Промокод:" at bounding box center [382, 571] width 198 height 33
paste input "maf5050"
type input "maf5050"
click at [533, 575] on button "Применить" at bounding box center [544, 571] width 126 height 33
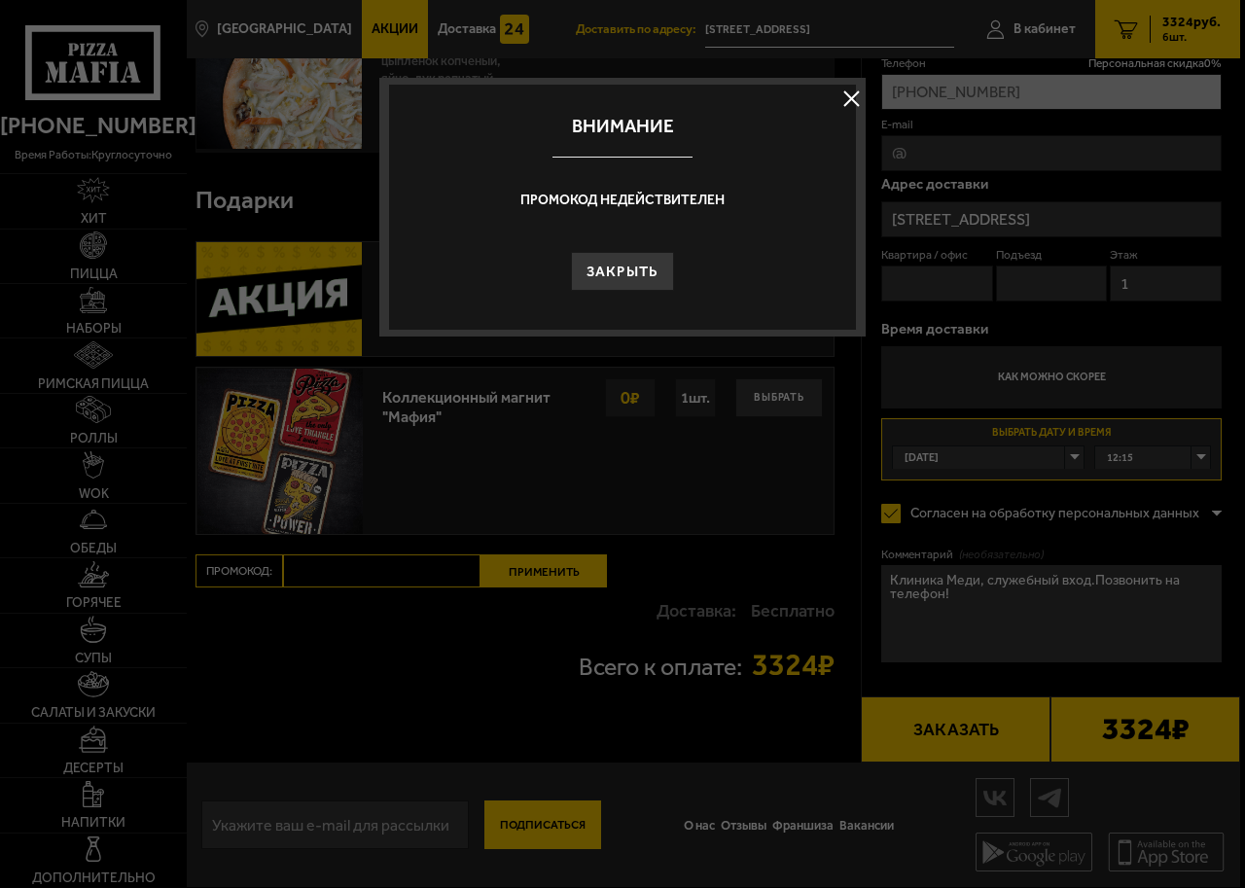
click at [595, 117] on h2 "Внимание" at bounding box center [622, 126] width 467 height 18
drag, startPoint x: 601, startPoint y: 188, endPoint x: 615, endPoint y: 237, distance: 51.5
click at [601, 191] on div "Промокод недействителен" at bounding box center [622, 195] width 467 height 75
drag, startPoint x: 615, startPoint y: 237, endPoint x: 619, endPoint y: 268, distance: 30.4
click at [617, 245] on div "Закрыть" at bounding box center [622, 262] width 467 height 58
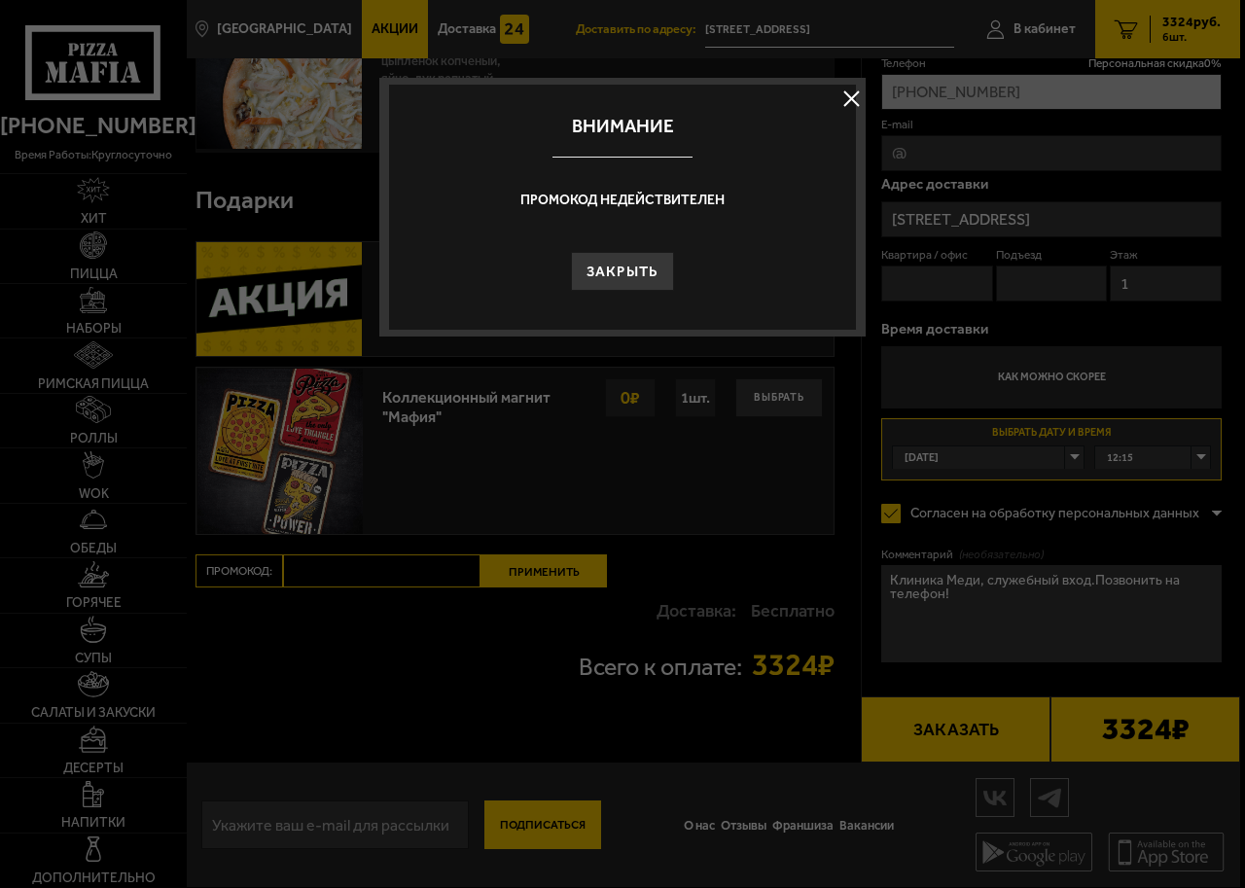
click at [620, 270] on button "Закрыть" at bounding box center [623, 271] width 104 height 39
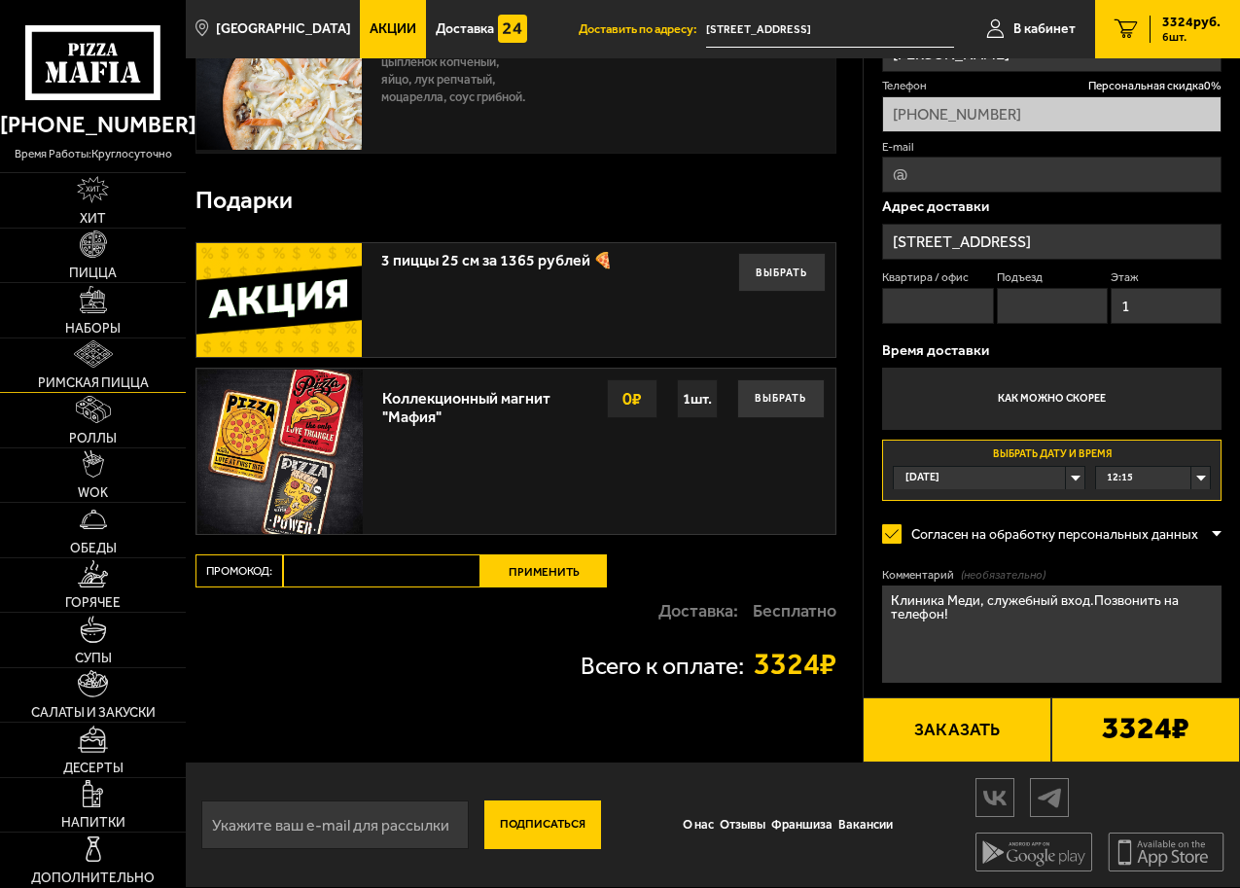
click at [74, 362] on img at bounding box center [93, 354] width 39 height 27
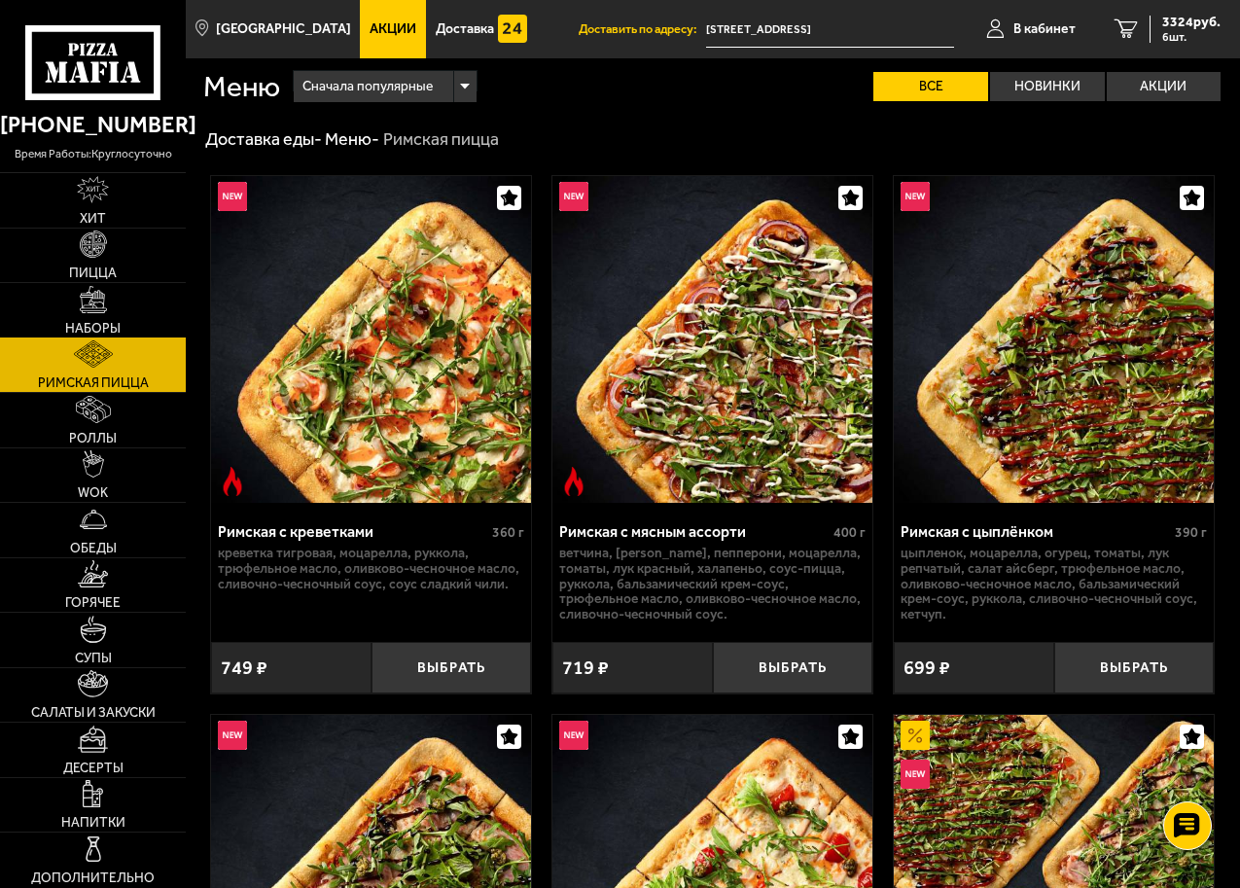
click at [101, 324] on span "Наборы" at bounding box center [92, 329] width 55 height 14
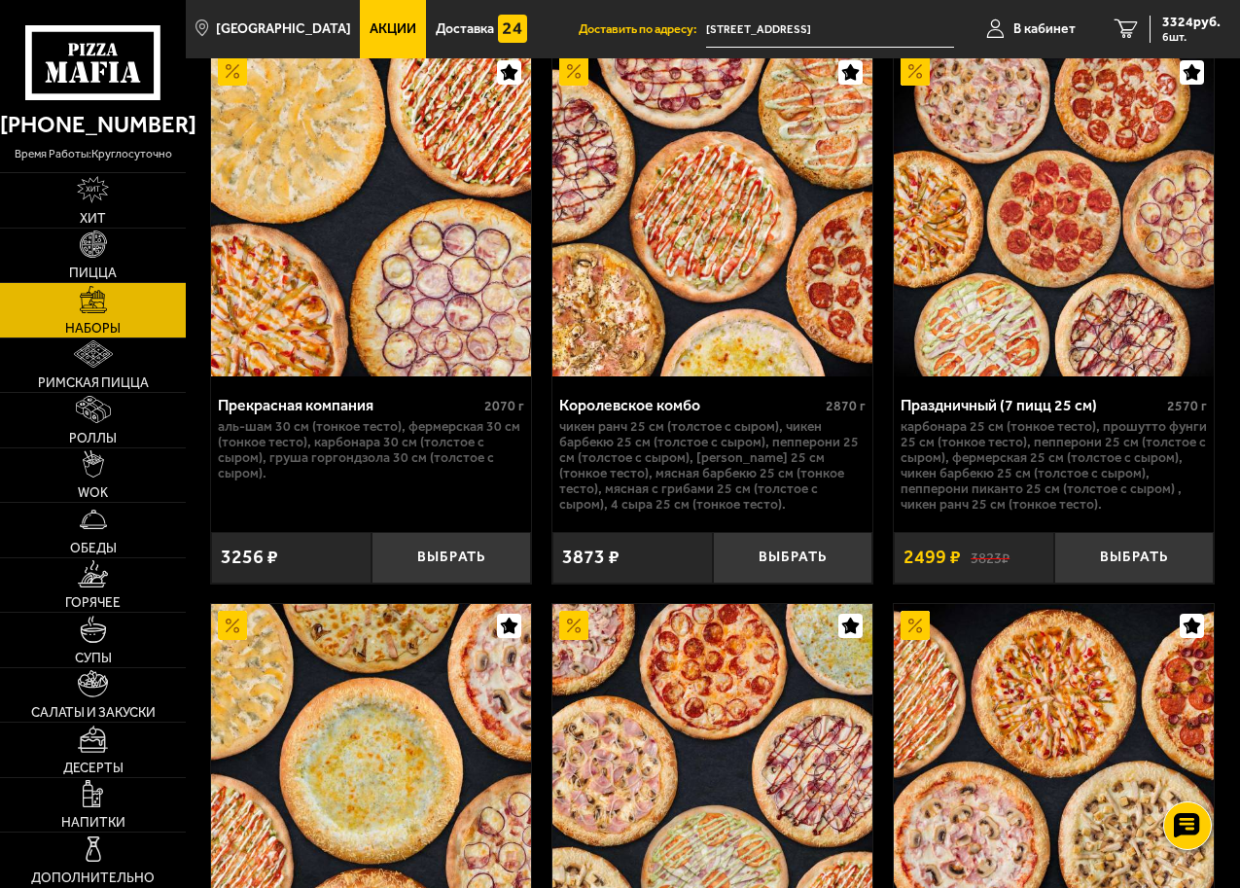
scroll to position [4767, 0]
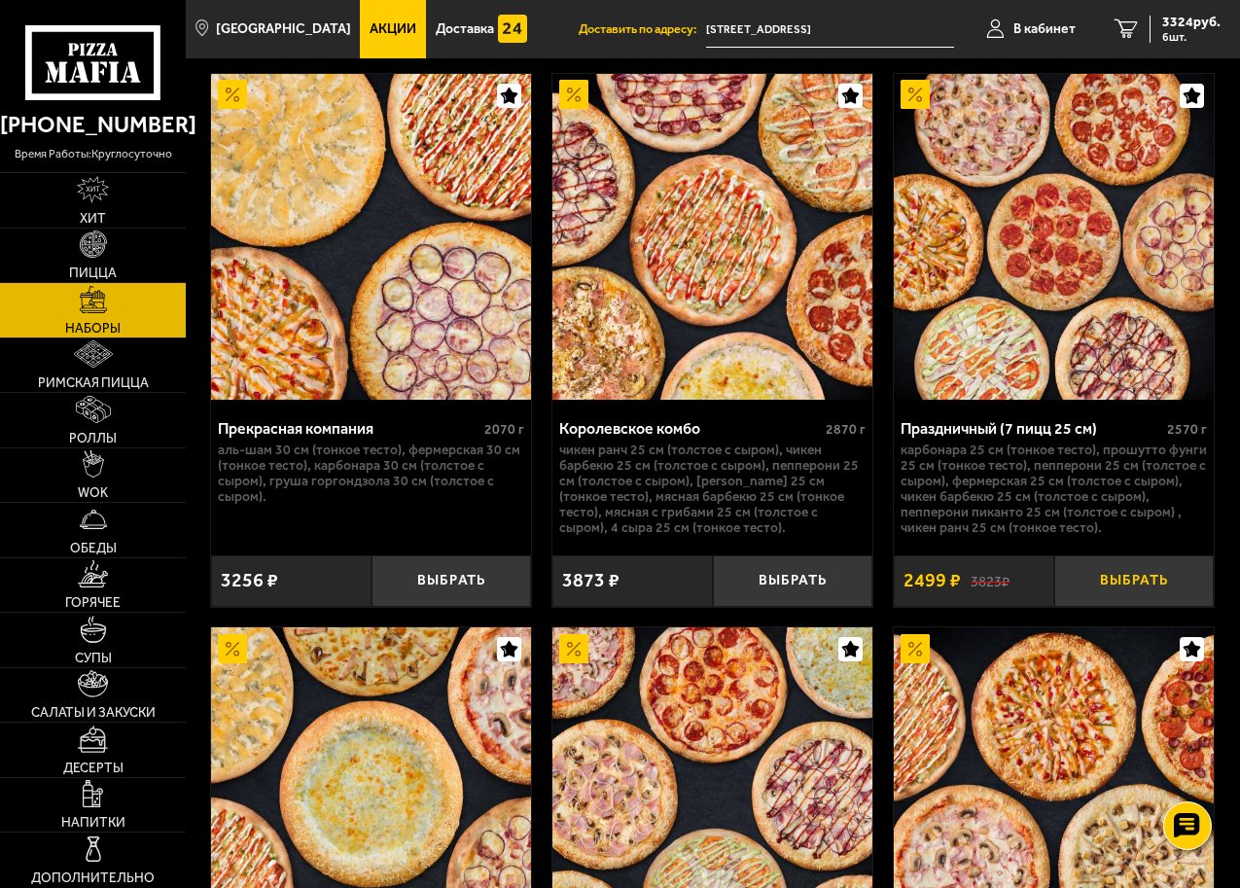
click at [1147, 596] on button "Выбрать" at bounding box center [1135, 582] width 161 height 52
click at [1198, 23] on span "5823 руб." at bounding box center [1192, 23] width 58 height 14
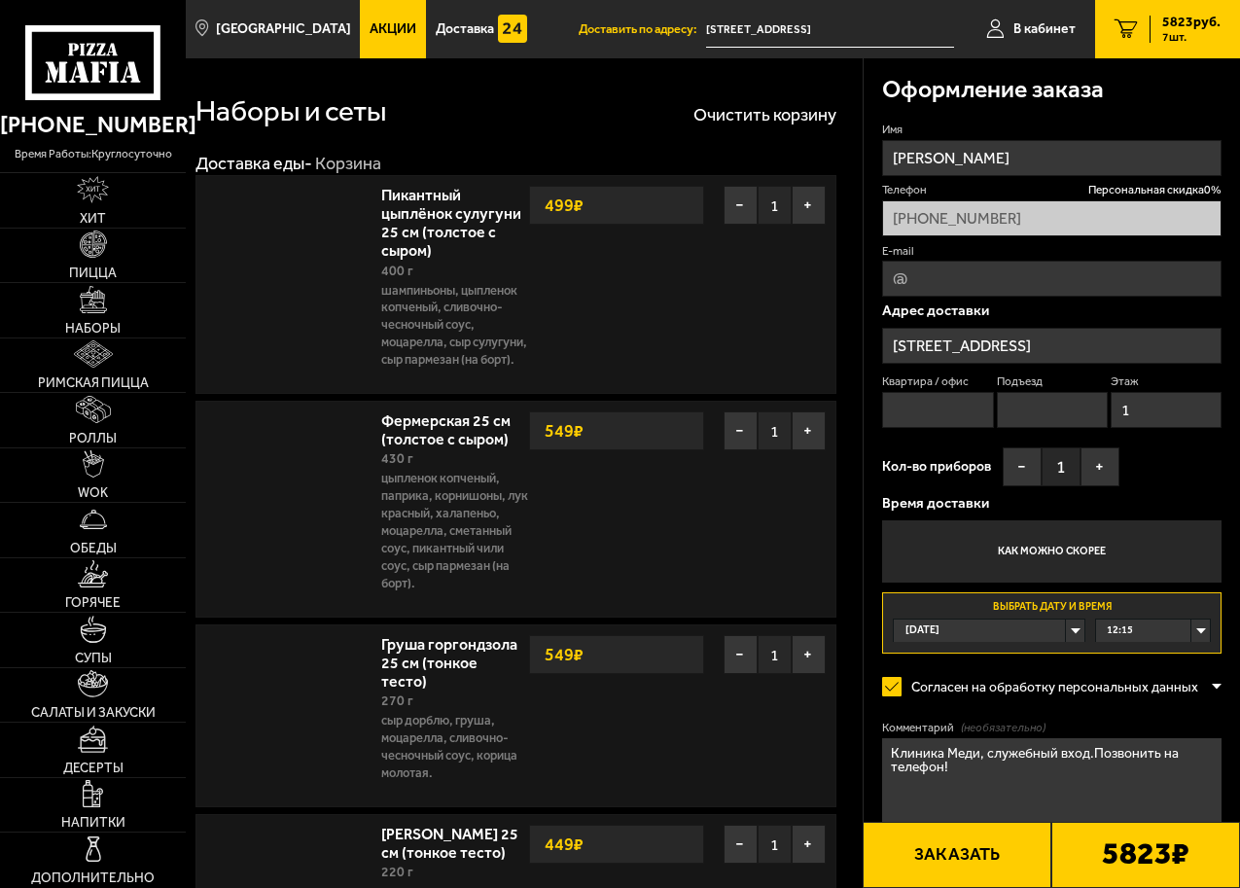
type input "улица Бутлерова, 11к1"
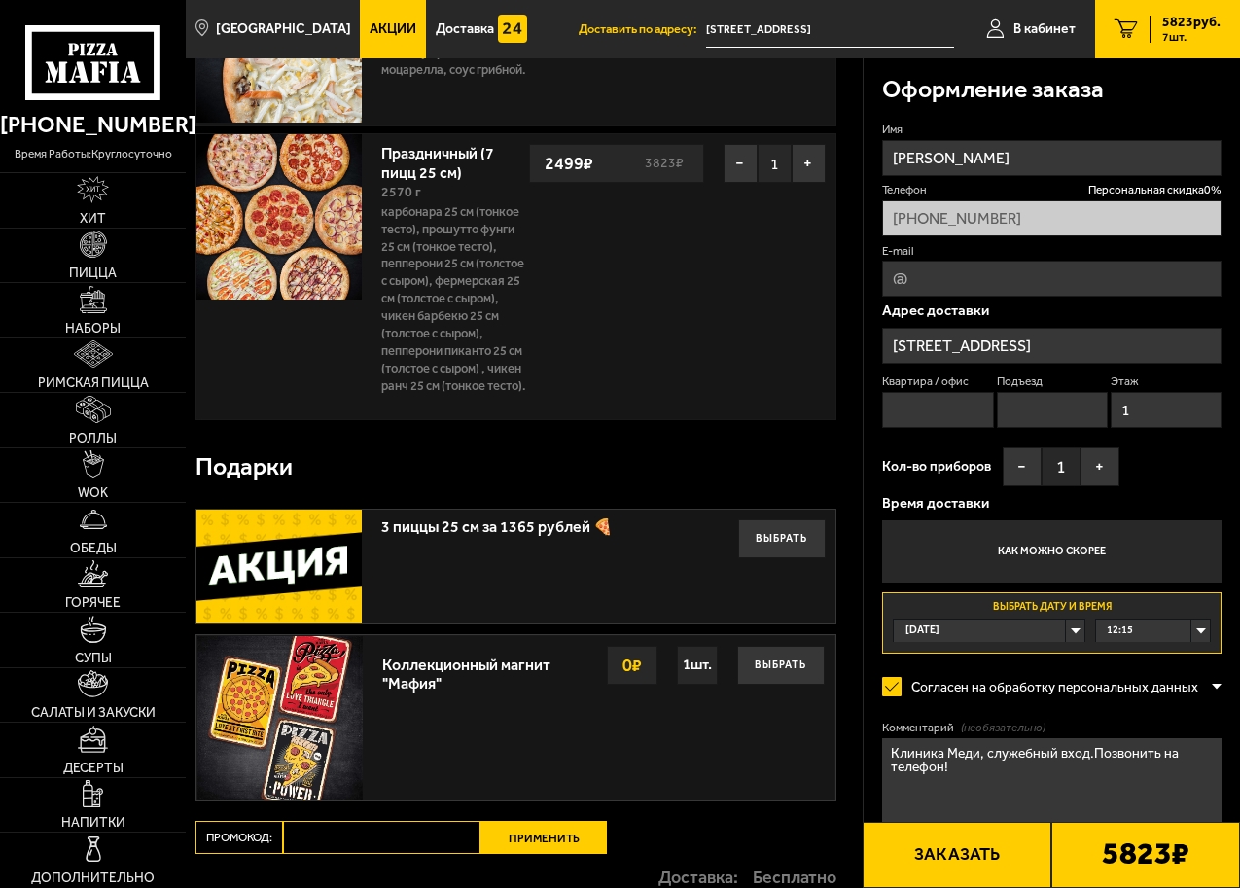
scroll to position [1459, 0]
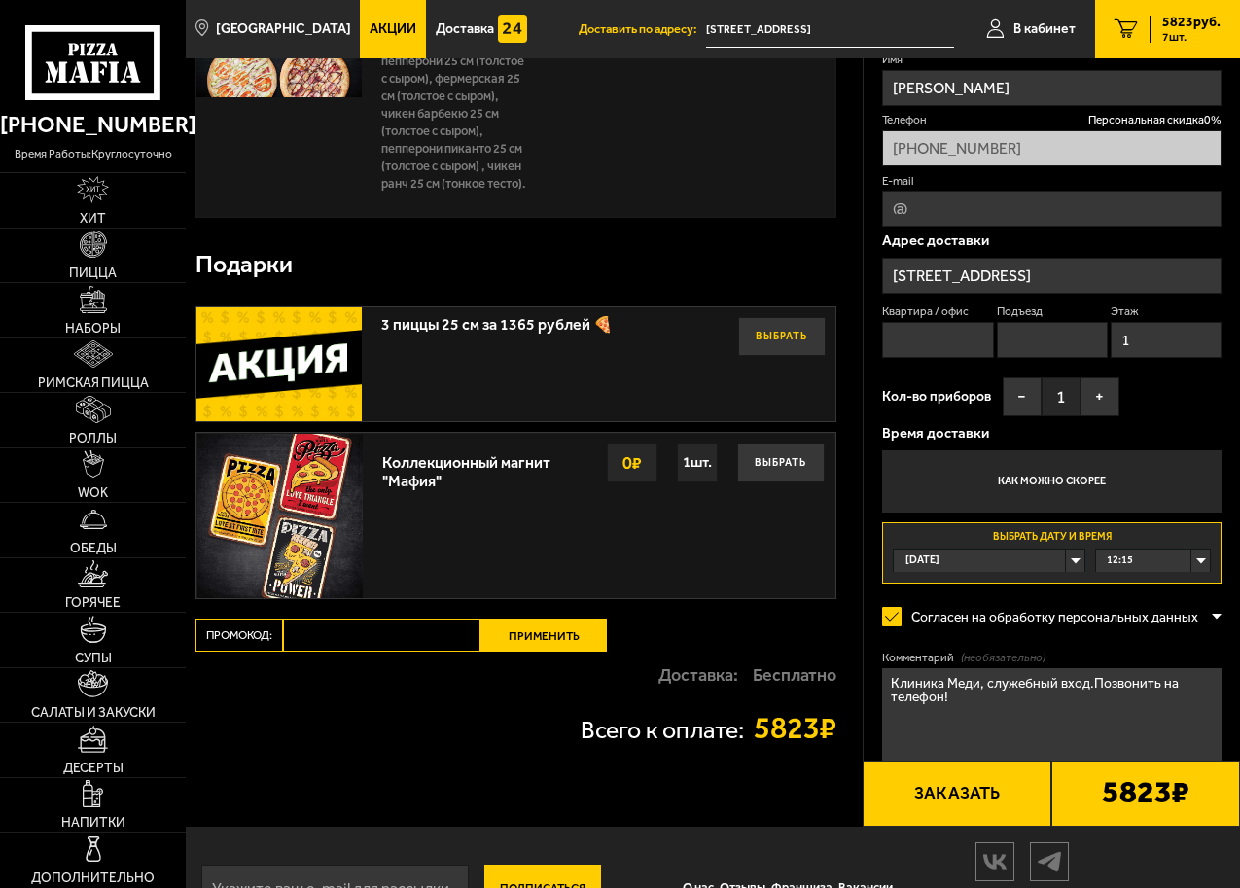
click at [795, 356] on button "Выбрать" at bounding box center [782, 336] width 88 height 39
click at [794, 356] on button "Отказаться" at bounding box center [782, 336] width 88 height 39
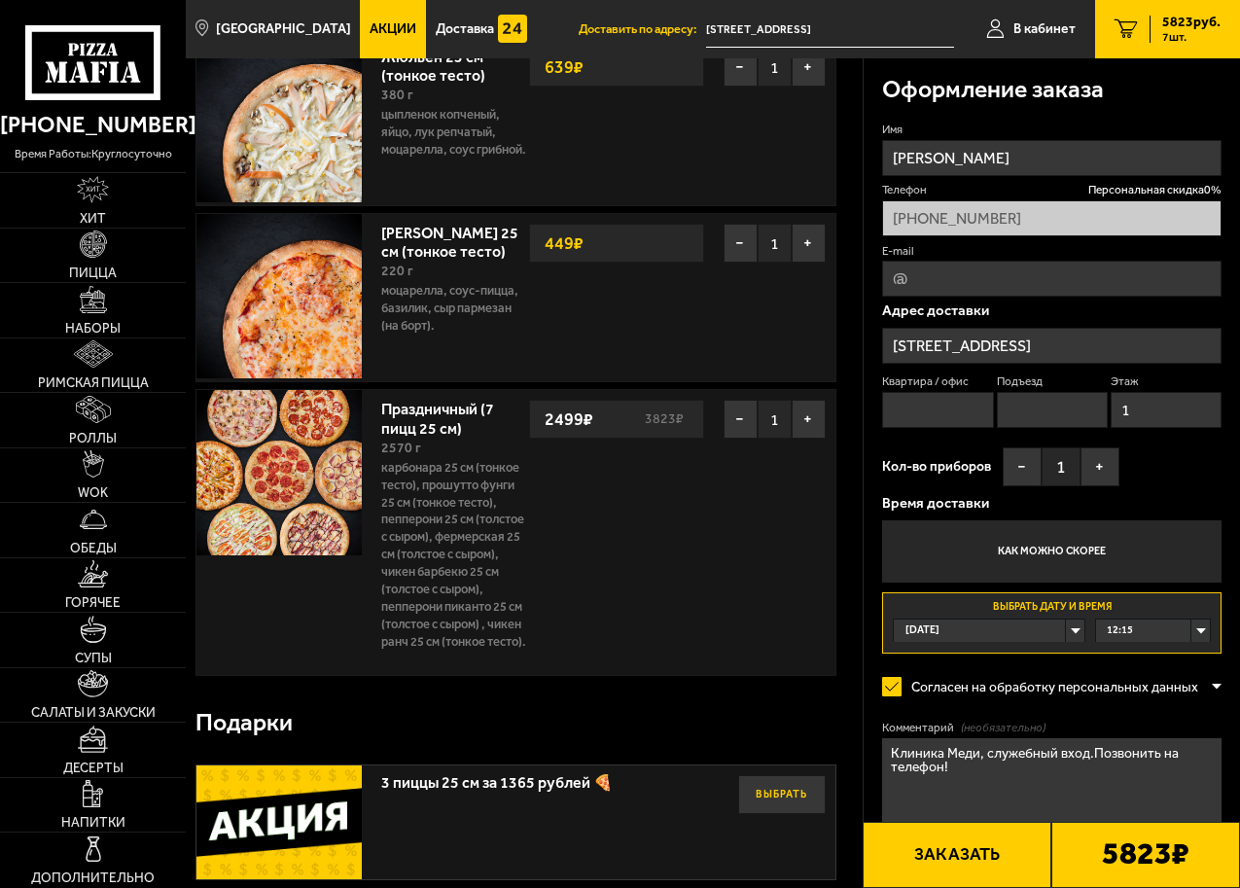
scroll to position [973, 0]
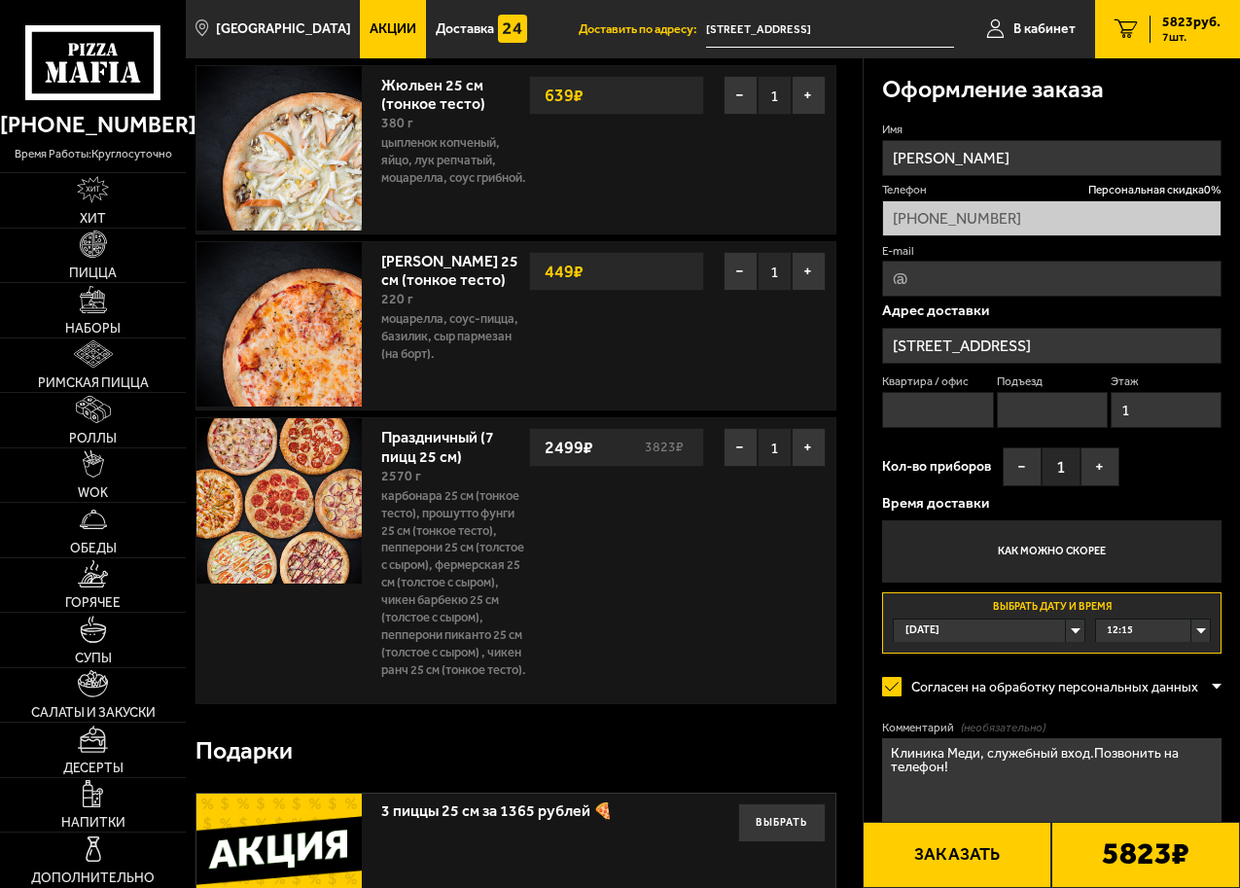
click at [256, 503] on img at bounding box center [279, 500] width 164 height 164
click at [435, 465] on link "Праздничный (7 пицц 25 см)" at bounding box center [437, 443] width 113 height 43
click at [411, 457] on link "Праздничный (7 пицц 25 см)" at bounding box center [437, 443] width 113 height 43
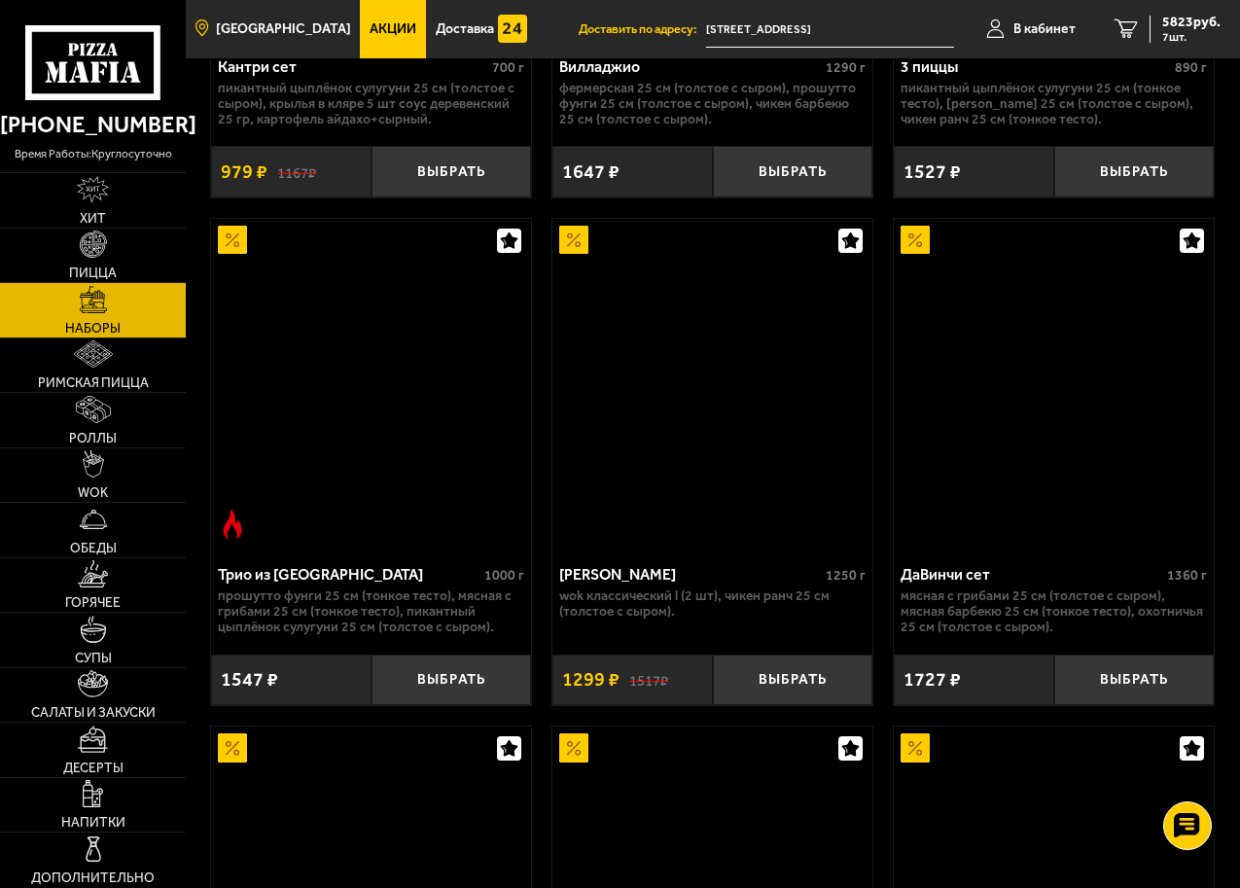
scroll to position [4767, 0]
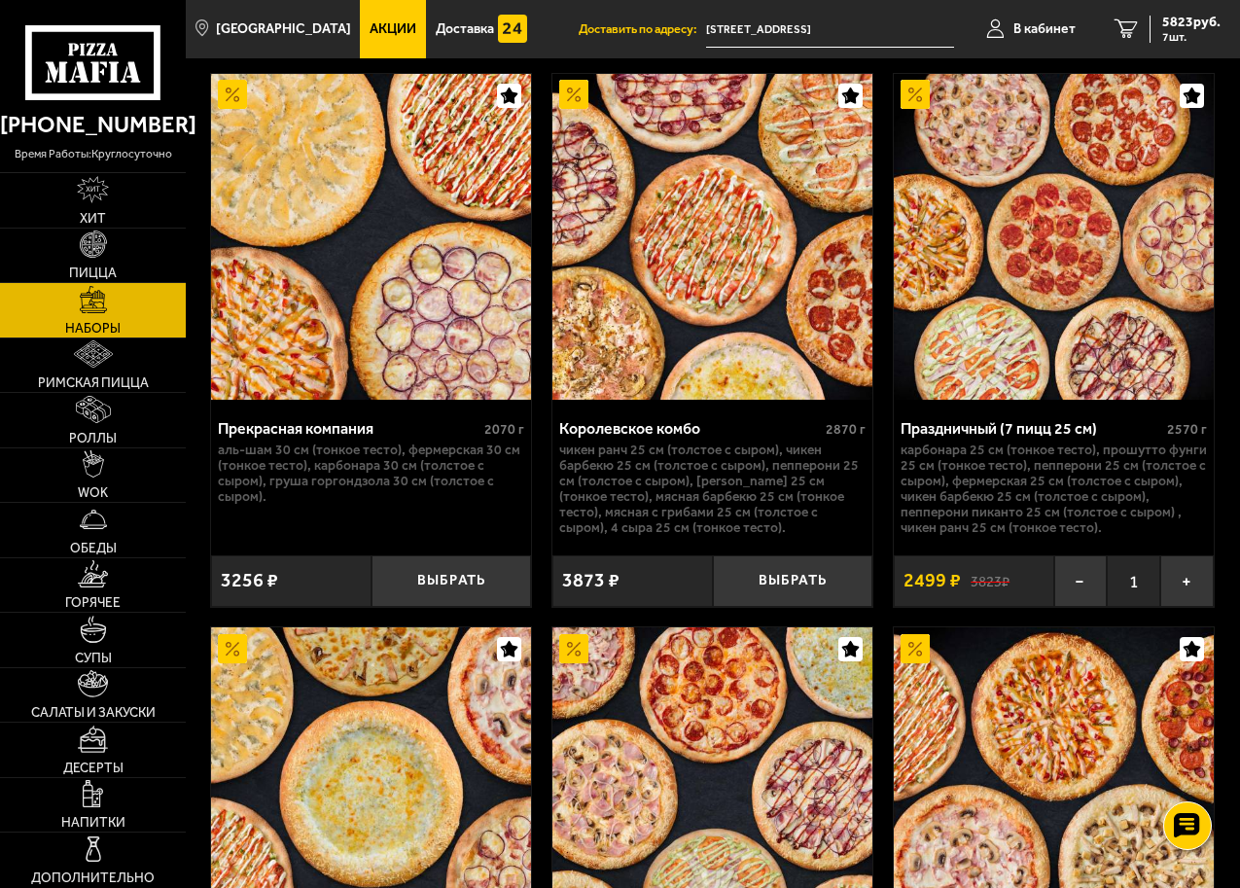
click at [947, 351] on img at bounding box center [1054, 237] width 320 height 327
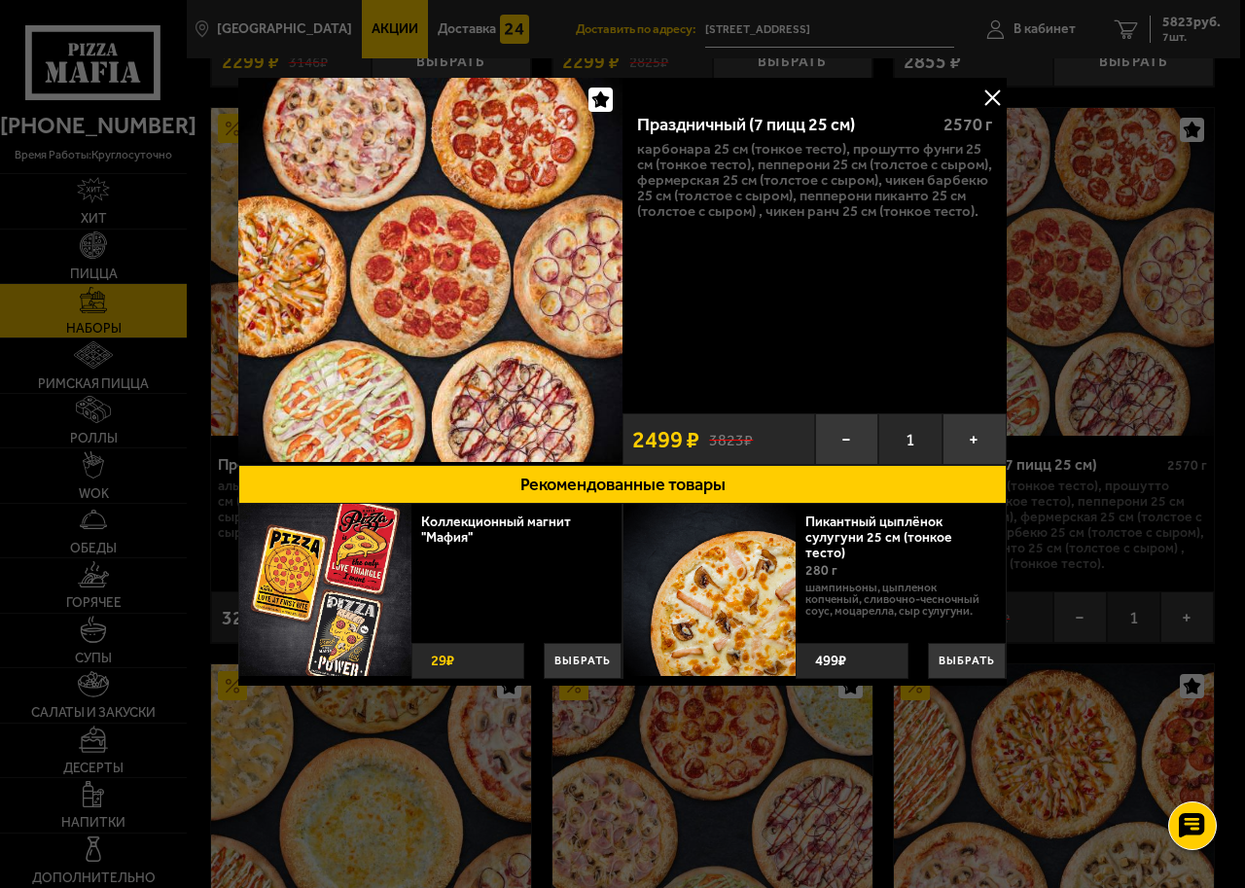
click at [992, 97] on button at bounding box center [992, 97] width 29 height 29
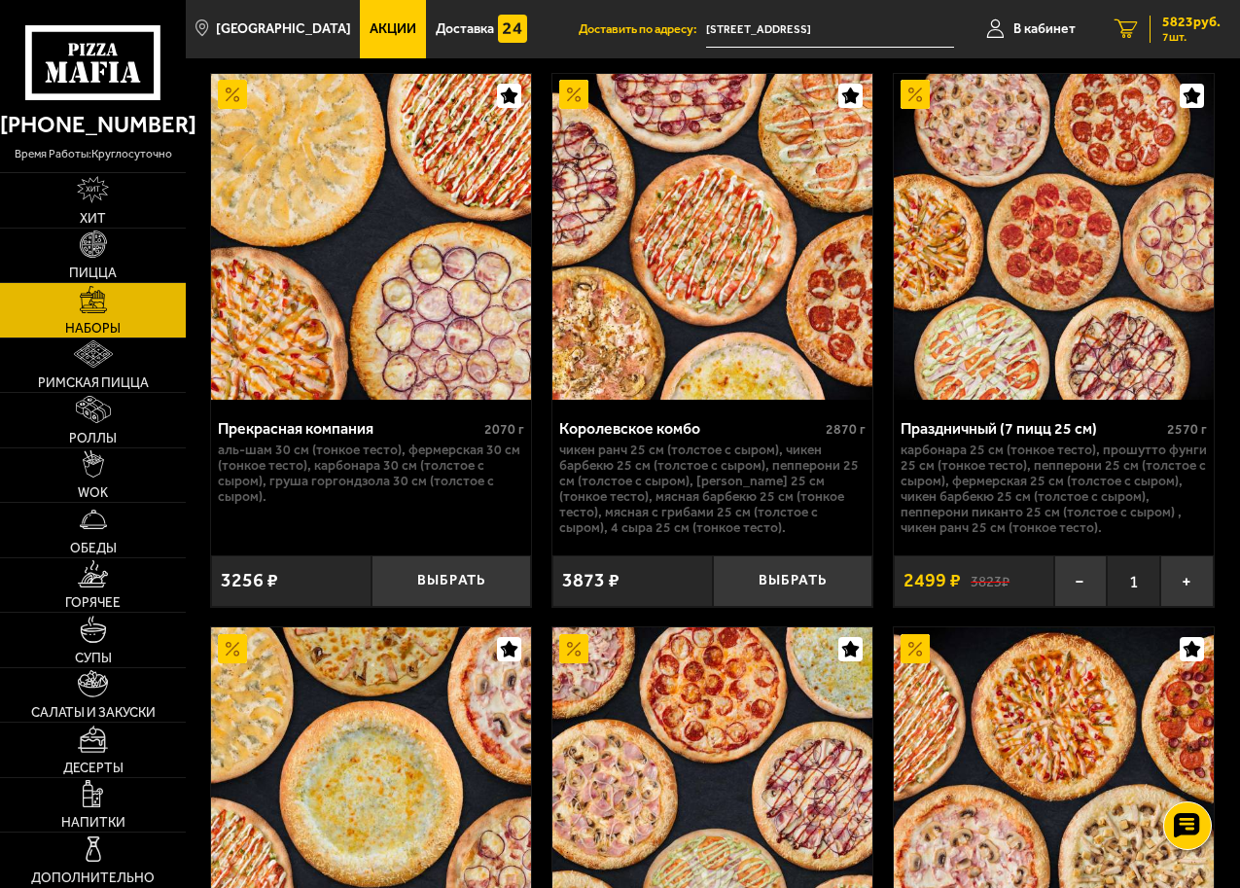
click at [1195, 23] on span "5823 руб." at bounding box center [1192, 23] width 58 height 14
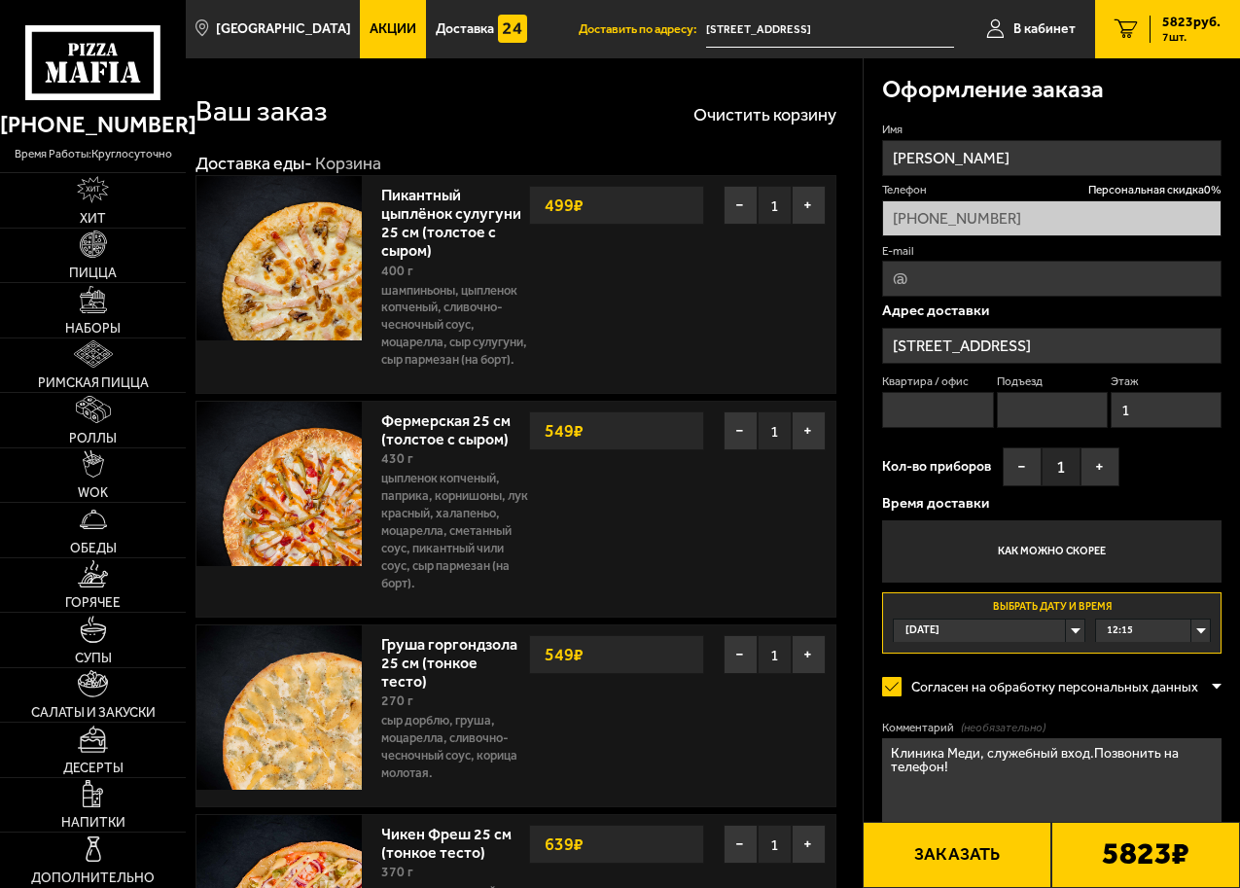
type input "улица Бутлерова, 11к1"
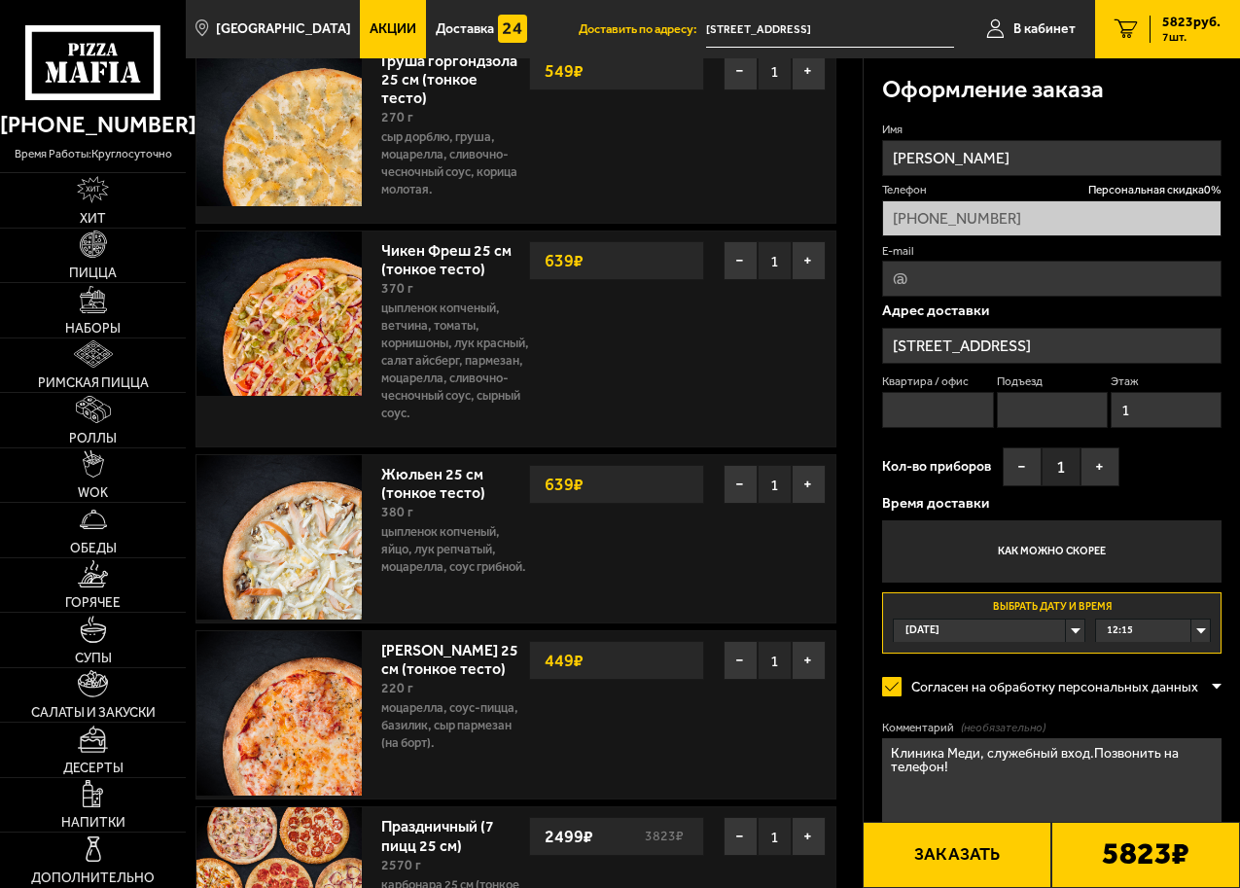
scroll to position [1362, 0]
